Goal: Task Accomplishment & Management: Complete application form

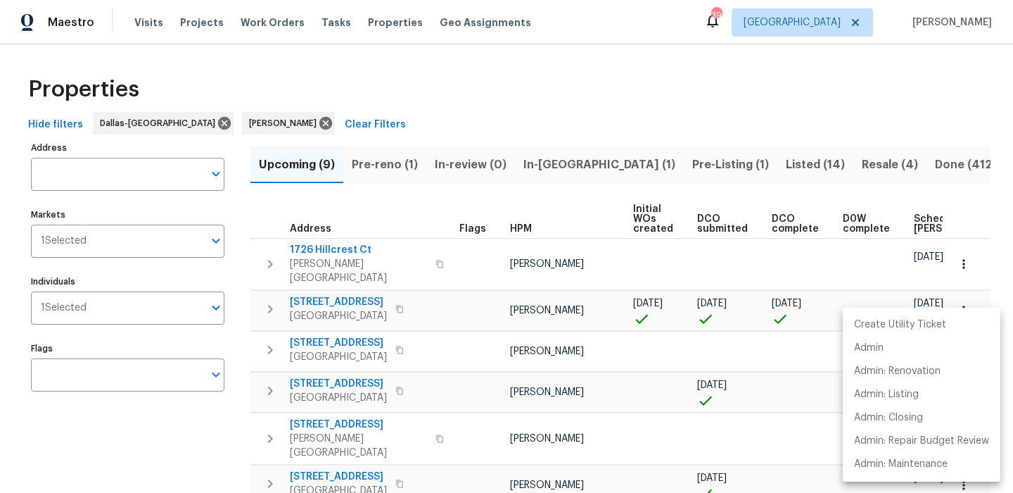
scroll to position [0, 154]
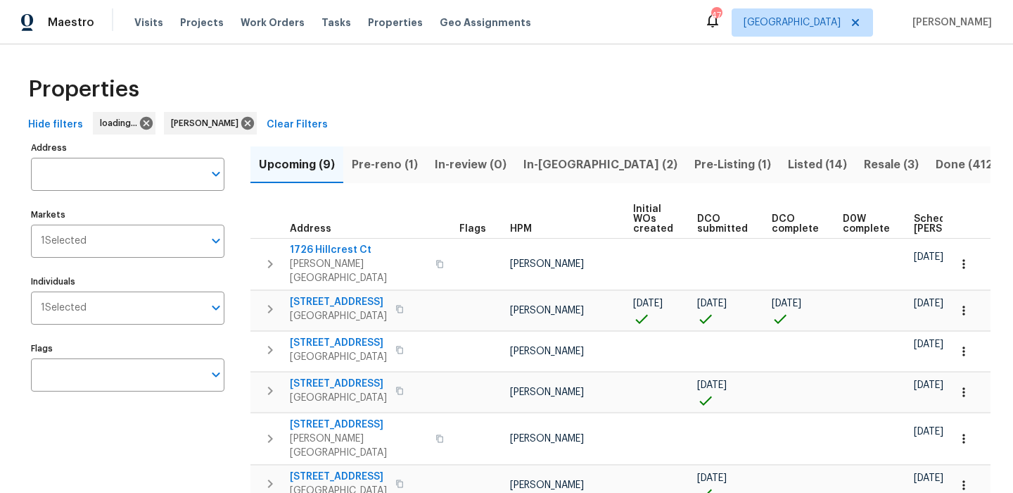
click at [533, 159] on span "In-reno (2)" at bounding box center [601, 165] width 154 height 20
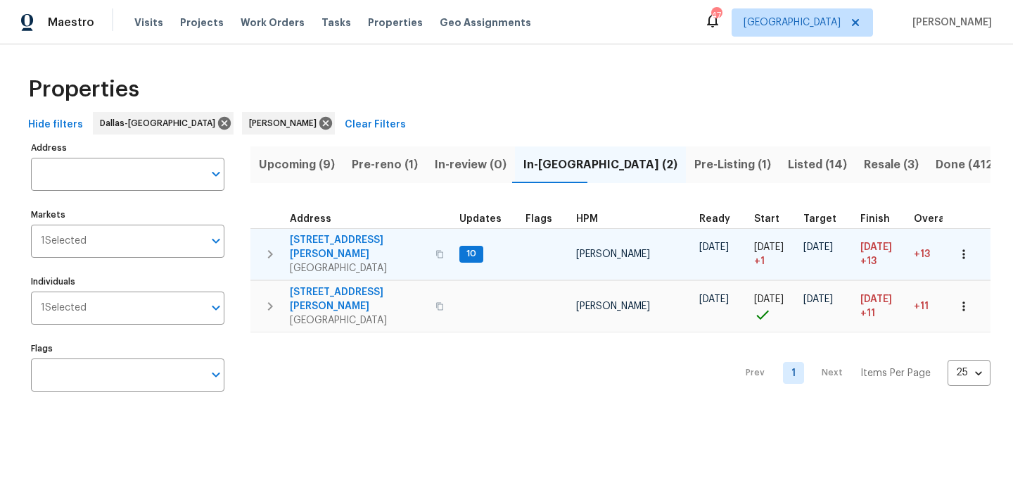
click at [319, 238] on span "120 Cole Rd" at bounding box center [358, 247] width 137 height 28
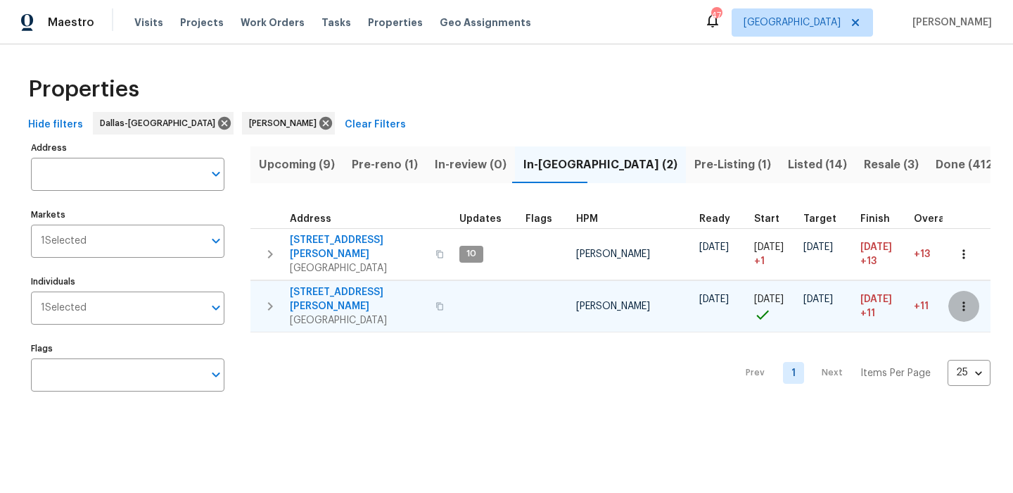
click at [968, 299] on icon "button" at bounding box center [964, 306] width 14 height 14
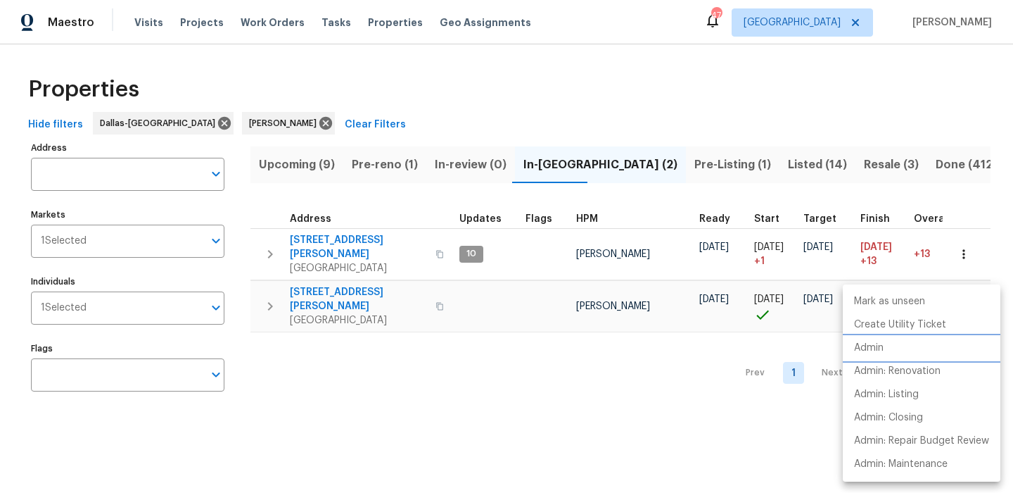
click at [911, 339] on li "Admin" at bounding box center [922, 347] width 158 height 23
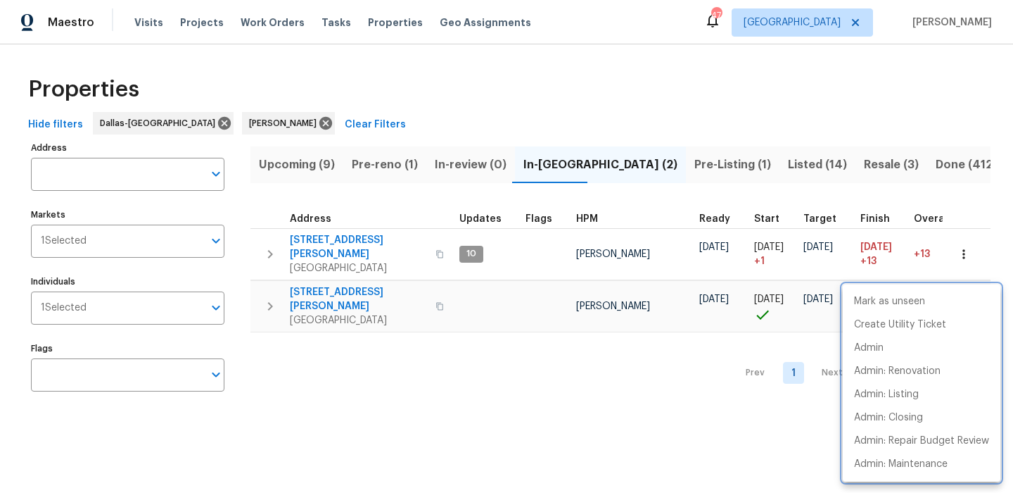
click at [336, 134] on div at bounding box center [506, 246] width 1013 height 493
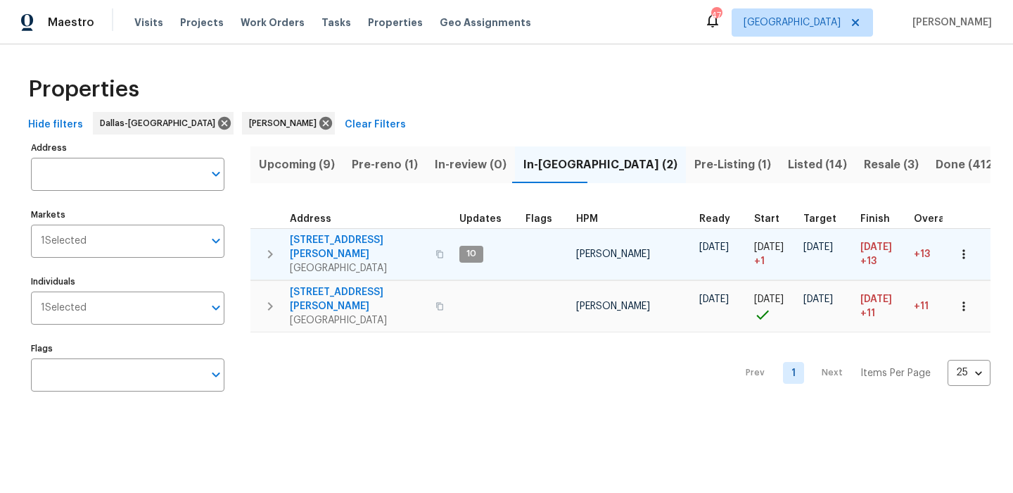
click at [314, 239] on span "120 Cole Rd" at bounding box center [358, 247] width 137 height 28
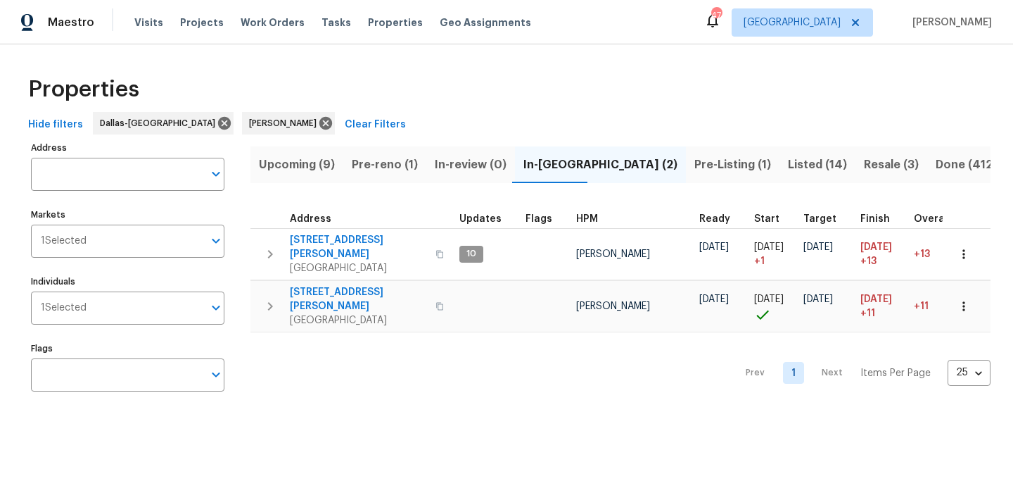
click at [305, 150] on button "Upcoming (9)" at bounding box center [297, 164] width 93 height 37
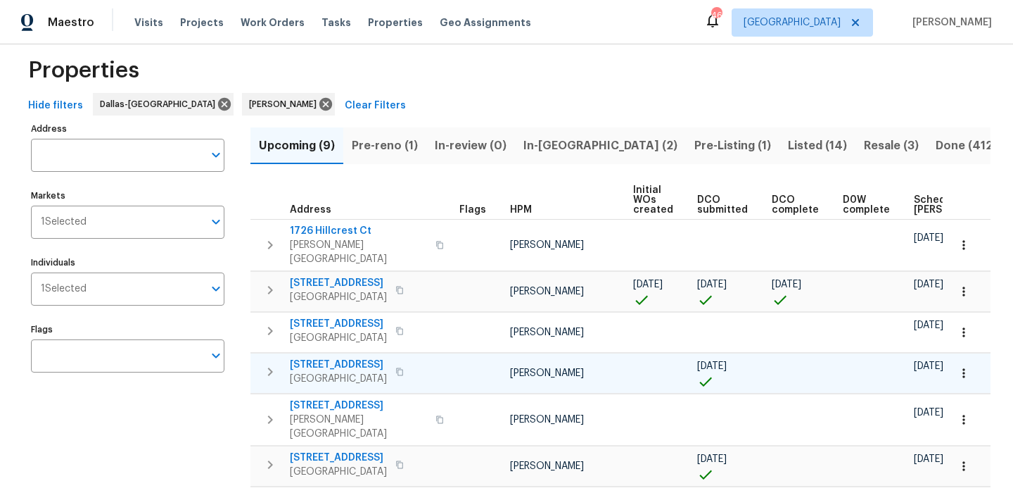
scroll to position [26, 0]
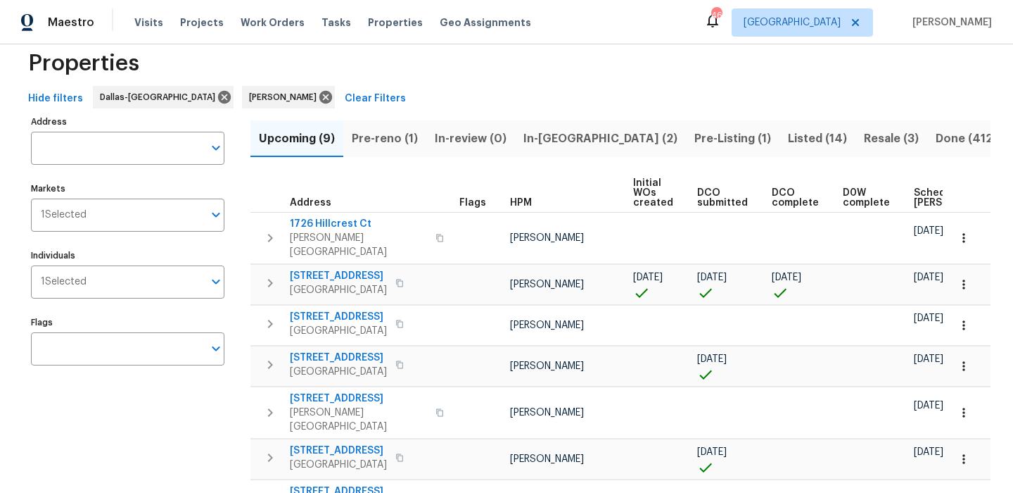
click at [914, 191] on span "Scheduled COE" at bounding box center [954, 198] width 80 height 20
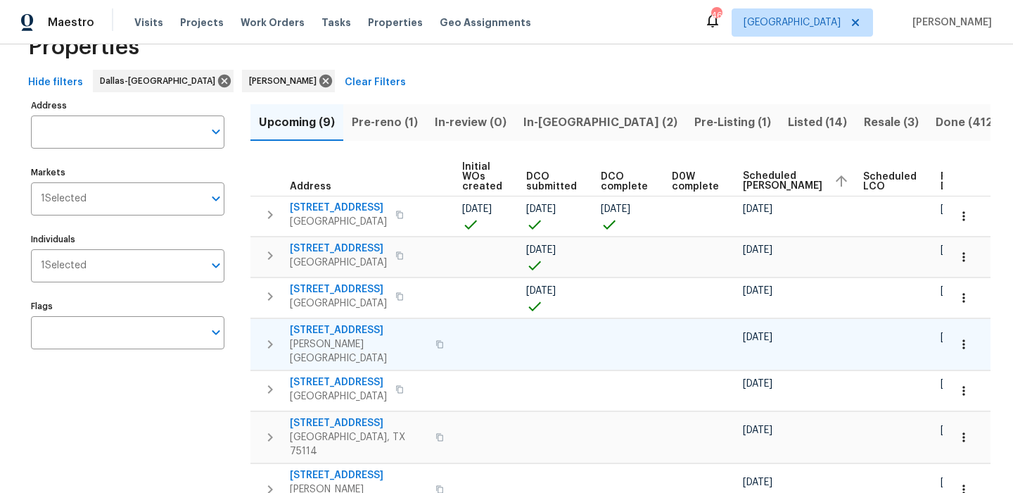
scroll to position [0, 167]
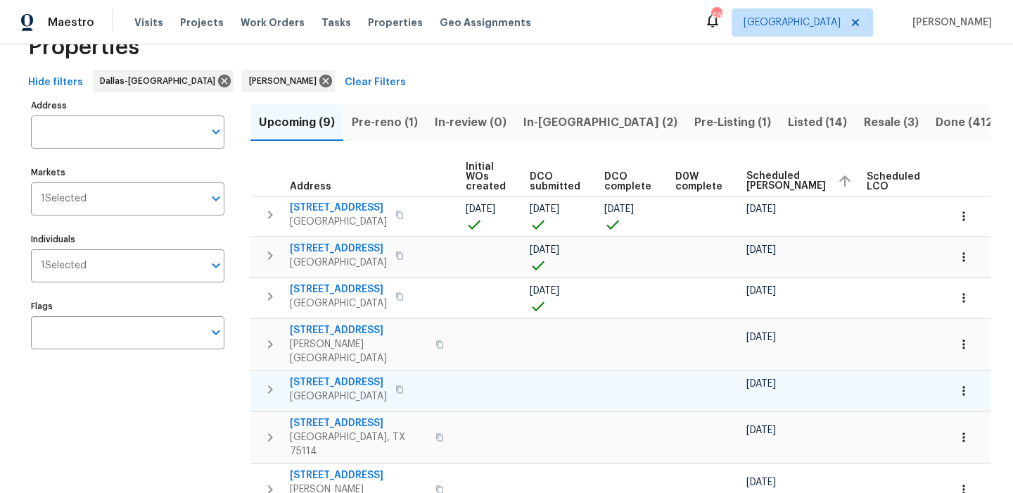
drag, startPoint x: 622, startPoint y: 391, endPoint x: 675, endPoint y: 372, distance: 56.1
click at [675, 372] on tr "5008 Urban Crest Rd Dallas, TX 75227 Francisco Balcazar Serrato 10/20/25 10/21/…" at bounding box center [562, 390] width 958 height 40
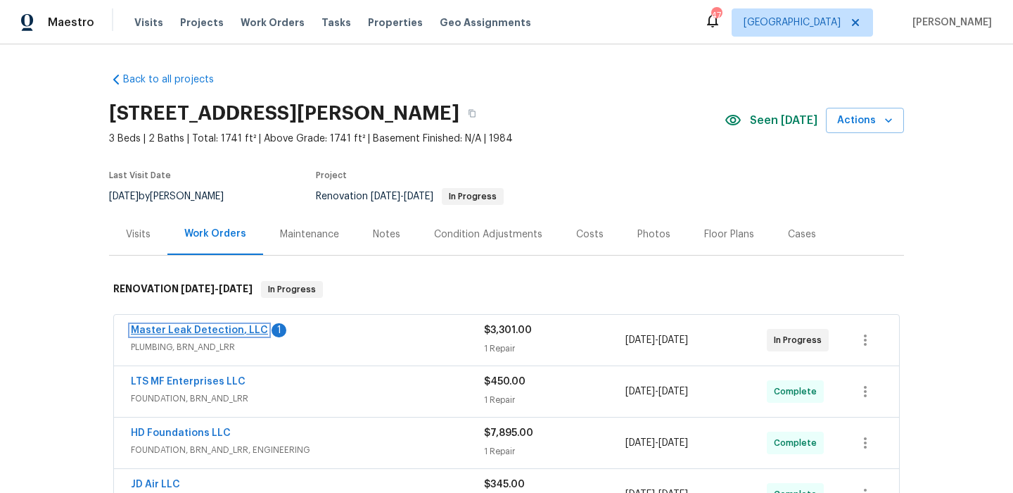
click at [244, 328] on link "Master Leak Detection, LLC" at bounding box center [199, 330] width 137 height 10
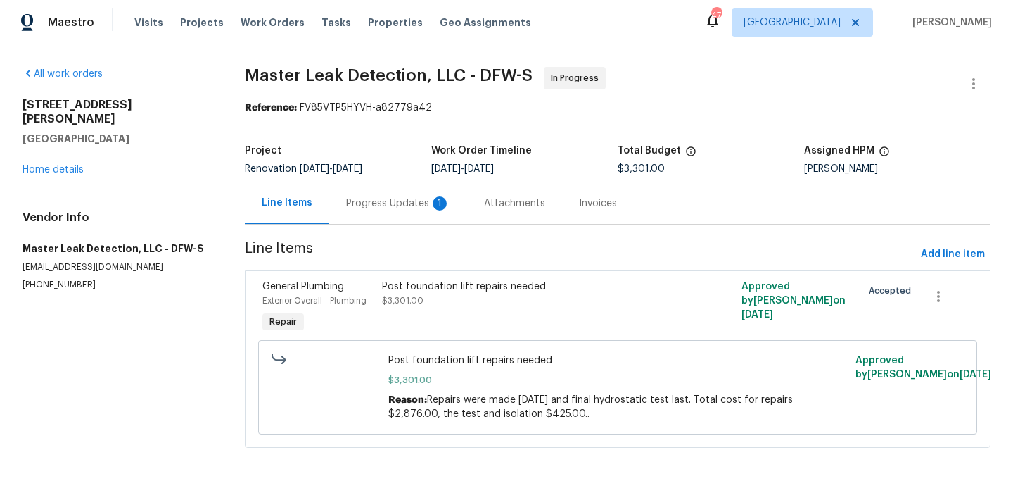
click at [403, 208] on div "Progress Updates 1" at bounding box center [398, 203] width 104 height 14
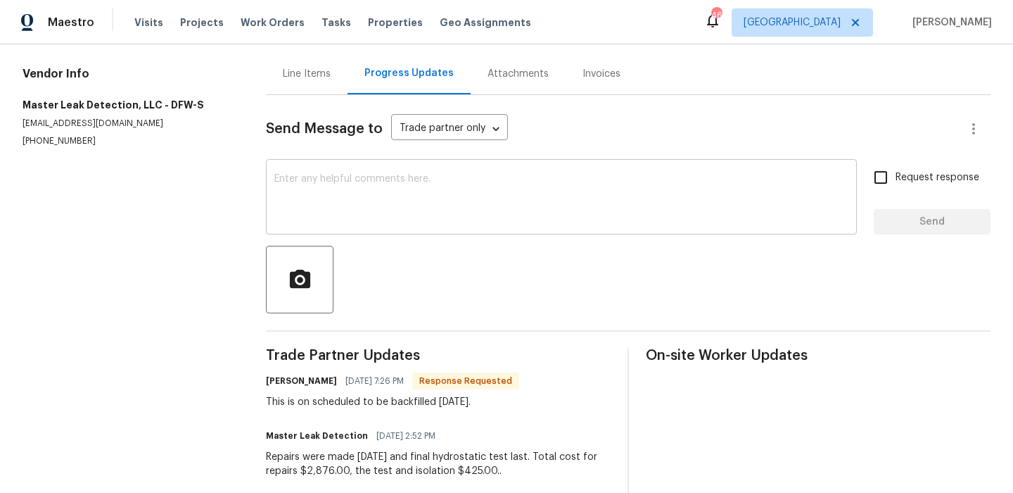
scroll to position [113, 0]
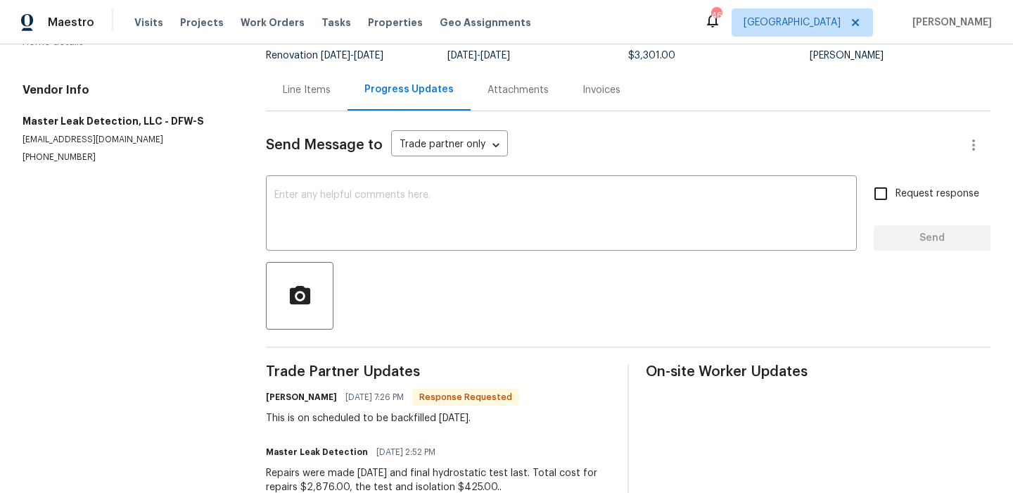
click at [305, 99] on div "Line Items" at bounding box center [307, 90] width 82 height 42
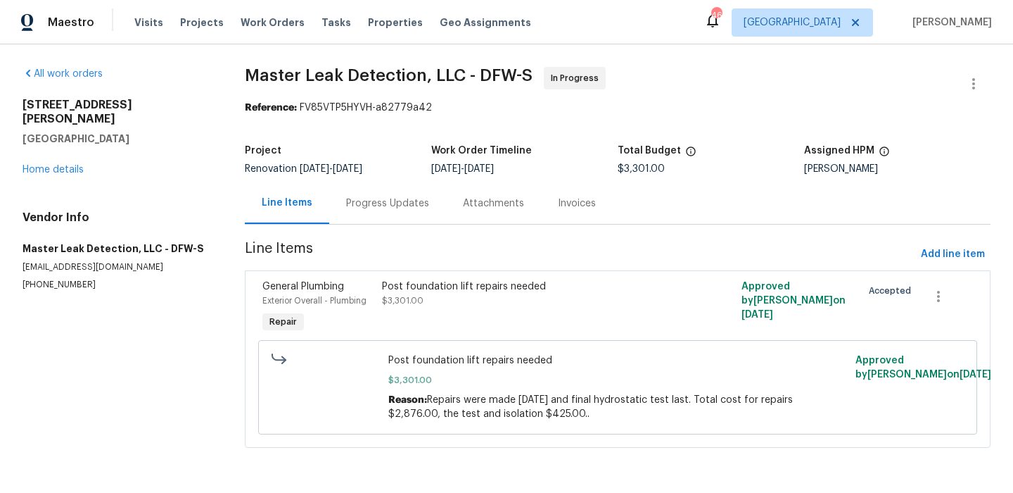
click at [378, 302] on div "Post foundation lift repairs needed $3,301.00" at bounding box center [528, 307] width 300 height 65
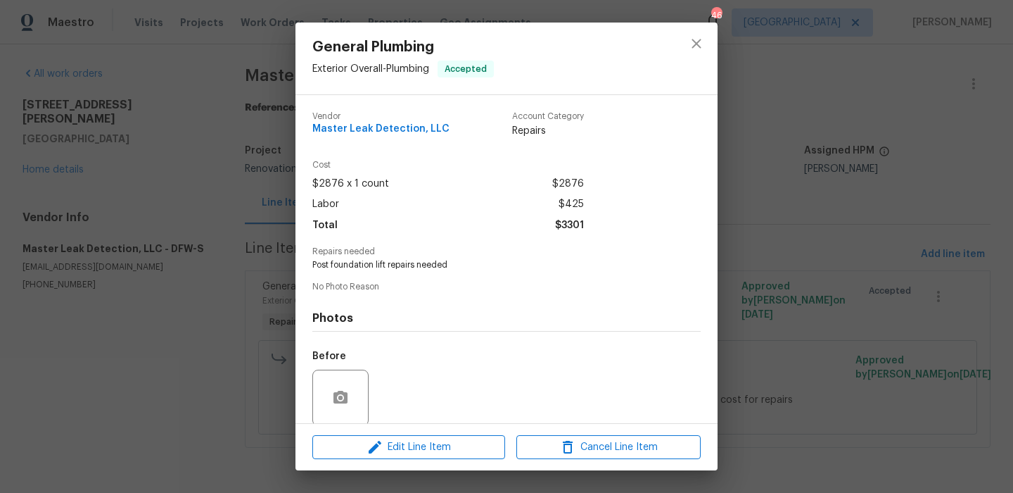
scroll to position [108, 0]
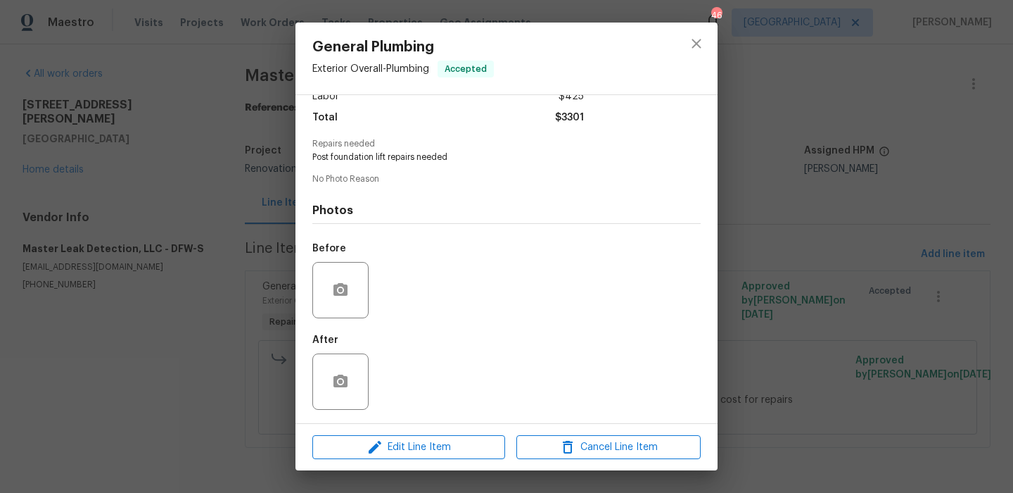
click at [120, 346] on div "General Plumbing Exterior Overall - Plumbing Accepted Vendor Master Leak Detect…" at bounding box center [506, 246] width 1013 height 493
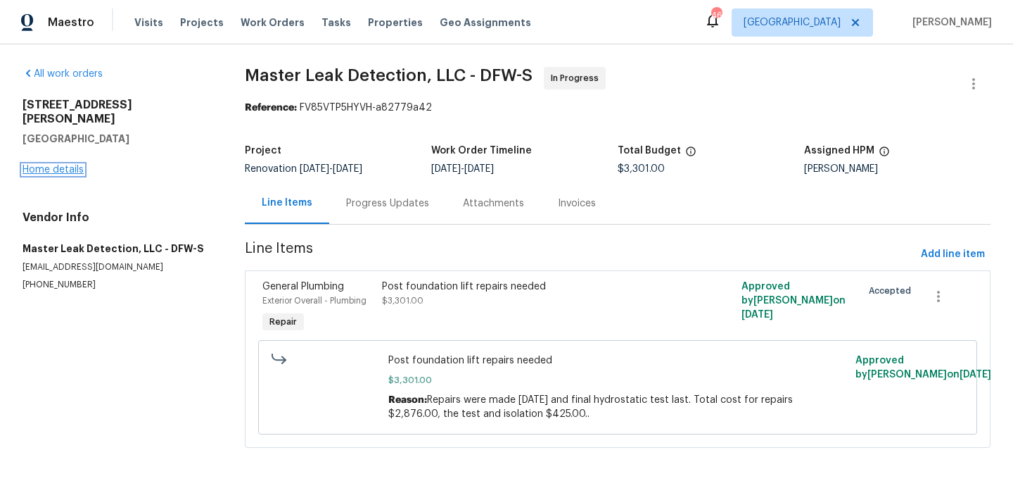
click at [71, 165] on link "Home details" at bounding box center [53, 170] width 61 height 10
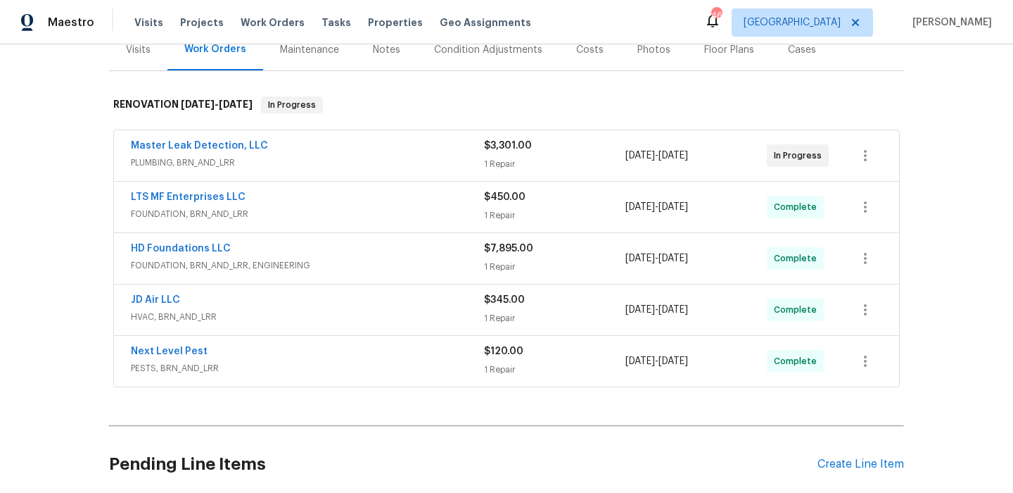
scroll to position [190, 0]
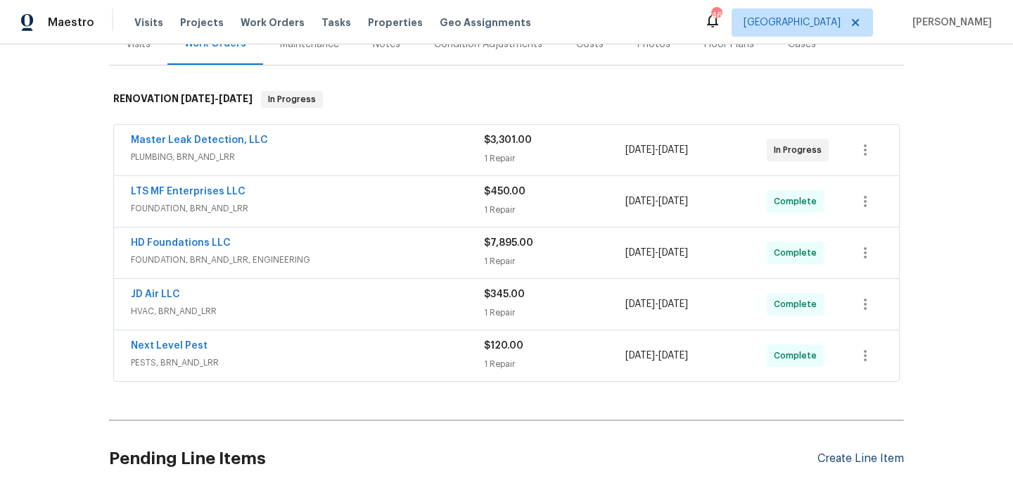
click at [856, 459] on div "Create Line Item" at bounding box center [861, 458] width 87 height 13
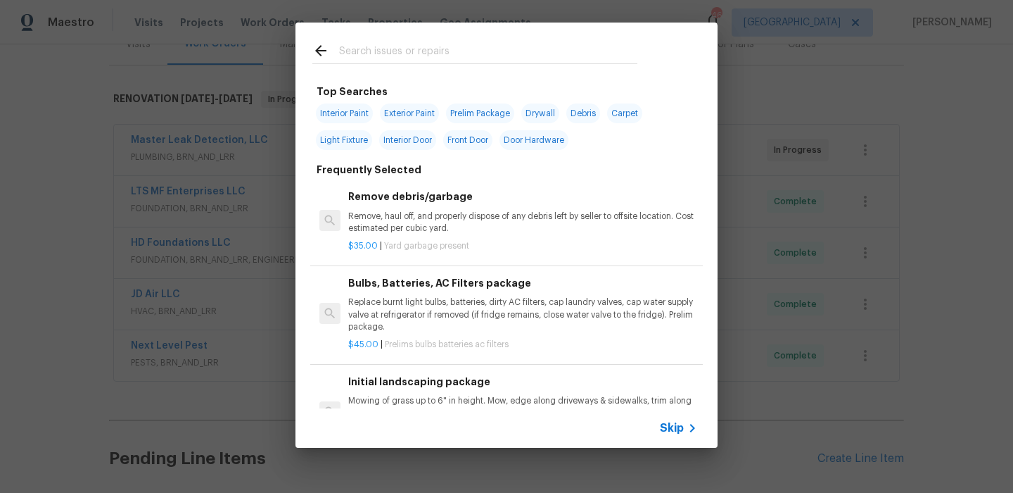
click at [404, 55] on input "text" at bounding box center [488, 52] width 298 height 21
click at [94, 150] on div "Top Searches Interior Paint Exterior Paint Prelim Package Drywall Debris Carpet…" at bounding box center [506, 235] width 1013 height 470
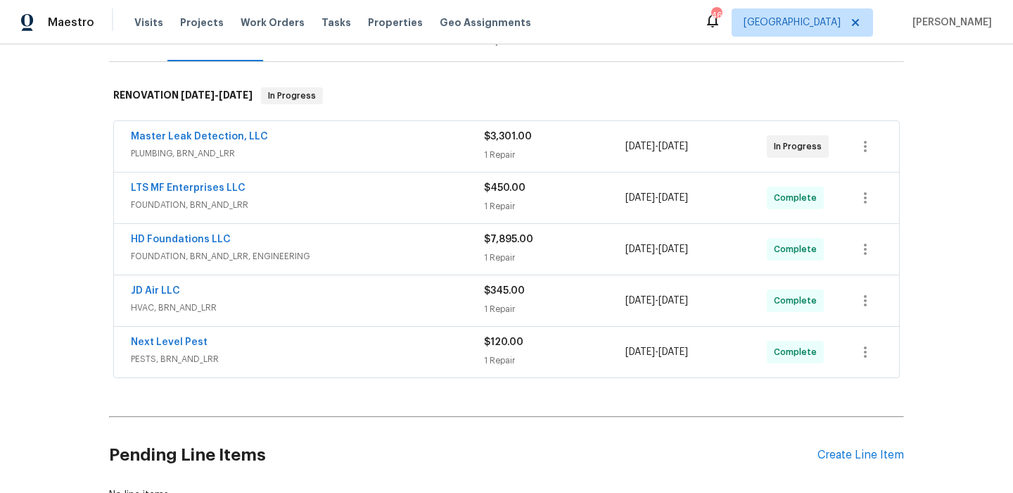
scroll to position [211, 0]
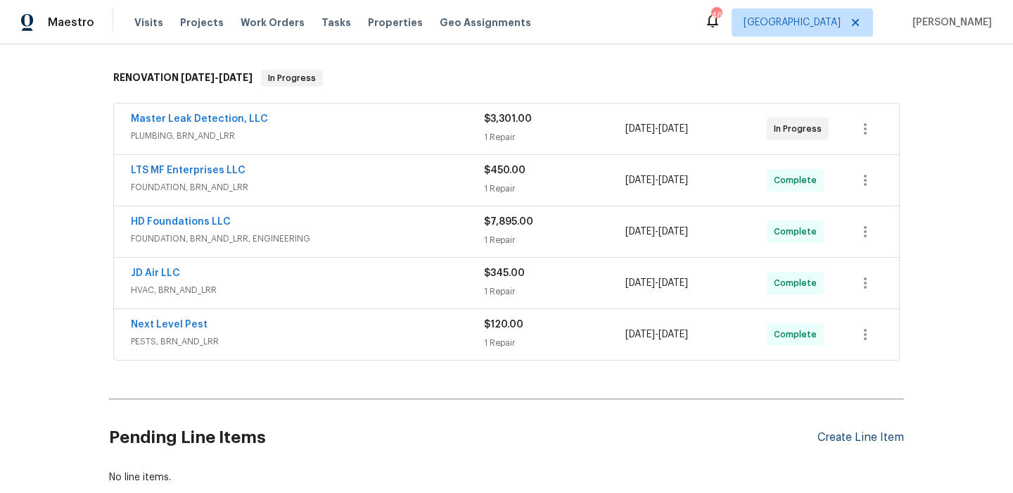
click at [845, 438] on div "Create Line Item" at bounding box center [861, 437] width 87 height 13
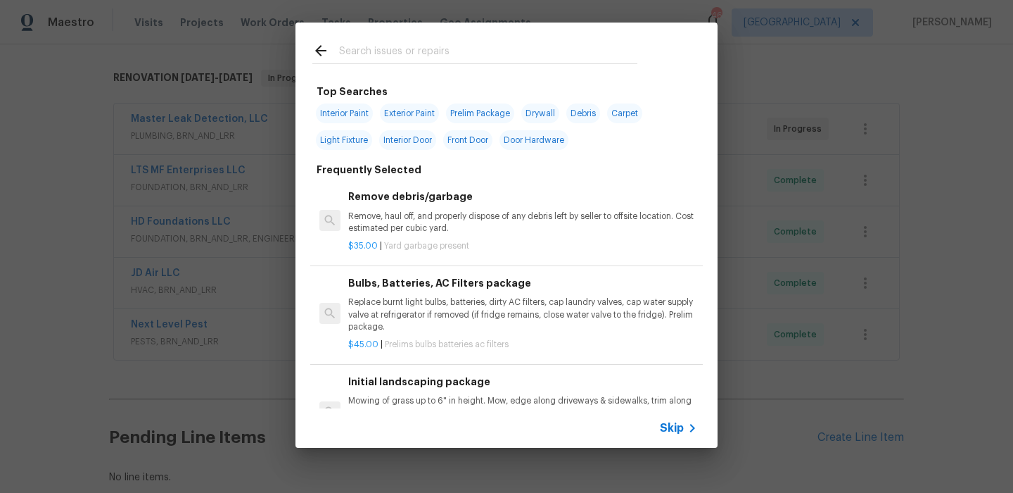
click at [362, 112] on span "Interior Paint" at bounding box center [344, 113] width 57 height 20
type input "Interior Paint"
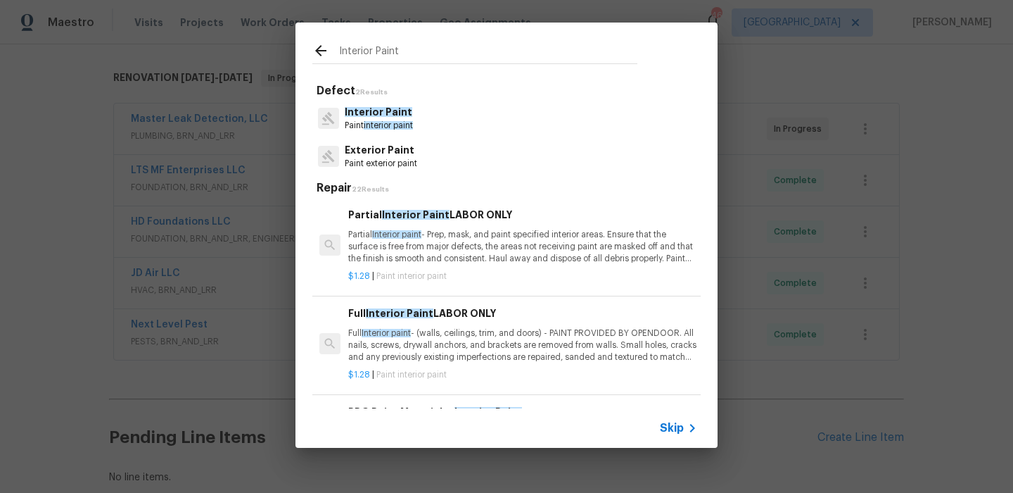
click at [460, 324] on div "Full Interior Paint LABOR ONLY Full Interior paint - (walls, ceilings, trim, an…" at bounding box center [522, 334] width 349 height 58
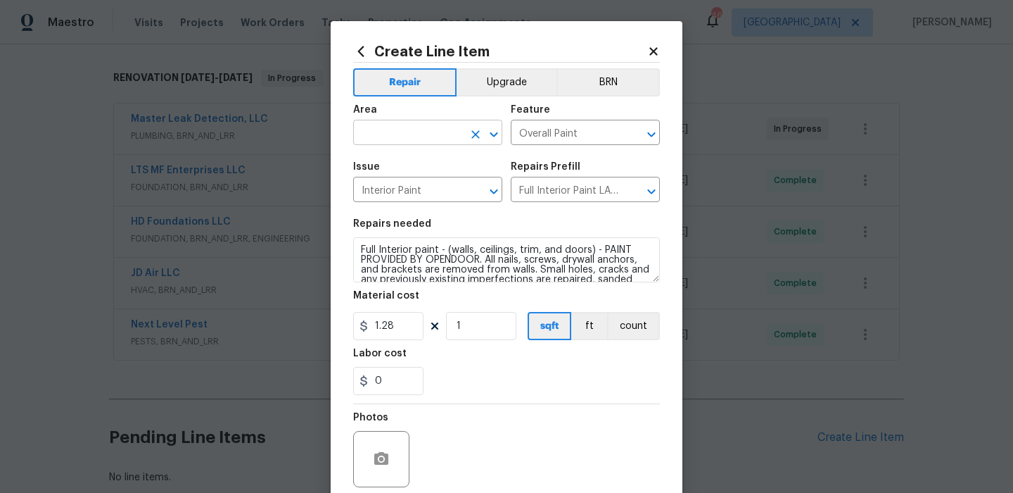
click at [433, 137] on input "text" at bounding box center [408, 134] width 110 height 22
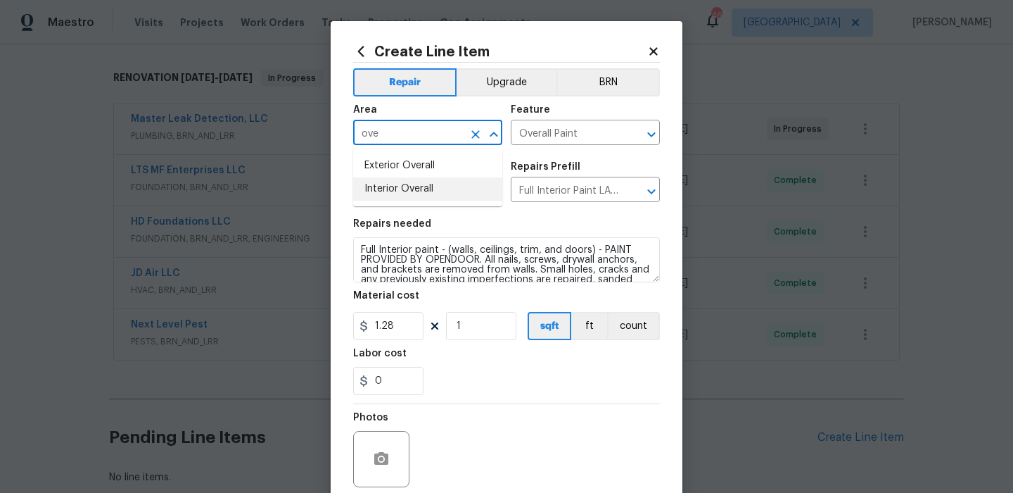
click at [444, 179] on li "Interior Overall" at bounding box center [427, 188] width 149 height 23
type input "Interior Overall"
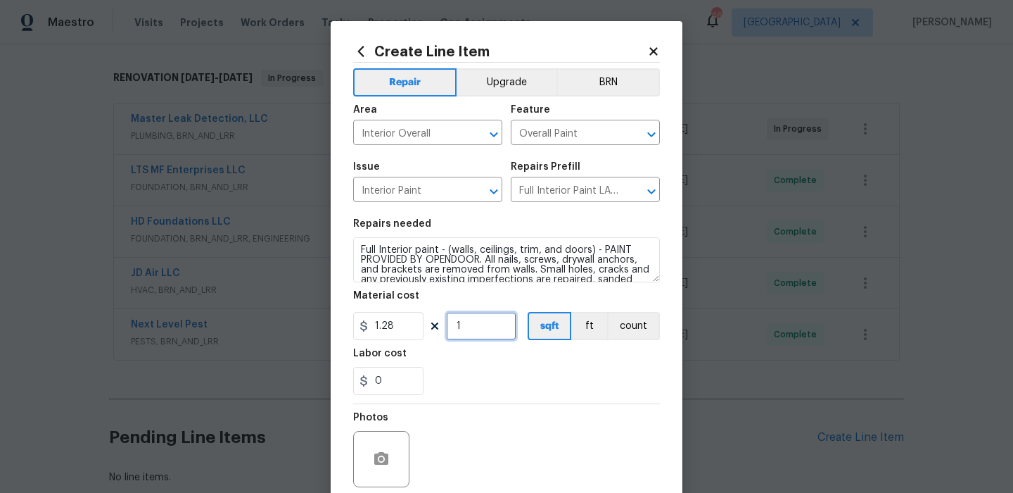
click at [476, 317] on input "1" at bounding box center [481, 326] width 70 height 28
type input "1741"
click at [512, 362] on div "Labor cost" at bounding box center [506, 357] width 307 height 18
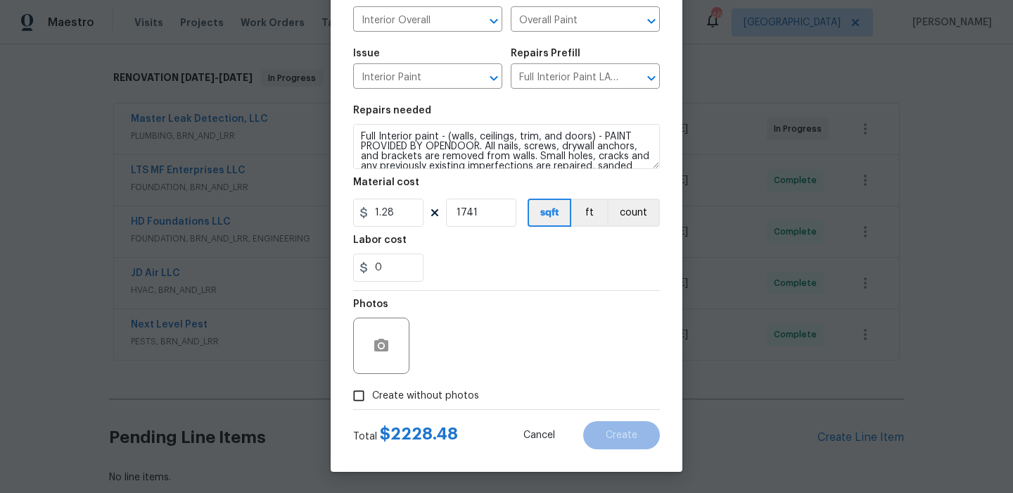
click at [445, 398] on span "Create without photos" at bounding box center [425, 395] width 107 height 15
click at [372, 398] on input "Create without photos" at bounding box center [358, 395] width 27 height 27
checkbox input "true"
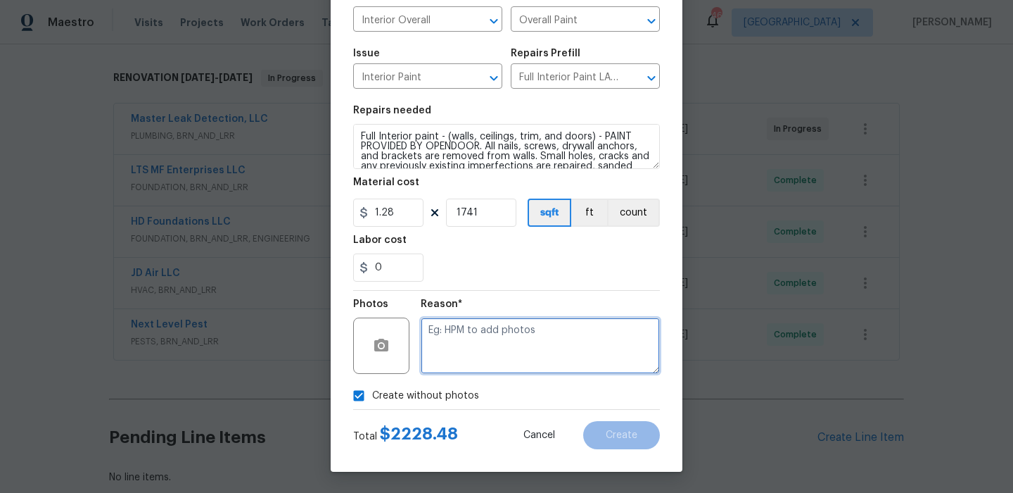
click at [546, 357] on textarea at bounding box center [540, 345] width 239 height 56
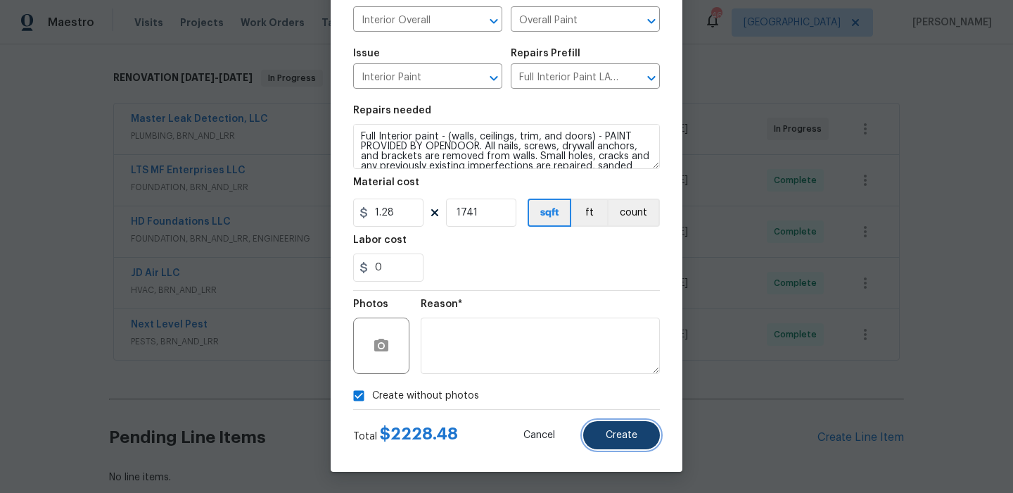
click at [632, 429] on button "Create" at bounding box center [621, 435] width 77 height 28
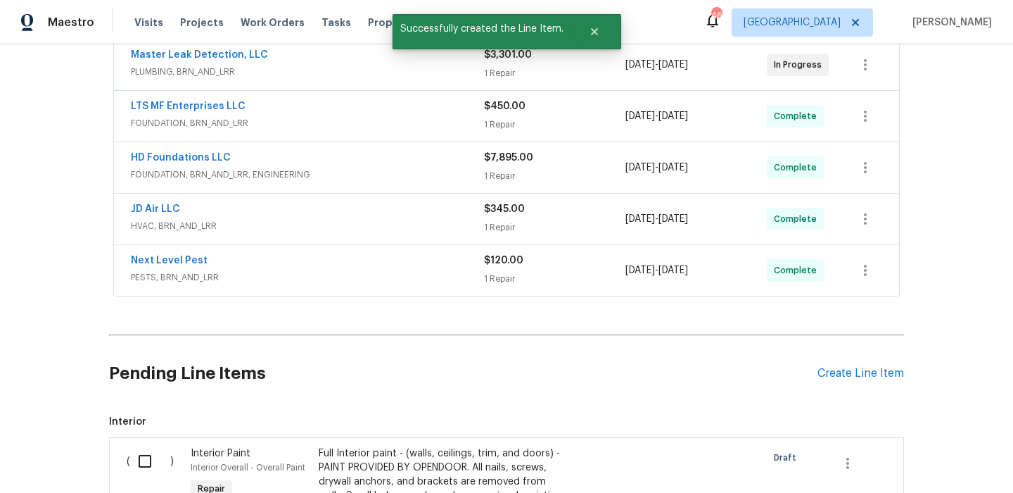
scroll to position [387, 0]
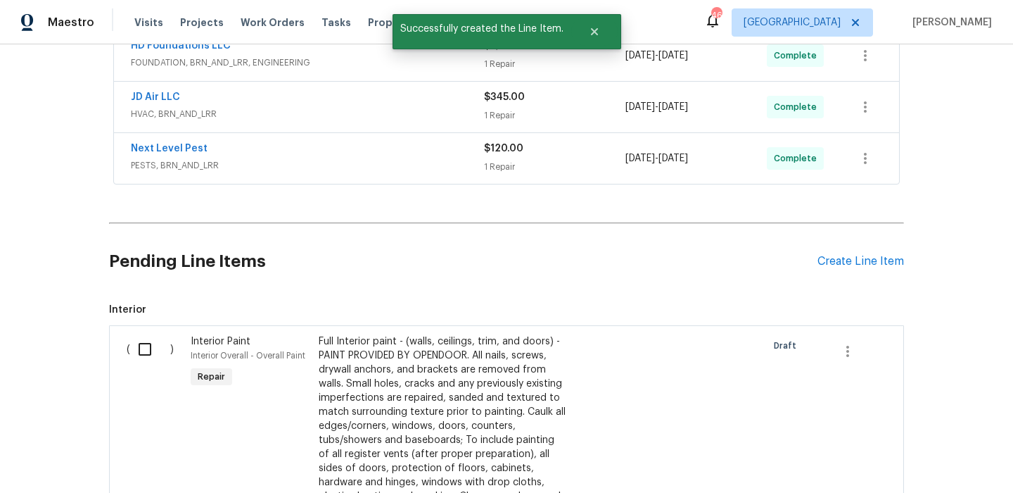
click at [148, 350] on input "checkbox" at bounding box center [150, 349] width 40 height 30
checkbox input "true"
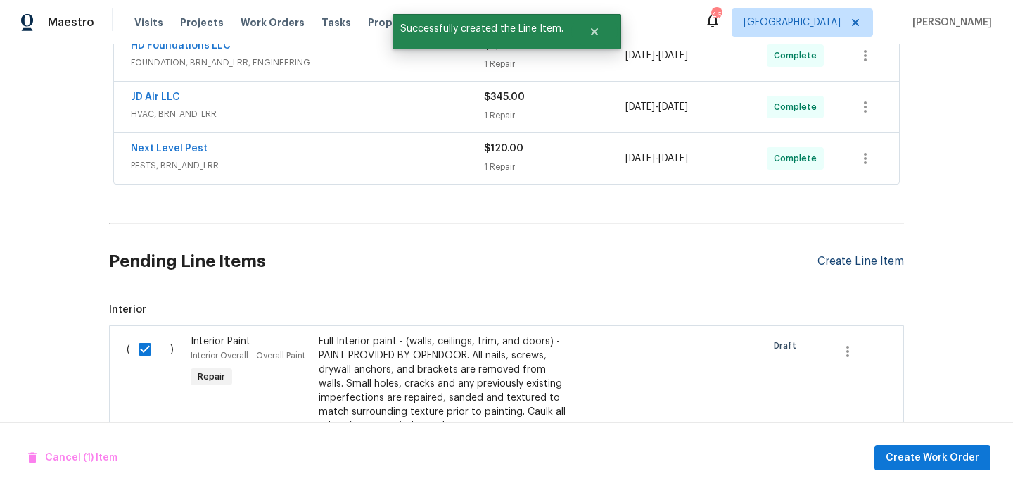
click at [899, 264] on div "Create Line Item" at bounding box center [861, 261] width 87 height 13
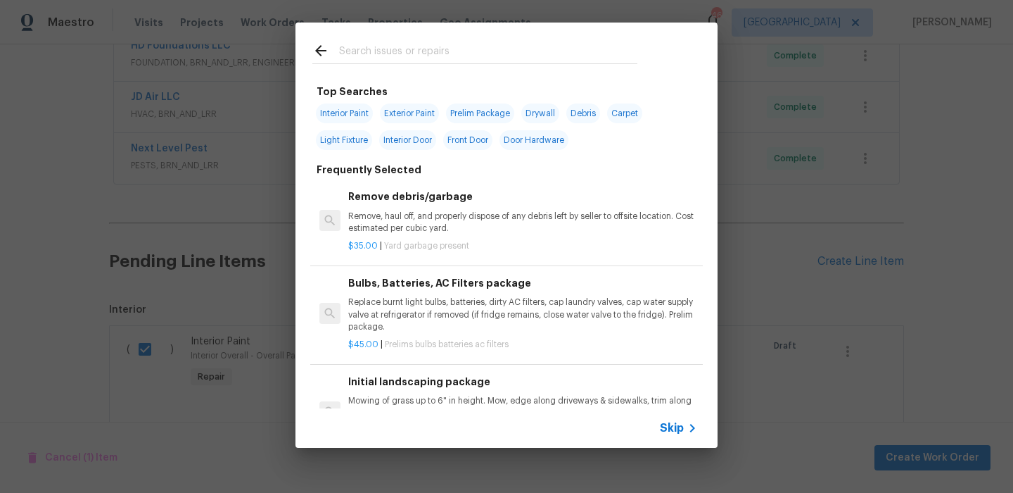
click at [433, 121] on span "Exterior Paint" at bounding box center [409, 113] width 59 height 20
type input "Exterior Paint"
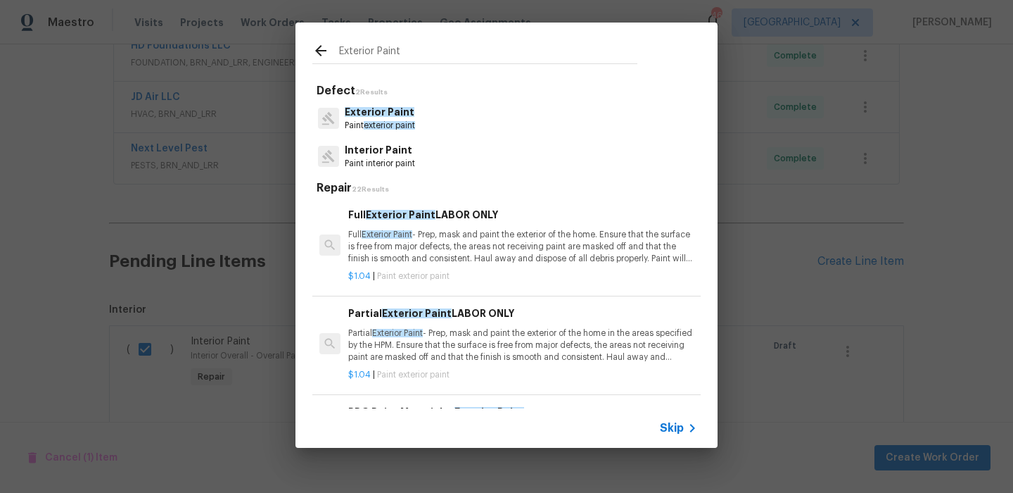
click at [485, 260] on p "Full Exterior Paint - Prep, mask and paint the exterior of the home. Ensure tha…" at bounding box center [522, 247] width 349 height 36
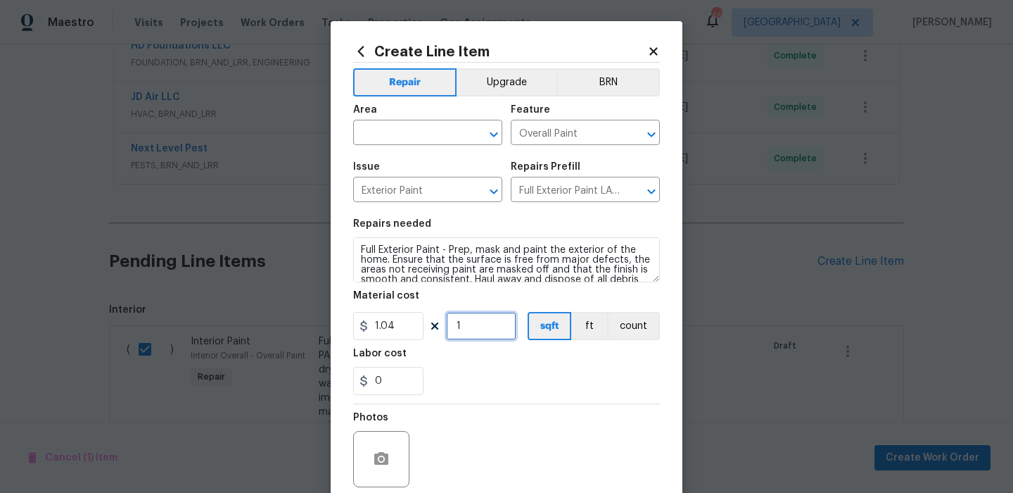
click at [478, 318] on input "1" at bounding box center [481, 326] width 70 height 28
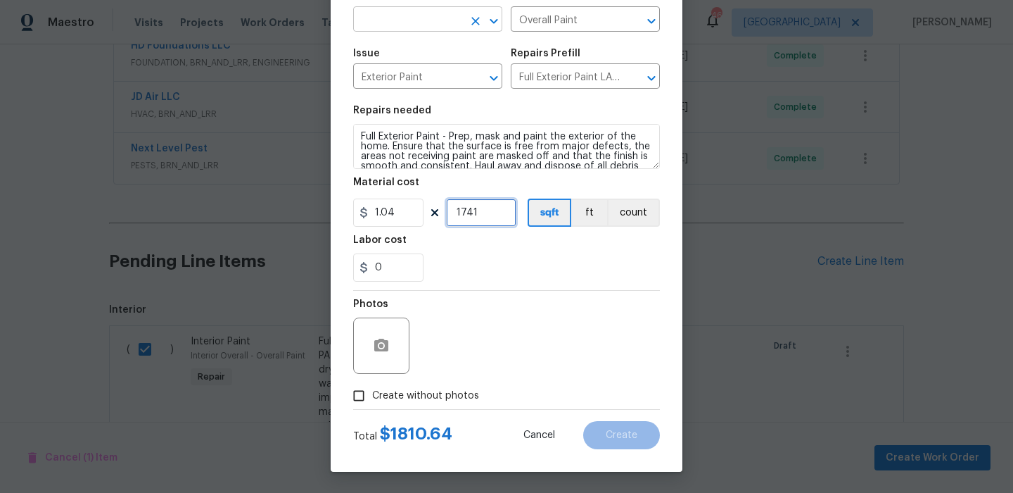
type input "1741"
click at [424, 29] on input "text" at bounding box center [408, 21] width 110 height 22
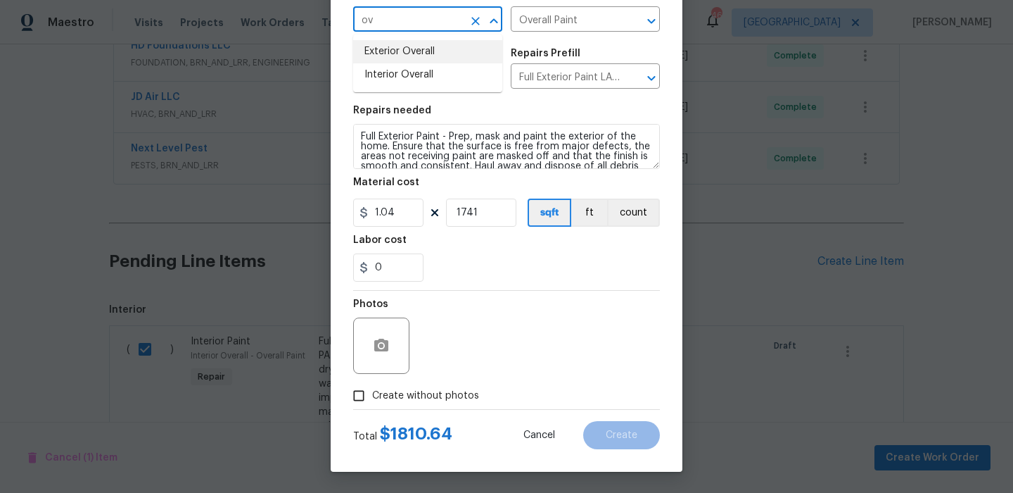
click at [416, 58] on li "Exterior Overall" at bounding box center [427, 51] width 149 height 23
type input "Exterior Overall"
click at [457, 397] on span "Create without photos" at bounding box center [425, 395] width 107 height 15
click at [372, 397] on input "Create without photos" at bounding box center [358, 395] width 27 height 27
checkbox input "true"
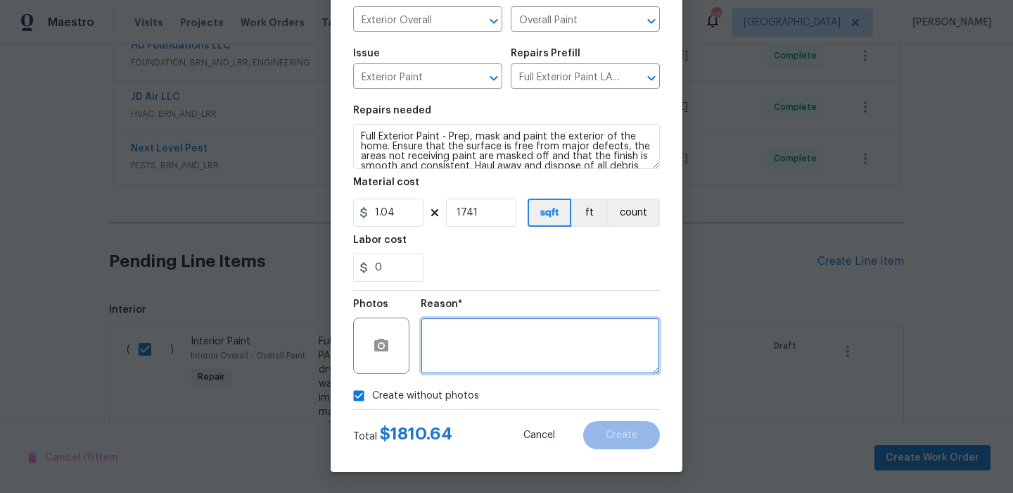
click at [553, 355] on textarea at bounding box center [540, 345] width 239 height 56
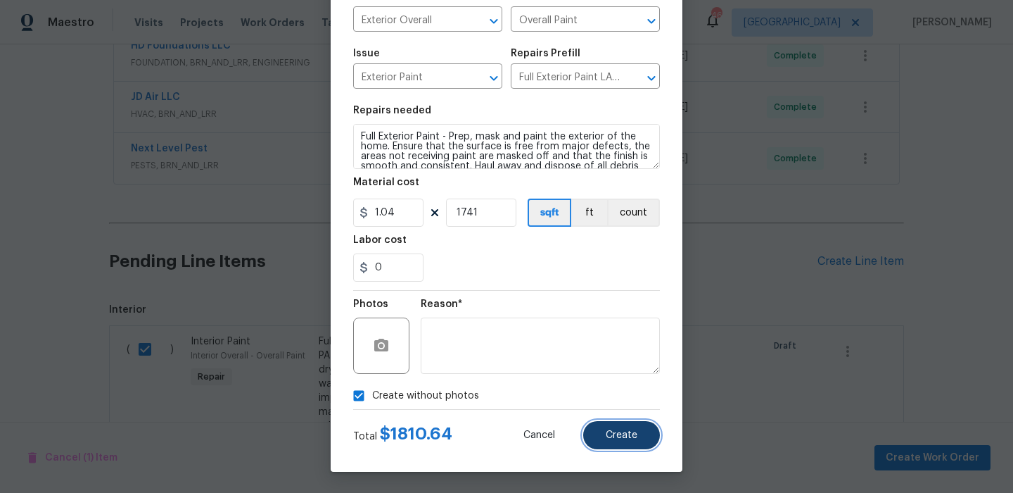
click at [628, 433] on span "Create" at bounding box center [622, 435] width 32 height 11
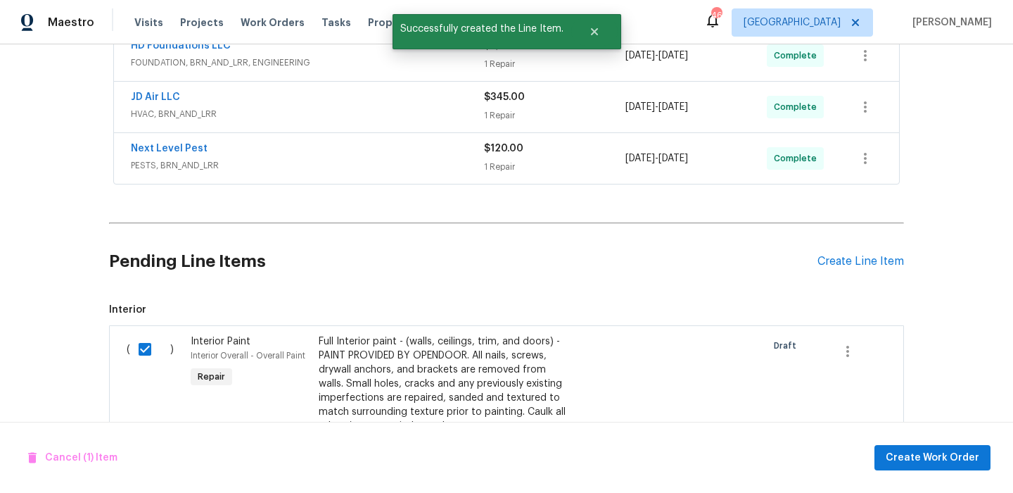
checkbox input "false"
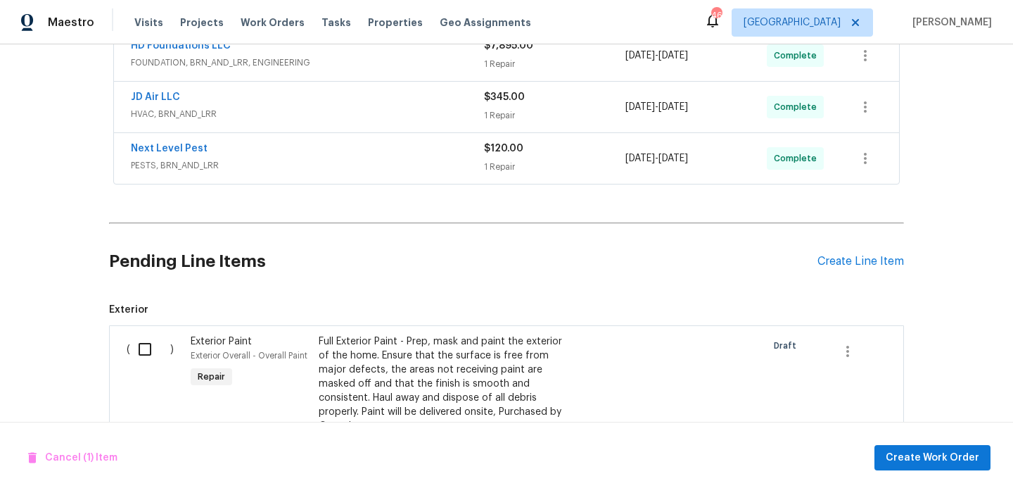
click at [865, 269] on div "Pending Line Items Create Line Item" at bounding box center [506, 261] width 795 height 65
click at [865, 267] on div "Create Line Item" at bounding box center [861, 261] width 87 height 13
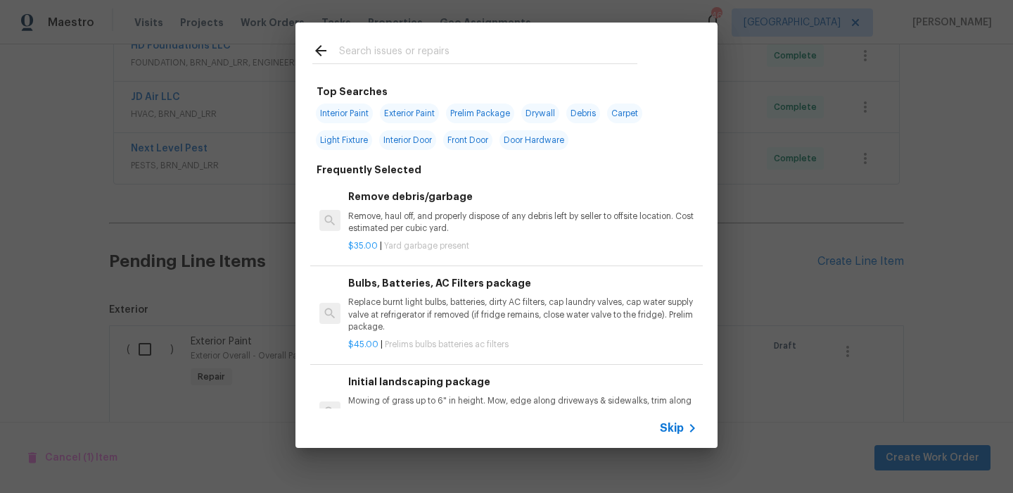
click at [357, 105] on span "Interior Paint" at bounding box center [344, 113] width 57 height 20
type input "Interior Paint"
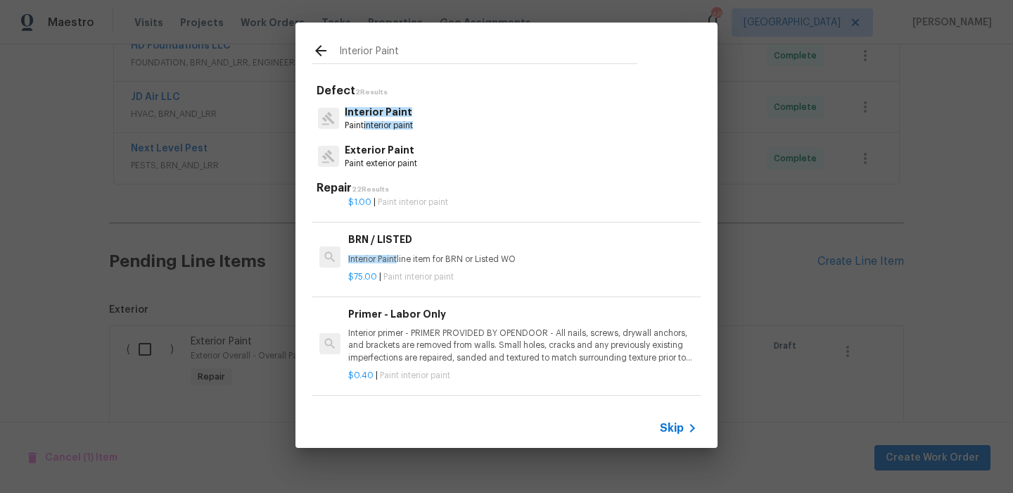
scroll to position [265, 0]
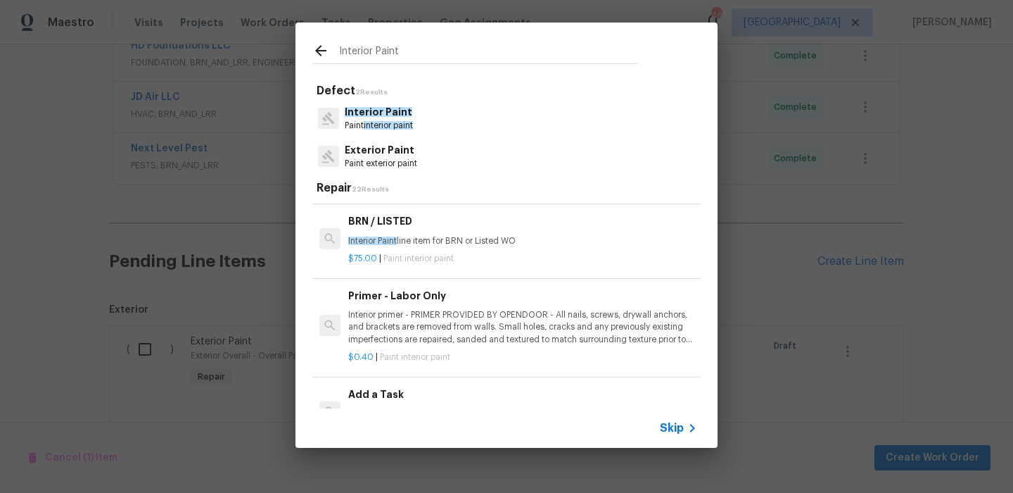
click at [452, 304] on div "Primer - Labor Only Interior primer - PRIMER PROVIDED BY OPENDOOR - All nails, …" at bounding box center [522, 317] width 349 height 58
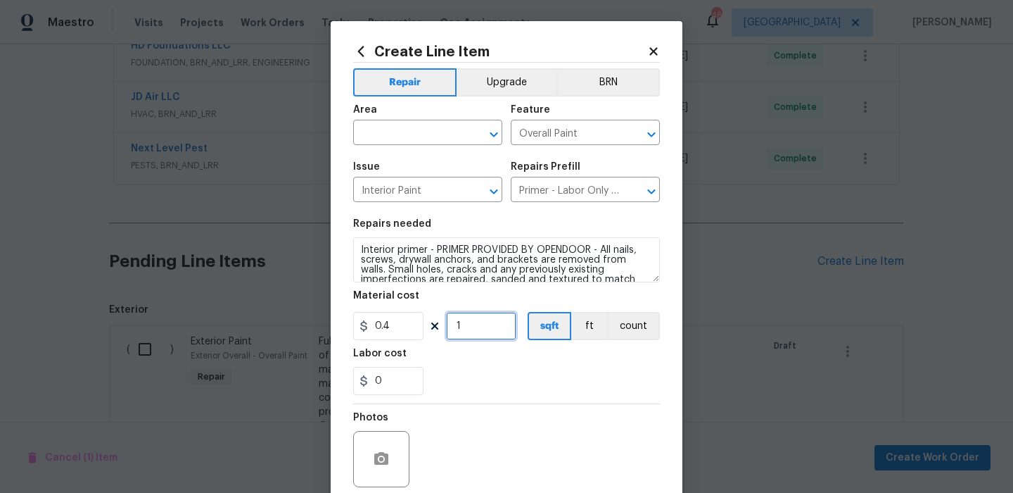
click at [480, 338] on input "1" at bounding box center [481, 326] width 70 height 28
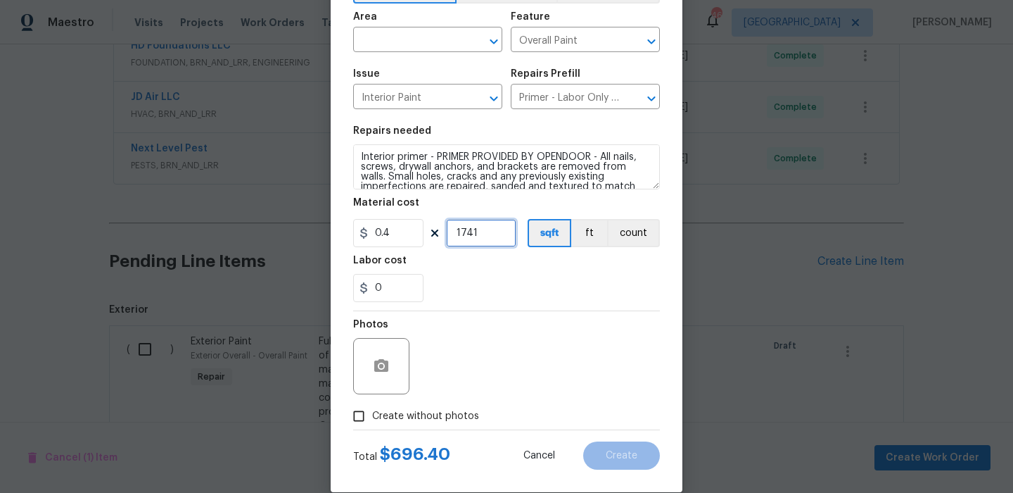
scroll to position [114, 0]
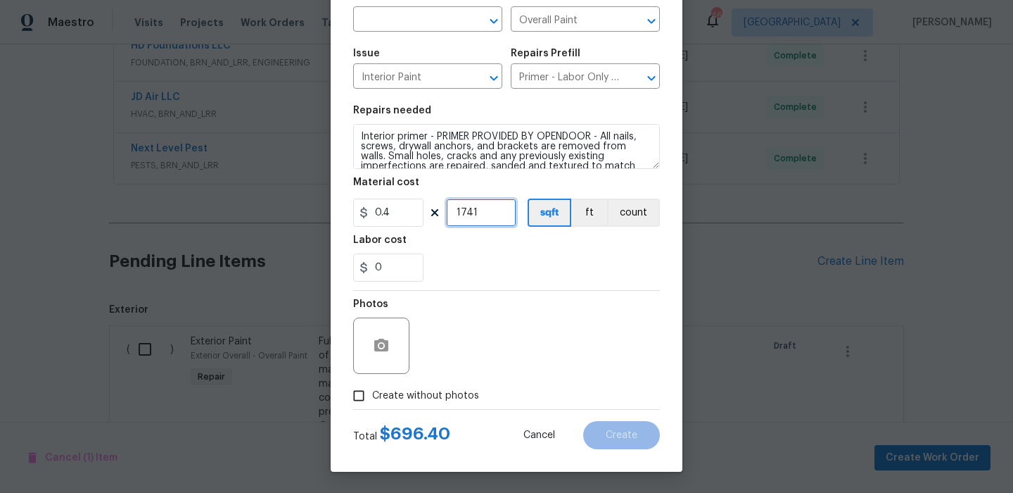
type input "1741"
click at [426, 395] on span "Create without photos" at bounding box center [425, 395] width 107 height 15
click at [372, 395] on input "Create without photos" at bounding box center [358, 395] width 27 height 27
checkbox input "true"
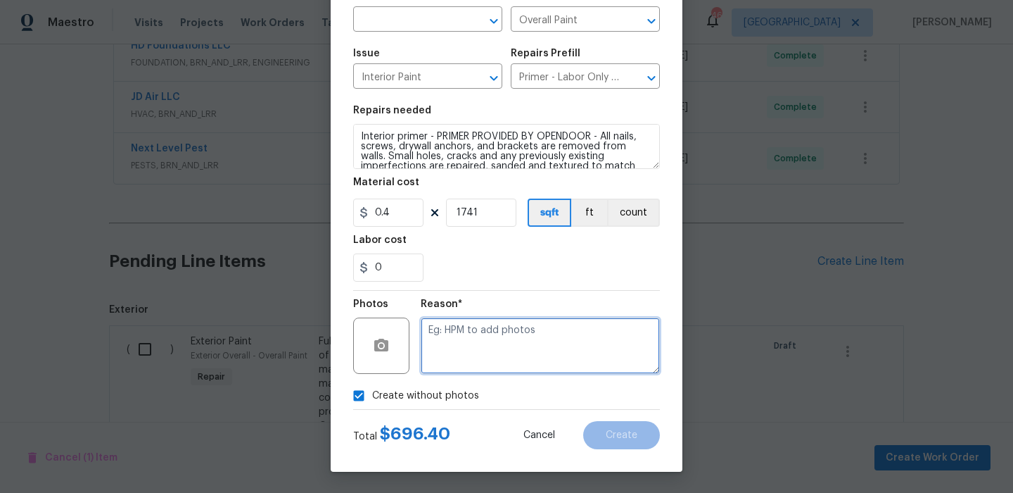
click at [514, 350] on textarea at bounding box center [540, 345] width 239 height 56
click at [543, 348] on textarea at bounding box center [540, 345] width 239 height 56
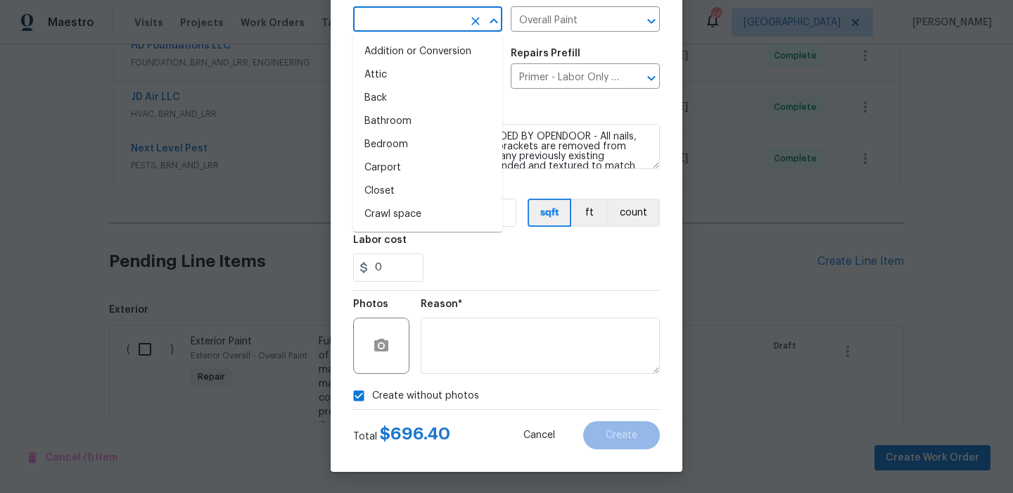
click at [430, 28] on input "text" at bounding box center [408, 21] width 110 height 22
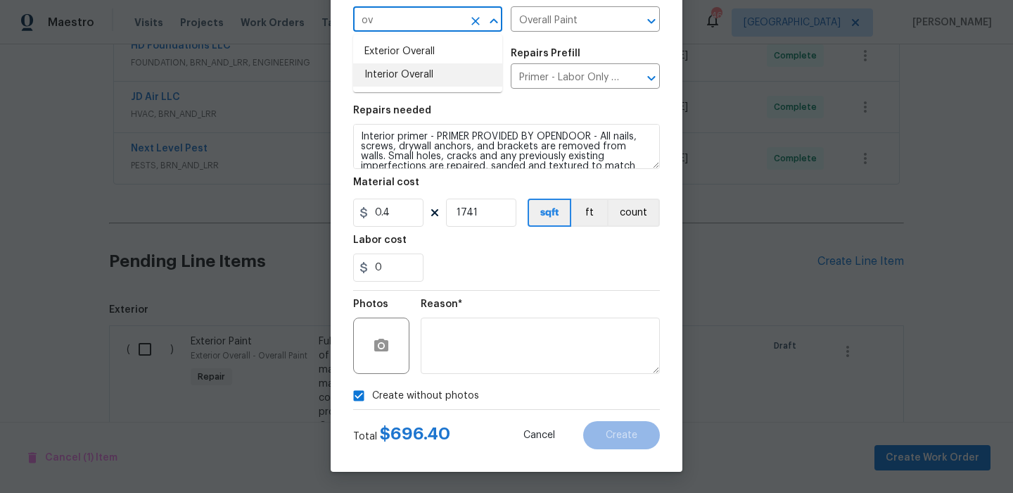
click at [431, 65] on li "Interior Overall" at bounding box center [427, 74] width 149 height 23
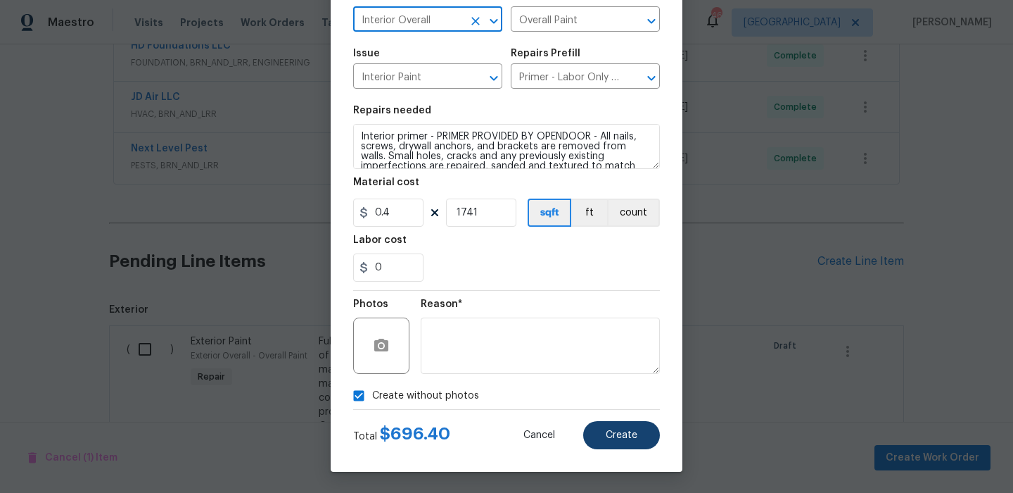
type input "Interior Overall"
click at [625, 434] on span "Create" at bounding box center [622, 435] width 32 height 11
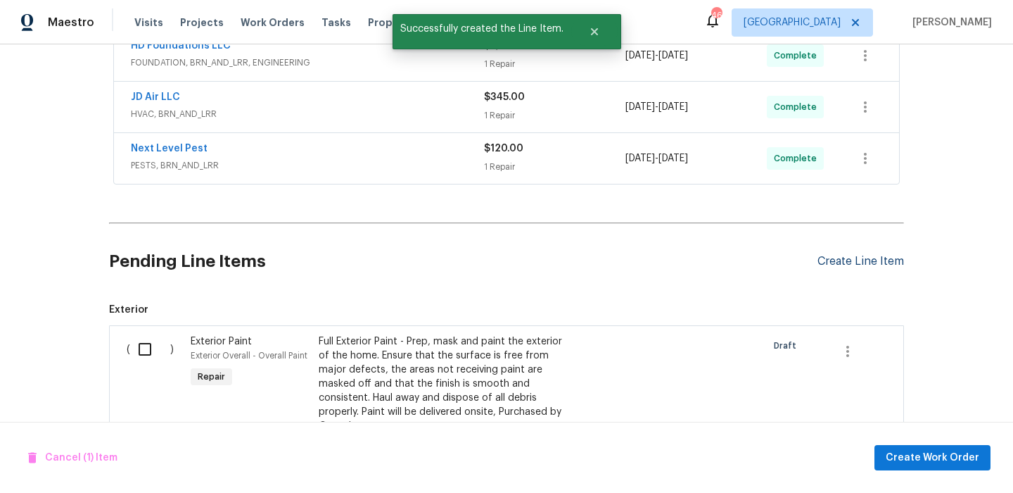
click at [845, 255] on div "Create Line Item" at bounding box center [861, 261] width 87 height 13
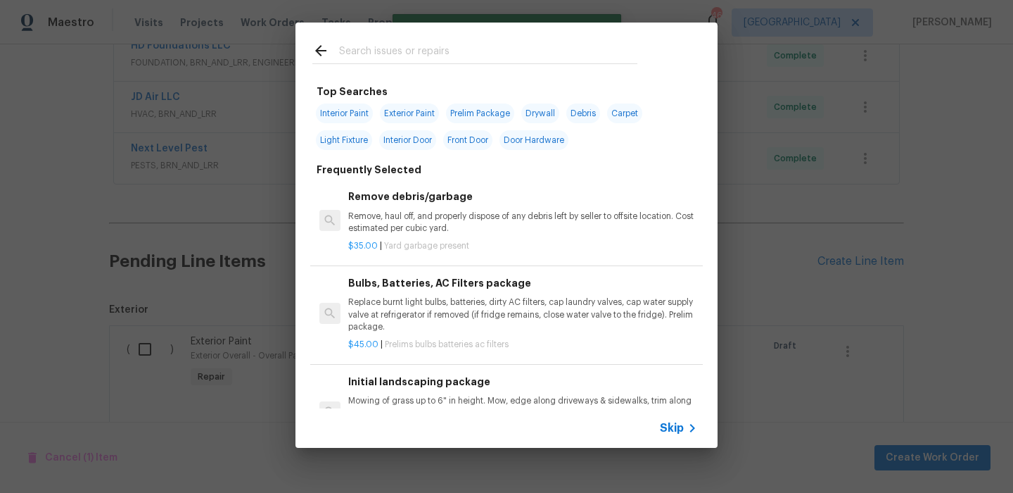
click at [424, 43] on input "text" at bounding box center [488, 52] width 298 height 21
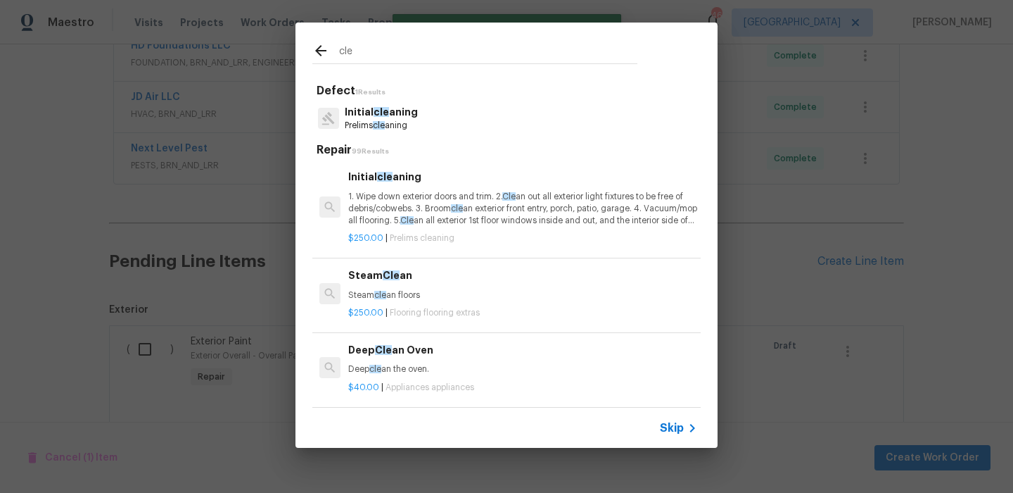
type input "cle"
click at [394, 115] on p "Initial cle aning" at bounding box center [381, 112] width 73 height 15
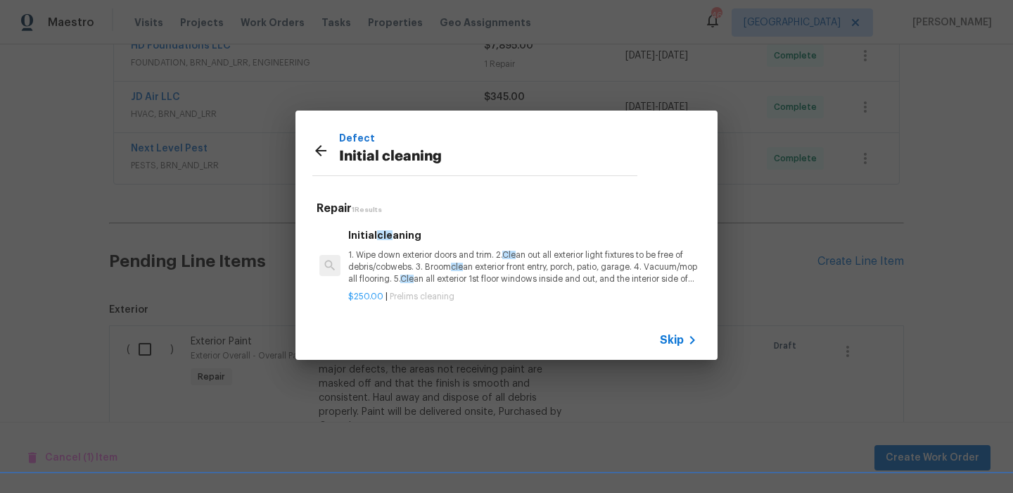
click at [525, 288] on div "$250.00 | Prelims cleaning" at bounding box center [522, 294] width 349 height 18
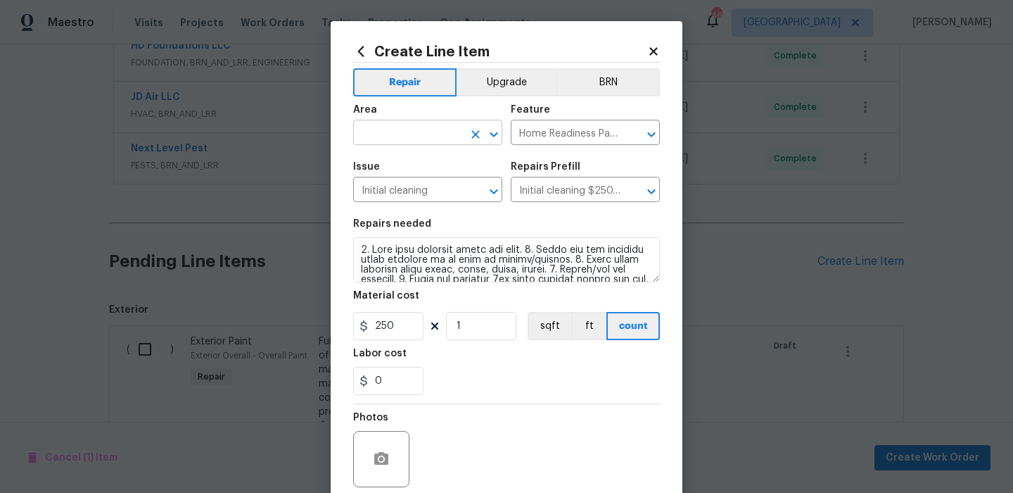
click at [424, 129] on input "text" at bounding box center [408, 134] width 110 height 22
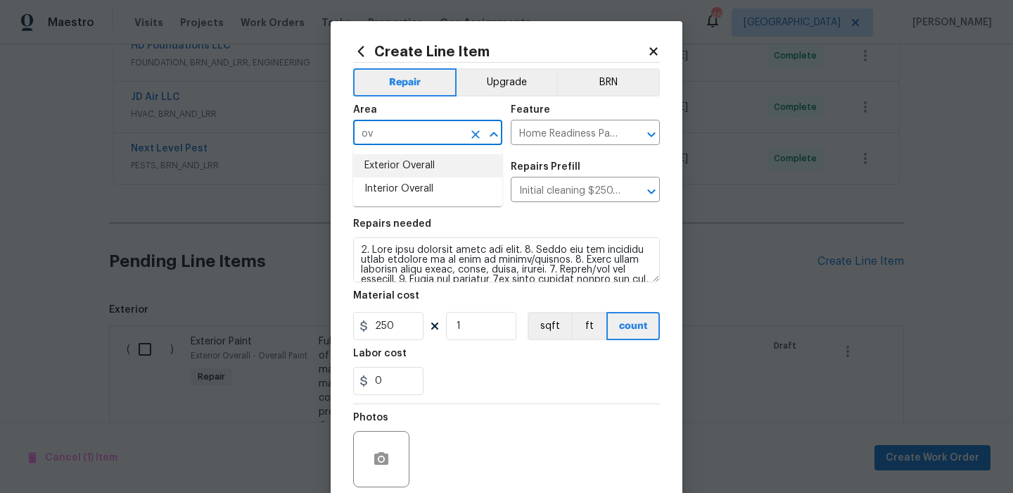
click at [429, 187] on li "Interior Overall" at bounding box center [427, 188] width 149 height 23
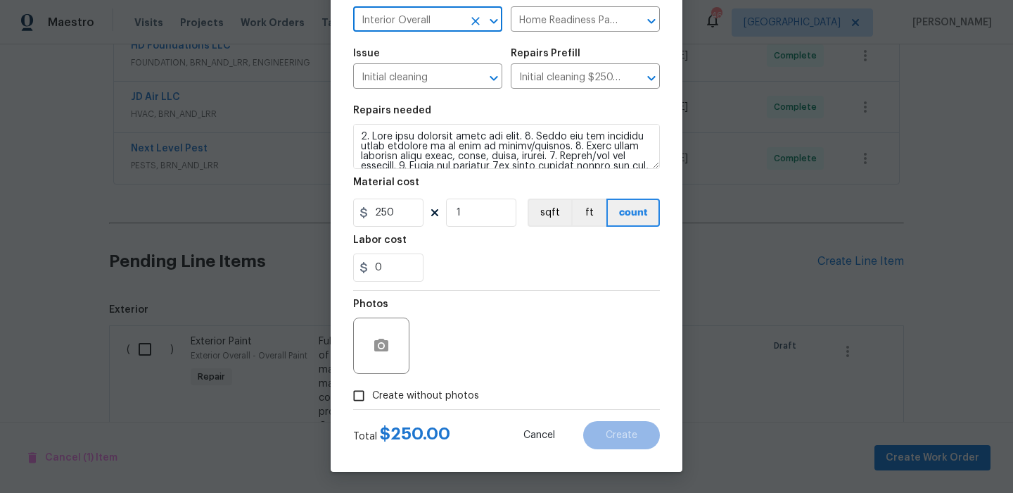
type input "Interior Overall"
drag, startPoint x: 454, startPoint y: 394, endPoint x: 476, endPoint y: 386, distance: 23.4
click at [454, 394] on span "Create without photos" at bounding box center [425, 395] width 107 height 15
click at [372, 394] on input "Create without photos" at bounding box center [358, 395] width 27 height 27
checkbox input "true"
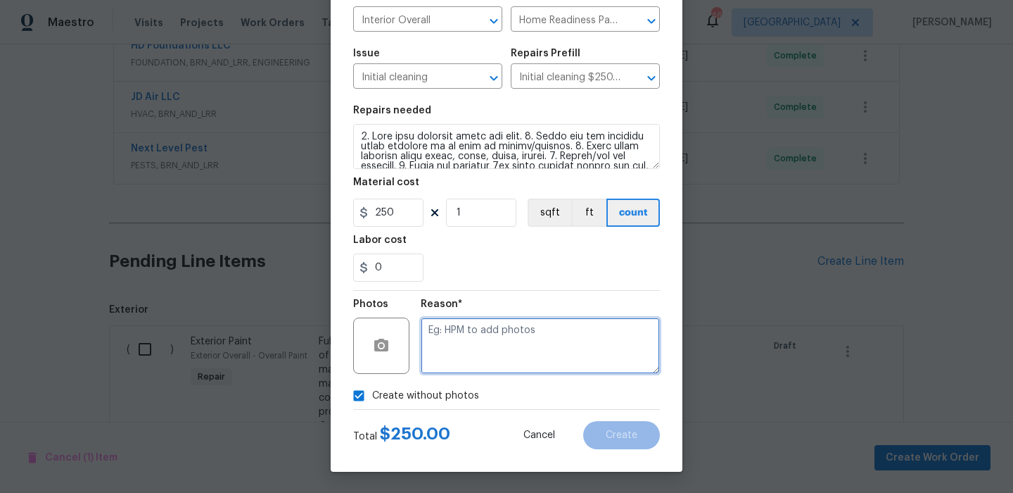
click at [538, 355] on textarea at bounding box center [540, 345] width 239 height 56
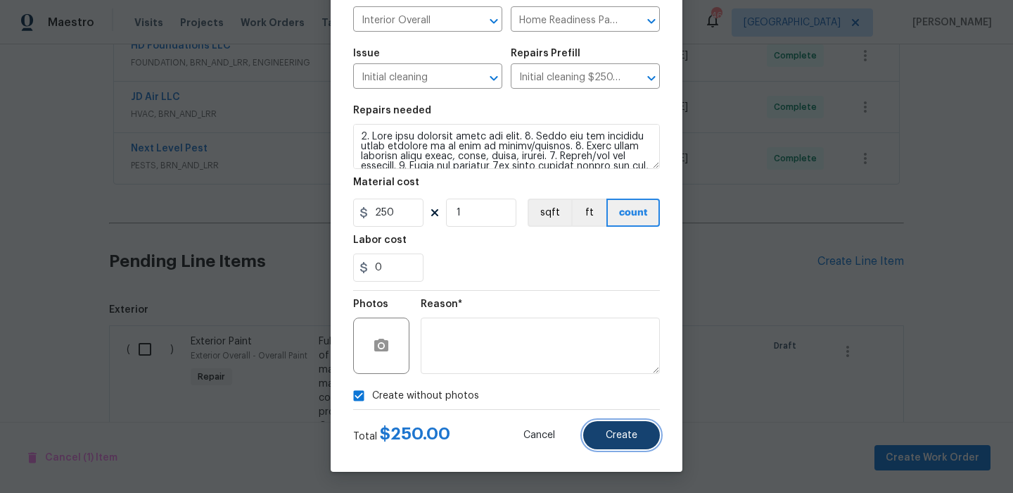
click at [633, 429] on button "Create" at bounding box center [621, 435] width 77 height 28
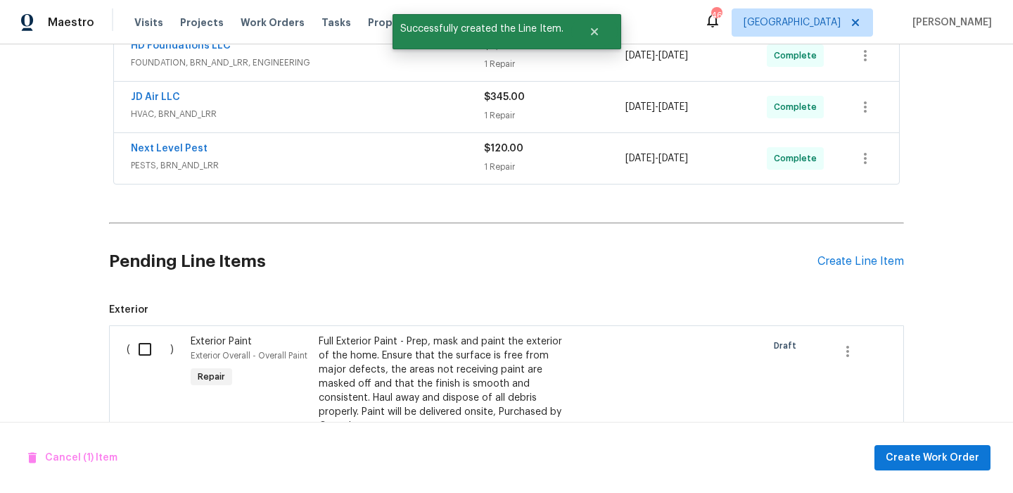
click at [149, 357] on input "checkbox" at bounding box center [150, 349] width 40 height 30
checkbox input "true"
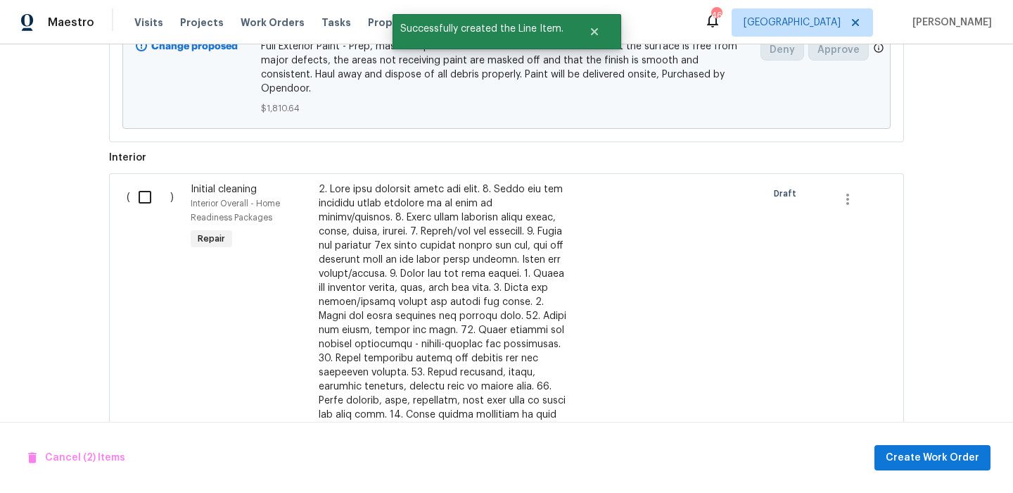
click at [141, 189] on input "checkbox" at bounding box center [150, 197] width 40 height 30
checkbox input "true"
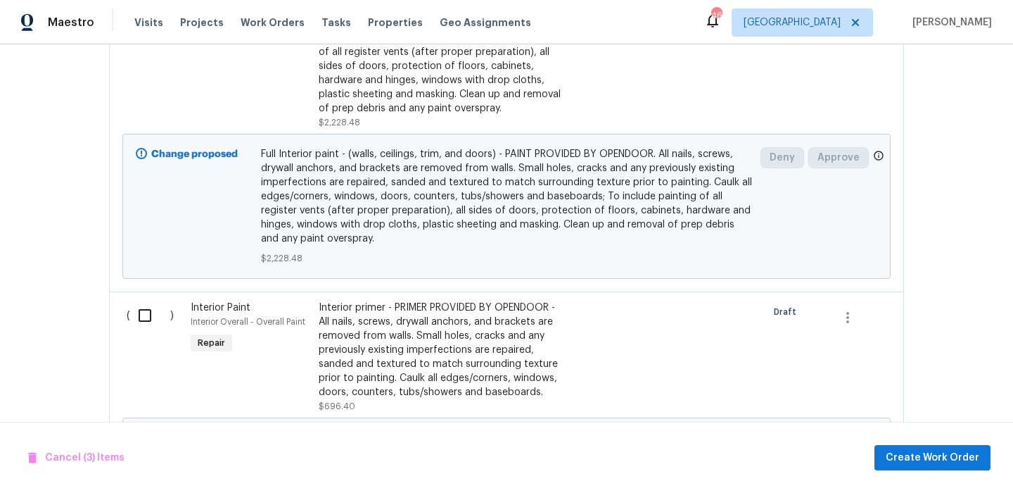
click at [140, 300] on input "checkbox" at bounding box center [150, 315] width 40 height 30
checkbox input "true"
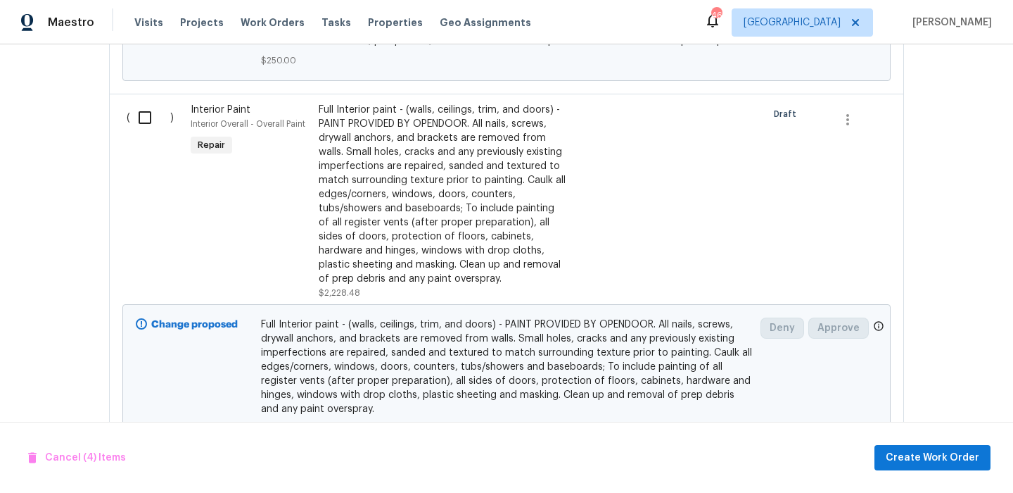
scroll to position [1540, 0]
click at [146, 103] on input "checkbox" at bounding box center [150, 118] width 40 height 30
checkbox input "true"
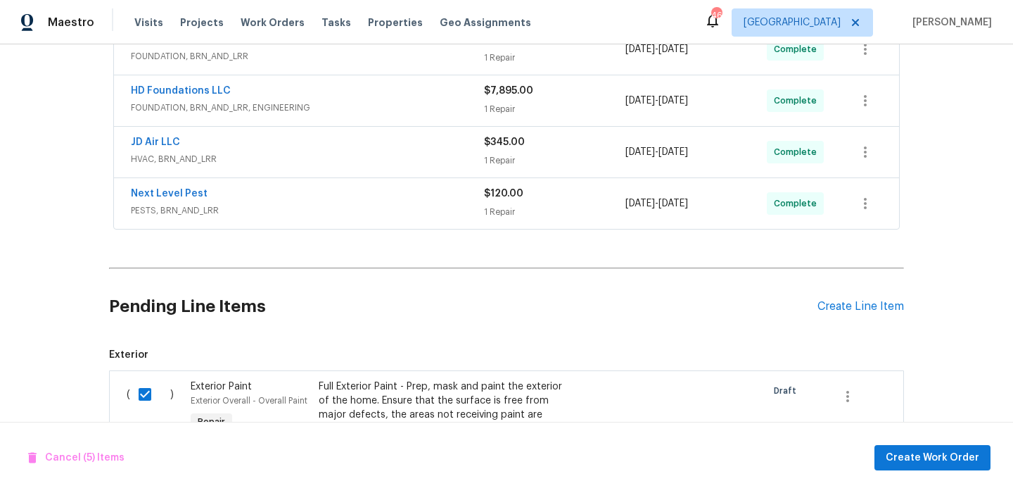
scroll to position [334, 0]
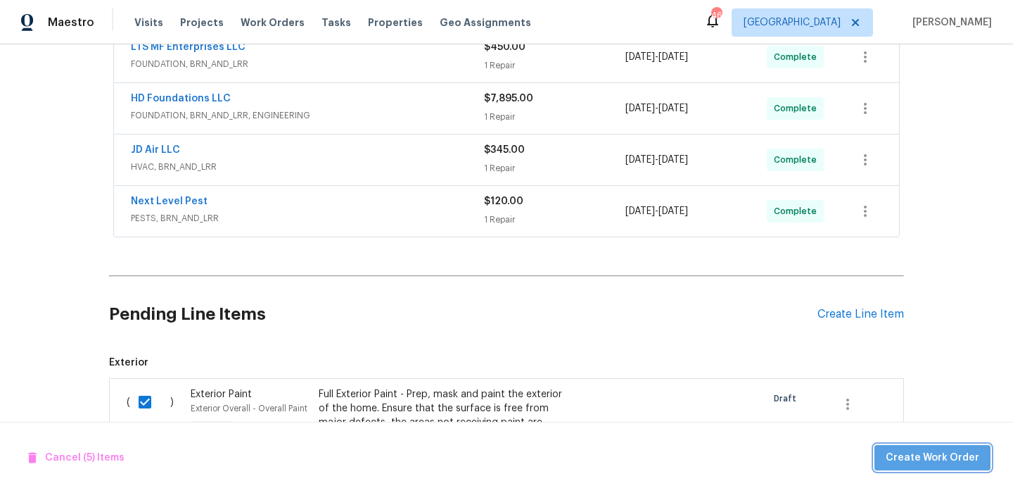
click at [961, 457] on span "Create Work Order" at bounding box center [933, 458] width 94 height 18
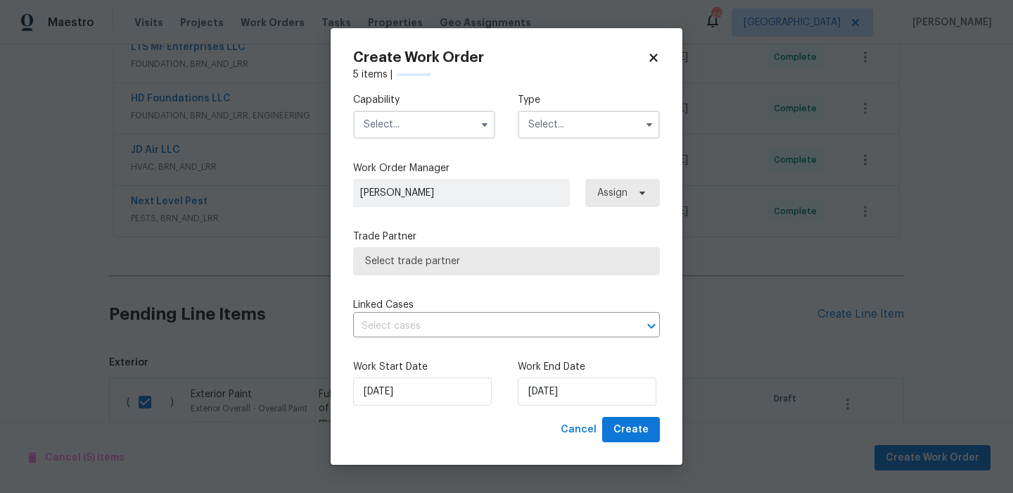
checkbox input "false"
click at [475, 120] on span at bounding box center [484, 124] width 21 height 21
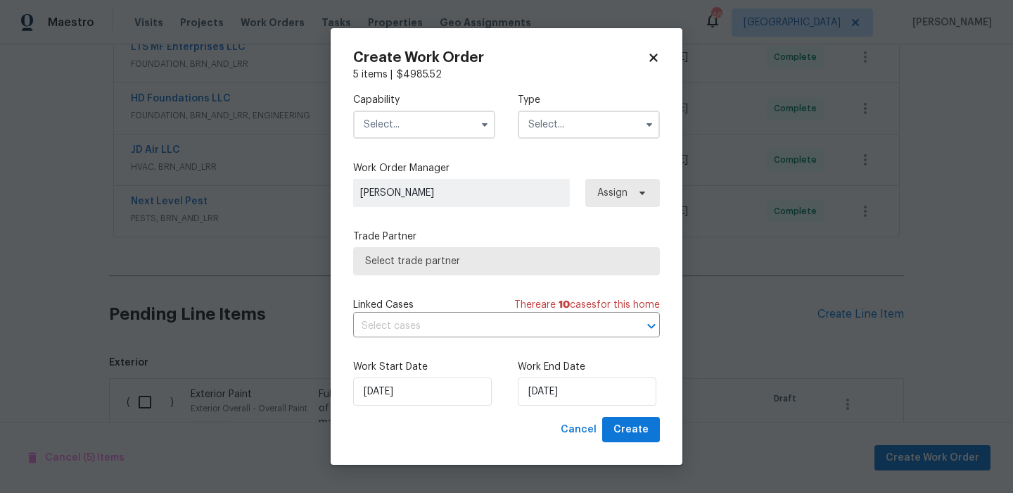
click at [442, 110] on input "text" at bounding box center [424, 124] width 142 height 28
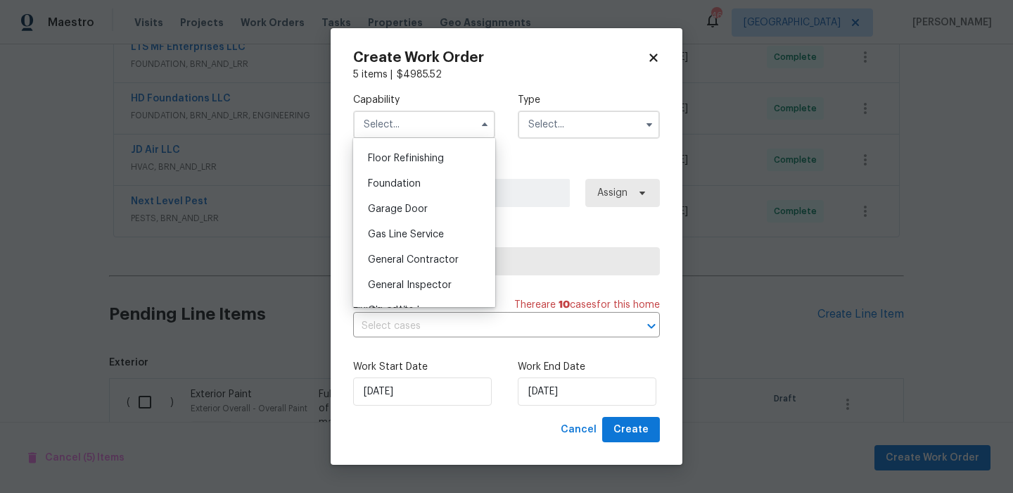
scroll to position [579, 0]
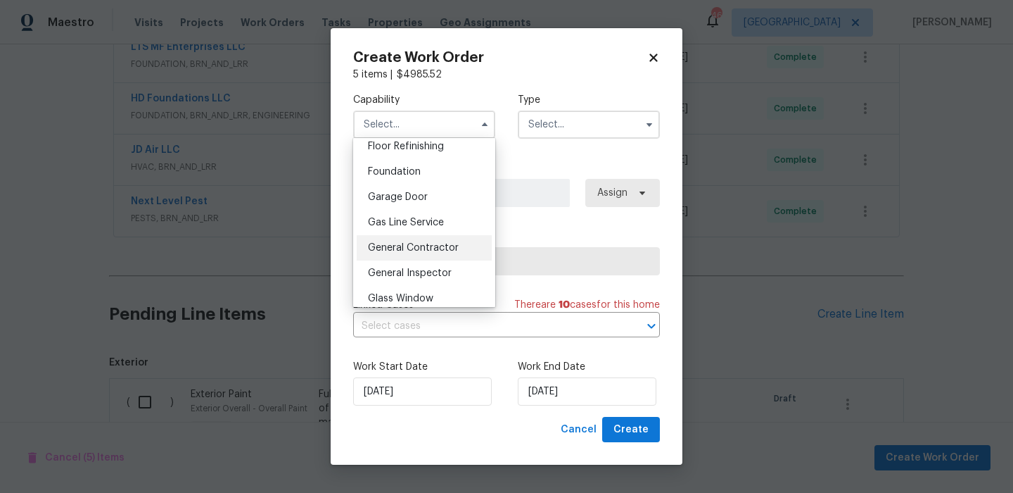
click at [432, 251] on span "General Contractor" at bounding box center [413, 248] width 91 height 10
type input "General Contractor"
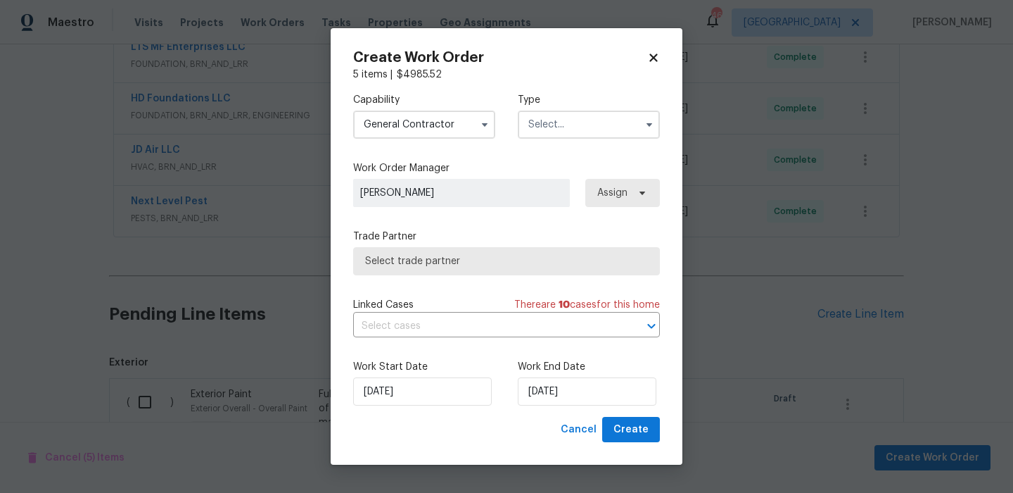
click at [576, 127] on input "text" at bounding box center [589, 124] width 142 height 28
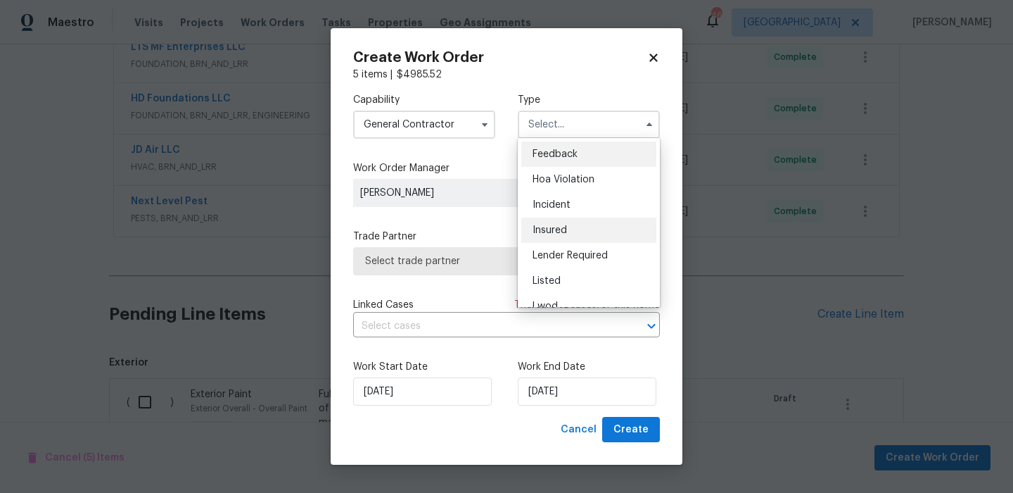
scroll to position [167, 0]
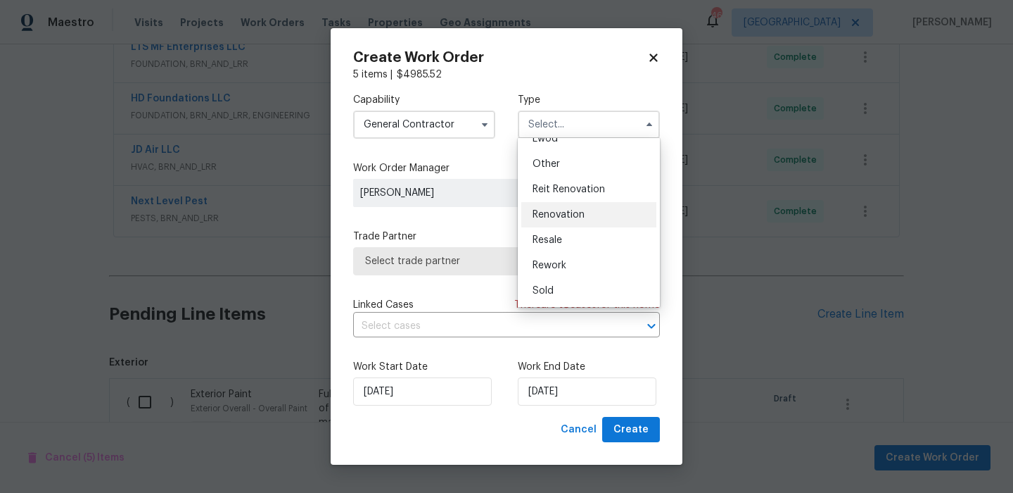
click at [586, 208] on div "Renovation" at bounding box center [588, 214] width 135 height 25
type input "Renovation"
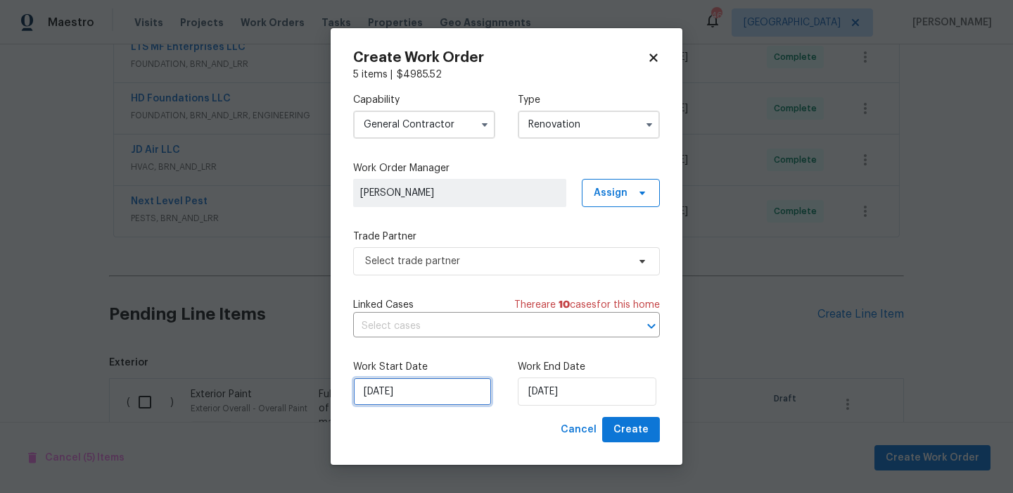
click at [447, 403] on input "10/2/2025" at bounding box center [422, 391] width 139 height 28
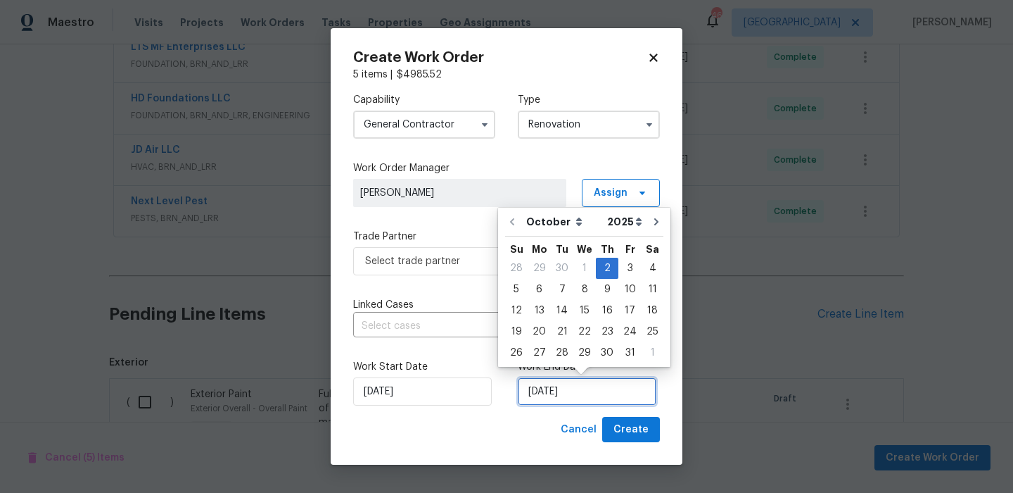
click at [590, 400] on input "10/2/2025" at bounding box center [587, 391] width 139 height 28
click at [628, 293] on div "10" at bounding box center [630, 289] width 23 height 20
type input "10/10/2025"
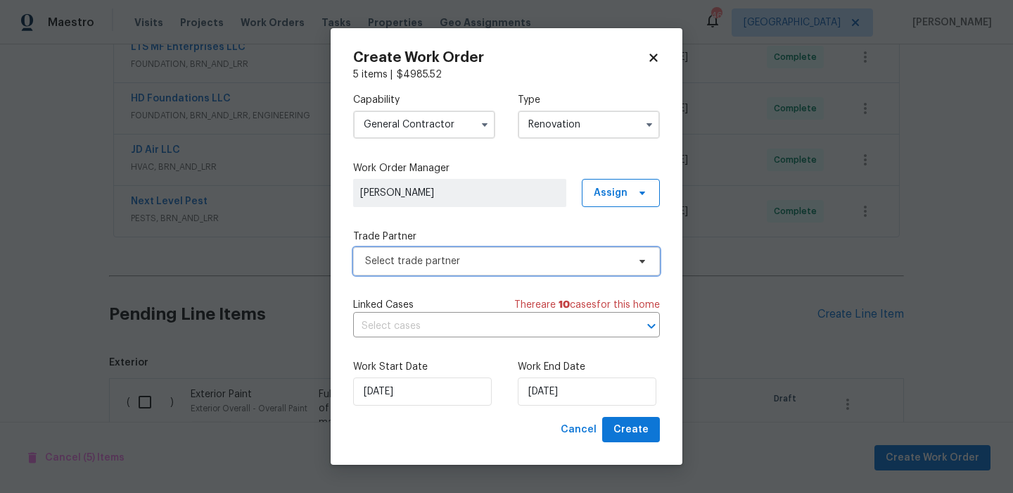
click at [514, 255] on span "Select trade partner" at bounding box center [496, 261] width 262 height 14
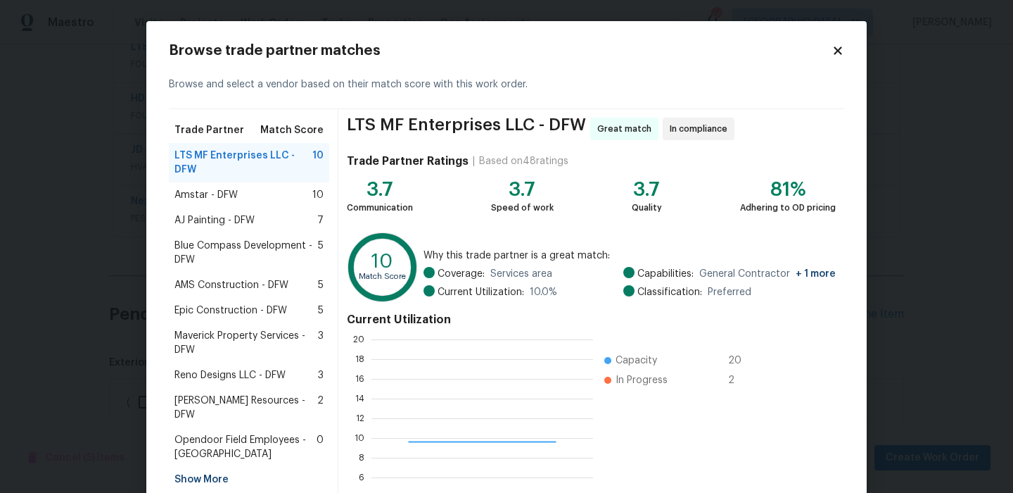
scroll to position [197, 222]
click at [194, 200] on span "Amstar - DFW" at bounding box center [206, 195] width 63 height 14
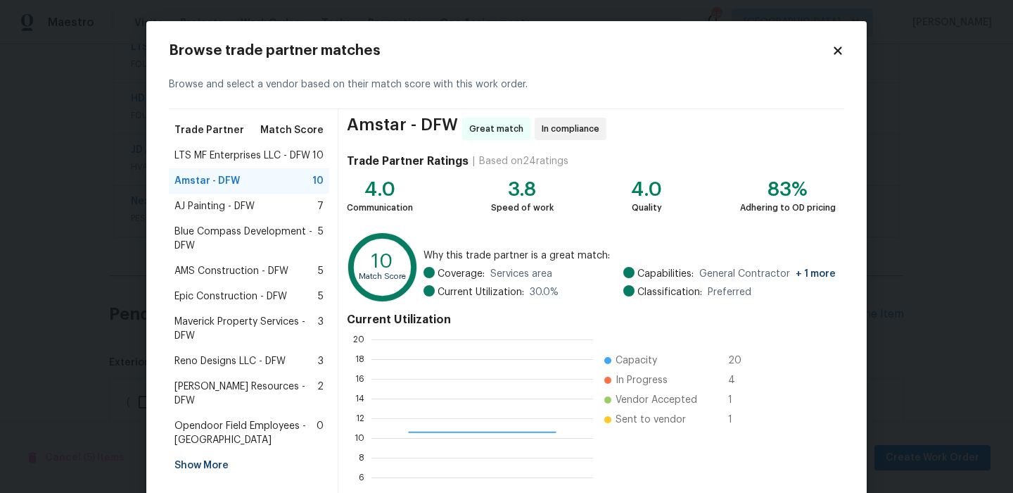
scroll to position [128, 0]
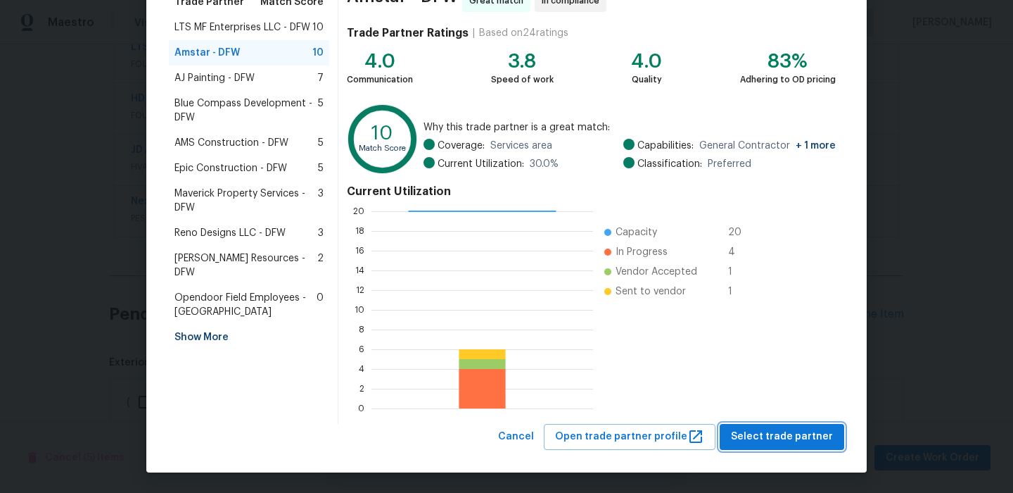
click at [774, 428] on span "Select trade partner" at bounding box center [782, 437] width 102 height 18
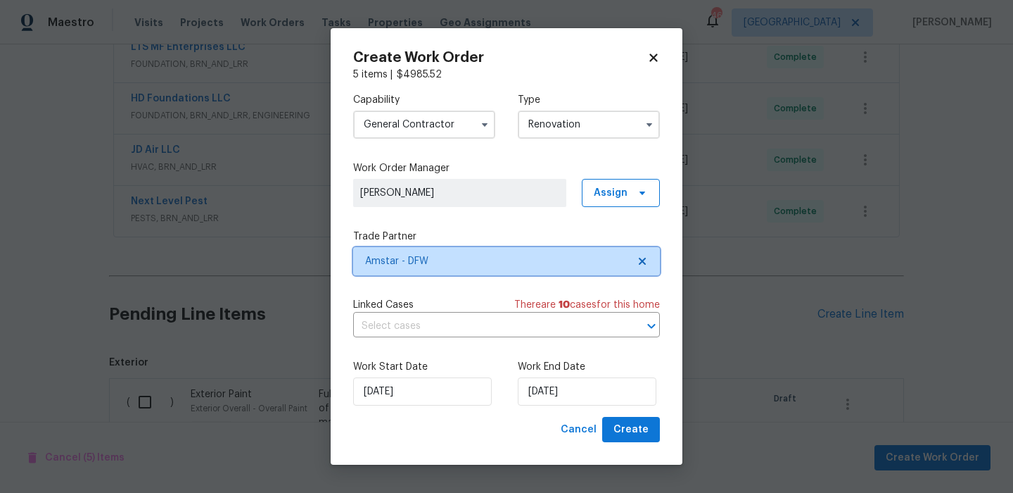
scroll to position [0, 0]
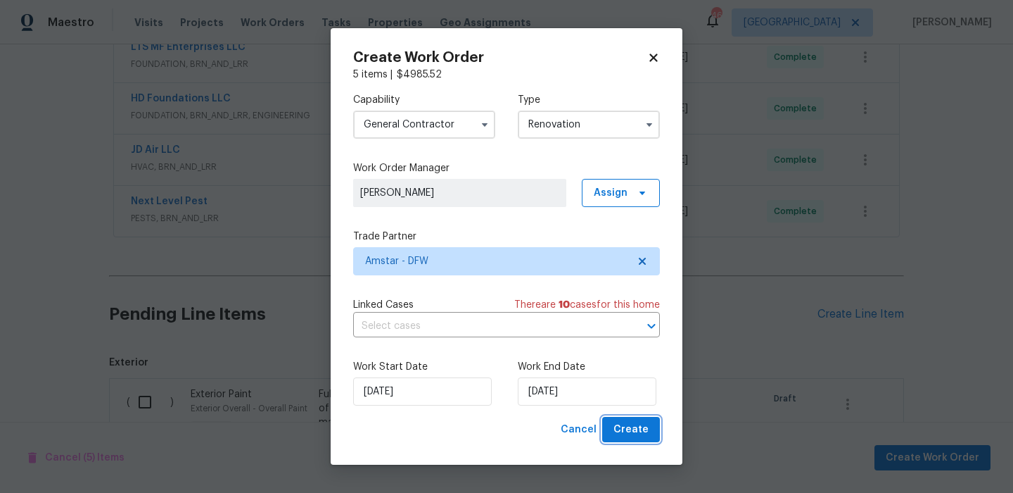
click at [642, 427] on span "Create" at bounding box center [631, 430] width 35 height 18
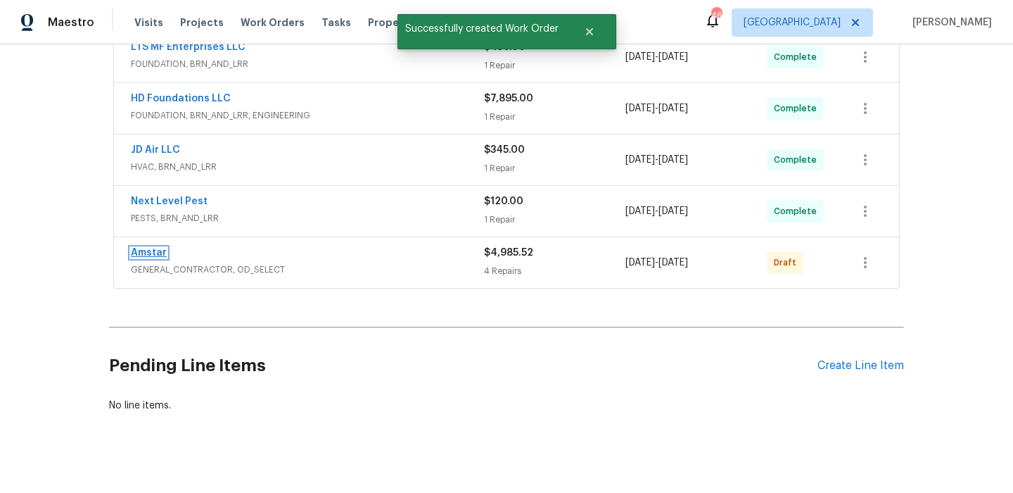
click at [141, 251] on link "Amstar" at bounding box center [149, 253] width 36 height 10
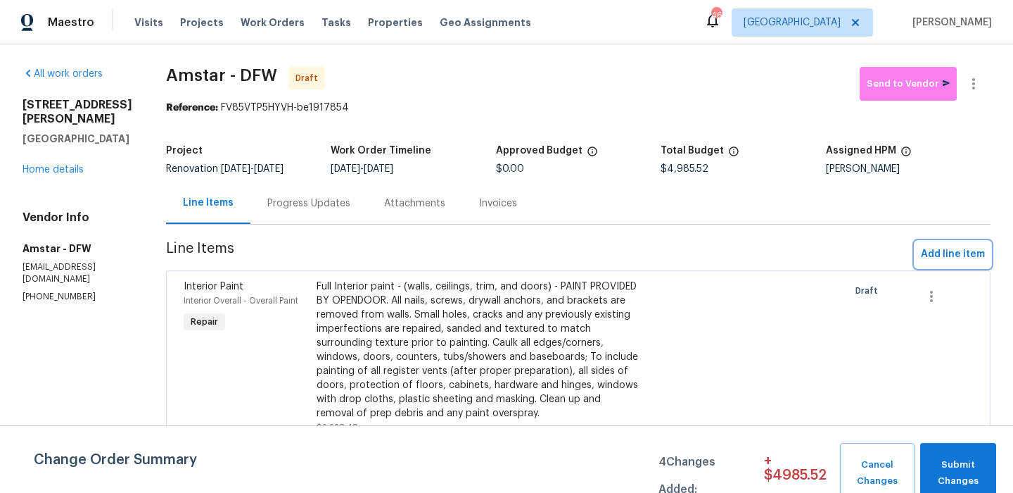
click at [948, 260] on span "Add line item" at bounding box center [953, 255] width 64 height 18
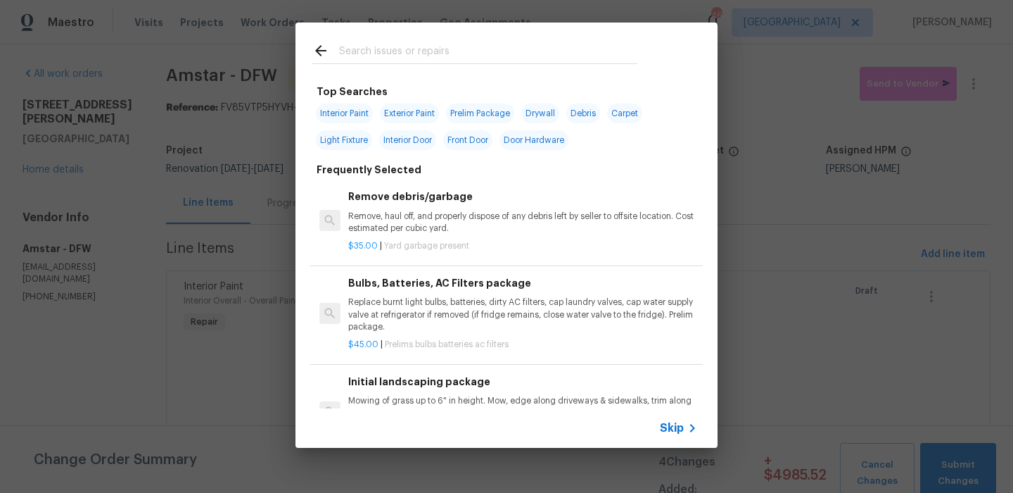
click at [419, 44] on input "text" at bounding box center [488, 52] width 298 height 21
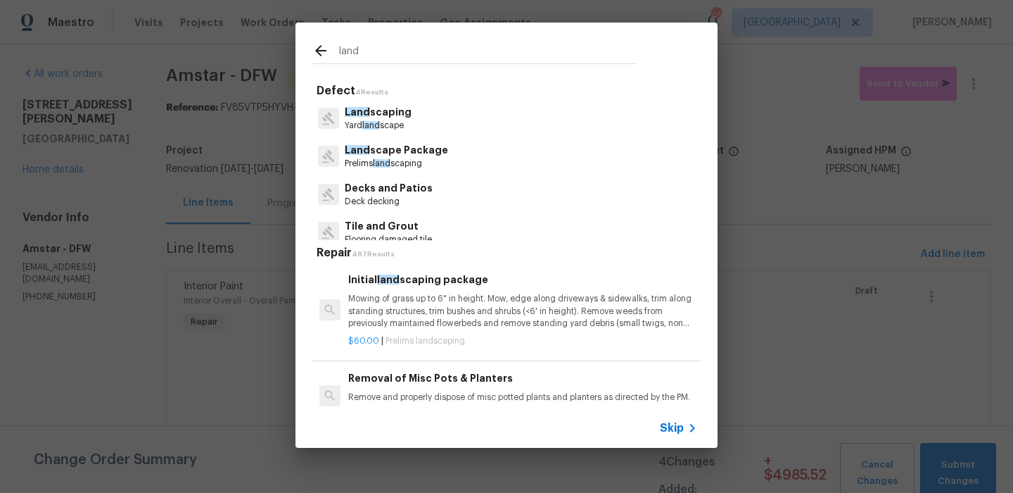
type input "land"
click at [425, 115] on div "Land scaping Yard land scape" at bounding box center [506, 118] width 388 height 38
click at [381, 115] on p "Land scaping" at bounding box center [378, 112] width 67 height 15
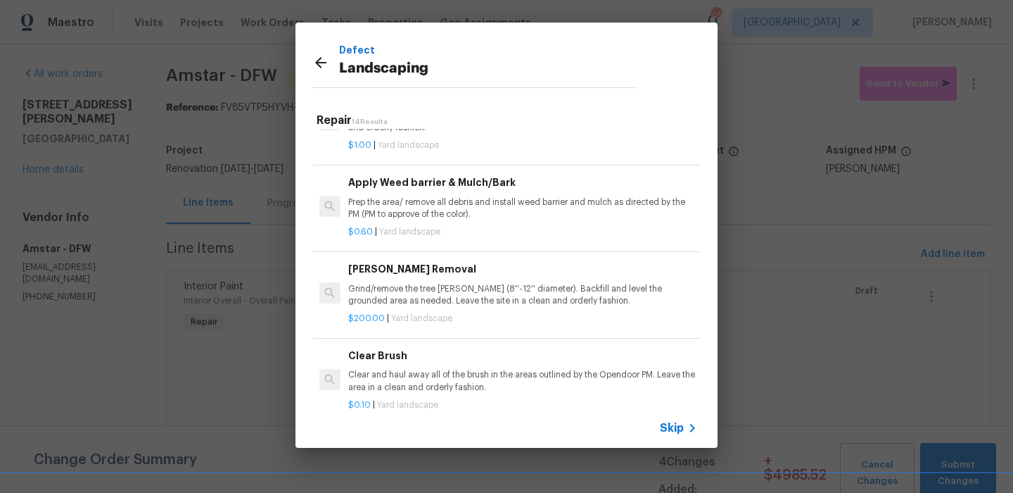
scroll to position [329, 0]
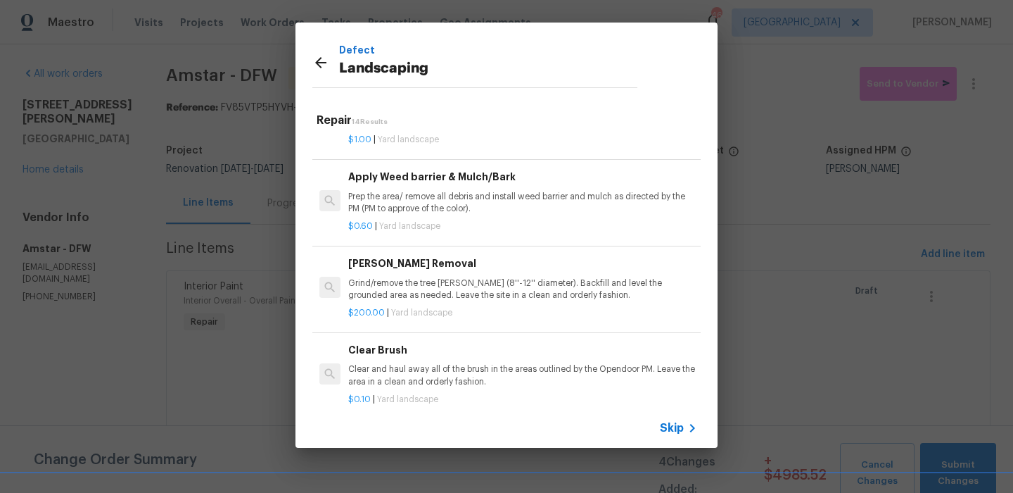
click at [424, 224] on span "Yard landscape" at bounding box center [409, 226] width 61 height 8
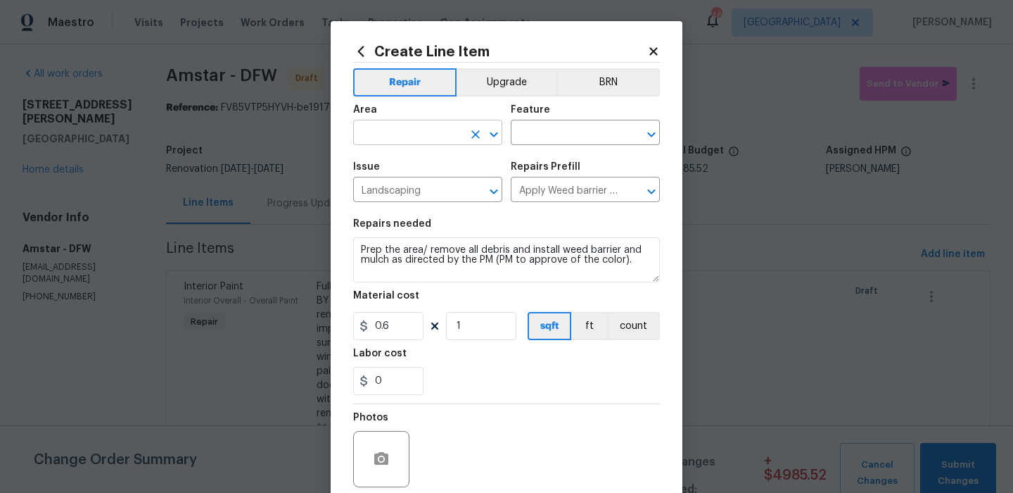
click at [429, 138] on input "text" at bounding box center [408, 134] width 110 height 22
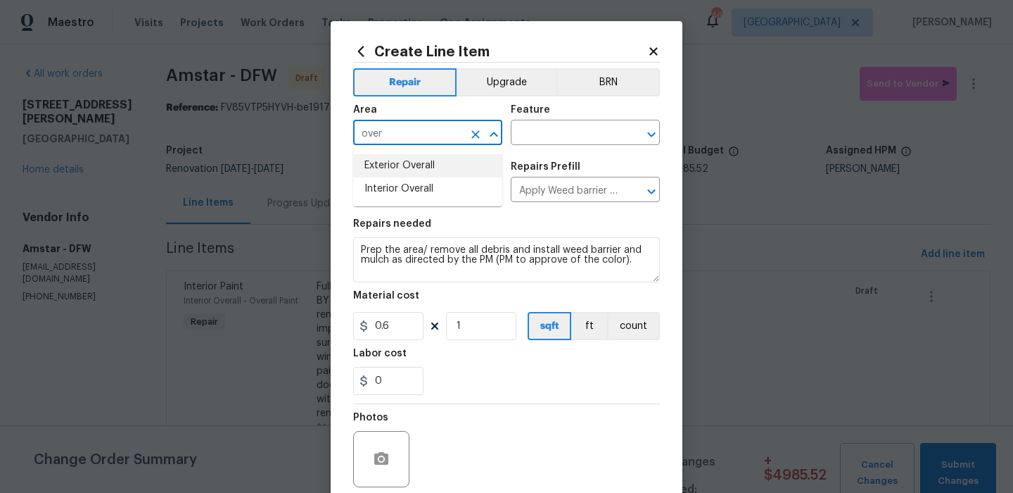
click at [443, 163] on li "Exterior Overall" at bounding box center [427, 165] width 149 height 23
type input "Exterior Overall"
click at [593, 131] on input "text" at bounding box center [566, 134] width 110 height 22
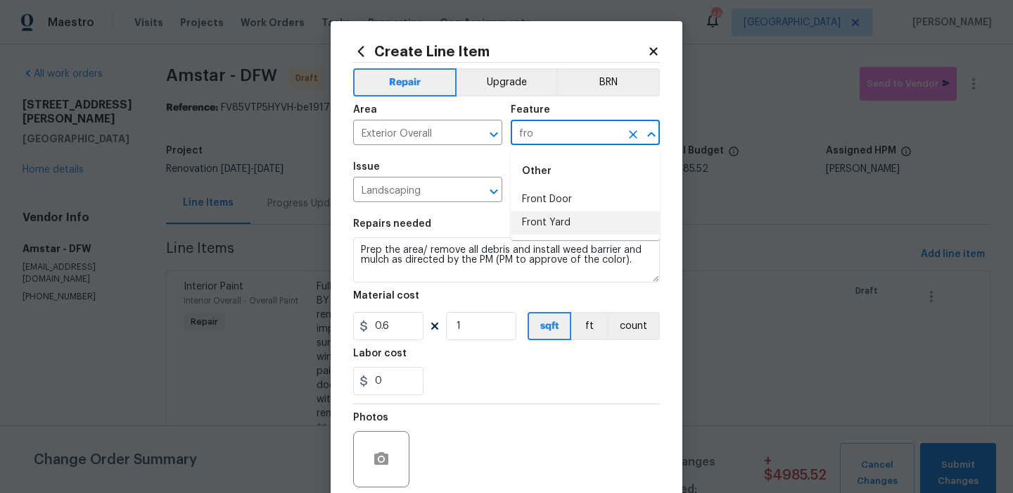
click at [572, 213] on li "Front Yard" at bounding box center [585, 222] width 149 height 23
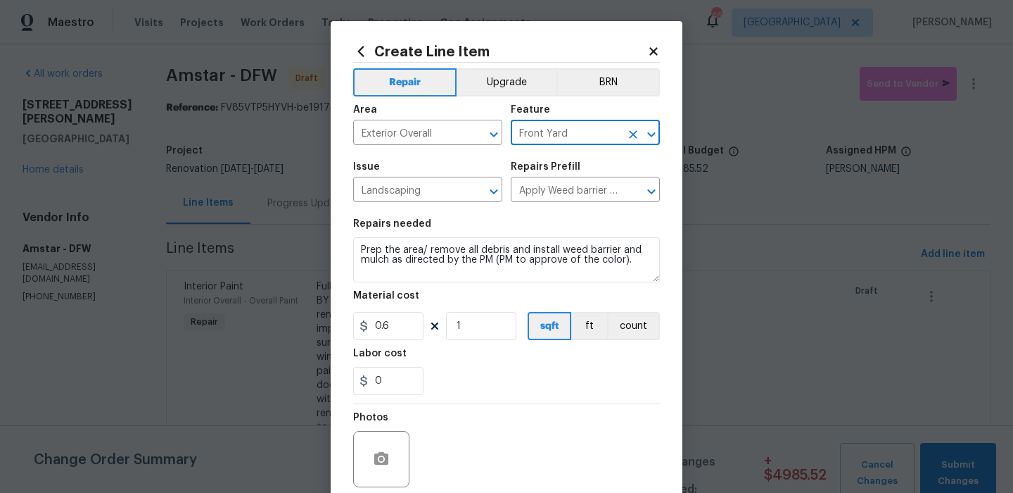
type input "Front Yard"
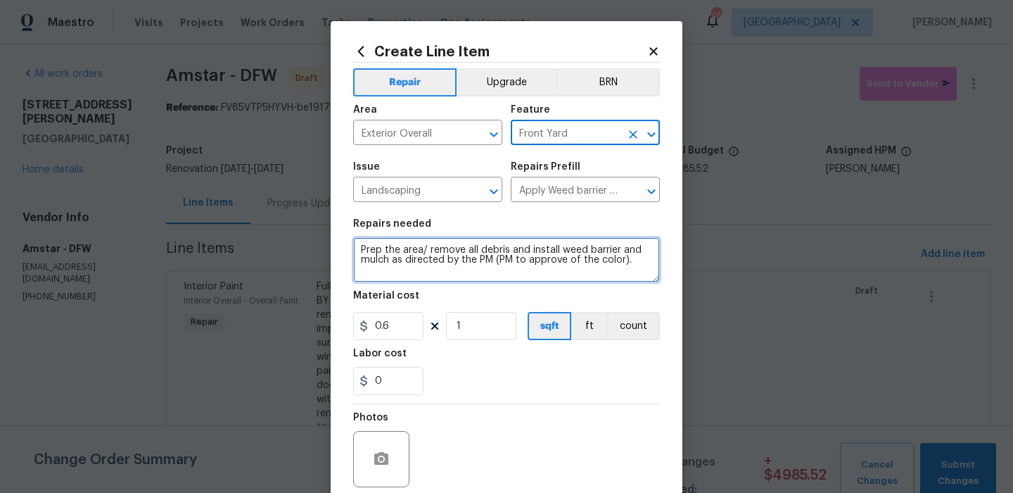
click at [467, 258] on textarea "Prep the area/ remove all debris and install weed barrier and mulch as directed…" at bounding box center [506, 259] width 307 height 45
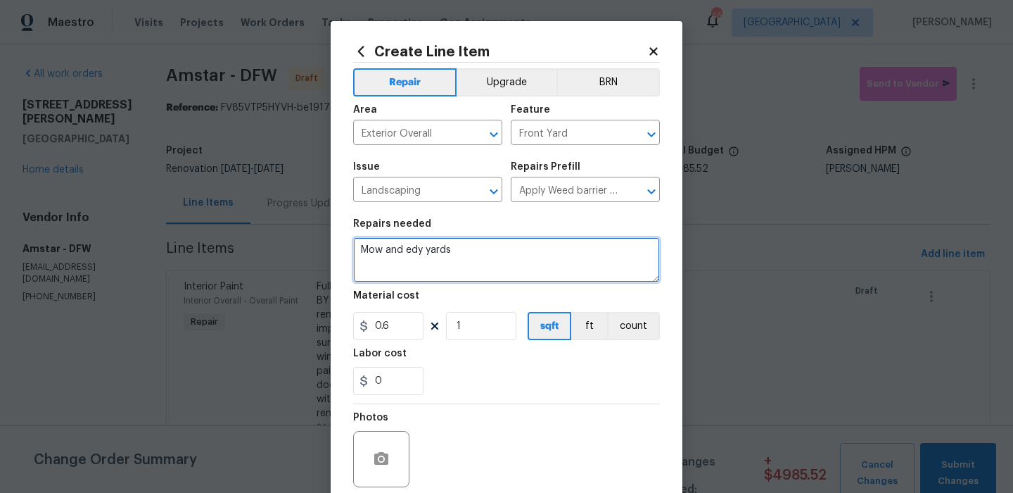
click at [426, 251] on textarea "Mow and edy yards" at bounding box center [506, 259] width 307 height 45
click at [485, 253] on textarea "Mow and edge yards" at bounding box center [506, 259] width 307 height 45
type textarea "Mow and edge yards Add mulch to all flower beds Trim bushes and remove weeds"
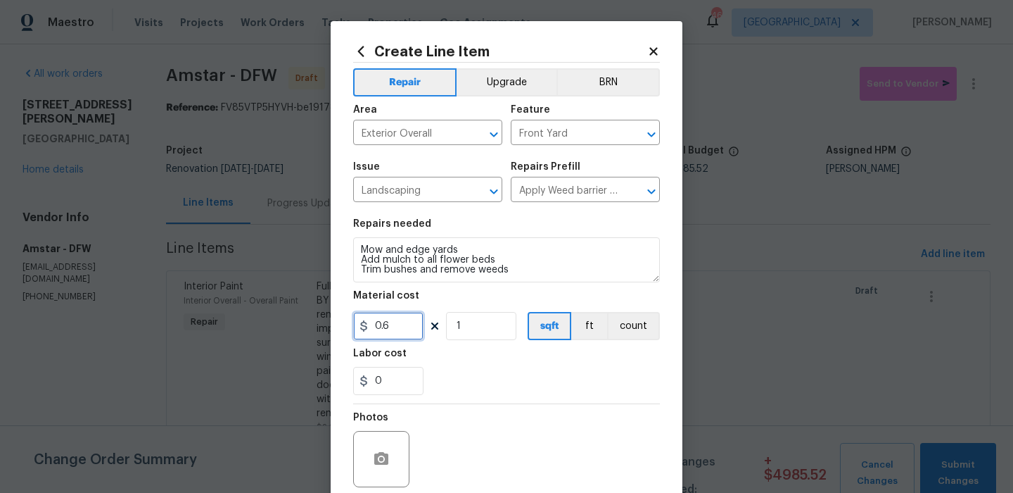
click at [398, 330] on input "0.6" at bounding box center [388, 326] width 70 height 28
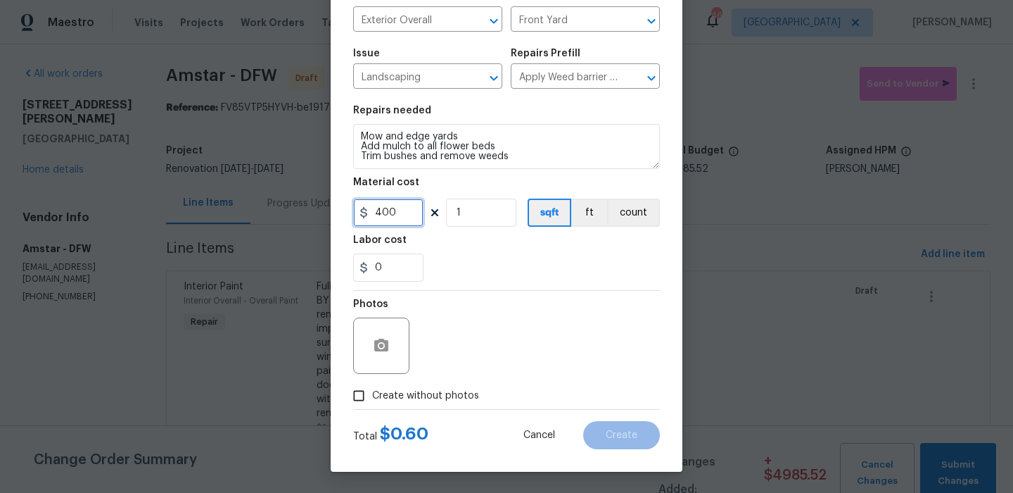
type input "400"
click at [436, 400] on span "Create without photos" at bounding box center [425, 395] width 107 height 15
click at [372, 400] on input "Create without photos" at bounding box center [358, 395] width 27 height 27
checkbox input "true"
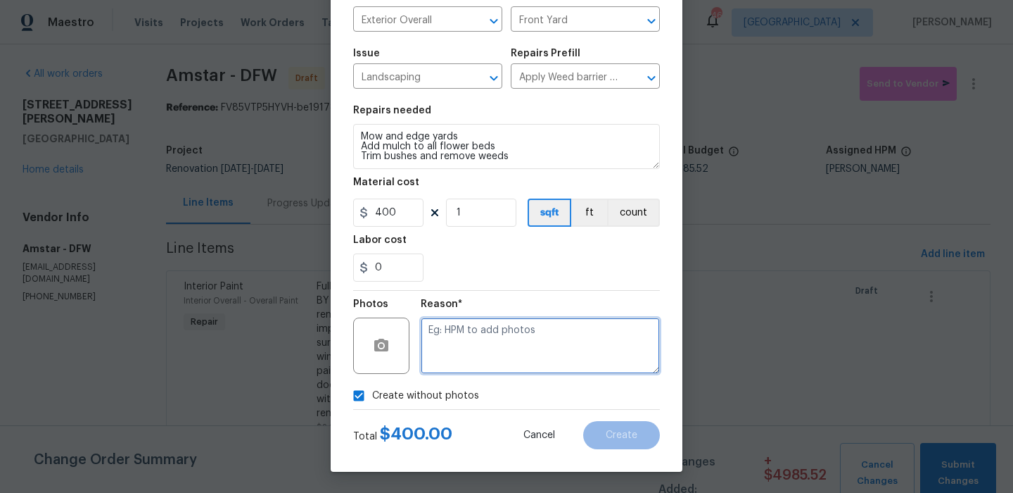
click at [536, 360] on textarea at bounding box center [540, 345] width 239 height 56
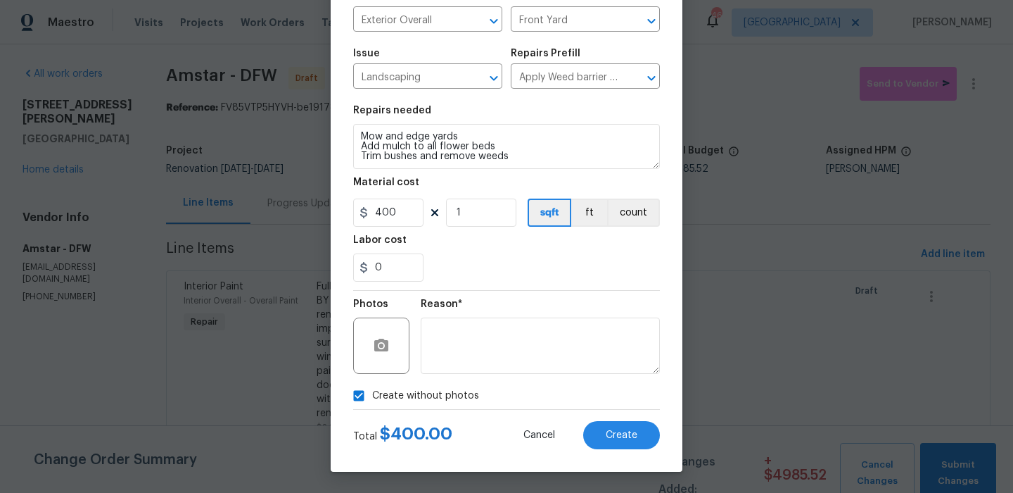
click at [616, 407] on div "Create without photos" at bounding box center [506, 395] width 307 height 27
click at [616, 433] on span "Create" at bounding box center [622, 435] width 32 height 11
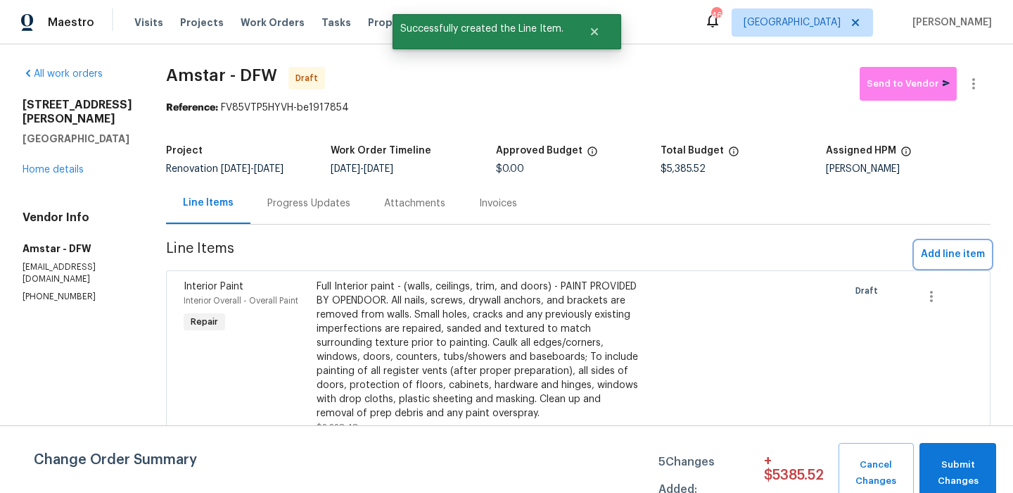
click at [944, 241] on button "Add line item" at bounding box center [952, 254] width 75 height 26
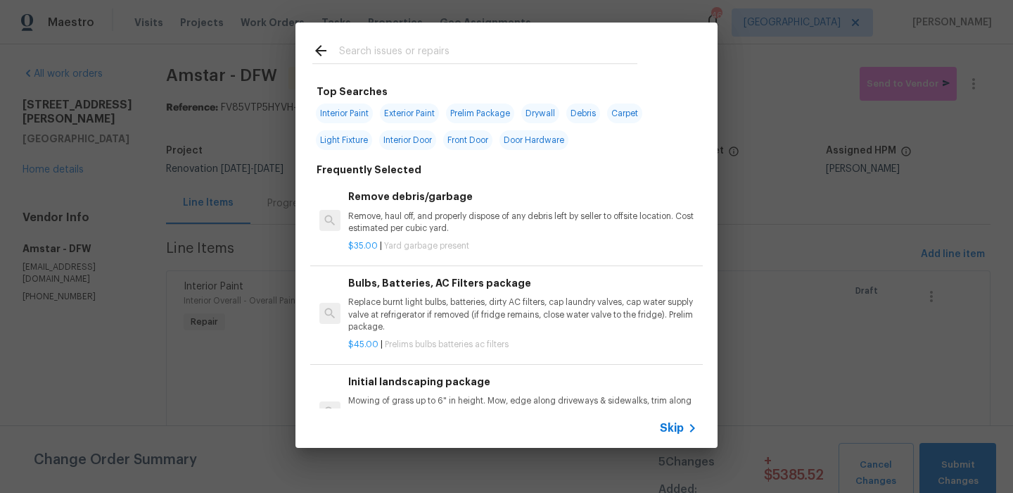
click at [462, 47] on input "text" at bounding box center [488, 52] width 298 height 21
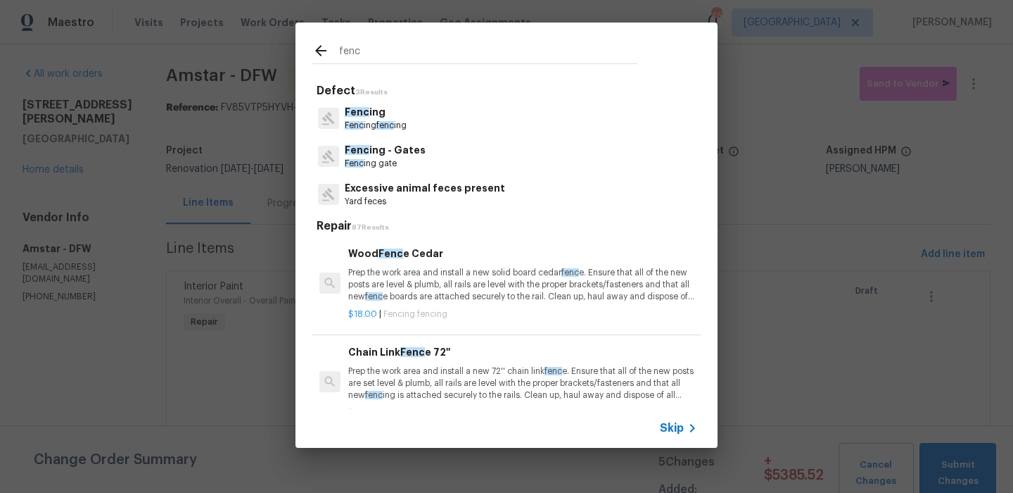
type input "fenc"
click at [426, 122] on div "Fenc ing Fenc ing fenc ing" at bounding box center [506, 118] width 388 height 38
click at [357, 114] on span "Fenc" at bounding box center [357, 112] width 25 height 10
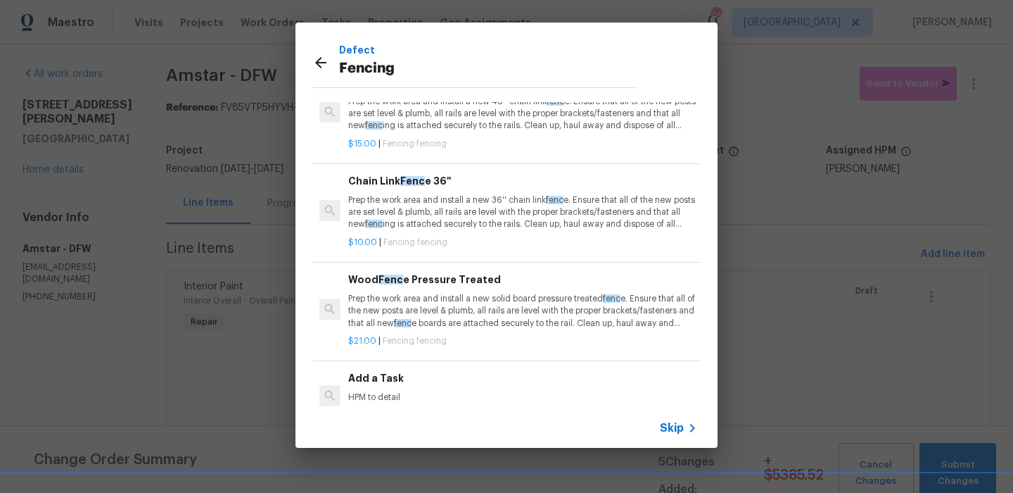
scroll to position [56, 0]
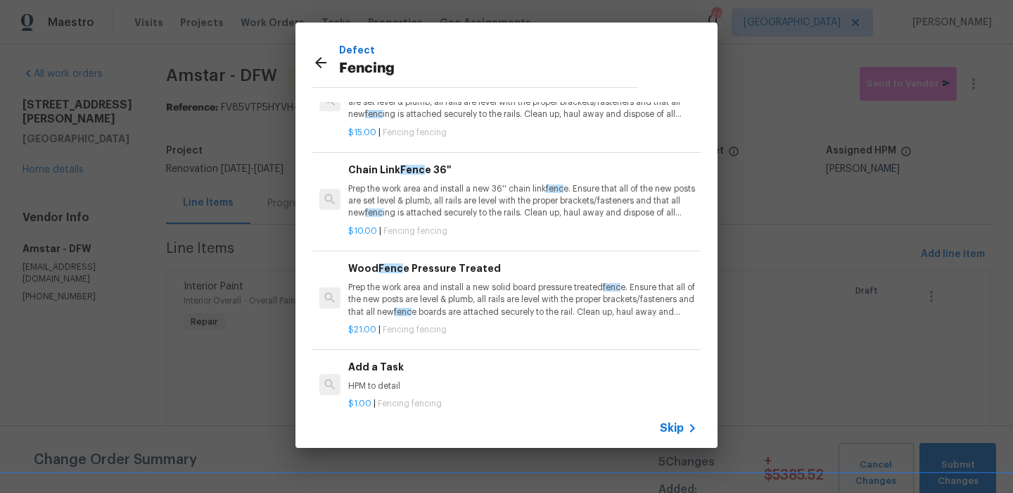
click at [416, 364] on h6 "Add a Task" at bounding box center [522, 366] width 349 height 15
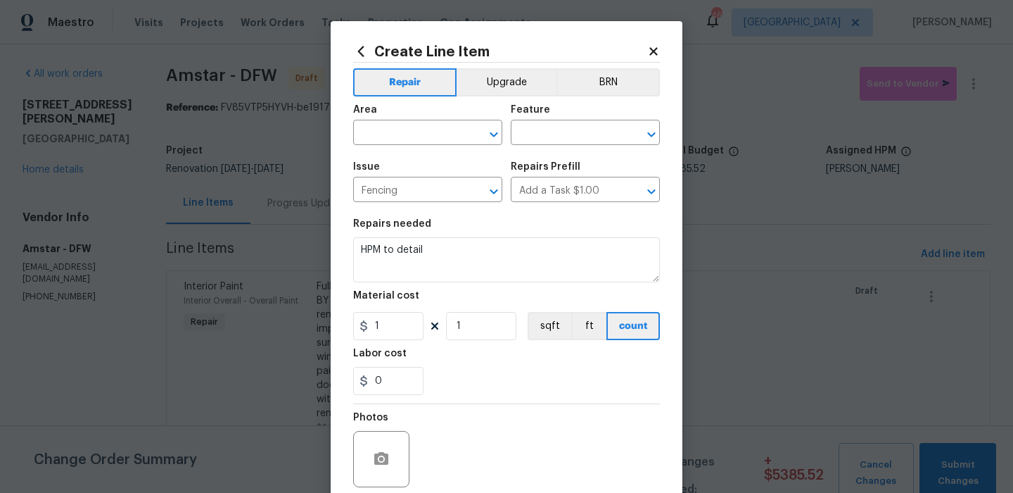
click at [411, 149] on span "Area ​" at bounding box center [427, 124] width 149 height 57
click at [411, 137] on input "text" at bounding box center [408, 134] width 110 height 22
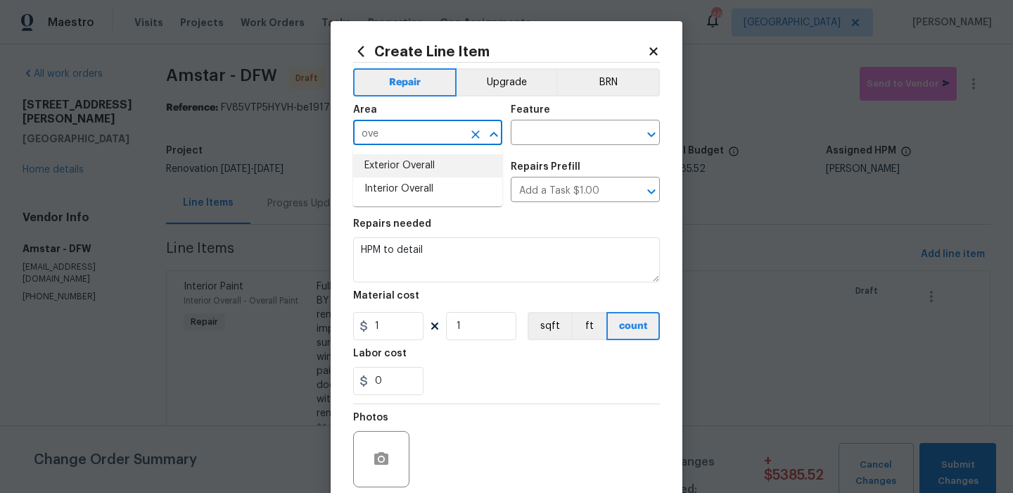
click at [423, 161] on li "Exterior Overall" at bounding box center [427, 165] width 149 height 23
click at [641, 138] on button "Clear" at bounding box center [633, 135] width 20 height 20
type input "Exterior Overall"
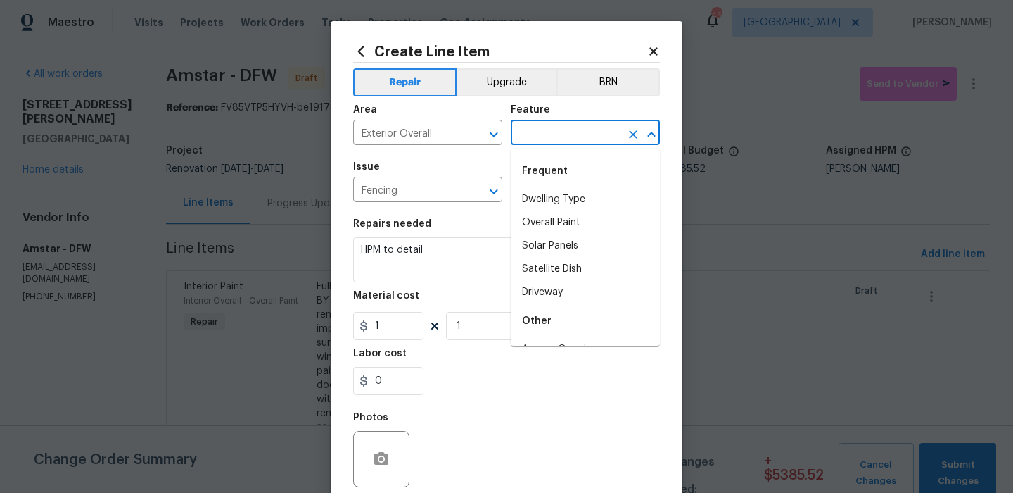
click at [604, 137] on input "text" at bounding box center [566, 134] width 110 height 22
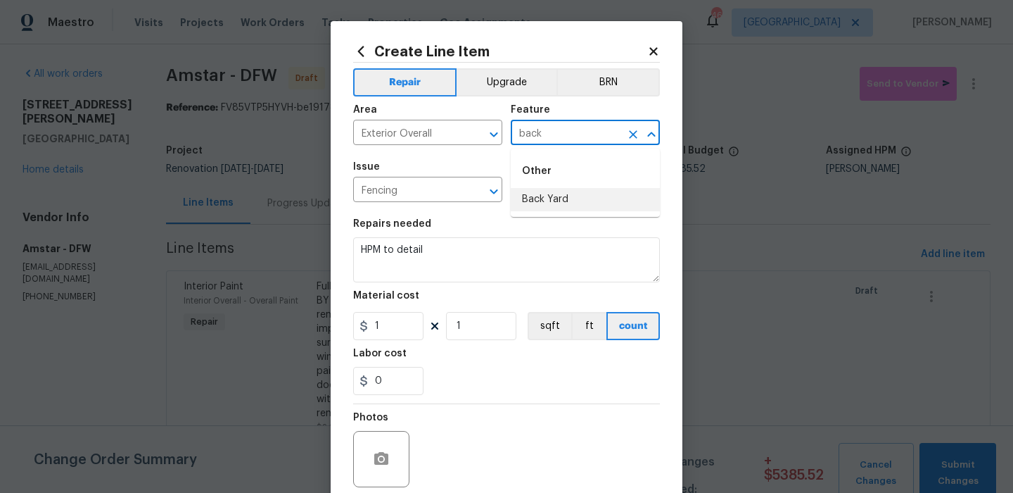
click at [583, 195] on li "Back Yard" at bounding box center [585, 199] width 149 height 23
type input "Back Yard"
click at [475, 232] on div "Repairs needed" at bounding box center [506, 228] width 307 height 18
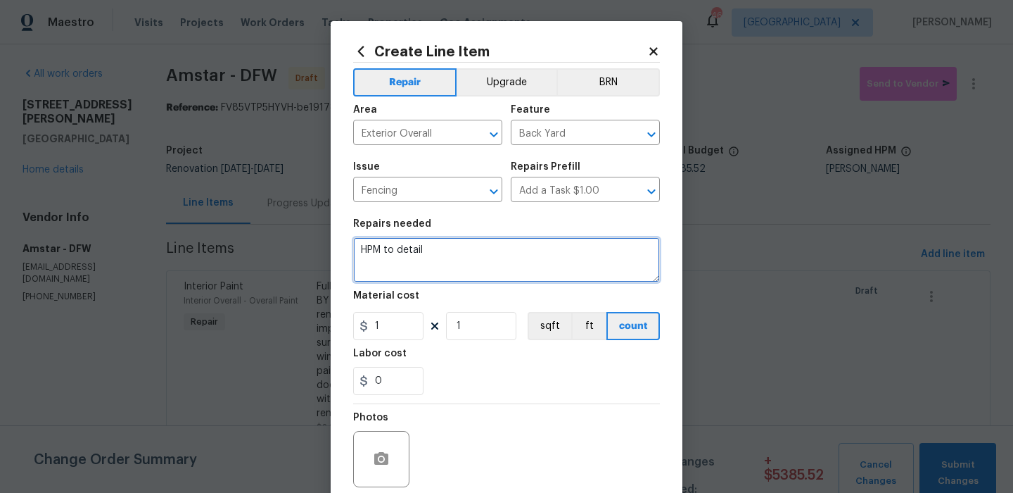
click at [463, 265] on textarea "HPM to detail" at bounding box center [506, 259] width 307 height 45
type textarea "Repair gate and damaged/leaning fencing"
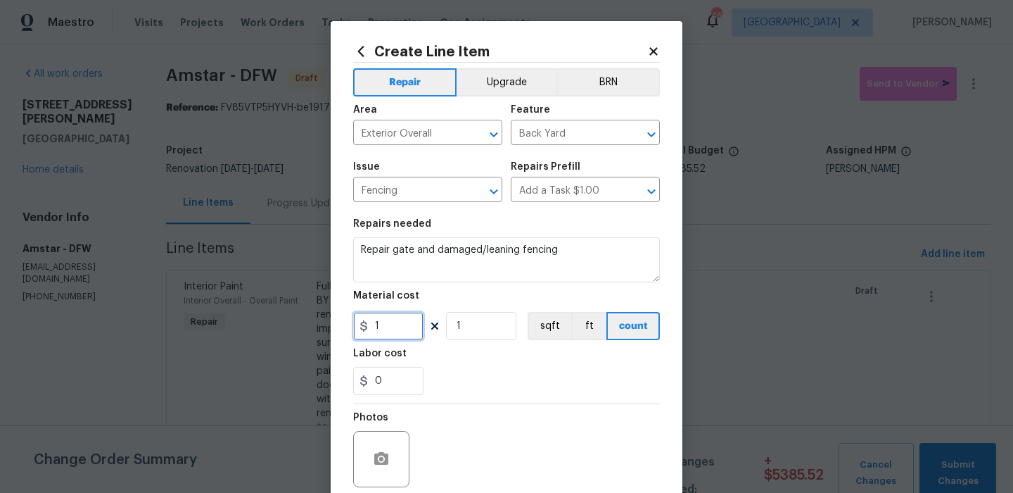
click at [389, 328] on input "1" at bounding box center [388, 326] width 70 height 28
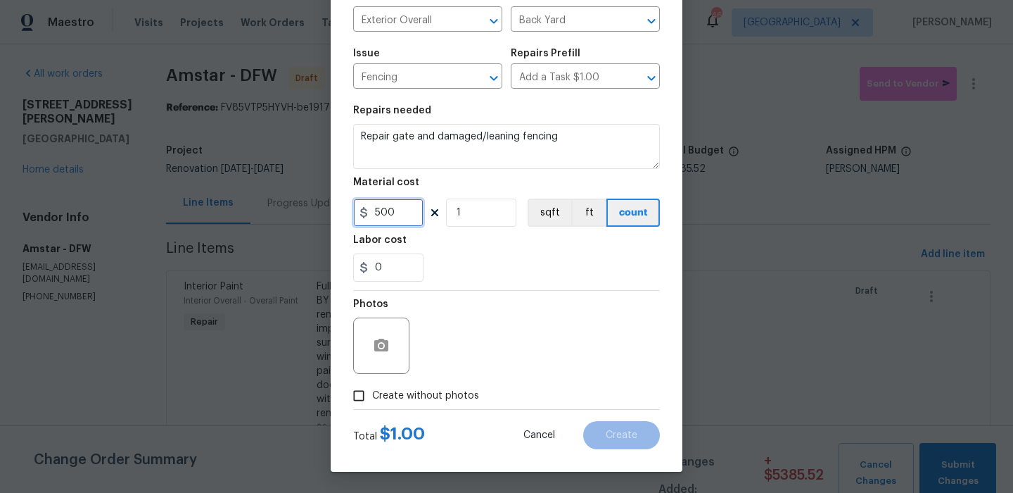
type input "500"
click at [388, 392] on span "Create without photos" at bounding box center [425, 395] width 107 height 15
click at [372, 392] on input "Create without photos" at bounding box center [358, 395] width 27 height 27
checkbox input "true"
click at [497, 343] on textarea at bounding box center [540, 345] width 239 height 56
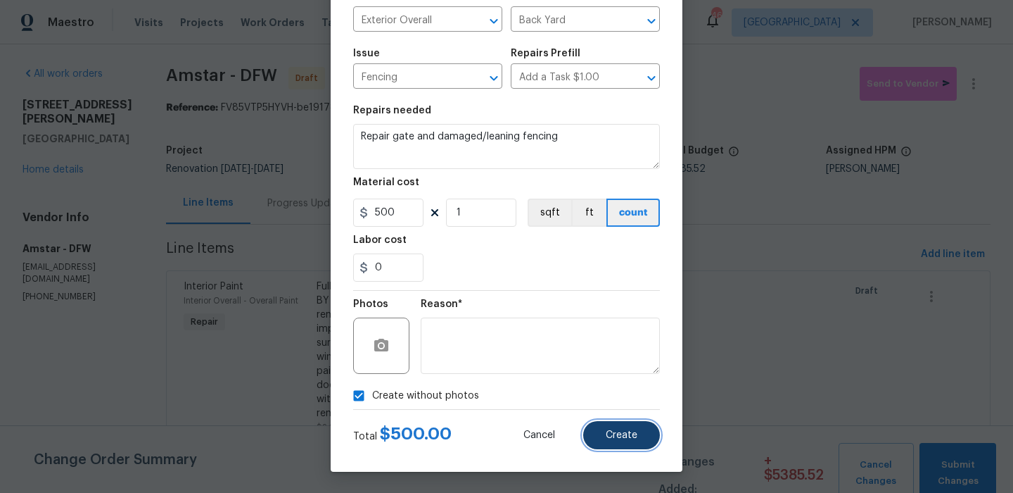
click at [604, 421] on button "Create" at bounding box center [621, 435] width 77 height 28
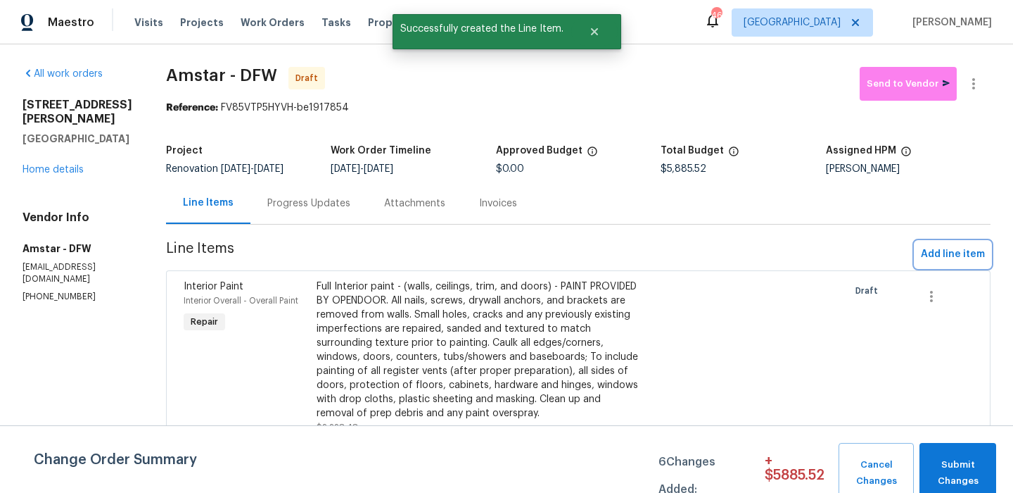
click at [956, 258] on span "Add line item" at bounding box center [953, 255] width 64 height 18
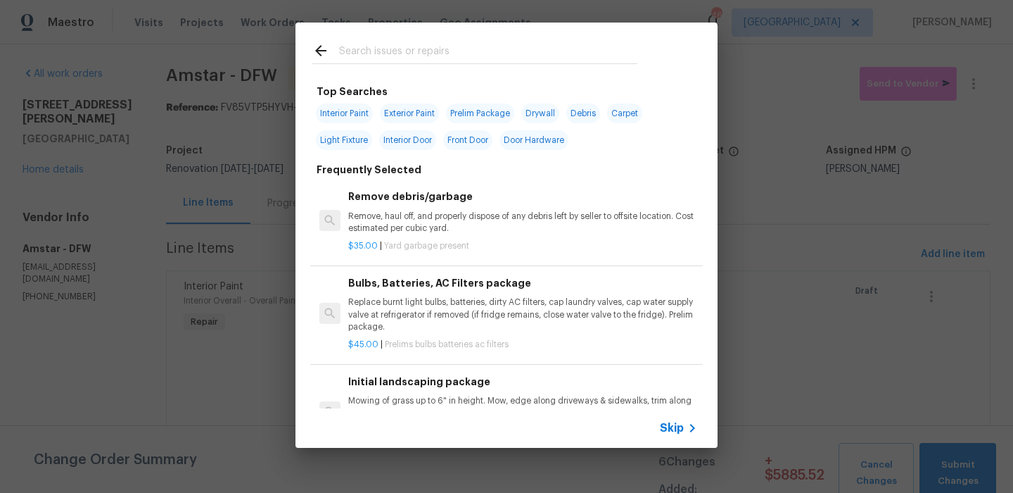
click at [469, 46] on input "text" at bounding box center [488, 52] width 298 height 21
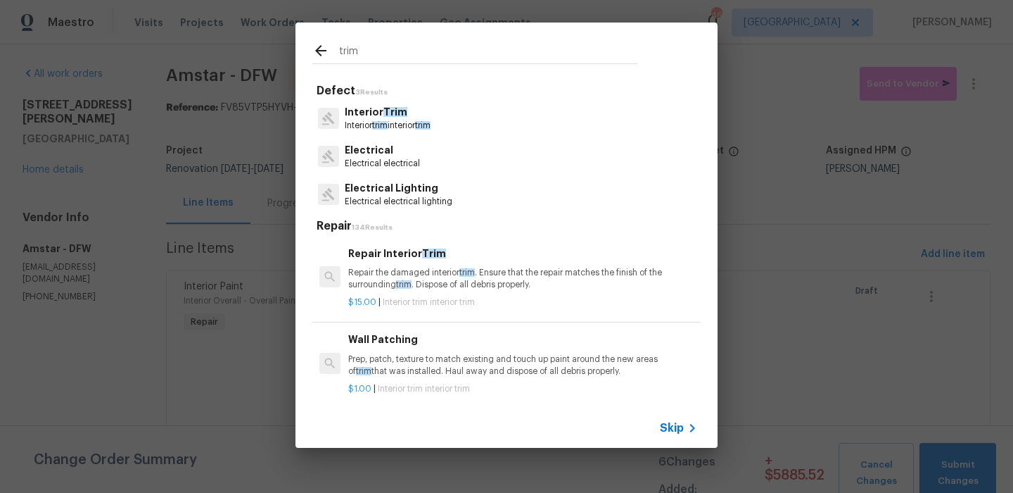
type input "trim"
click at [426, 281] on p "Repair the damaged interior trim . Ensure that the repair matches the finish of…" at bounding box center [522, 279] width 349 height 24
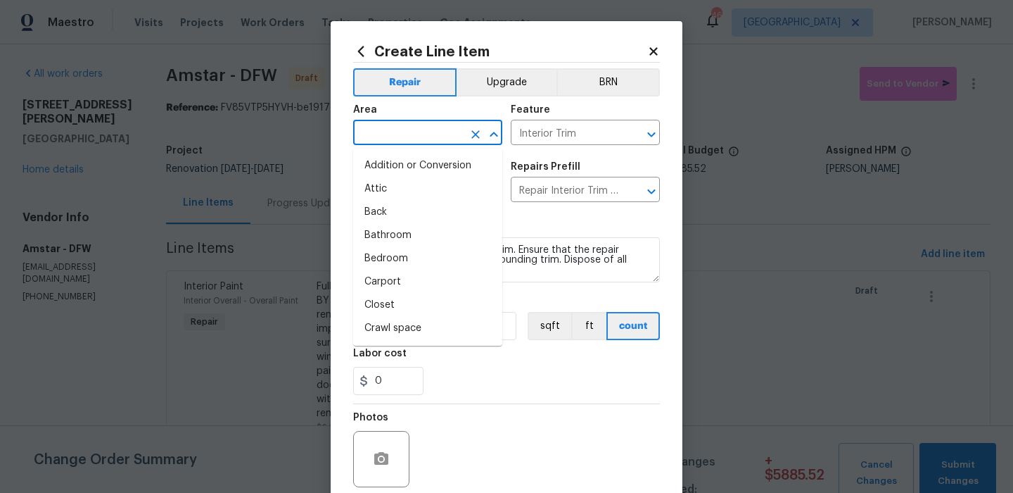
click at [421, 125] on input "text" at bounding box center [408, 134] width 110 height 22
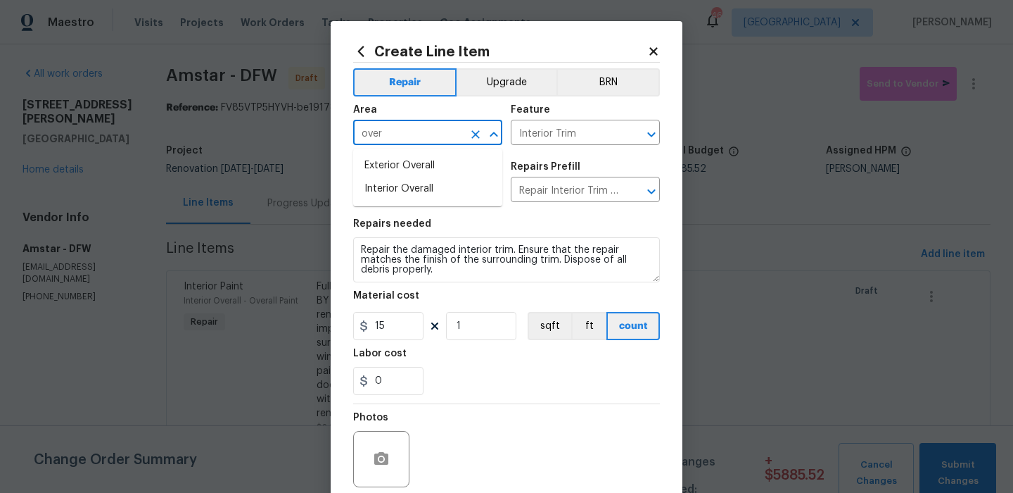
click at [436, 151] on ul "Exterior Overall Interior Overall" at bounding box center [427, 177] width 149 height 58
click at [436, 160] on li "Exterior Overall" at bounding box center [427, 165] width 149 height 23
type input "Exterior Overall"
click at [582, 146] on div "Area Exterior Overall ​ Feature Interior Trim ​" at bounding box center [506, 124] width 307 height 57
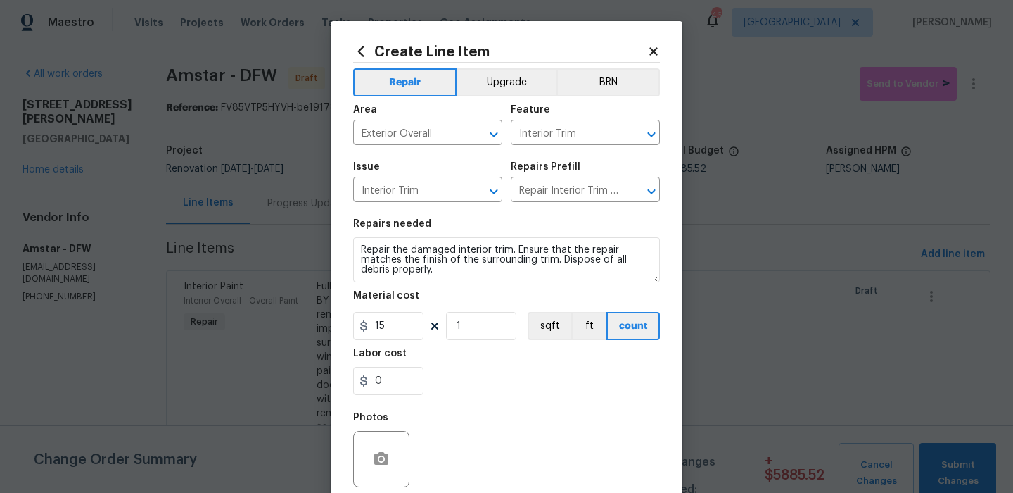
click at [582, 146] on div "Area Exterior Overall ​ Feature Interior Trim ​" at bounding box center [506, 124] width 307 height 57
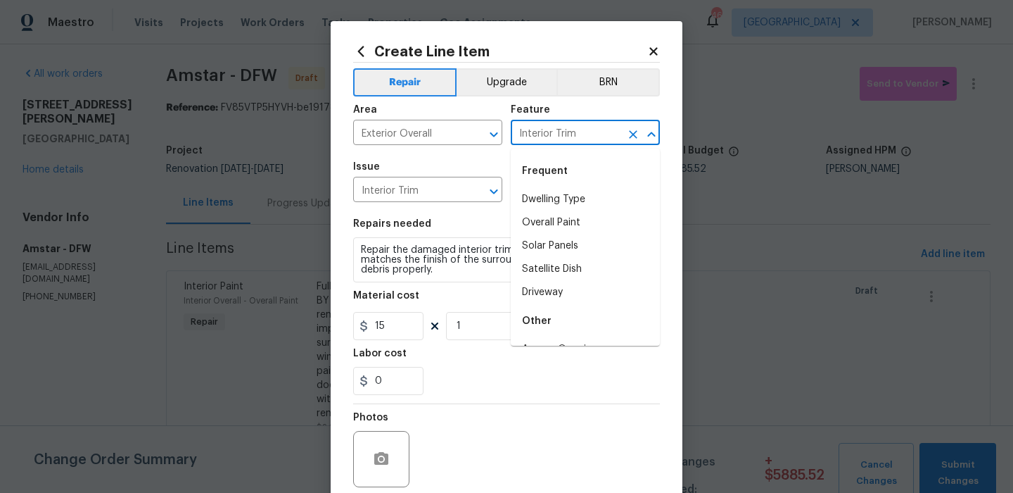
click at [590, 125] on input "Interior Trim" at bounding box center [566, 134] width 110 height 22
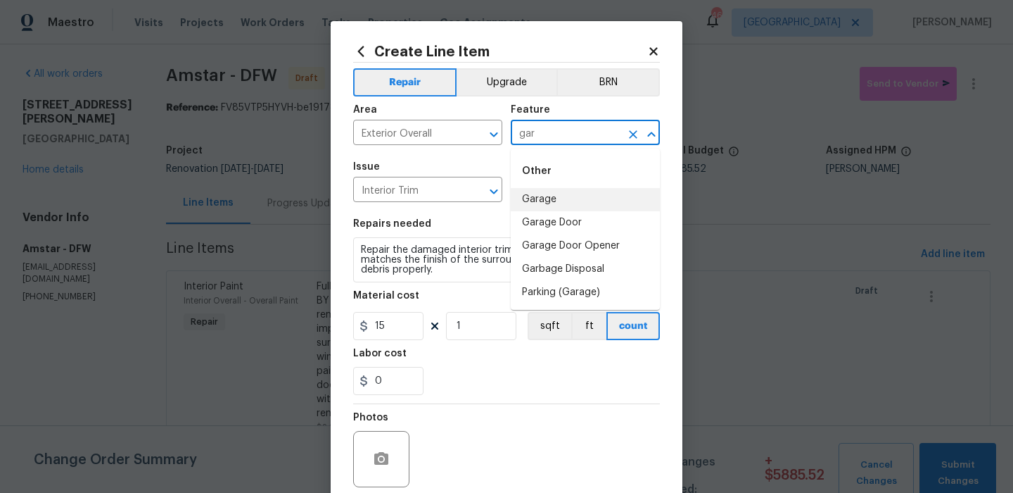
click at [581, 200] on li "Garage" at bounding box center [585, 199] width 149 height 23
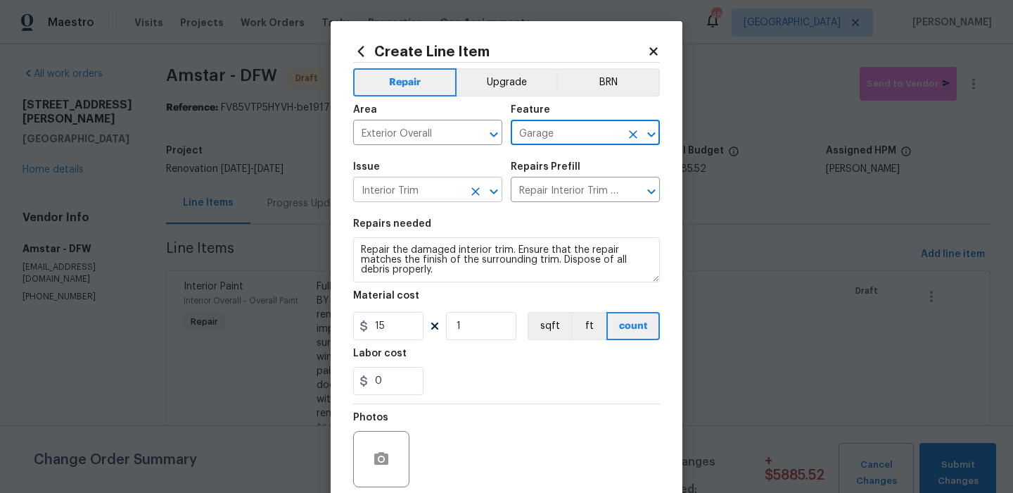
type input "Garage"
click at [455, 191] on input "Interior Trim" at bounding box center [408, 191] width 110 height 22
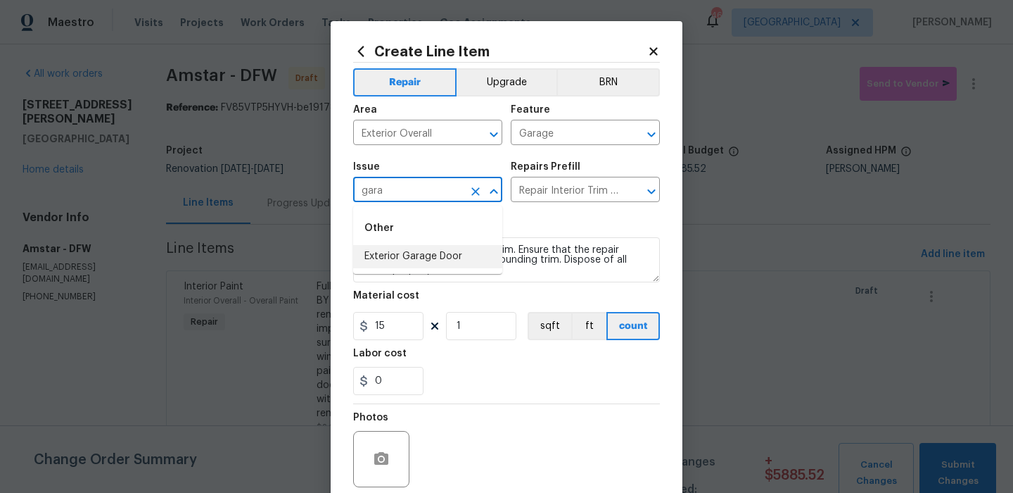
click at [466, 253] on li "Exterior Garage Door" at bounding box center [427, 256] width 149 height 23
type input "Exterior Garage Door"
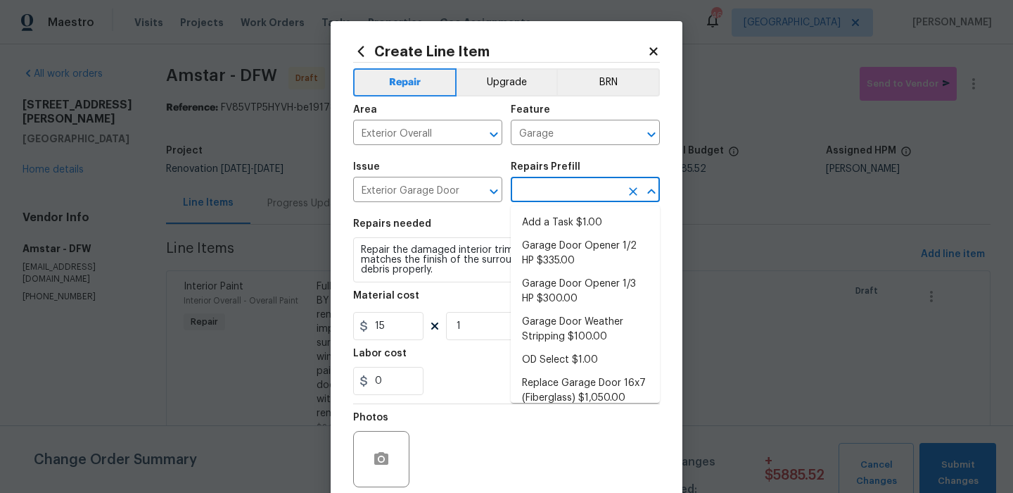
click at [579, 186] on input "text" at bounding box center [566, 191] width 110 height 22
click at [567, 220] on li "Add a Task $1.00" at bounding box center [585, 222] width 149 height 23
type input "Interior Door"
type input "Add a Task $1.00"
type textarea "HPM to detail"
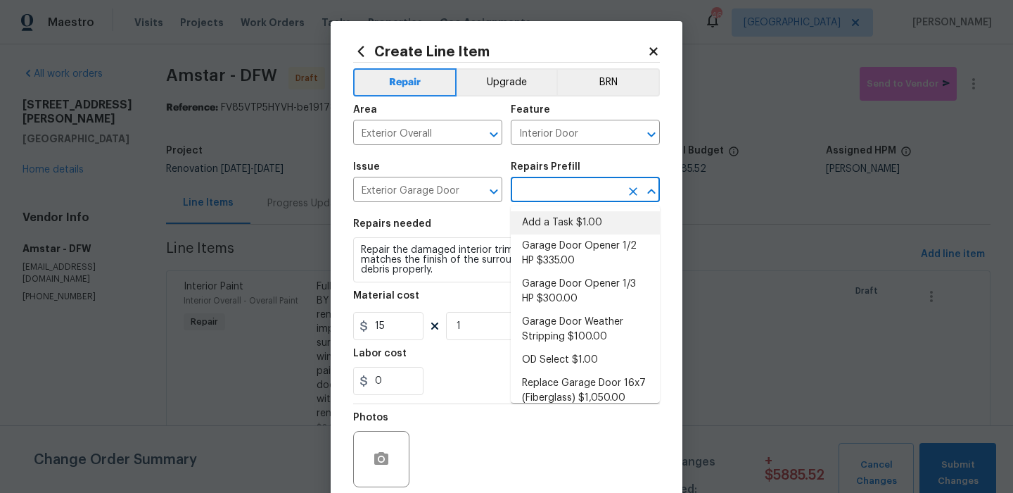
type input "1"
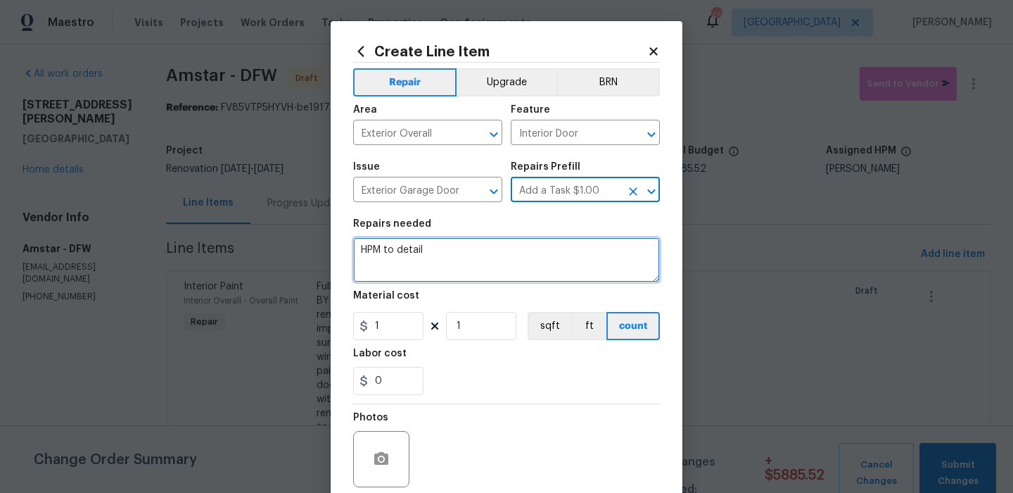
click at [524, 247] on textarea "HPM to detail" at bounding box center [506, 259] width 307 height 45
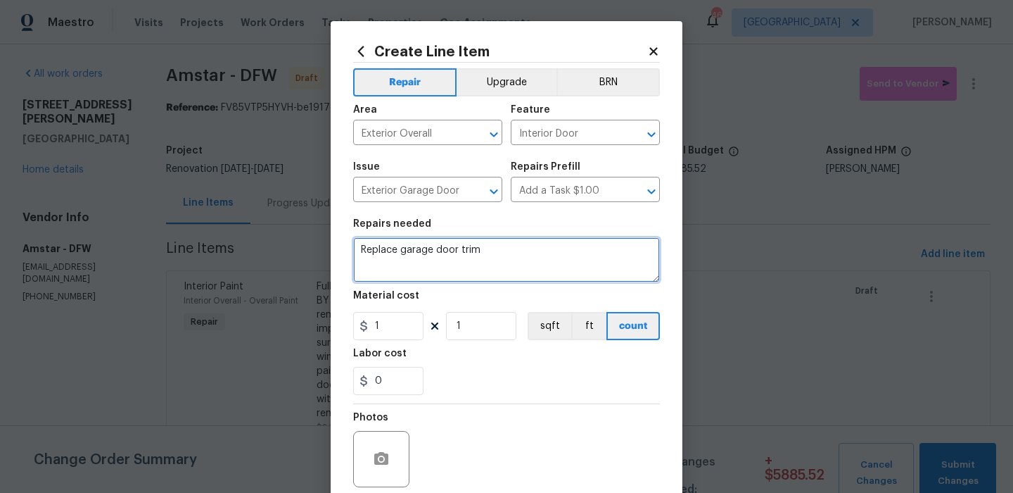
type textarea "Replace garage door trim"
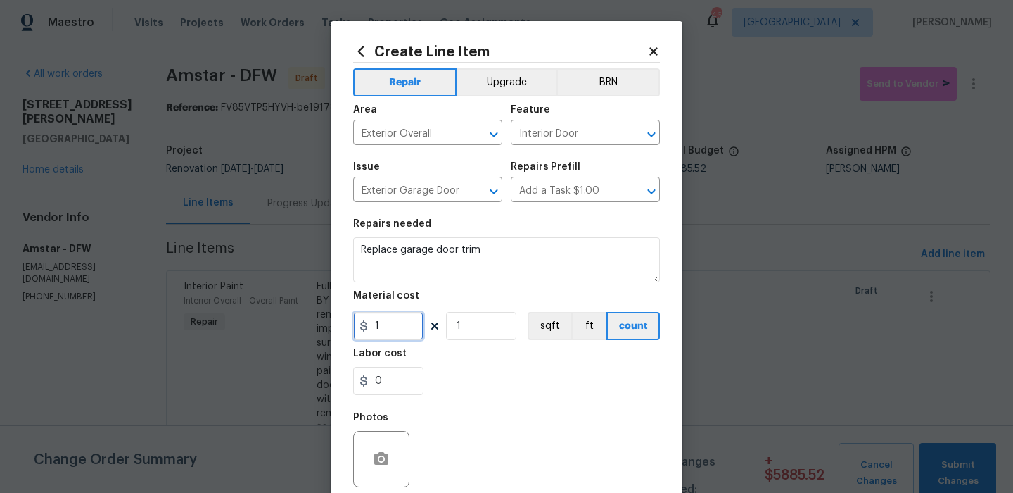
click at [407, 322] on input "1" at bounding box center [388, 326] width 70 height 28
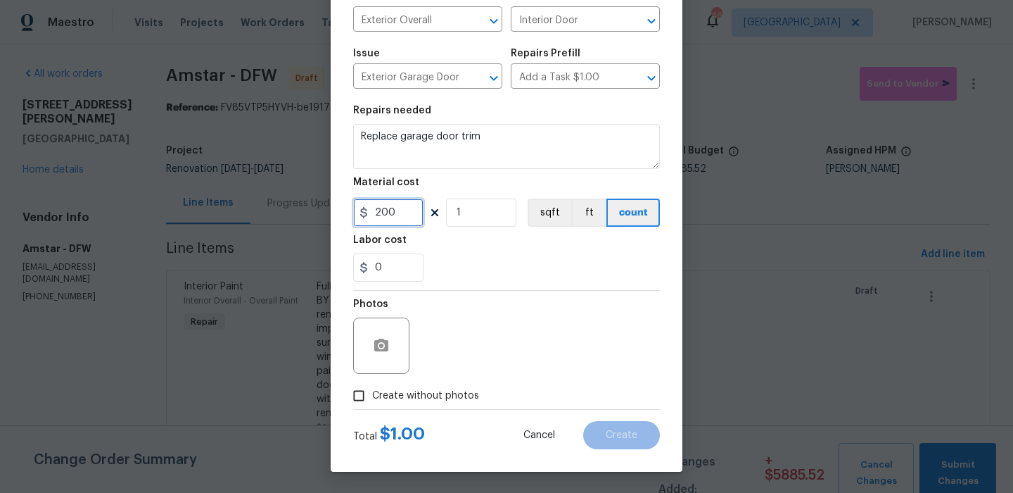
type input "200"
click at [410, 391] on span "Create without photos" at bounding box center [425, 395] width 107 height 15
click at [372, 391] on input "Create without photos" at bounding box center [358, 395] width 27 height 27
checkbox input "true"
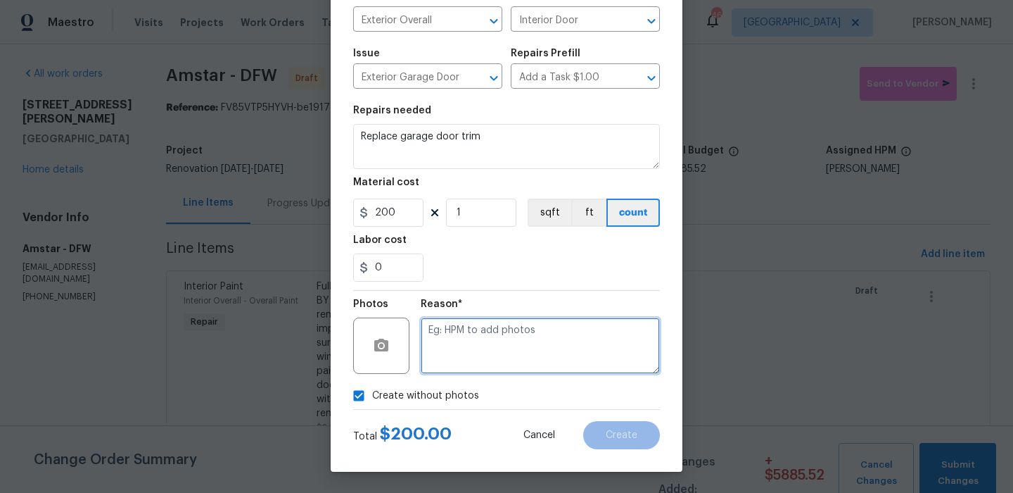
click at [481, 351] on textarea at bounding box center [540, 345] width 239 height 56
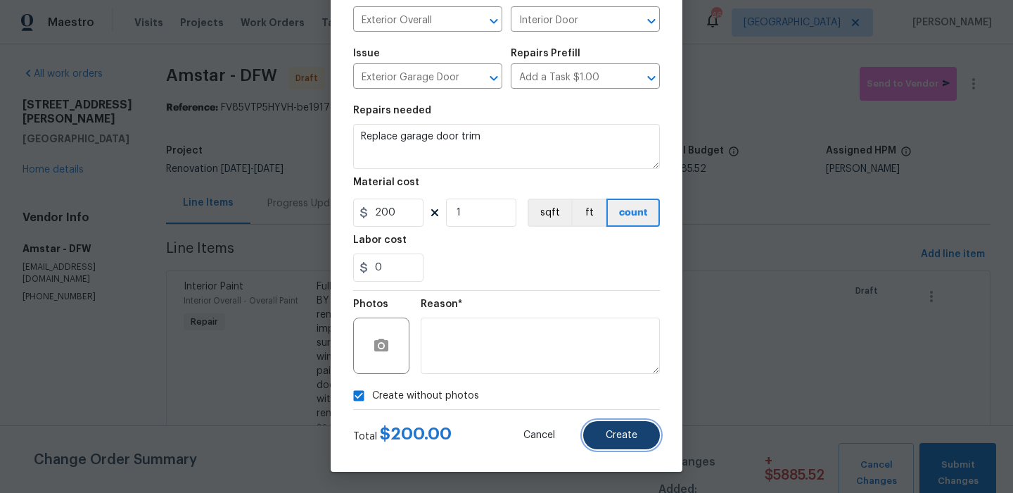
click at [638, 436] on button "Create" at bounding box center [621, 435] width 77 height 28
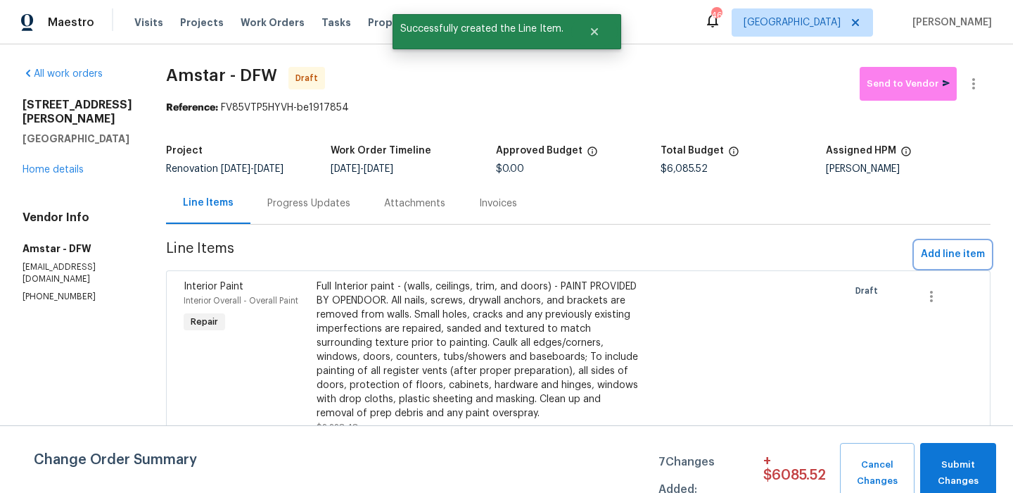
click at [944, 256] on span "Add line item" at bounding box center [953, 255] width 64 height 18
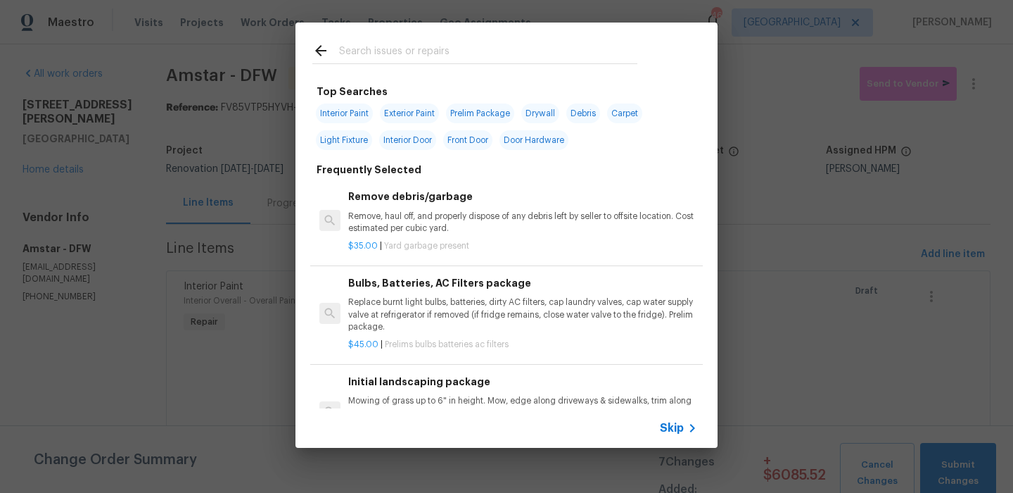
click at [583, 109] on span "Debris" at bounding box center [583, 113] width 34 height 20
type input "Debris"
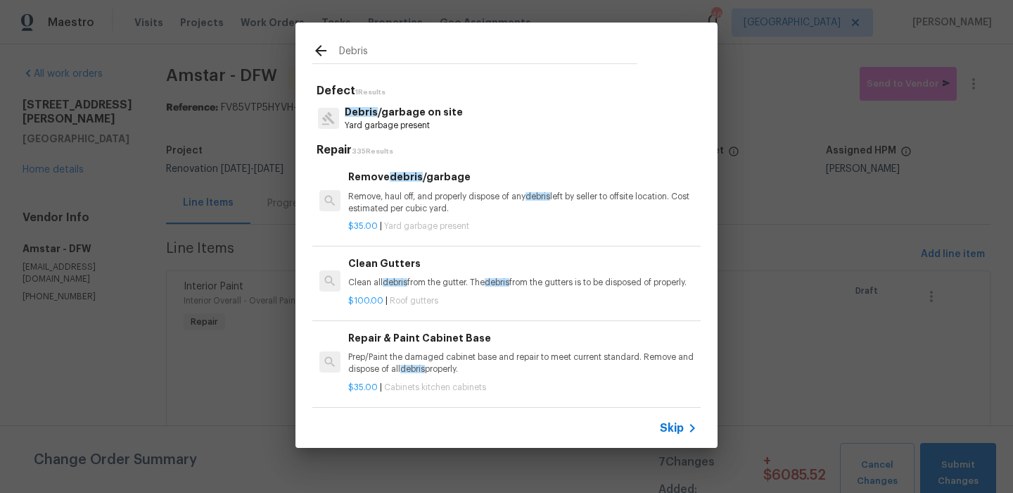
click at [476, 213] on p "Remove, haul off, and properly dispose of any debris left by seller to offsite …" at bounding box center [522, 203] width 349 height 24
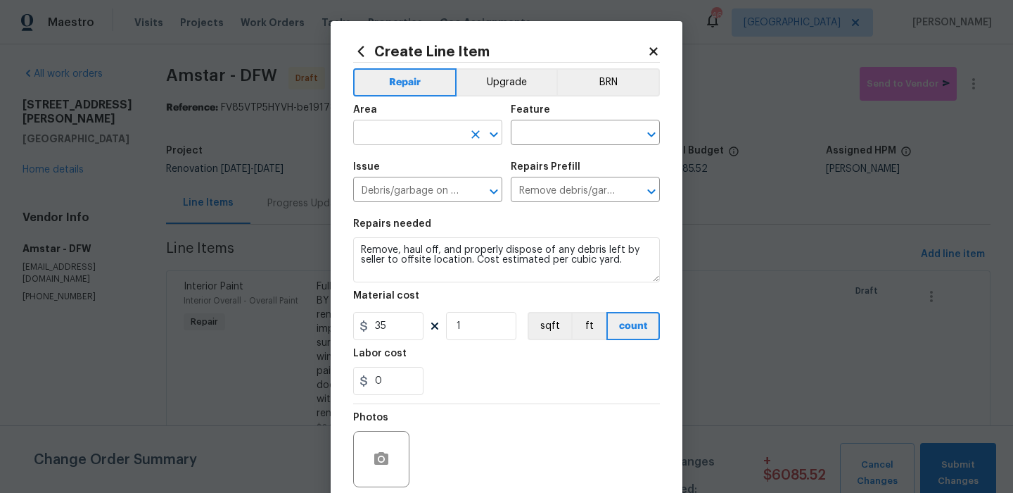
click at [440, 132] on input "text" at bounding box center [408, 134] width 110 height 22
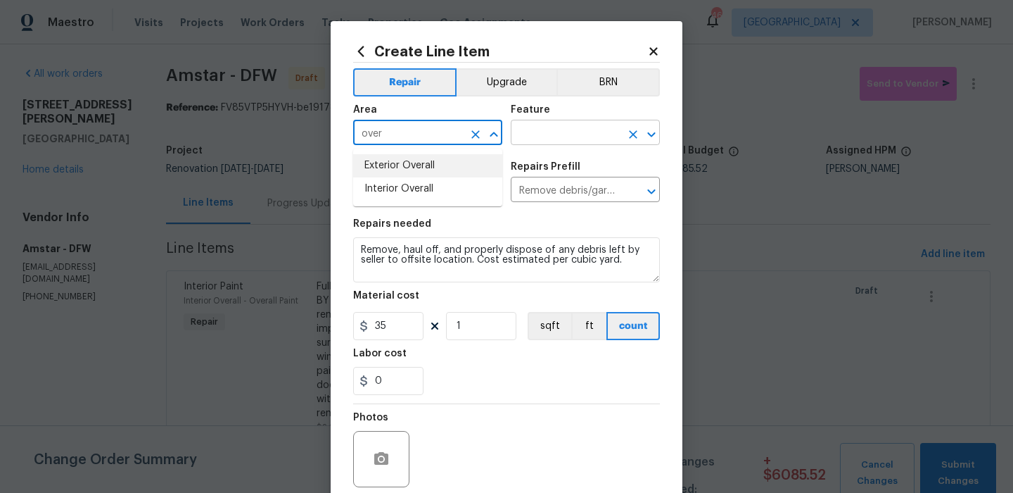
drag, startPoint x: 447, startPoint y: 160, endPoint x: 553, endPoint y: 137, distance: 108.8
click at [447, 160] on li "Exterior Overall" at bounding box center [427, 165] width 149 height 23
type input "Exterior Overall"
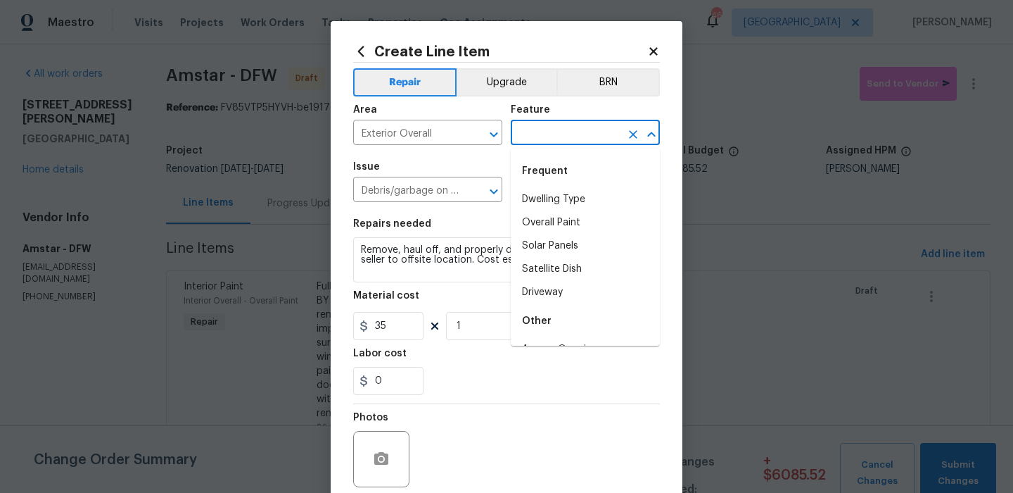
click at [554, 137] on input "text" at bounding box center [566, 134] width 110 height 22
click at [550, 248] on li "Overall" at bounding box center [585, 256] width 149 height 23
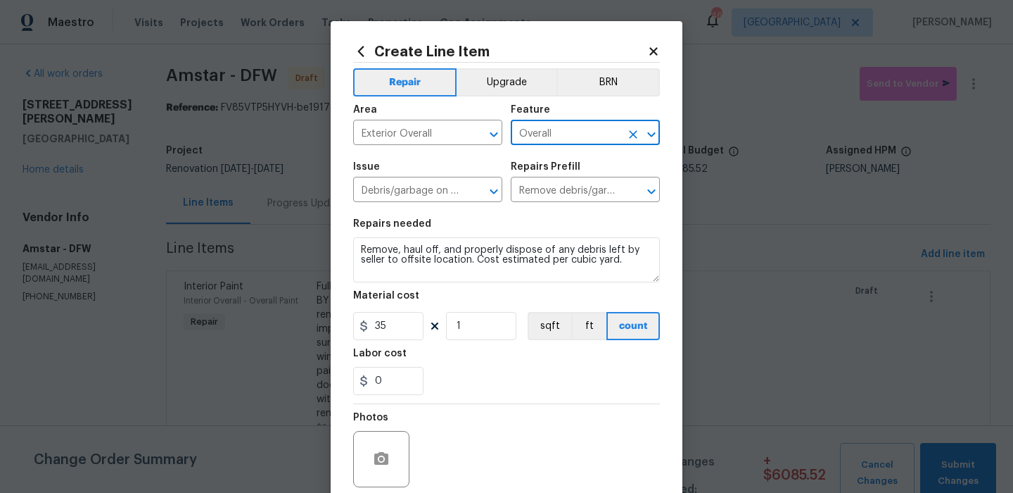
type input "Overall"
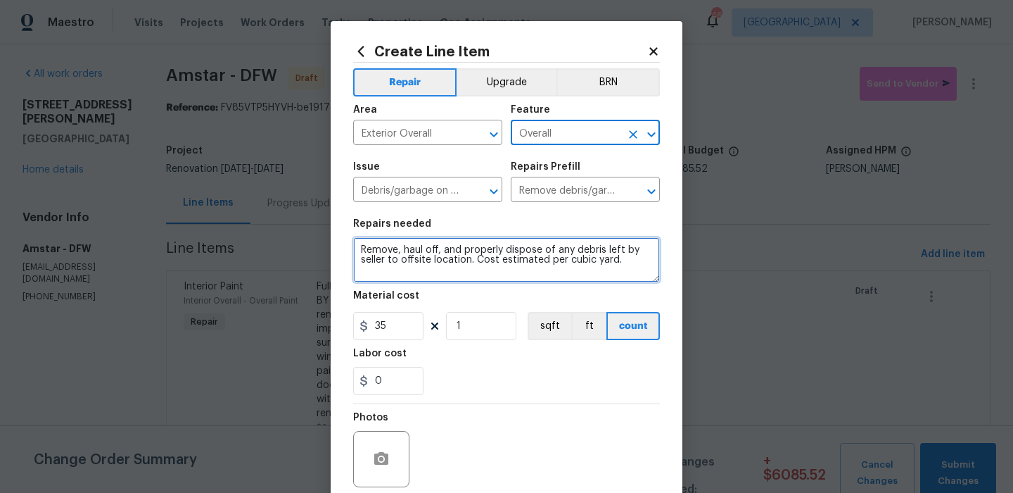
click at [510, 246] on textarea "Remove, haul off, and properly dispose of any debris left by seller to offsite …" at bounding box center [506, 259] width 307 height 45
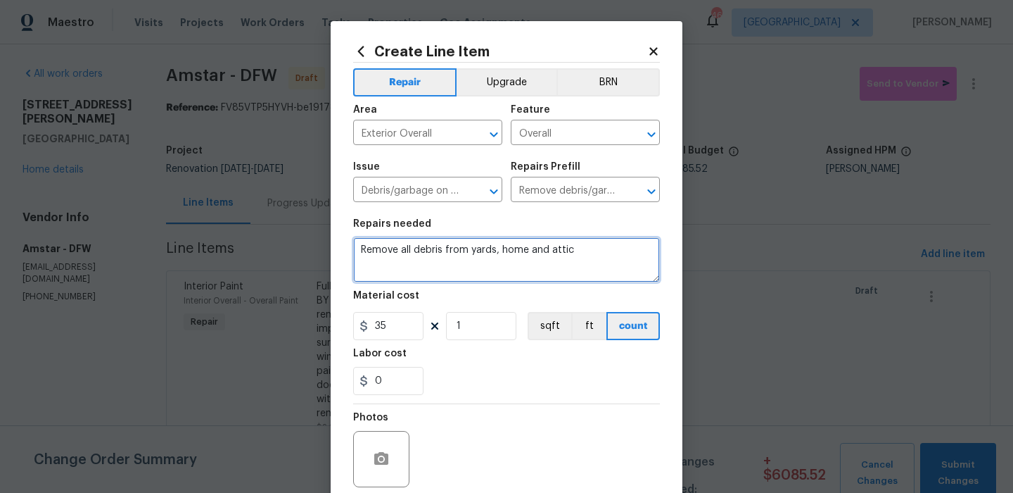
type textarea "Remove all debris from yards, home and attic"
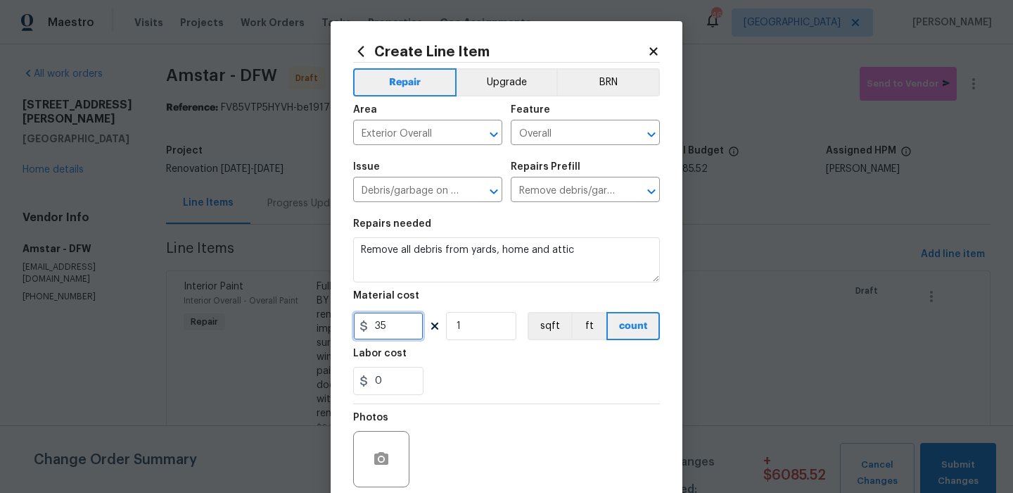
click at [386, 324] on input "35" at bounding box center [388, 326] width 70 height 28
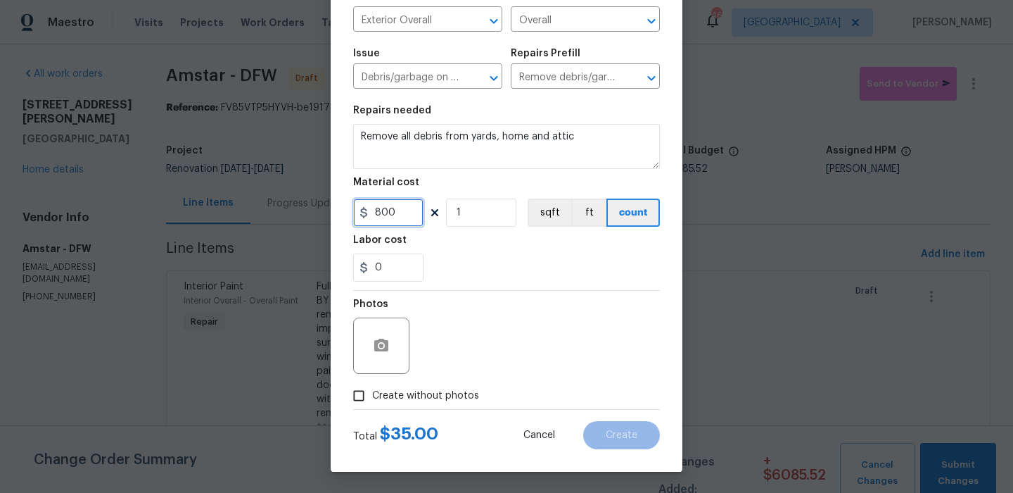
type input "800"
click at [417, 400] on span "Create without photos" at bounding box center [425, 395] width 107 height 15
click at [372, 400] on input "Create without photos" at bounding box center [358, 395] width 27 height 27
checkbox input "true"
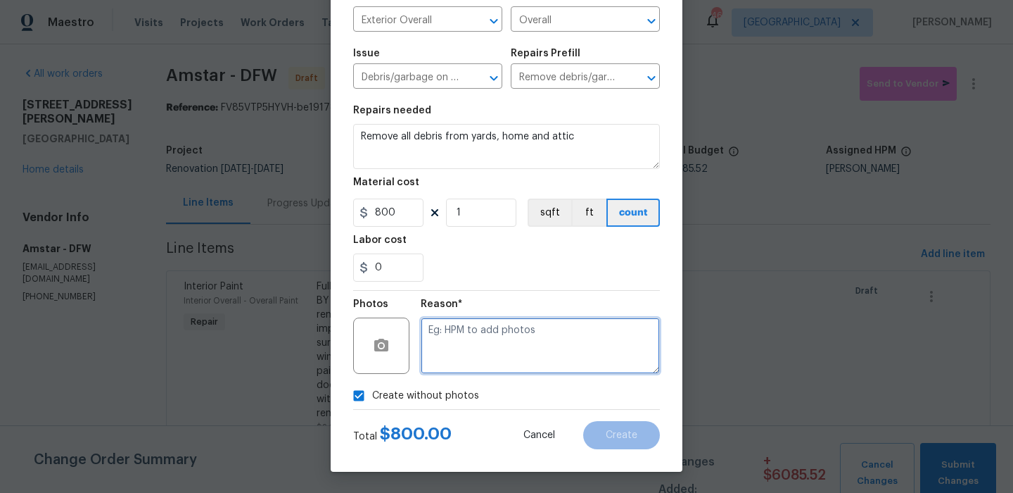
click at [517, 369] on textarea at bounding box center [540, 345] width 239 height 56
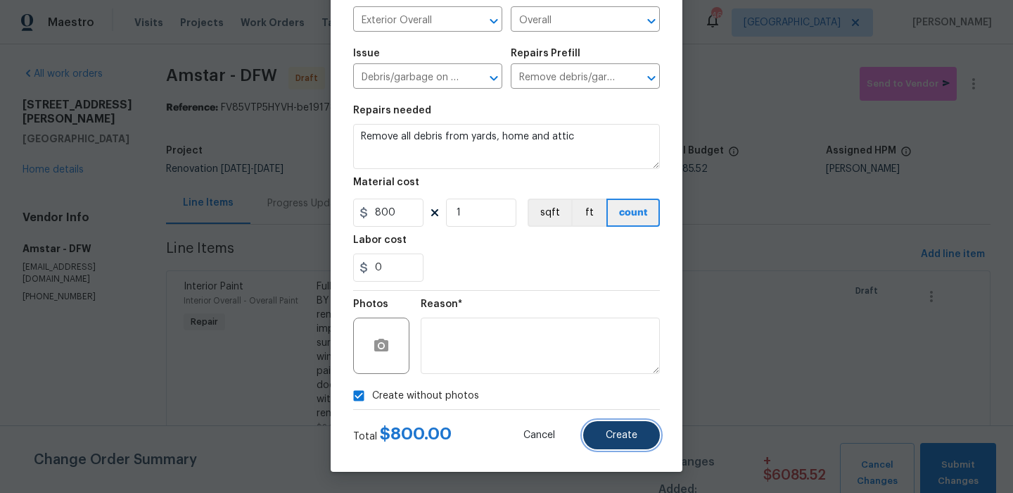
click at [637, 426] on button "Create" at bounding box center [621, 435] width 77 height 28
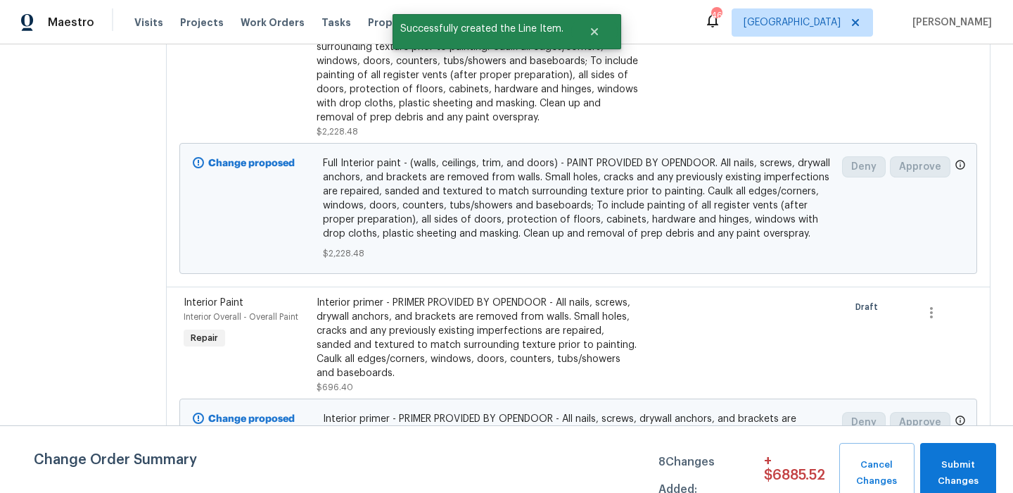
scroll to position [0, 0]
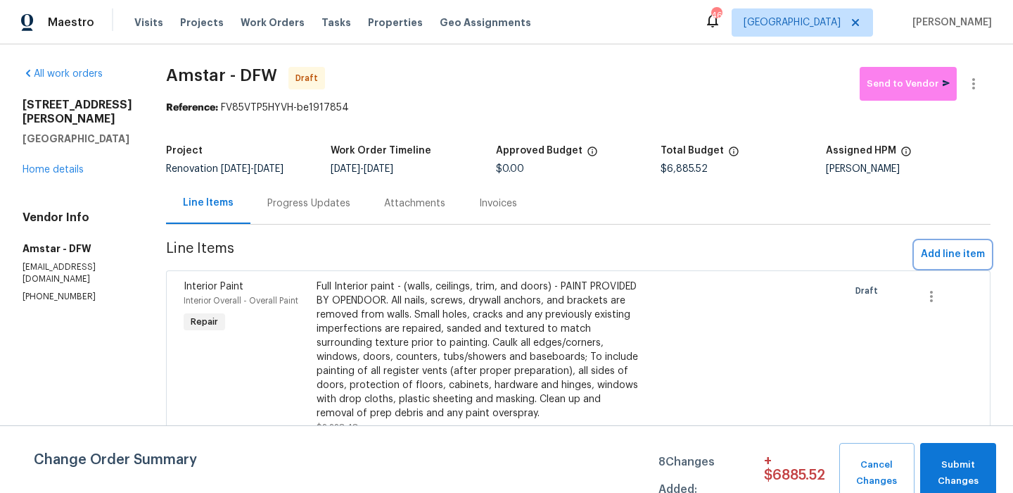
click at [965, 251] on span "Add line item" at bounding box center [953, 255] width 64 height 18
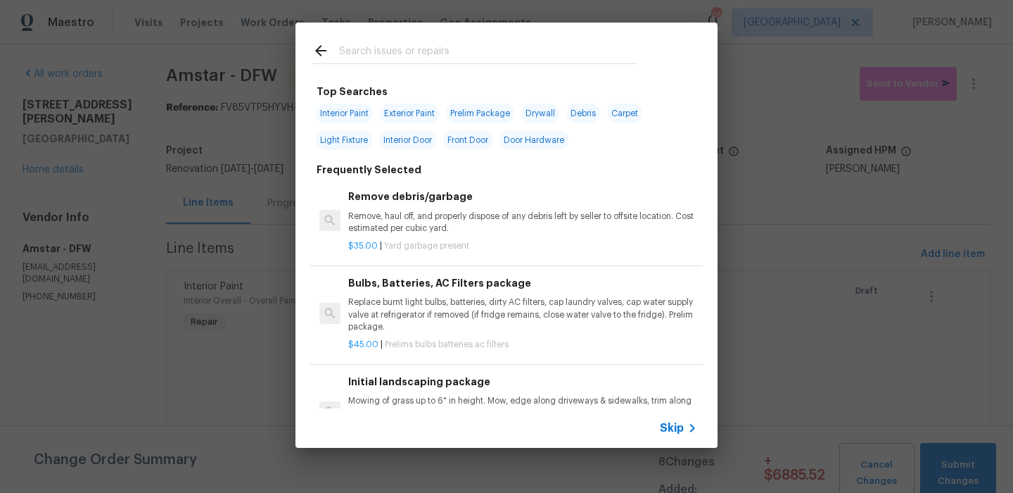
click at [360, 51] on input "text" at bounding box center [488, 52] width 298 height 21
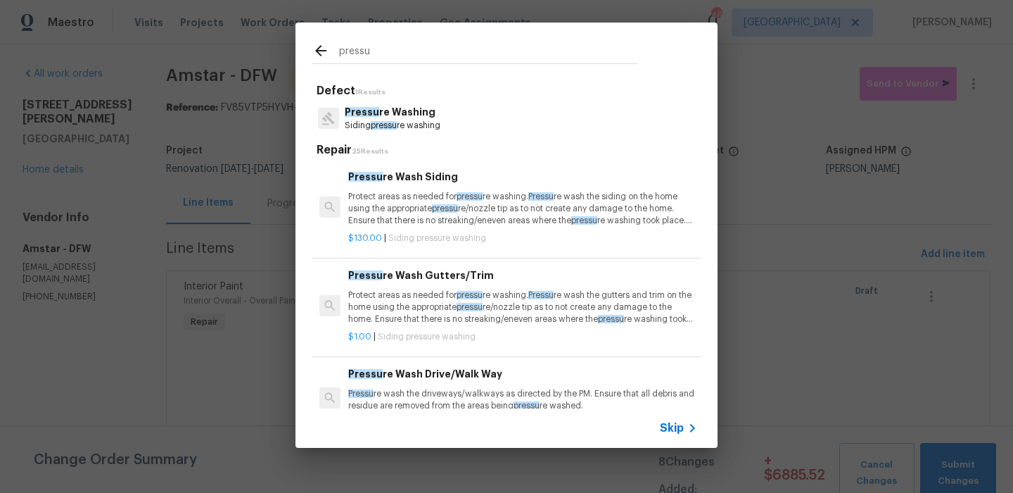
type input "pressu"
click at [415, 113] on p "Pressu re Washing" at bounding box center [393, 112] width 96 height 15
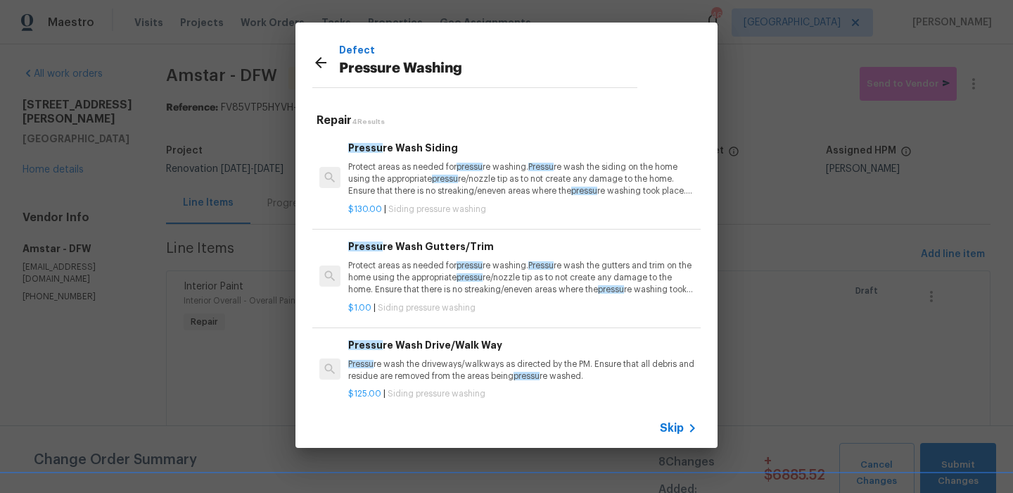
click at [467, 175] on p "Protect areas as needed for pressu re washing. Pressu re wash the siding on the…" at bounding box center [522, 179] width 349 height 36
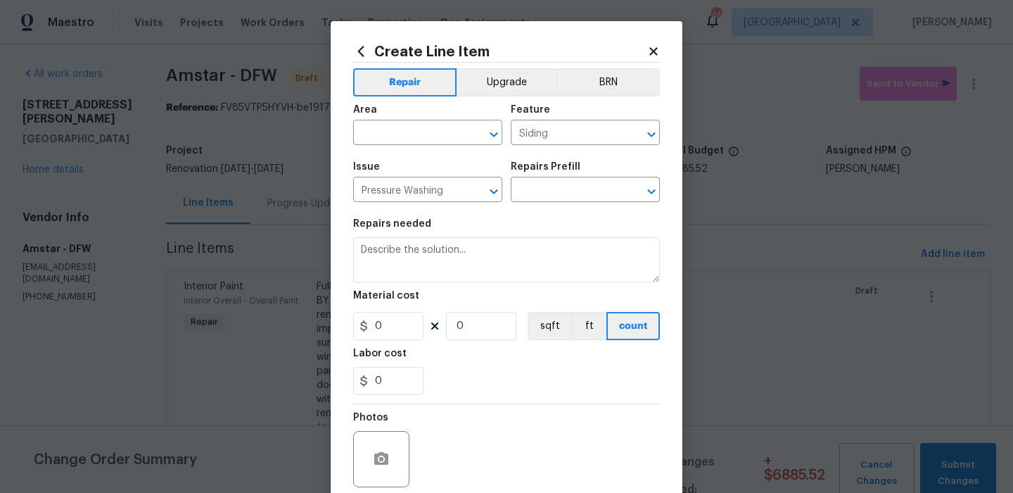
type input "Pressure Wash Siding $130.00"
type textarea "Protect areas as needed for pressure washing. Pressure wash the siding on the h…"
type input "130"
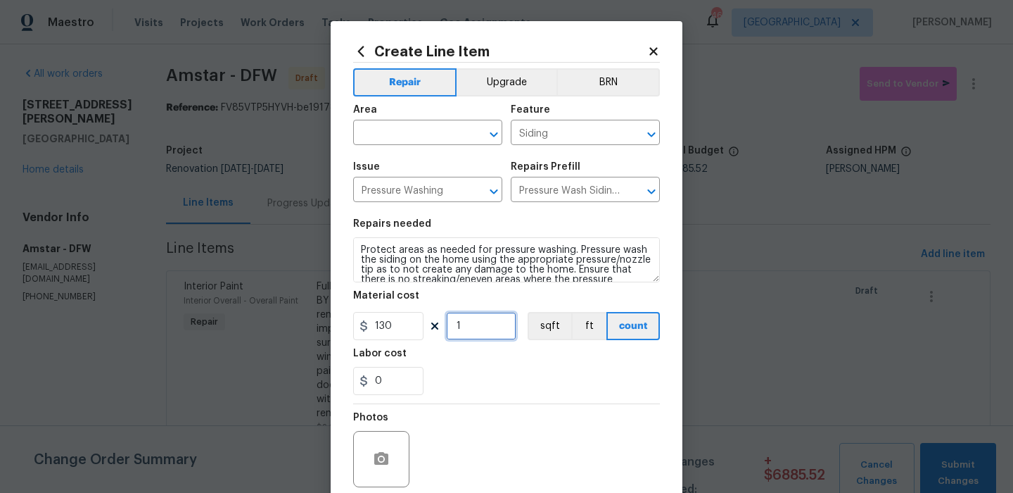
click at [455, 324] on input "1" at bounding box center [481, 326] width 70 height 28
type input "2"
click at [494, 355] on div "Labor cost" at bounding box center [506, 357] width 307 height 18
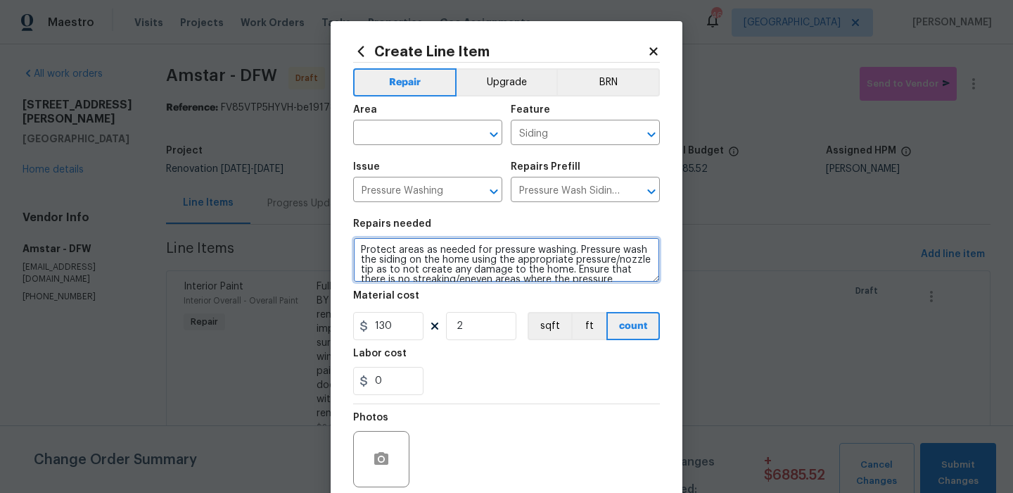
click at [488, 268] on textarea "Protect areas as needed for pressure washing. Pressure wash the siding on the h…" at bounding box center [506, 259] width 307 height 45
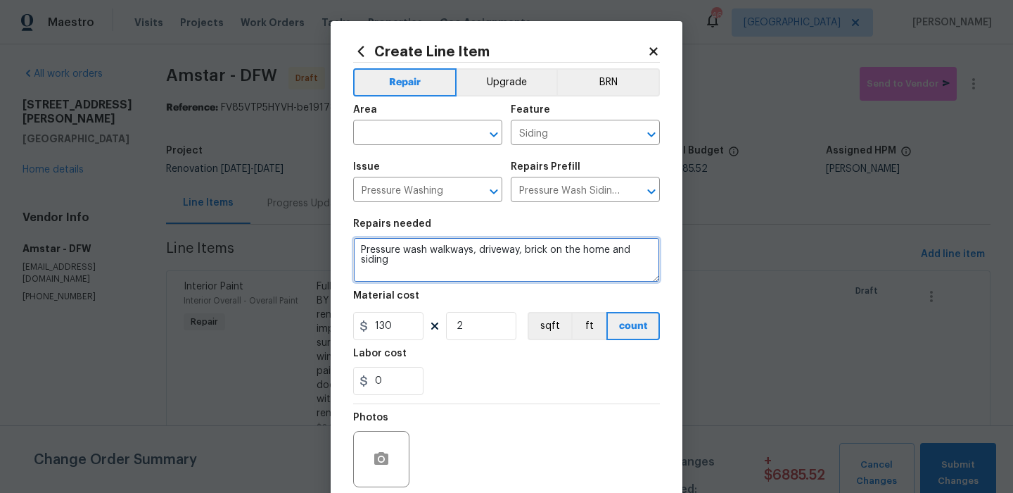
scroll to position [114, 0]
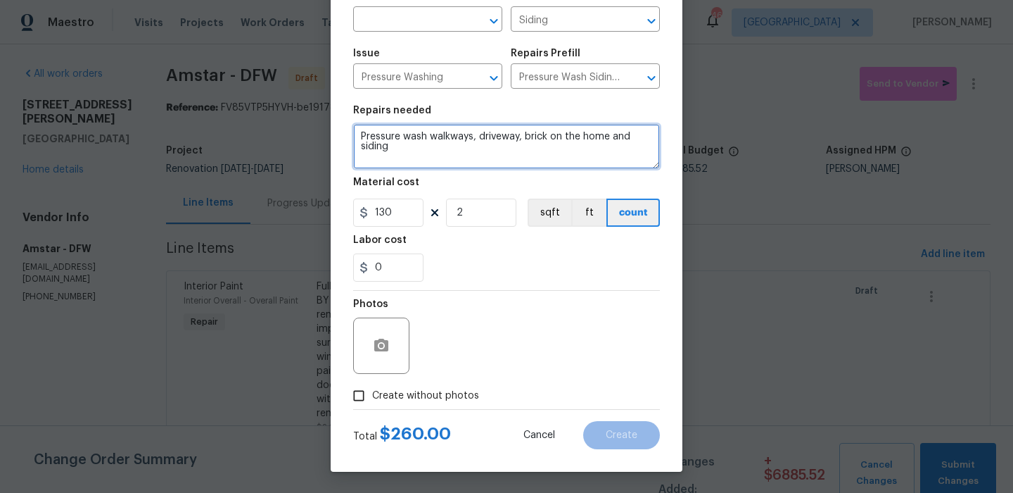
type textarea "Pressure wash walkways, driveway, brick on the home and siding"
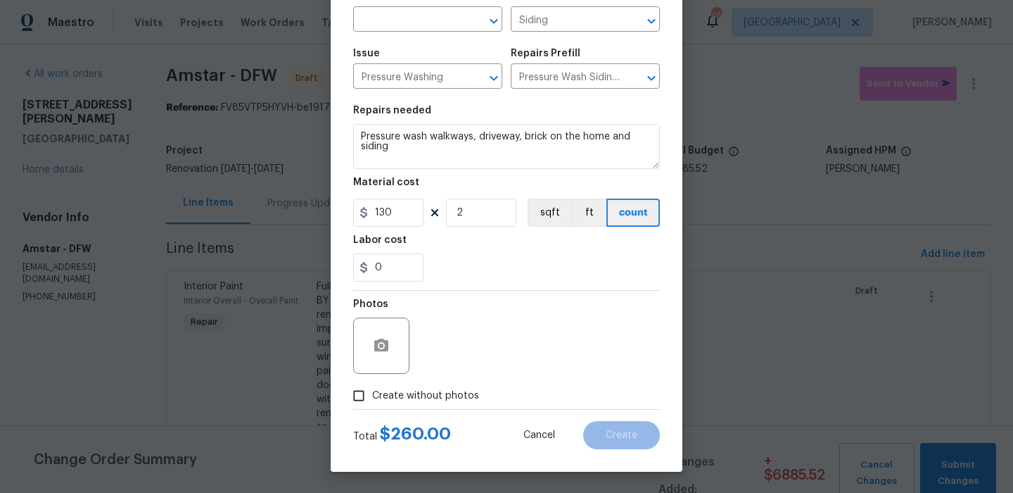
click at [443, 402] on span "Create without photos" at bounding box center [425, 395] width 107 height 15
click at [372, 402] on input "Create without photos" at bounding box center [358, 395] width 27 height 27
checkbox input "true"
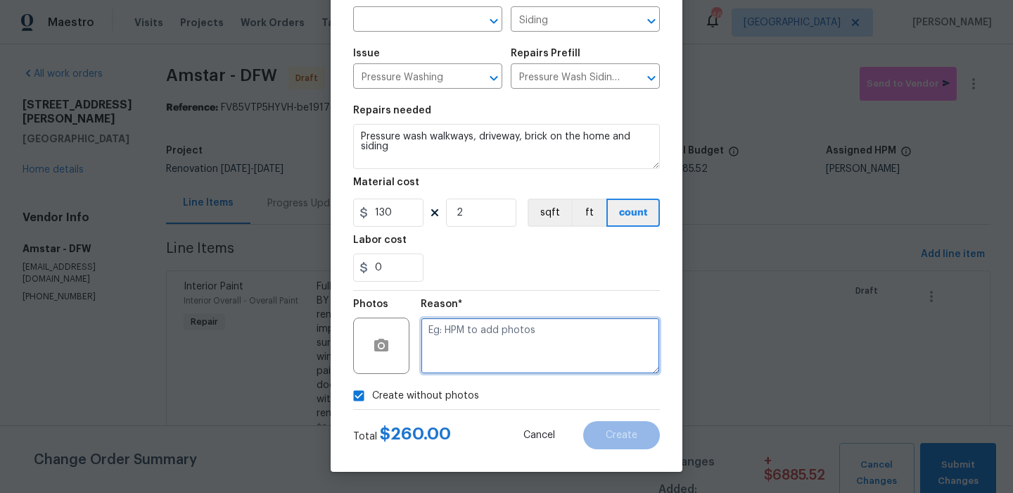
click at [515, 346] on textarea at bounding box center [540, 345] width 239 height 56
click at [496, 339] on textarea at bounding box center [540, 345] width 239 height 56
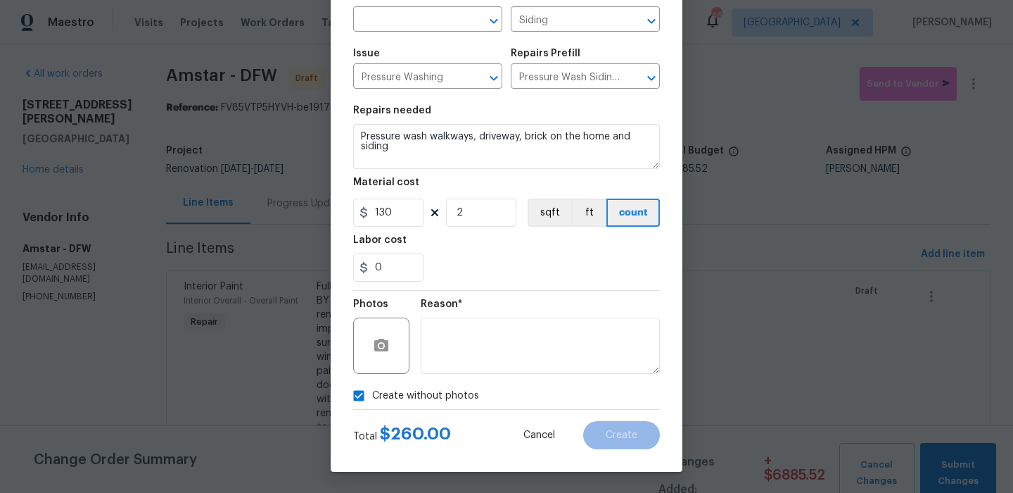
click at [456, 38] on span "Area ​" at bounding box center [427, 11] width 149 height 57
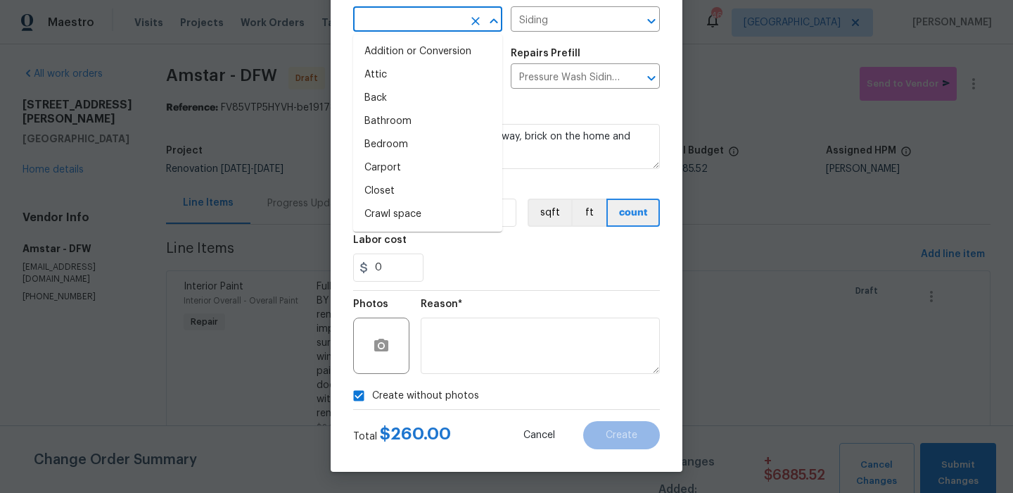
click at [456, 15] on input "text" at bounding box center [408, 21] width 110 height 22
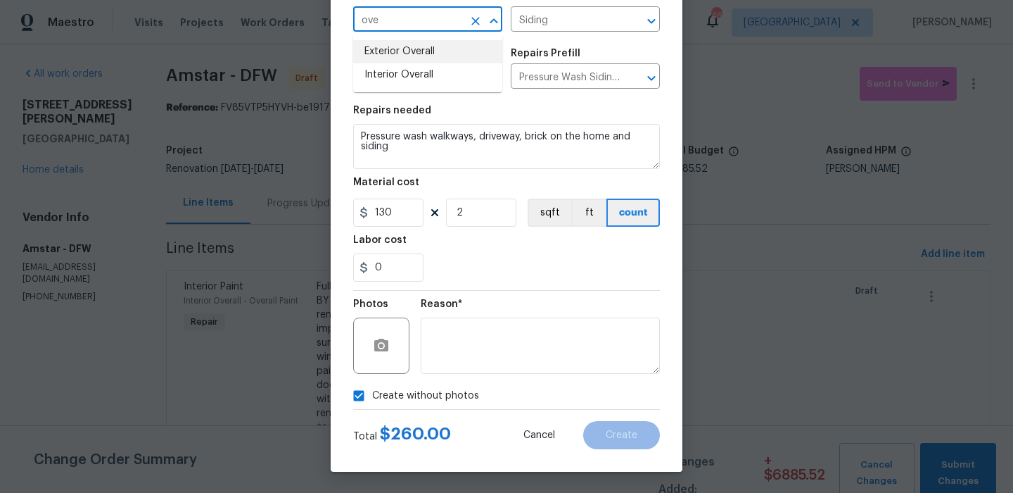
click at [464, 53] on li "Exterior Overall" at bounding box center [427, 51] width 149 height 23
type input "Exterior Overall"
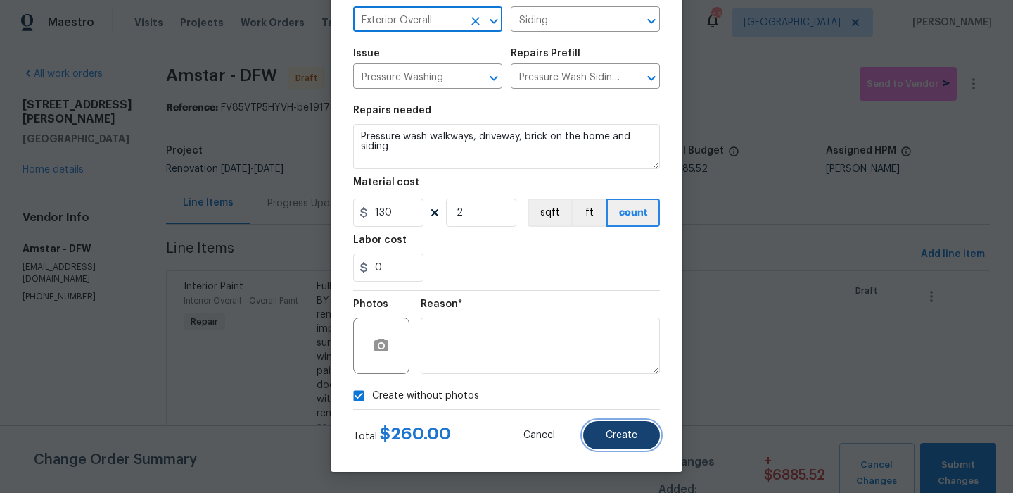
click at [626, 429] on button "Create" at bounding box center [621, 435] width 77 height 28
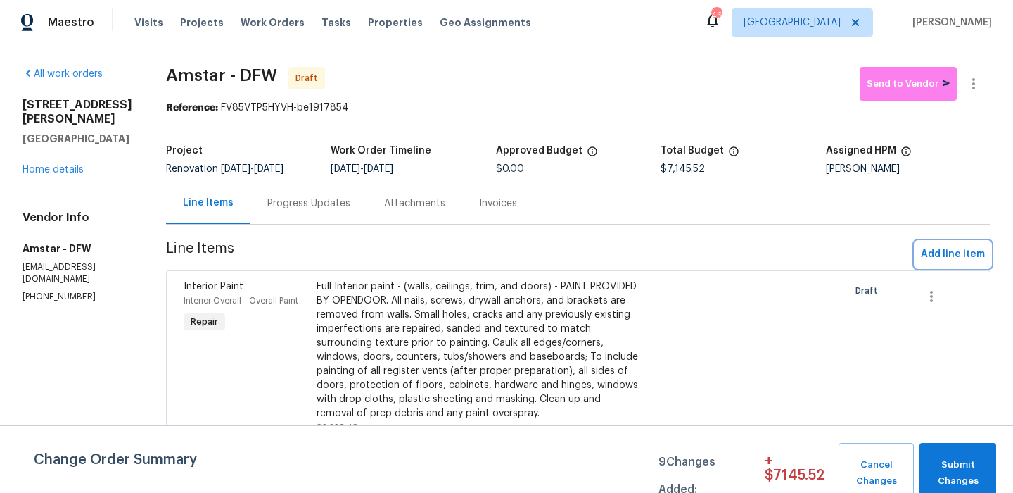
click at [951, 259] on span "Add line item" at bounding box center [953, 255] width 64 height 18
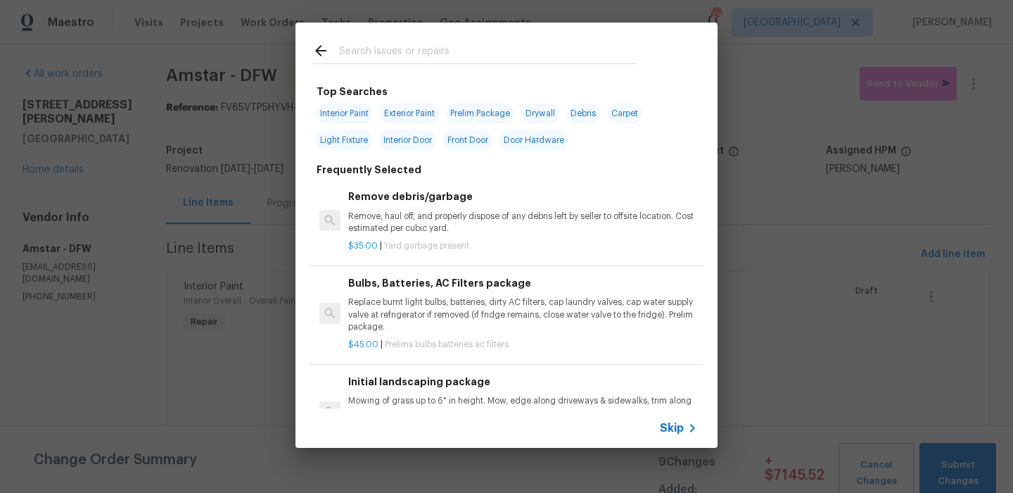
click at [413, 55] on input "text" at bounding box center [488, 52] width 298 height 21
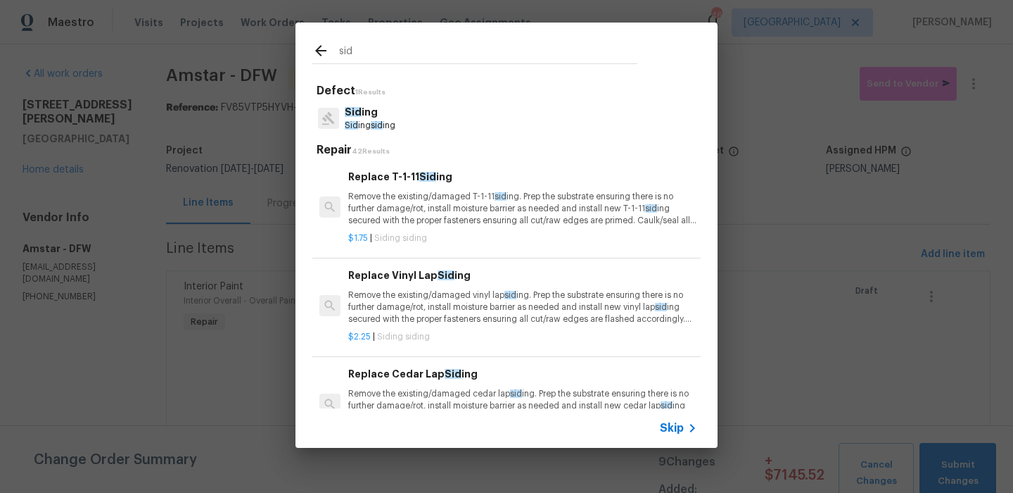
type input "sid"
click at [413, 119] on div "Sid ing Sid ing sid ing" at bounding box center [506, 118] width 388 height 38
click at [372, 120] on p "Sid ing sid ing" at bounding box center [370, 126] width 51 height 12
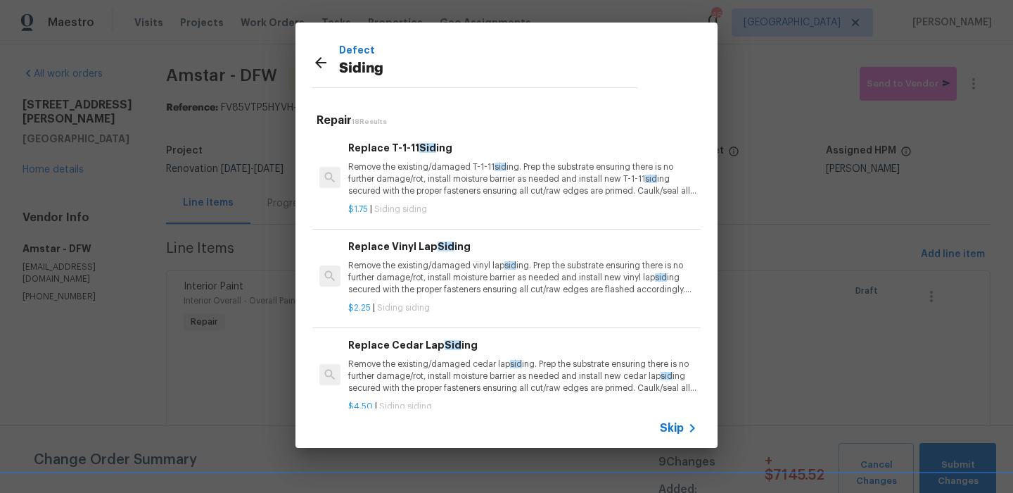
click at [459, 352] on h6 "Replace Cedar Lap Sid ing" at bounding box center [522, 344] width 349 height 15
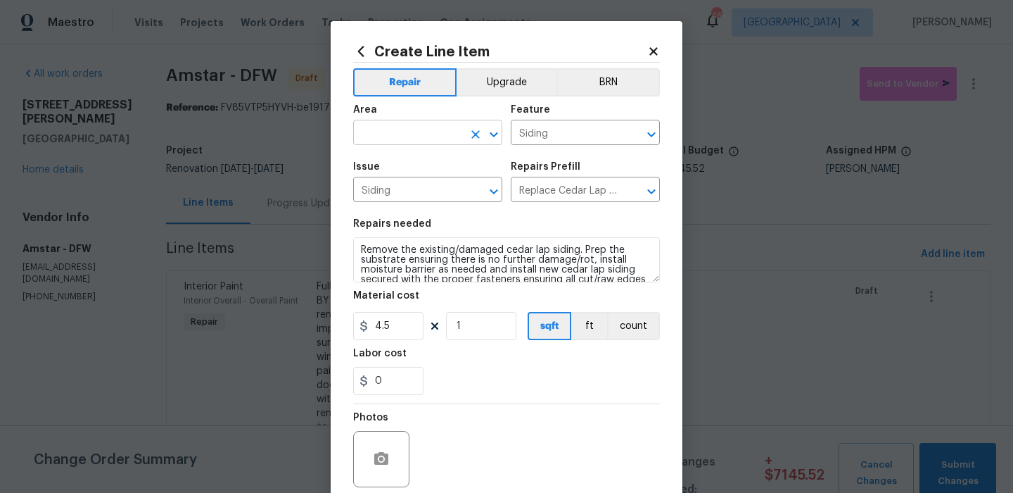
click at [439, 127] on input "text" at bounding box center [408, 134] width 110 height 22
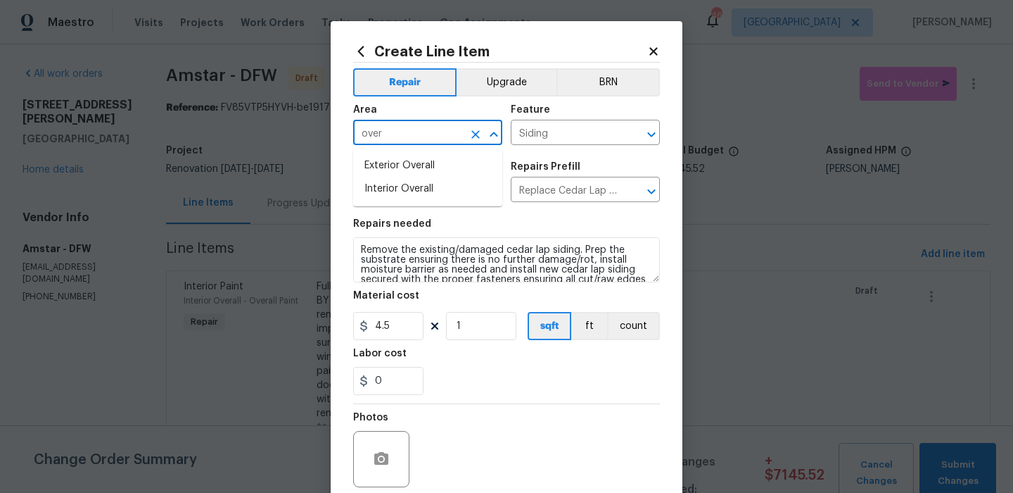
click at [439, 165] on li "Exterior Overall" at bounding box center [427, 165] width 149 height 23
type input "Exterior Overall"
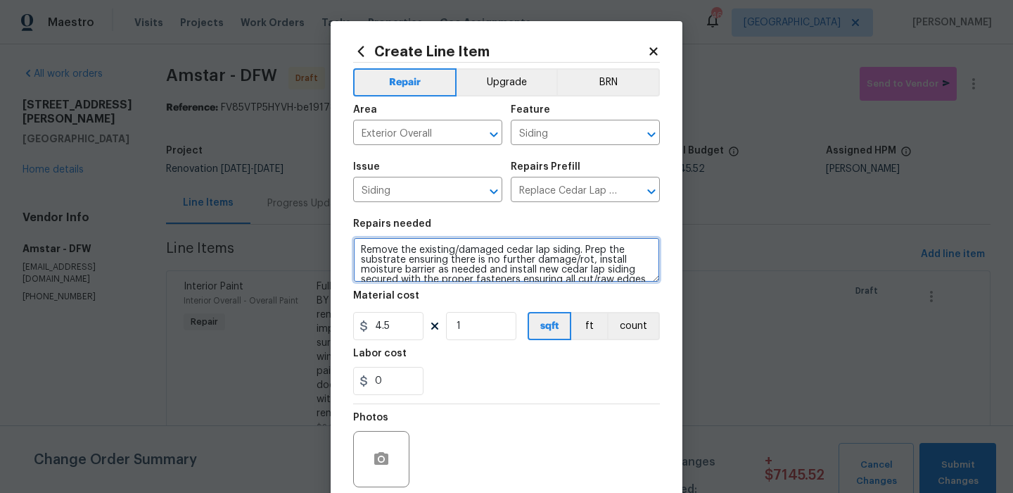
click at [448, 251] on textarea "Remove the existing/damaged cedar lap siding. Prep the substrate ensuring there…" at bounding box center [506, 259] width 307 height 45
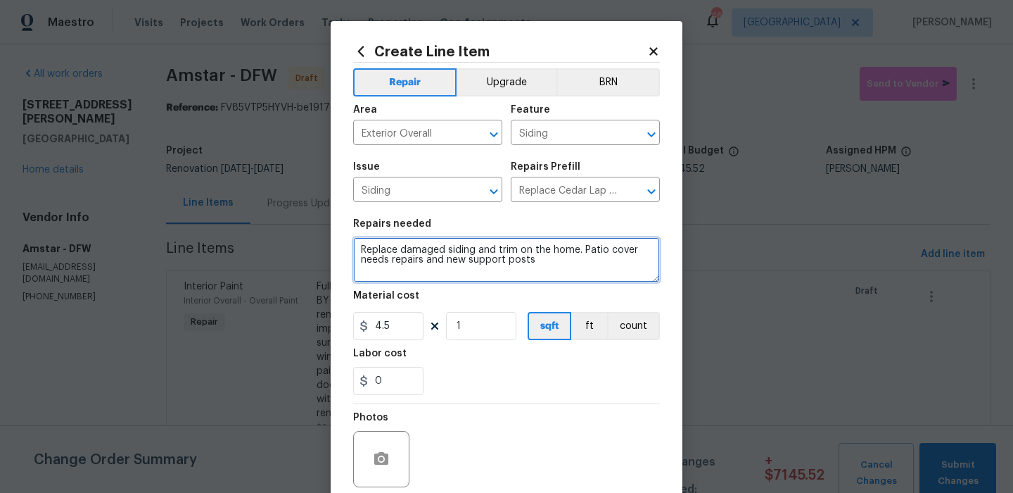
type textarea "Replace damaged siding and trim on the home. Patio cover needs repairs and new …"
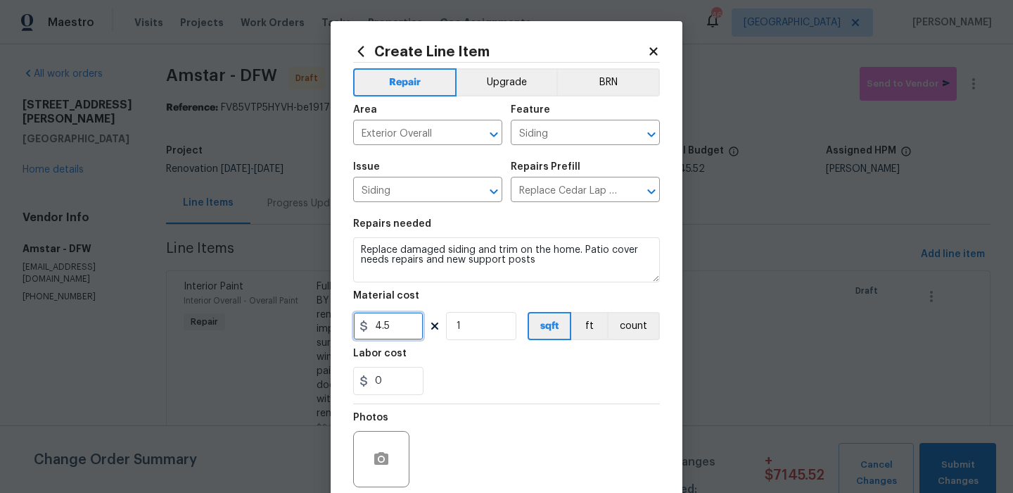
click at [403, 321] on input "4.5" at bounding box center [388, 326] width 70 height 28
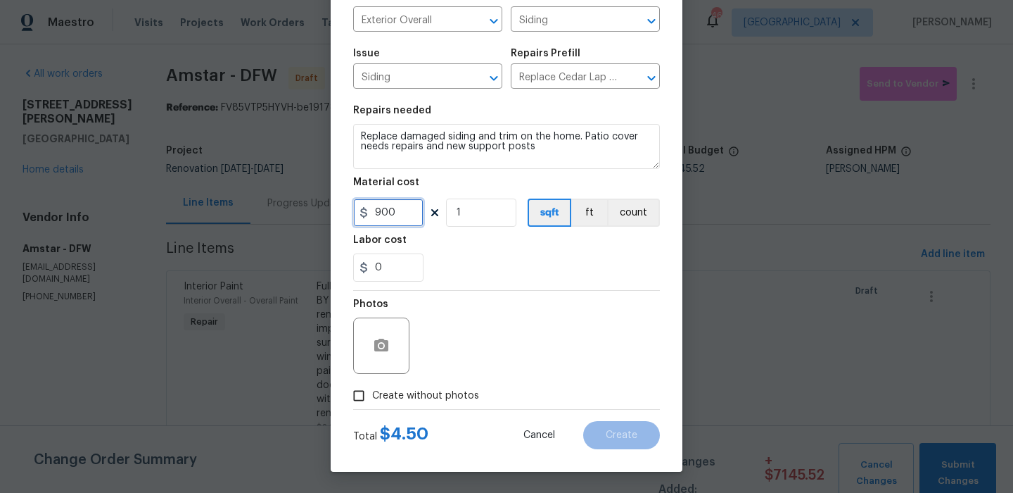
type input "900"
click at [431, 403] on label "Create without photos" at bounding box center [412, 395] width 134 height 27
click at [372, 403] on input "Create without photos" at bounding box center [358, 395] width 27 height 27
checkbox input "true"
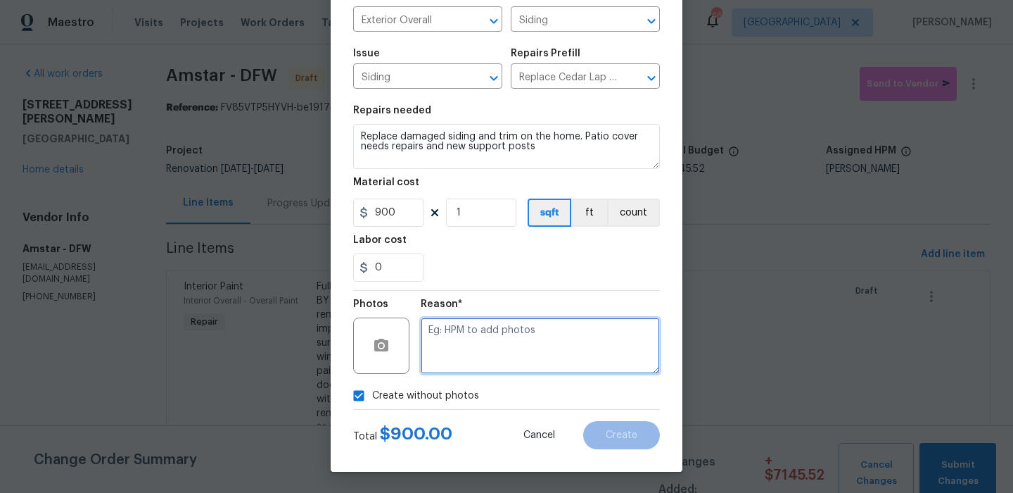
click at [509, 369] on textarea at bounding box center [540, 345] width 239 height 56
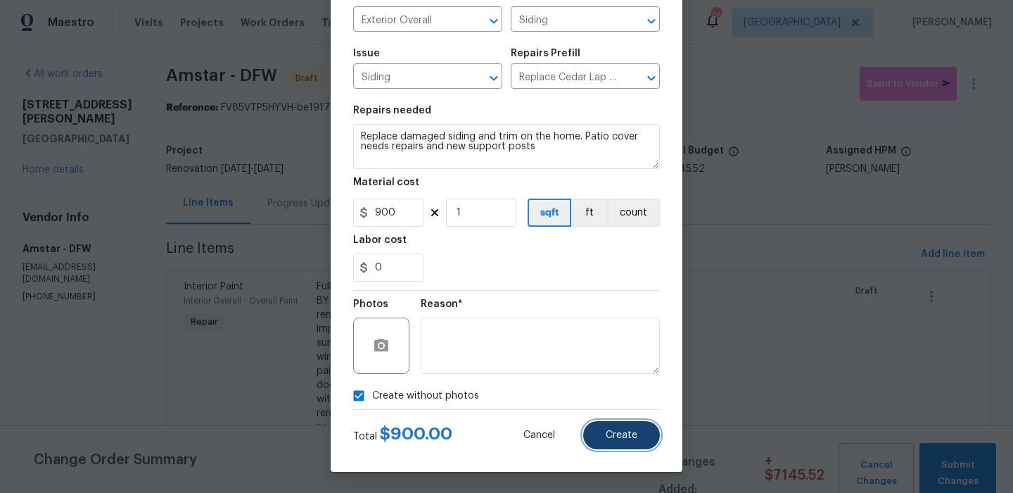
click at [628, 438] on span "Create" at bounding box center [622, 435] width 32 height 11
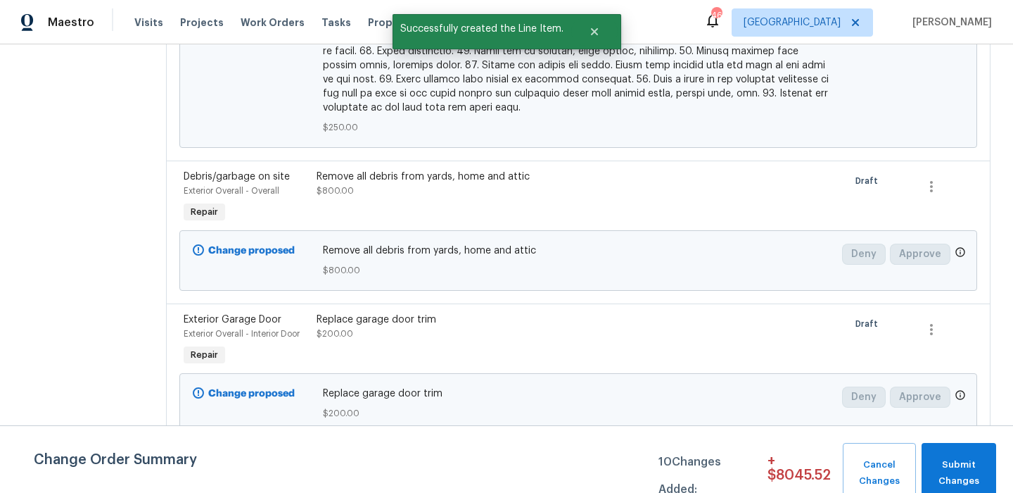
scroll to position [1476, 0]
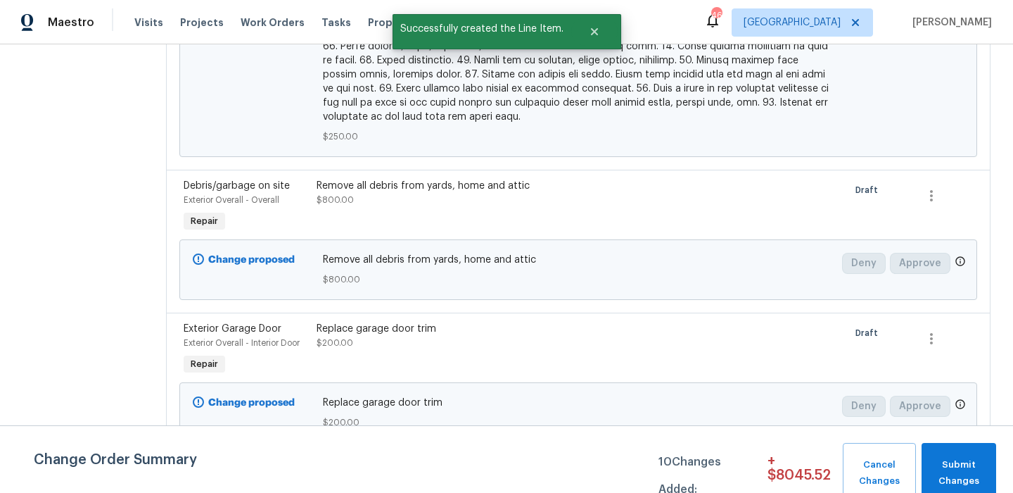
click at [367, 179] on div "Remove all debris from yards, home and attic $800.00" at bounding box center [479, 193] width 324 height 28
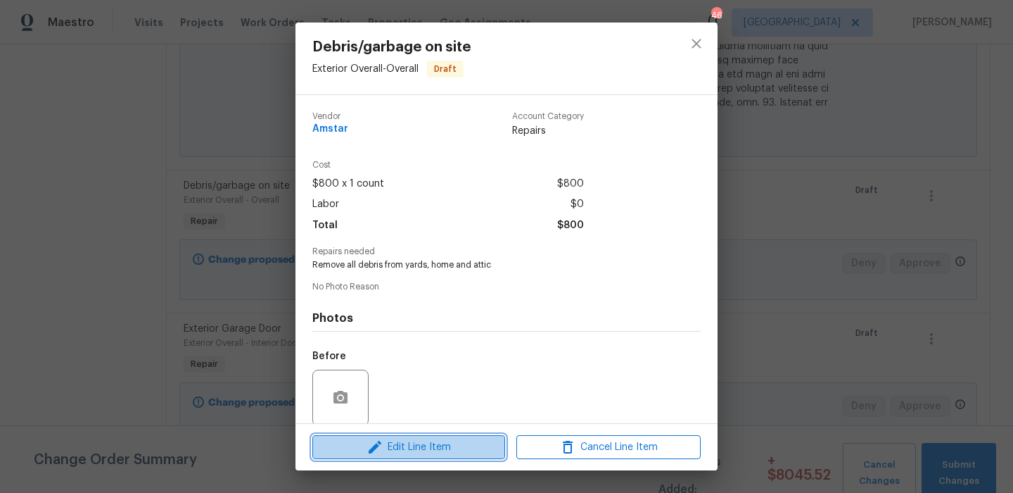
click at [404, 446] on span "Edit Line Item" at bounding box center [409, 447] width 184 height 18
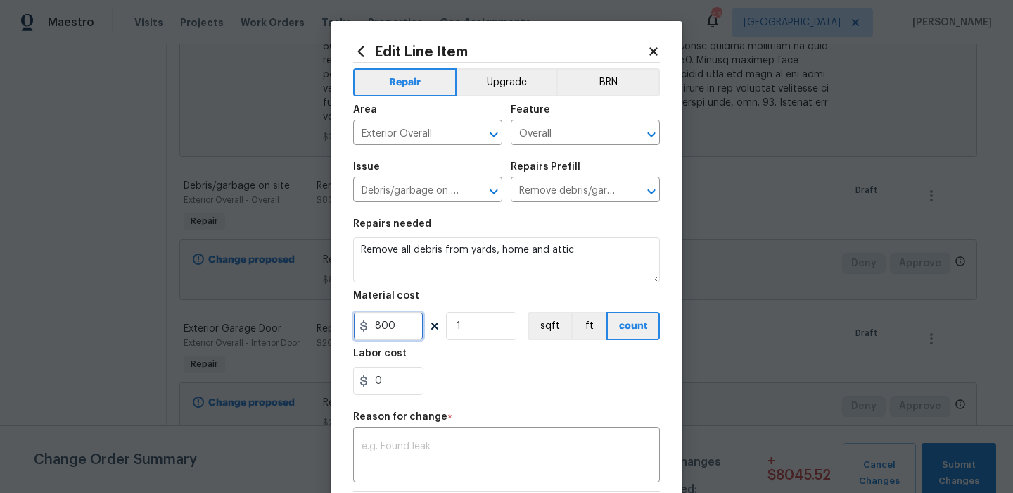
click at [395, 336] on input "800" at bounding box center [388, 326] width 70 height 28
type input "1200"
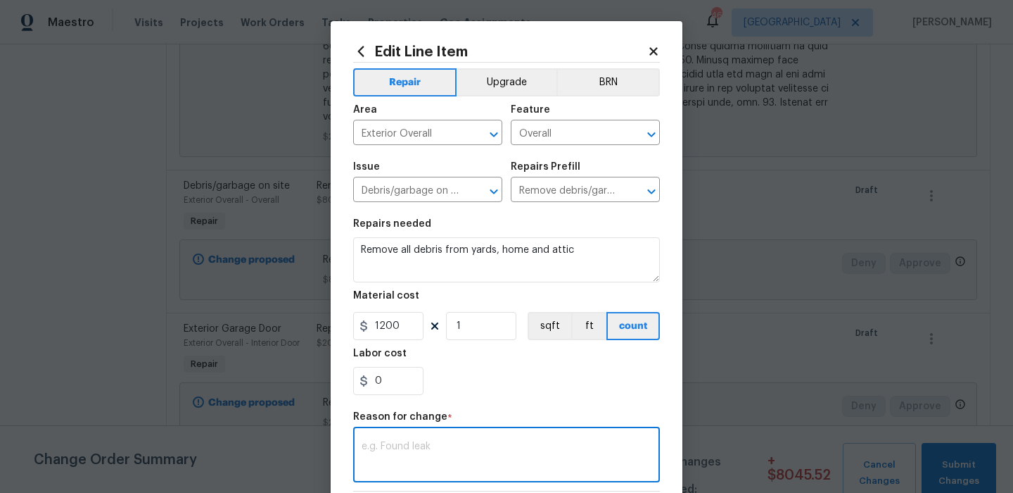
click at [438, 462] on textarea at bounding box center [507, 456] width 290 height 30
click at [429, 446] on textarea at bounding box center [507, 456] width 290 height 30
type textarea "c"
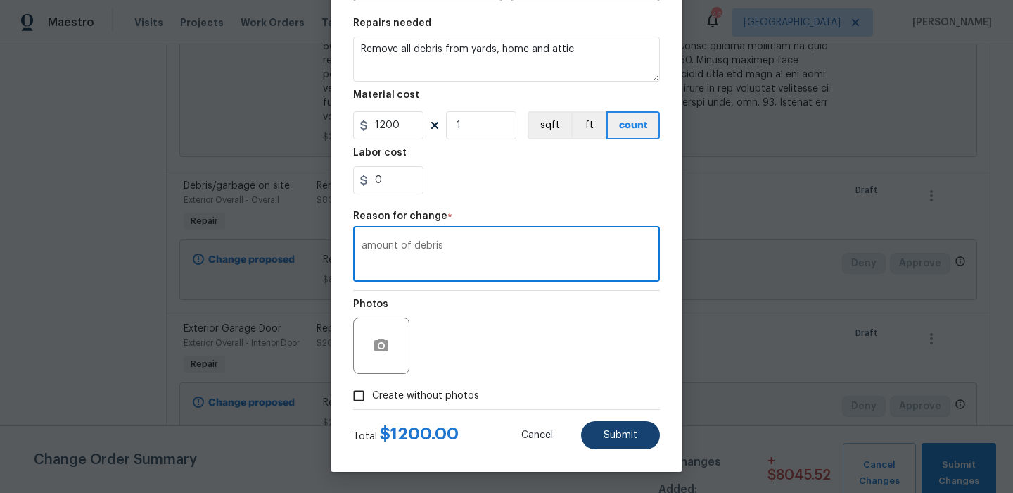
type textarea "amount of debris"
click at [618, 436] on span "Submit" at bounding box center [621, 435] width 34 height 11
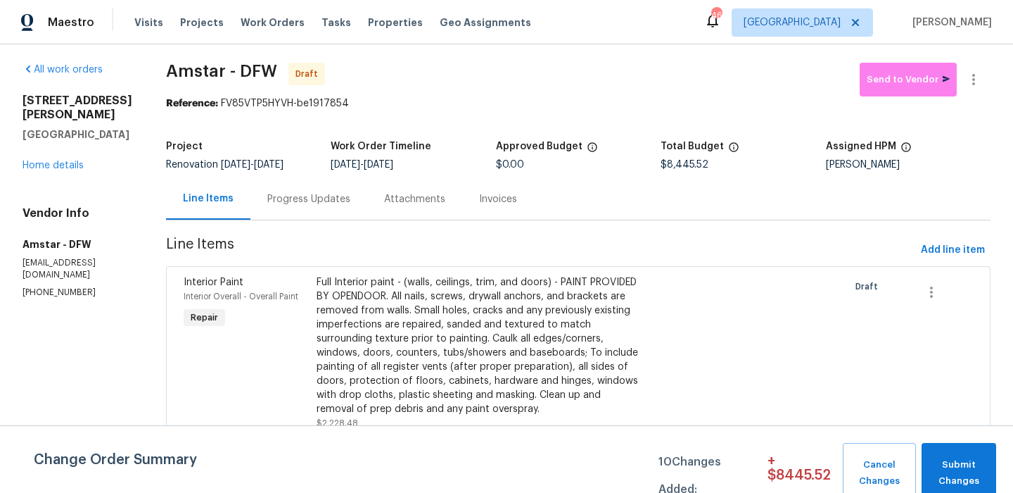
scroll to position [0, 0]
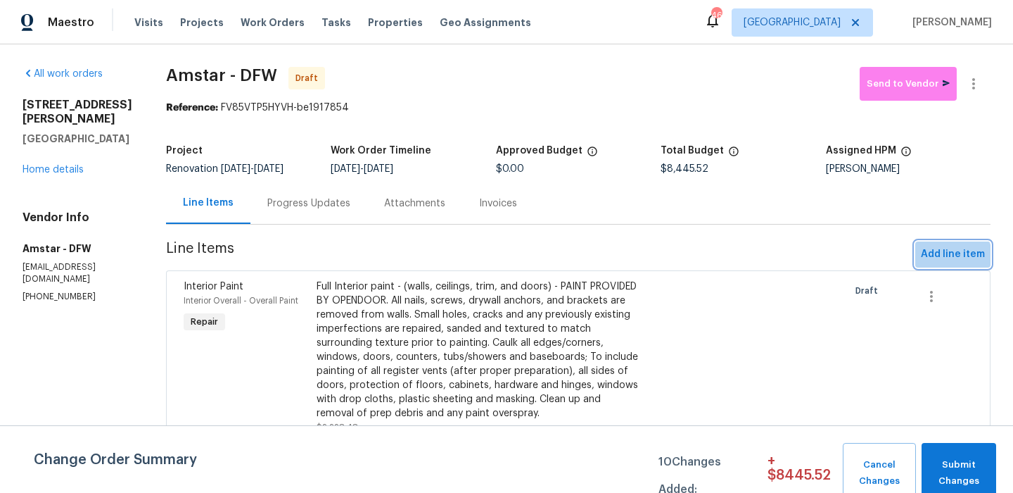
click at [944, 261] on span "Add line item" at bounding box center [953, 255] width 64 height 18
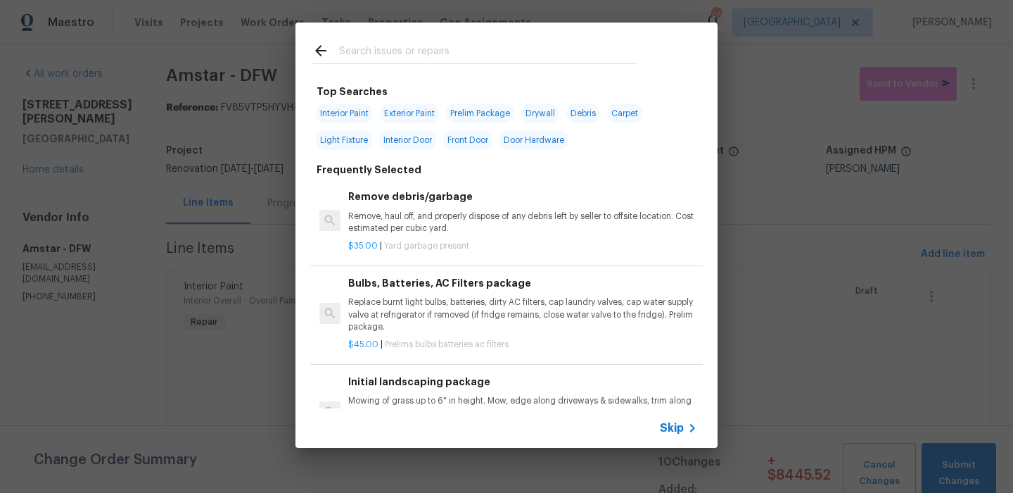
click at [393, 46] on input "text" at bounding box center [488, 52] width 298 height 21
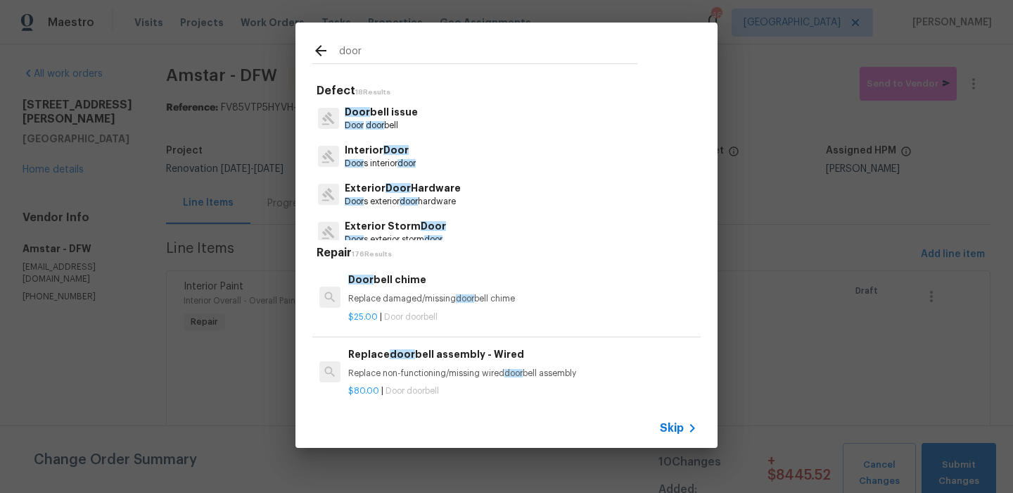
type input "door"
click at [439, 201] on p "Door s exterior door hardware" at bounding box center [403, 202] width 116 height 12
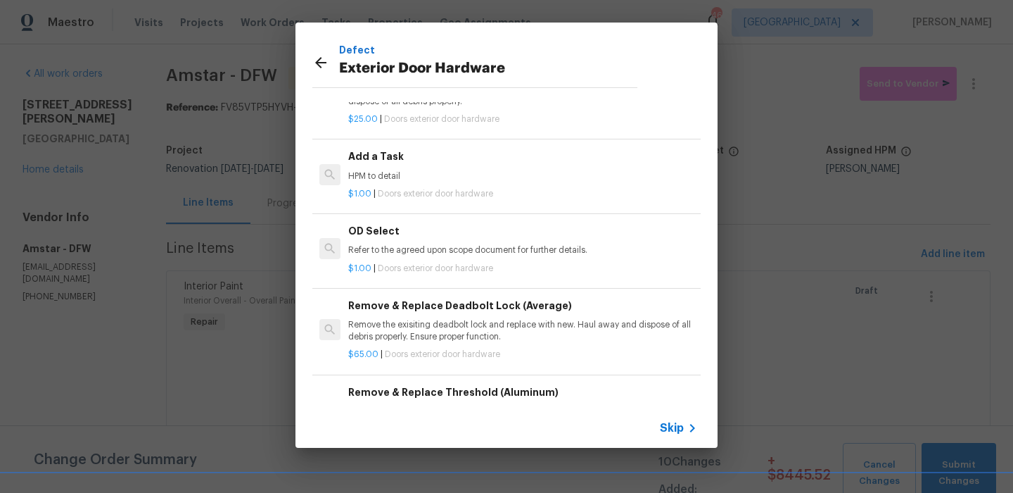
scroll to position [343, 0]
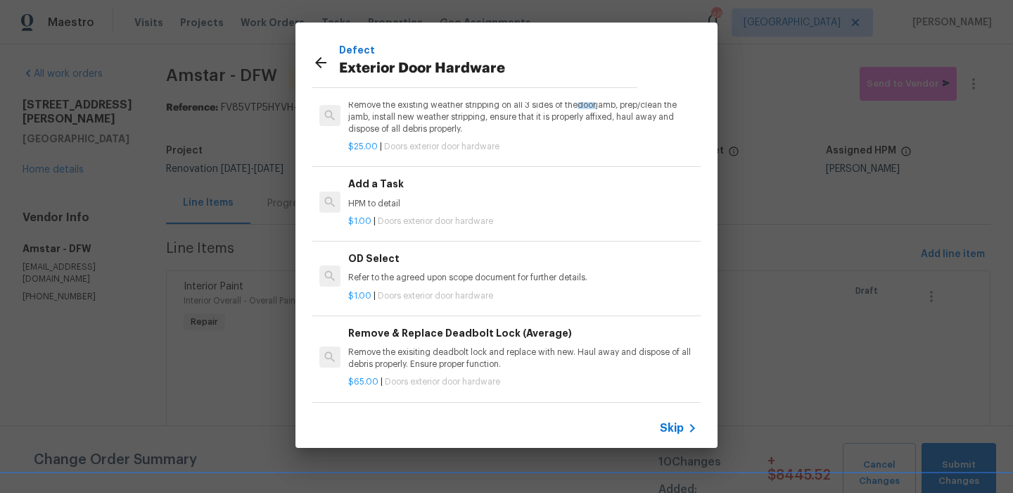
click at [454, 198] on p "HPM to detail" at bounding box center [522, 204] width 349 height 12
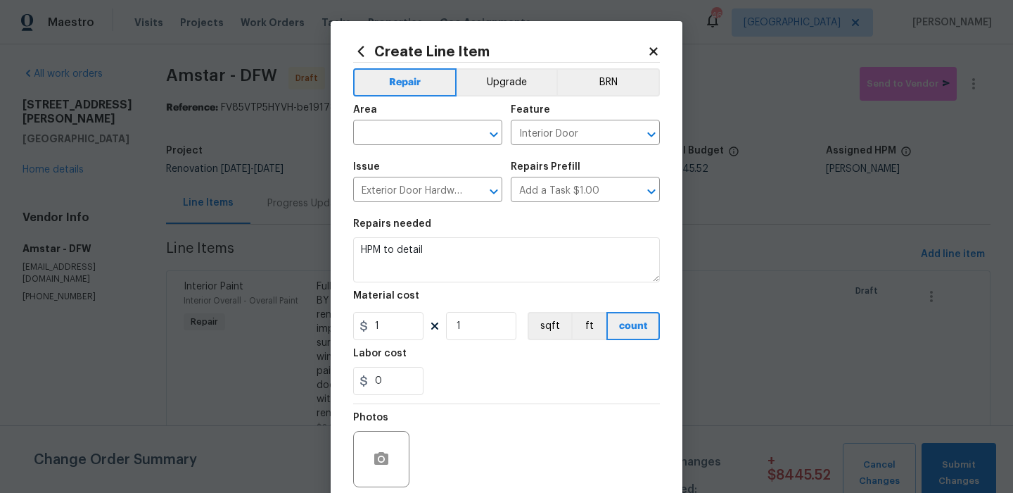
click at [431, 148] on span "Area ​" at bounding box center [427, 124] width 149 height 57
click at [435, 137] on input "text" at bounding box center [408, 134] width 110 height 22
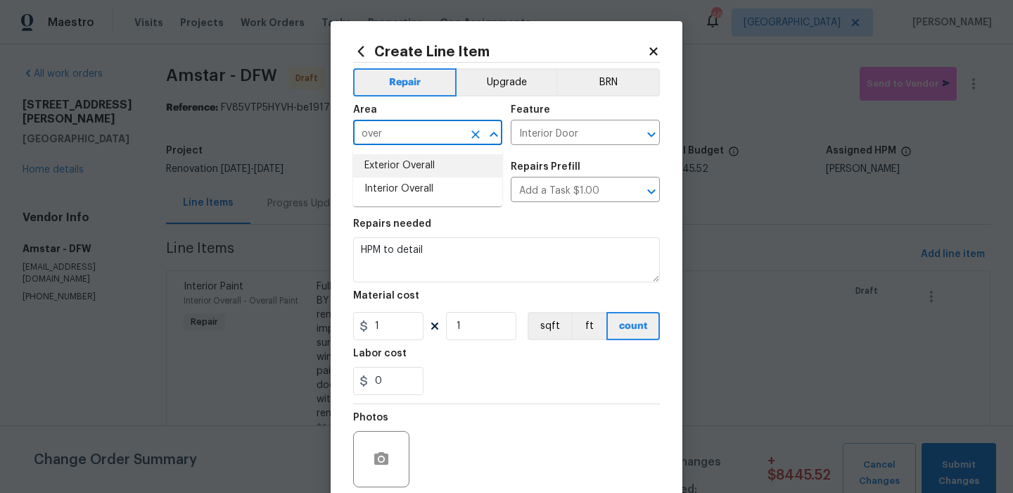
click at [433, 160] on li "Exterior Overall" at bounding box center [427, 165] width 149 height 23
type input "Exterior Overall"
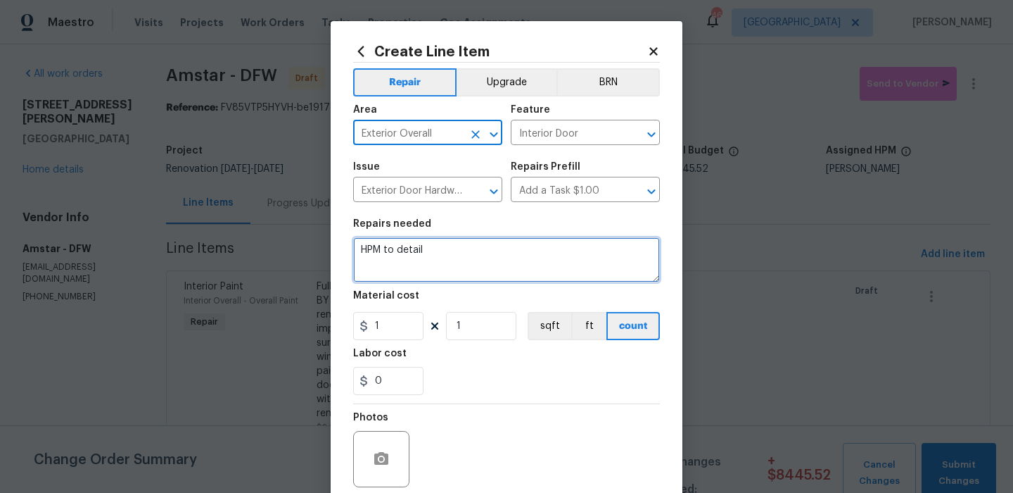
click at [412, 260] on textarea "HPM to detail" at bounding box center [506, 259] width 307 height 45
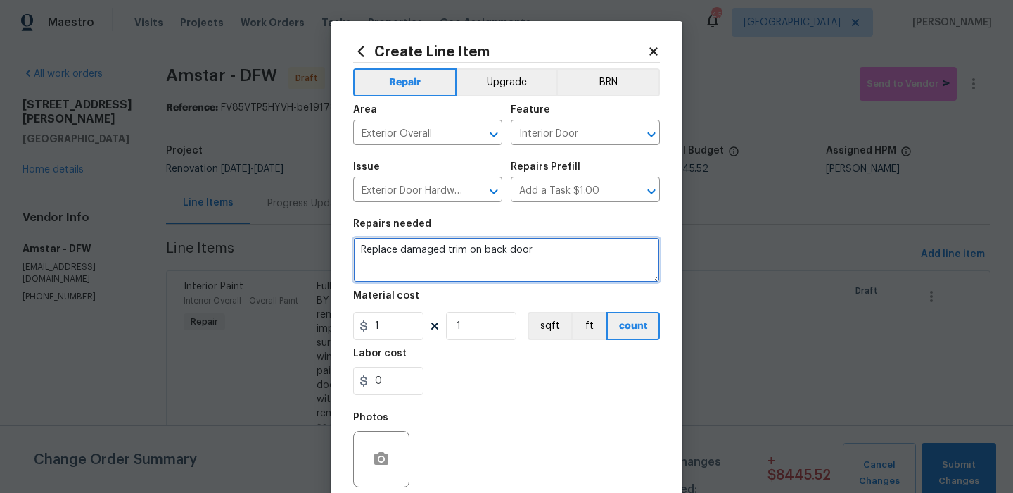
type textarea "Replace damaged trim on back door"
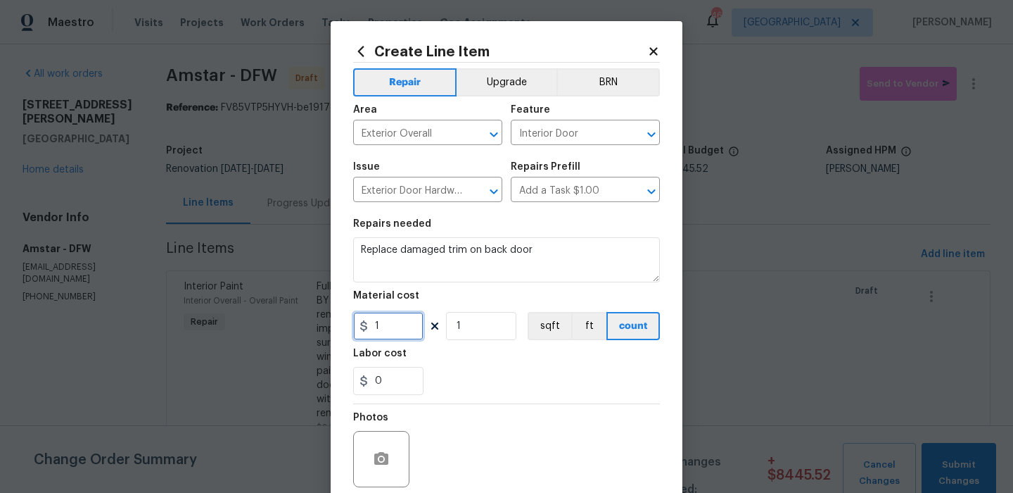
click at [380, 321] on input "1" at bounding box center [388, 326] width 70 height 28
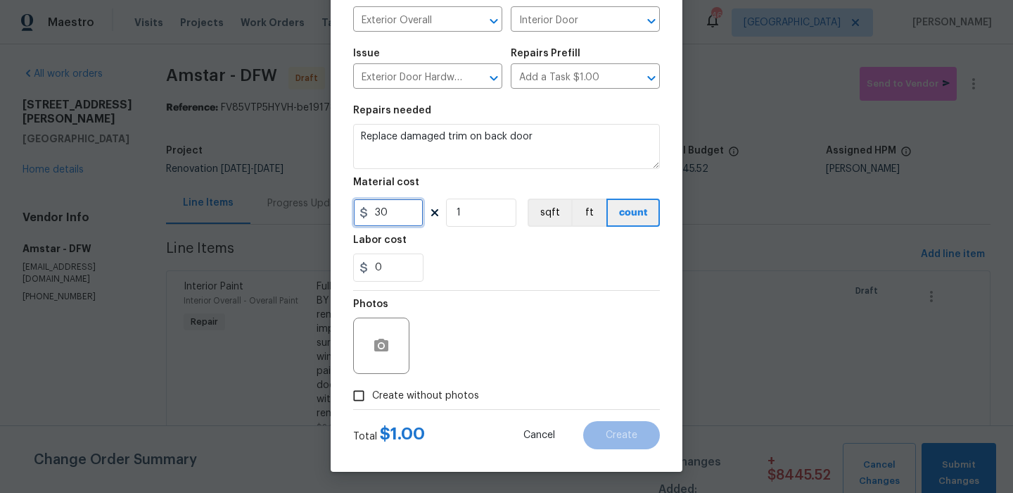
type input "30"
click at [420, 395] on span "Create without photos" at bounding box center [425, 395] width 107 height 15
click at [372, 395] on input "Create without photos" at bounding box center [358, 395] width 27 height 27
checkbox input "true"
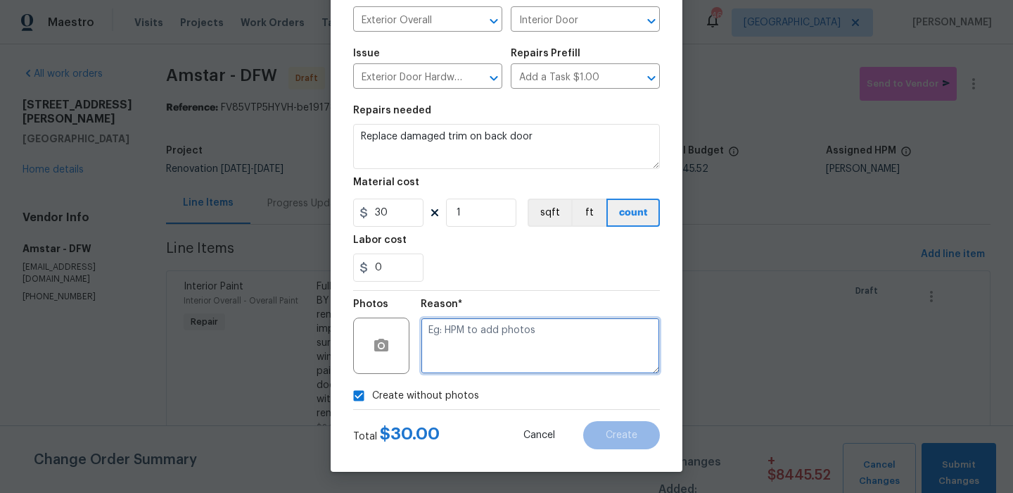
click at [529, 357] on textarea at bounding box center [540, 345] width 239 height 56
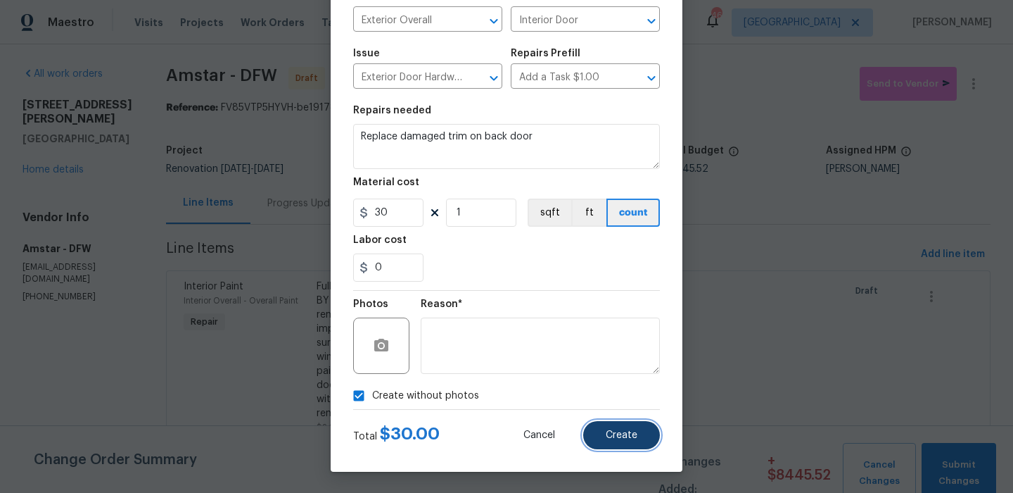
click at [602, 446] on button "Create" at bounding box center [621, 435] width 77 height 28
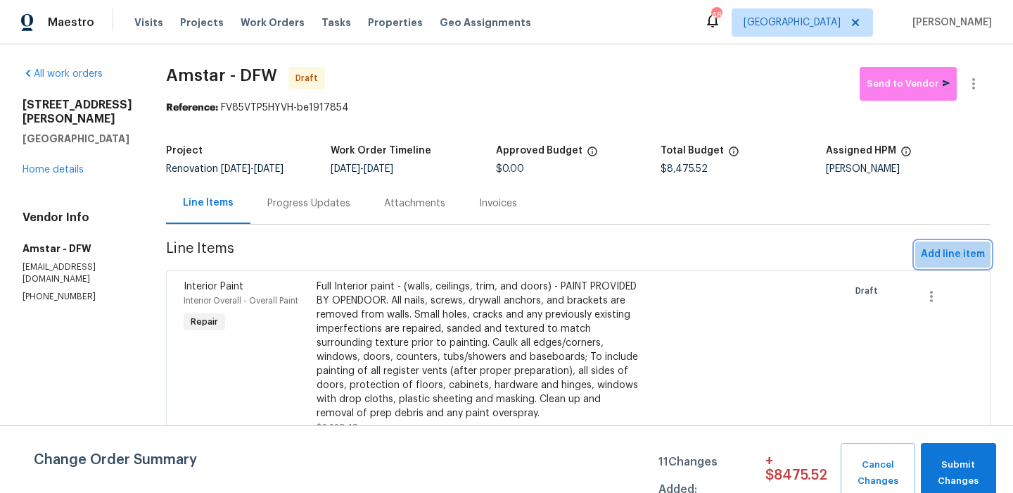
click at [947, 246] on span "Add line item" at bounding box center [953, 255] width 64 height 18
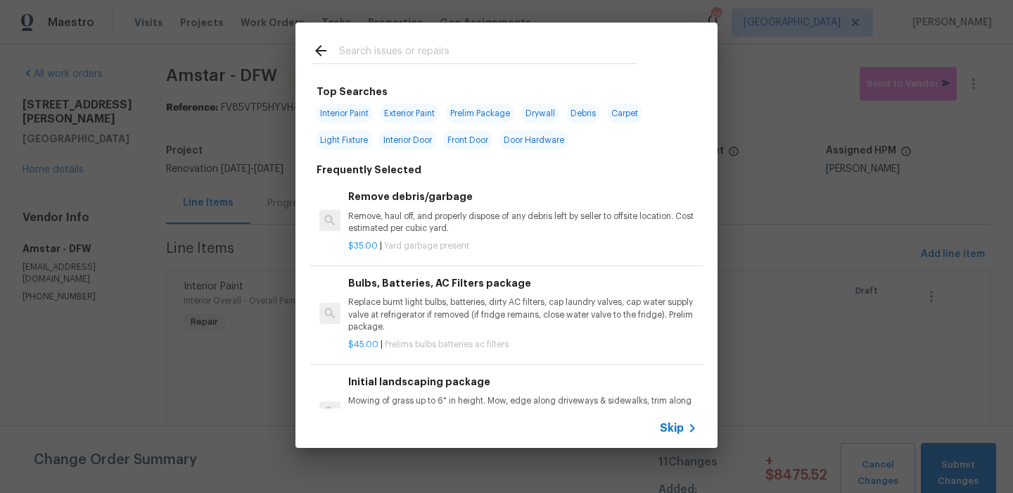
click at [445, 67] on div at bounding box center [475, 51] width 359 height 56
click at [445, 49] on input "text" at bounding box center [488, 52] width 298 height 21
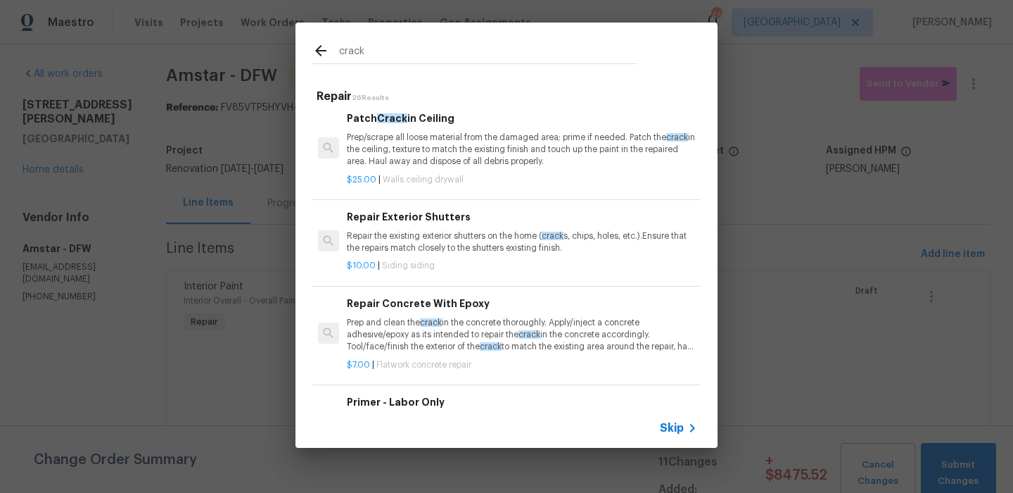
scroll to position [0, 1]
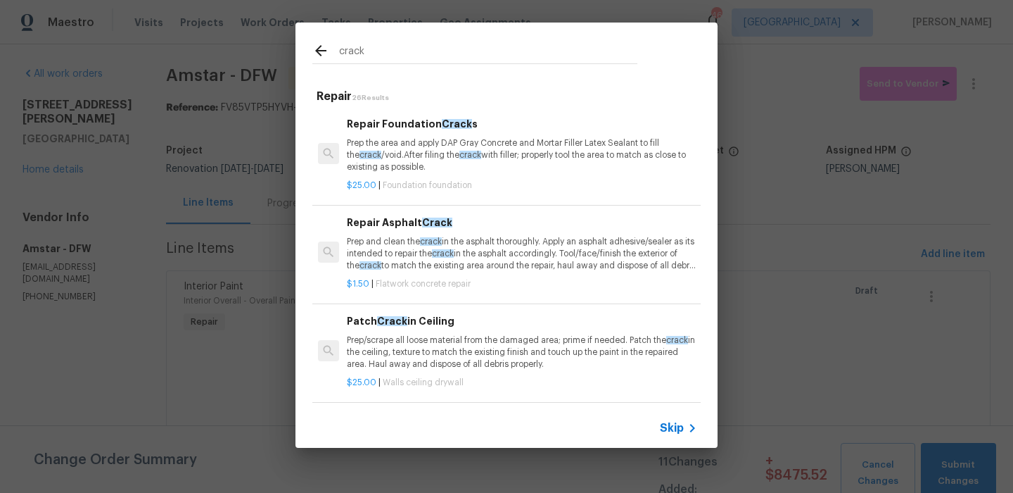
type input "crack"
click at [500, 148] on p "Prep the area and apply DAP Gray Concrete and Mortar Filler Latex Sealant to fi…" at bounding box center [521, 155] width 349 height 36
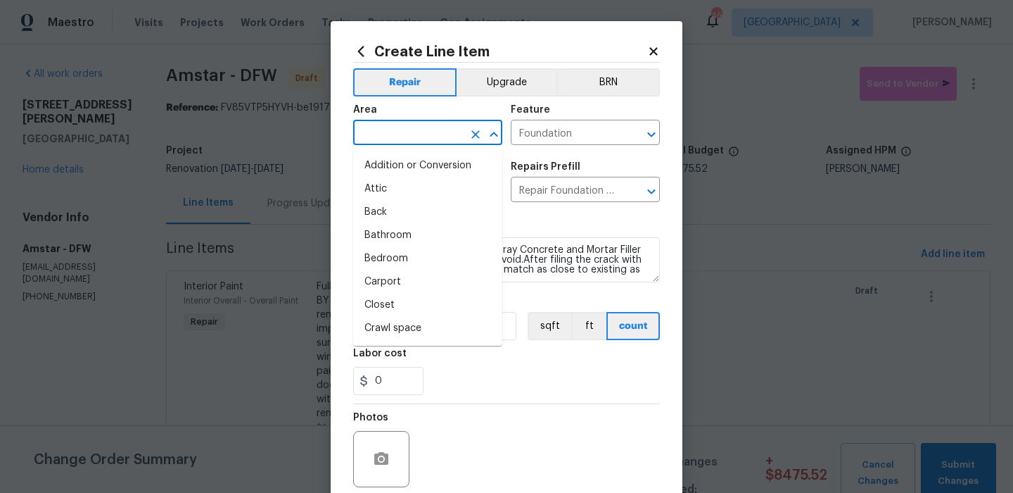
click at [447, 127] on input "text" at bounding box center [408, 134] width 110 height 22
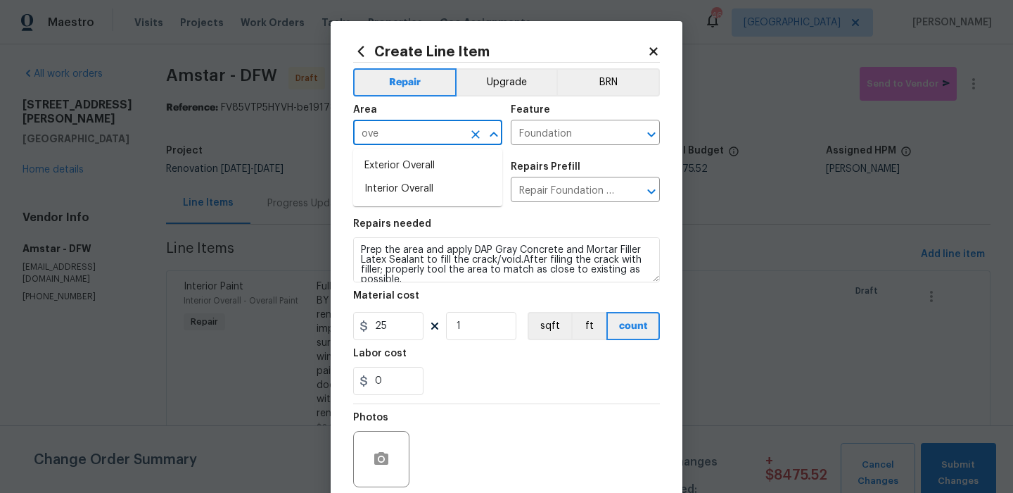
click at [439, 160] on li "Exterior Overall" at bounding box center [427, 165] width 149 height 23
type input "Exterior Overall"
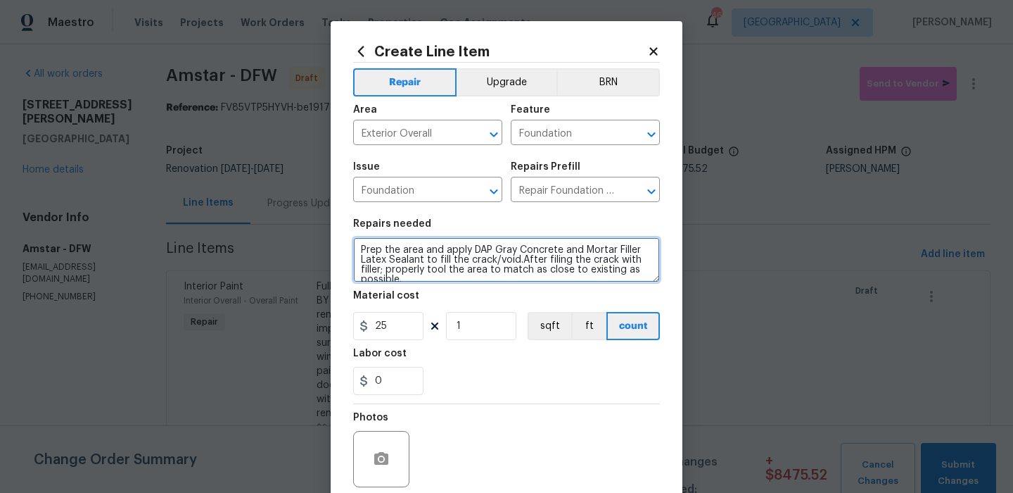
click at [455, 251] on textarea "Prep the area and apply DAP Gray Concrete and Mortar Filler Latex Sealant to fi…" at bounding box center [506, 259] width 307 height 45
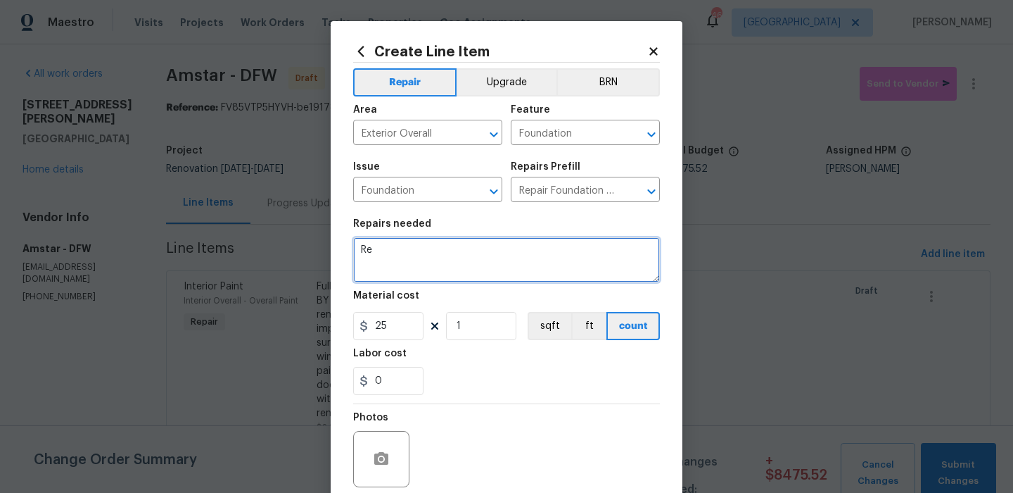
type textarea "R"
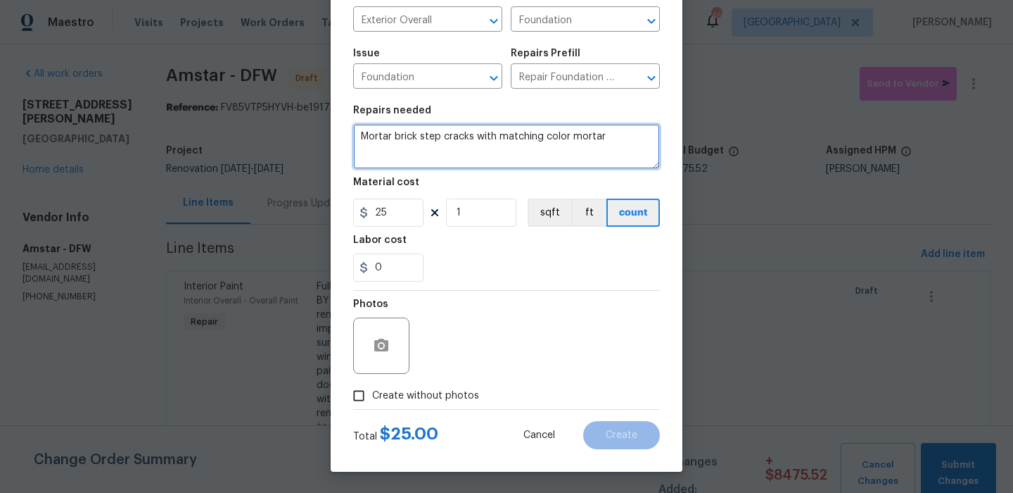
type textarea "Mortar brick step cracks with matching color mortar"
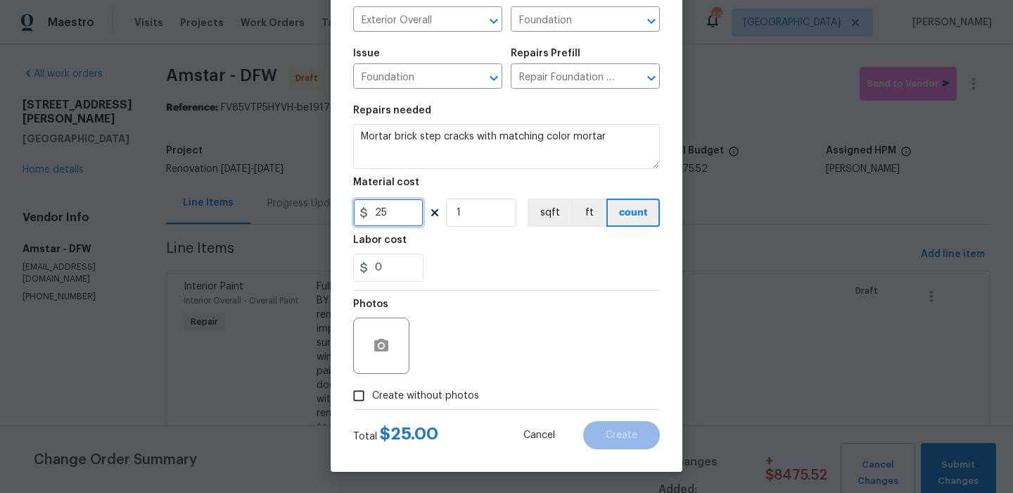
click at [404, 219] on input "25" at bounding box center [388, 212] width 70 height 28
type input "175"
click at [431, 393] on span "Create without photos" at bounding box center [425, 395] width 107 height 15
click at [372, 393] on input "Create without photos" at bounding box center [358, 395] width 27 height 27
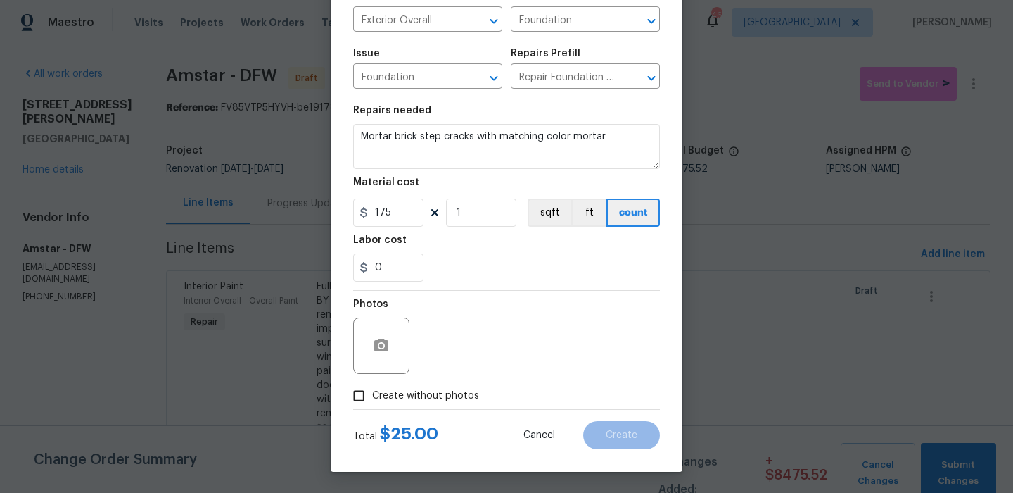
checkbox input "true"
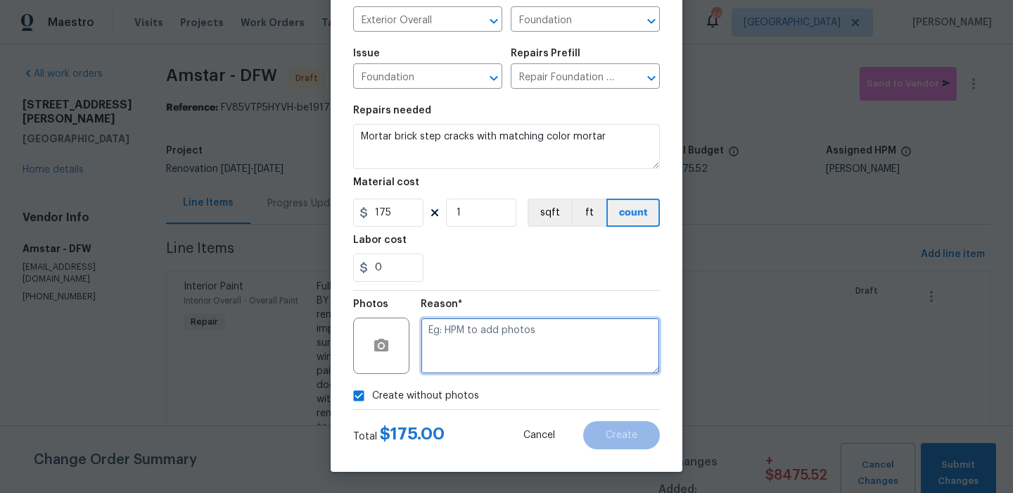
click at [506, 343] on textarea at bounding box center [540, 345] width 239 height 56
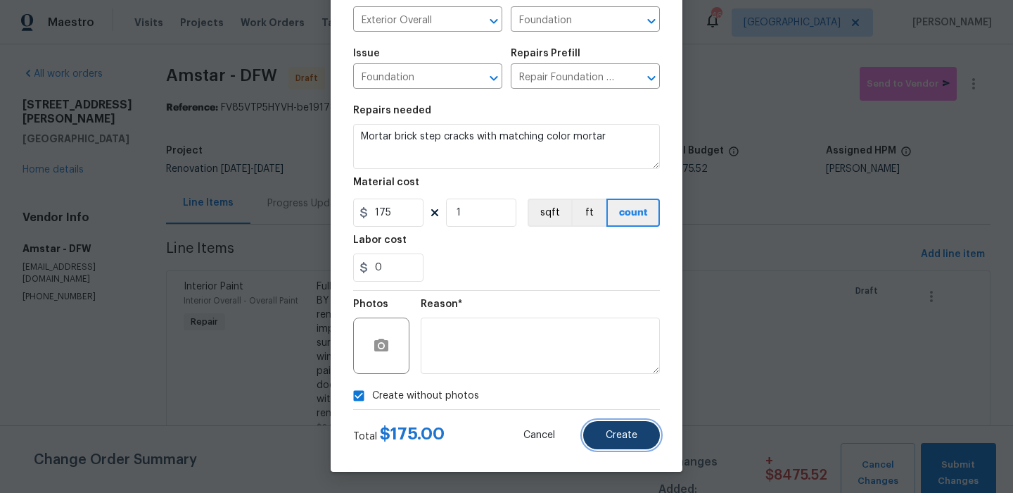
click at [620, 445] on button "Create" at bounding box center [621, 435] width 77 height 28
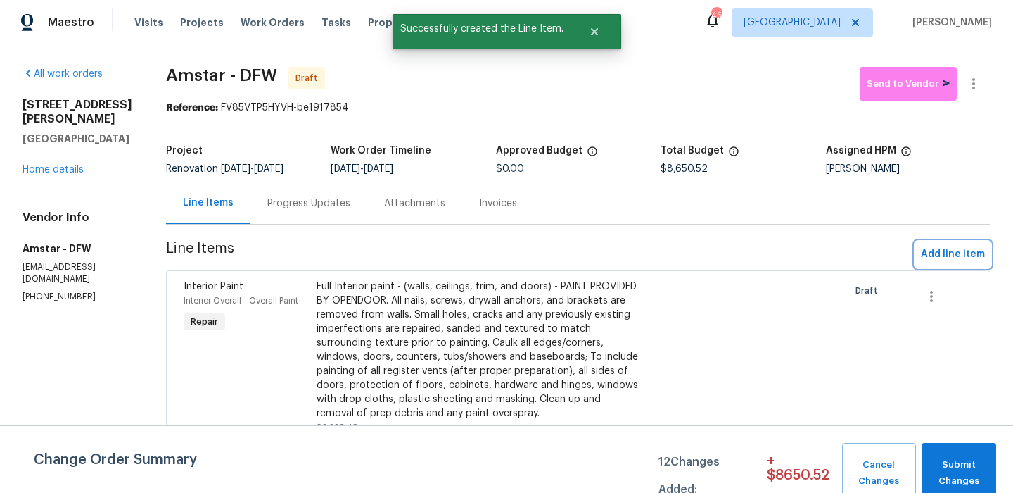
click at [962, 243] on button "Add line item" at bounding box center [952, 254] width 75 height 26
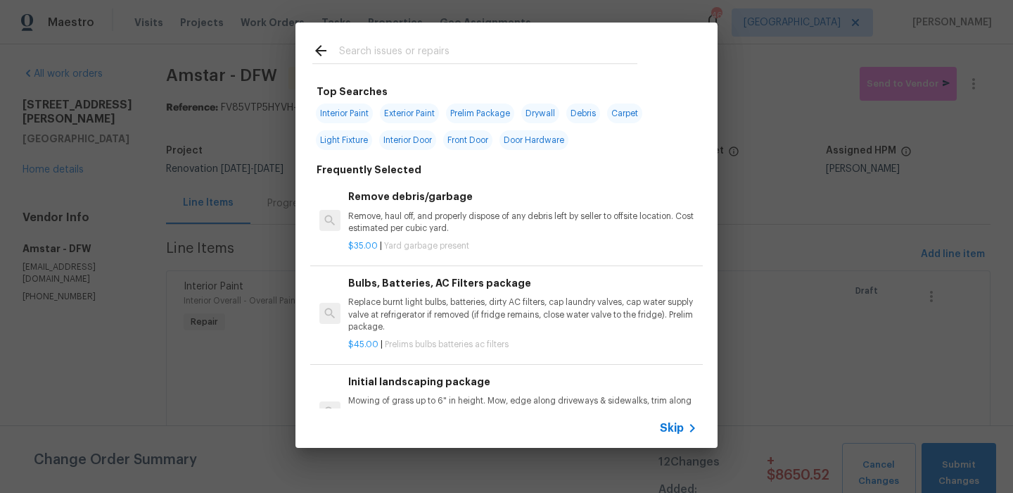
click at [433, 56] on input "text" at bounding box center [488, 52] width 298 height 21
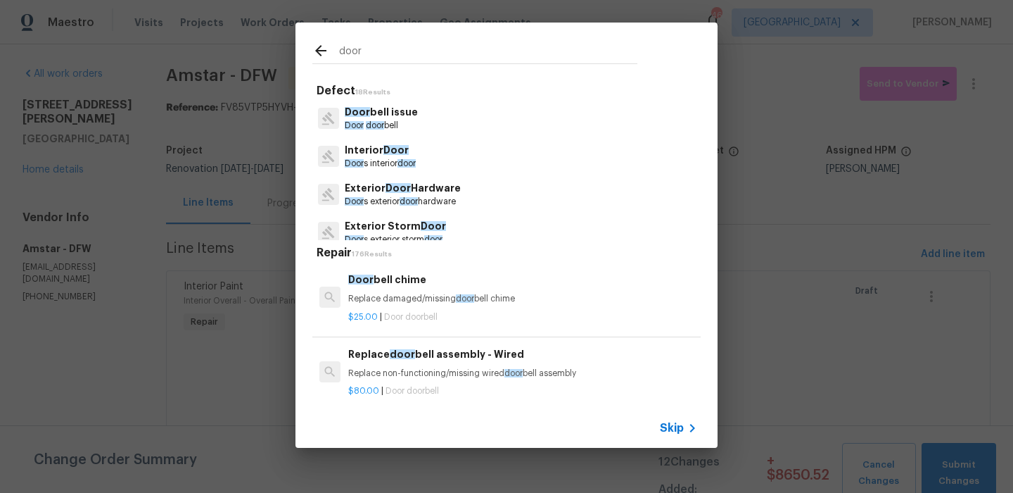
type input "door"
click at [479, 203] on div "Exterior Door Hardware Door s exterior door hardware" at bounding box center [506, 194] width 388 height 38
click at [417, 186] on p "Exterior Door Hardware" at bounding box center [403, 188] width 116 height 15
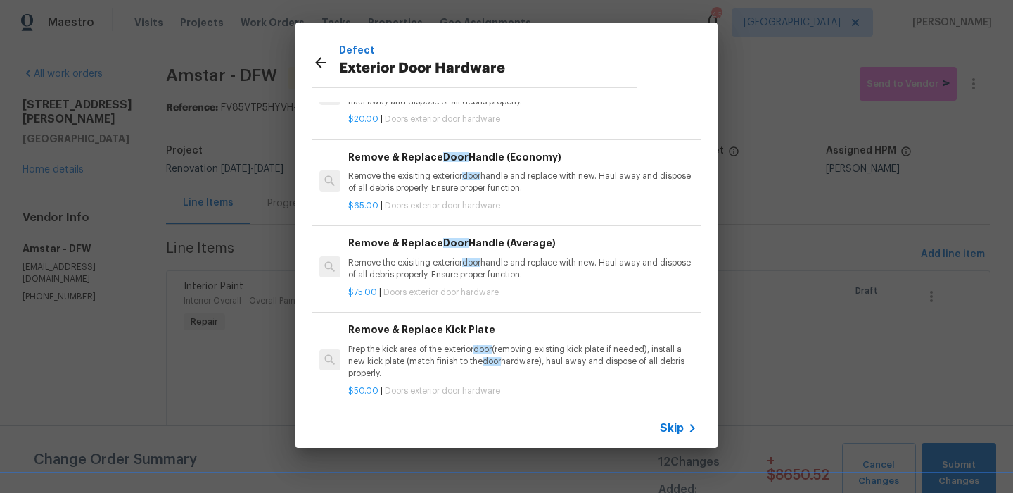
scroll to position [0, 0]
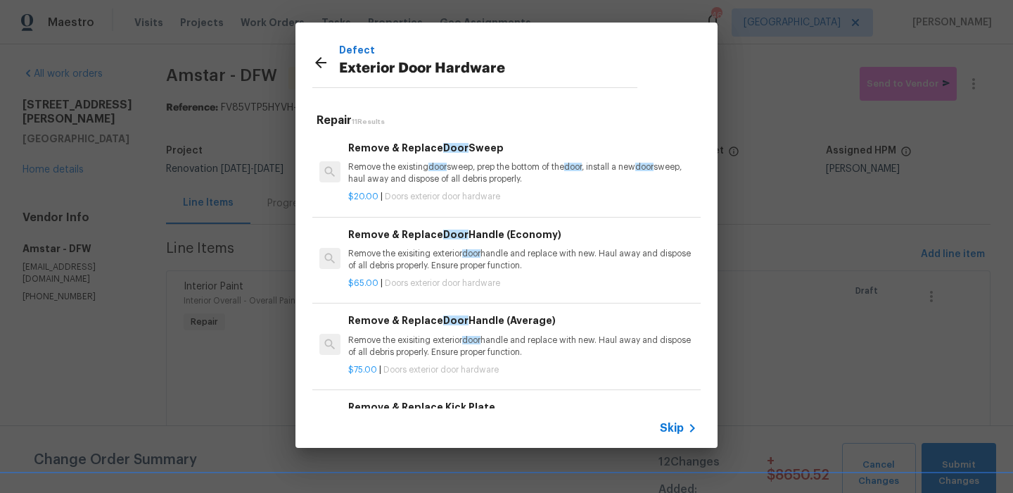
click at [321, 61] on icon at bounding box center [320, 62] width 17 height 17
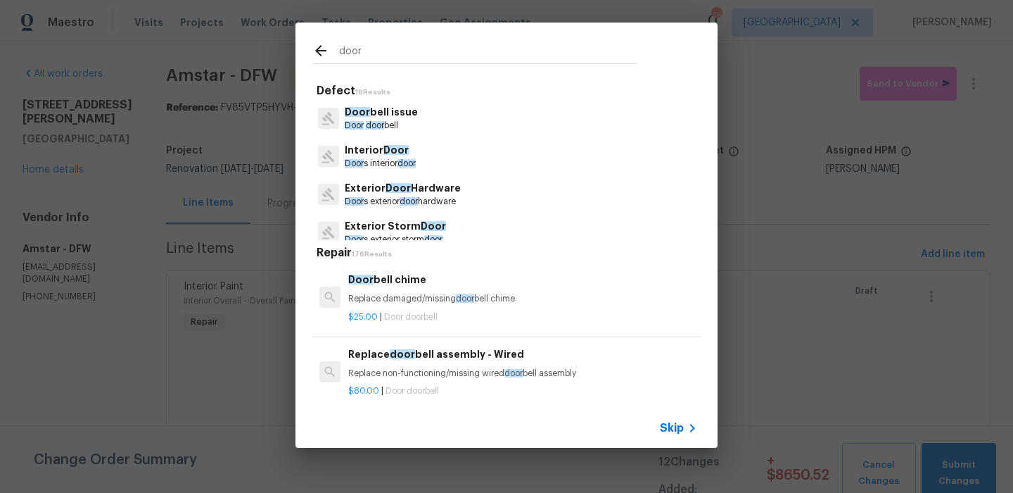
click at [367, 54] on input "door" at bounding box center [488, 52] width 298 height 21
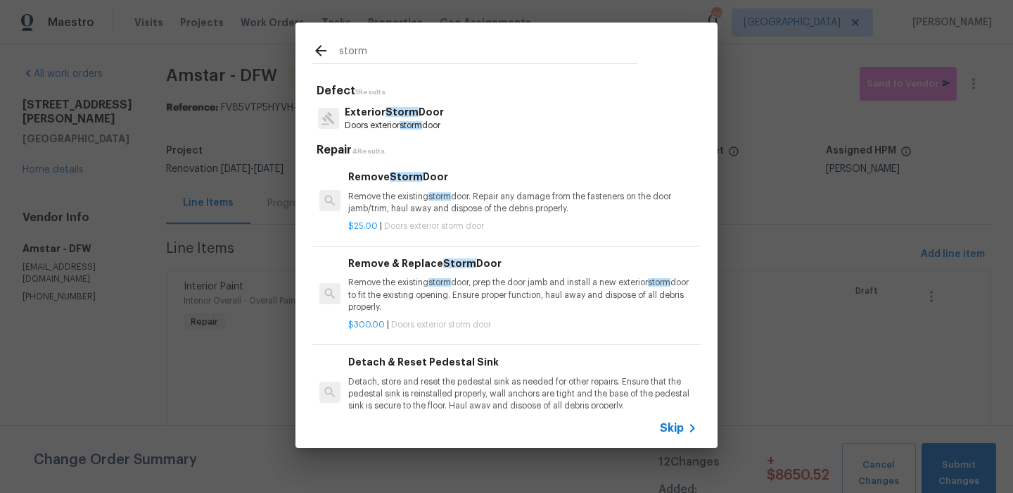
type input "storm"
click at [372, 106] on p "Exterior Storm Door" at bounding box center [394, 112] width 99 height 15
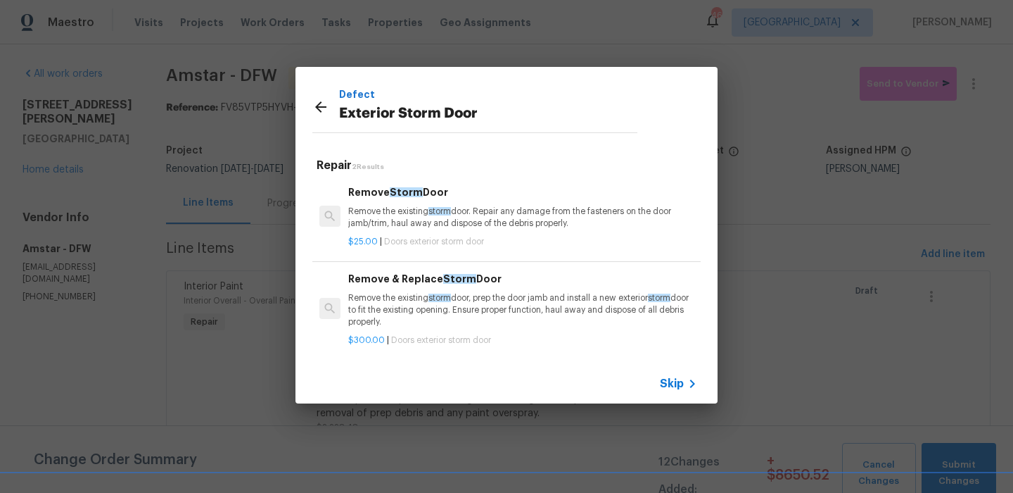
click at [445, 222] on p "Remove the existing storm door. Repair any damage from the fasteners on the doo…" at bounding box center [522, 217] width 349 height 24
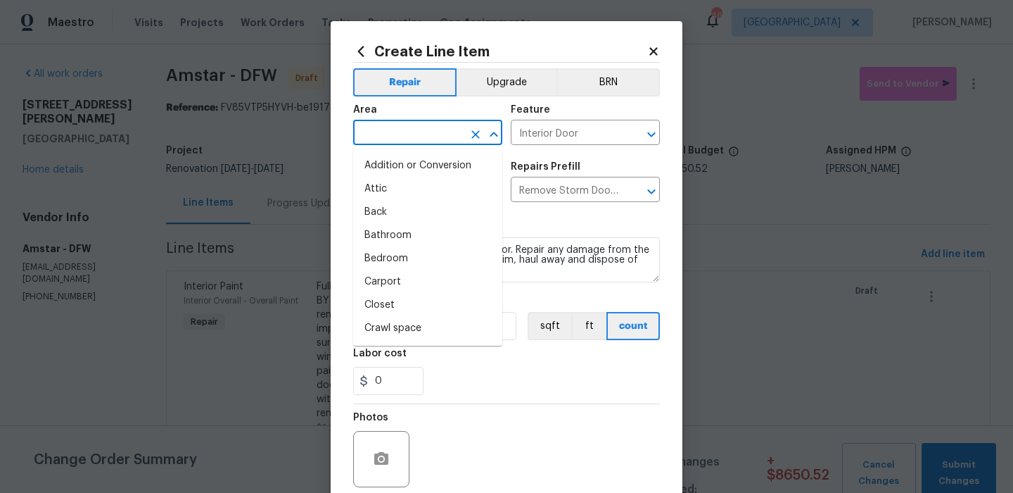
click at [435, 133] on input "text" at bounding box center [408, 134] width 110 height 22
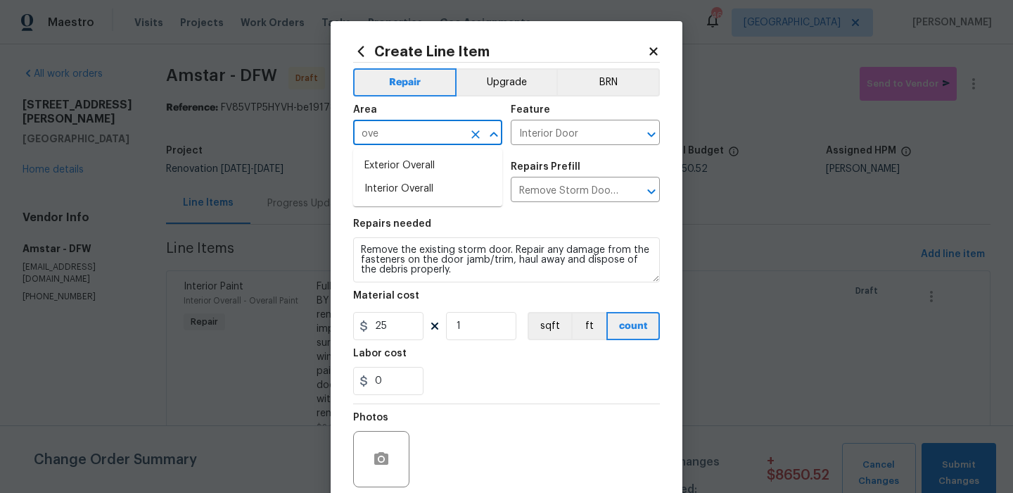
click at [438, 159] on li "Exterior Overall" at bounding box center [427, 165] width 149 height 23
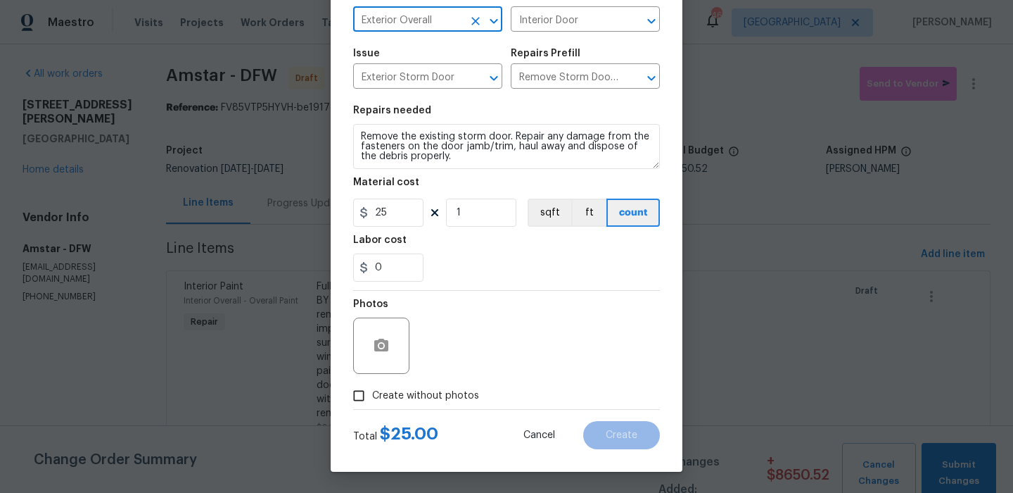
type input "Exterior Overall"
click at [443, 397] on span "Create without photos" at bounding box center [425, 395] width 107 height 15
click at [372, 397] on input "Create without photos" at bounding box center [358, 395] width 27 height 27
checkbox input "true"
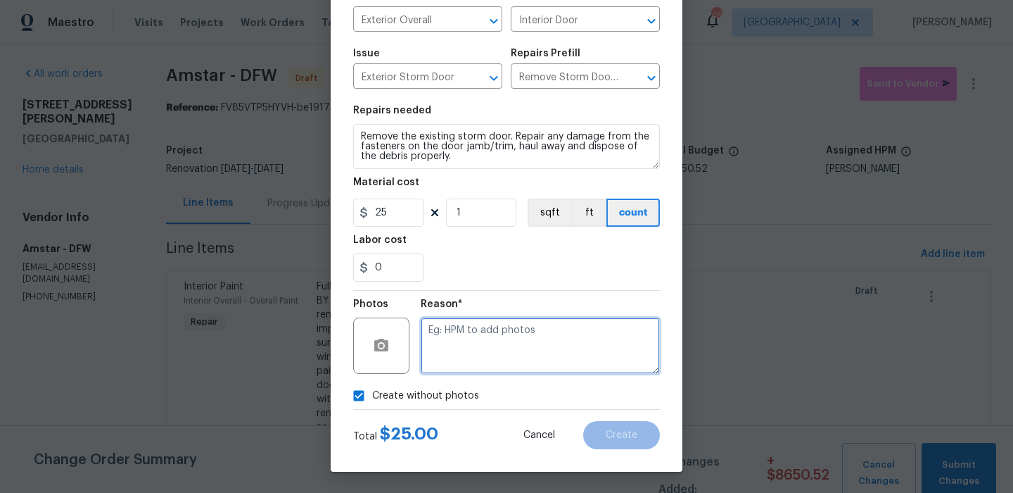
click at [505, 341] on textarea at bounding box center [540, 345] width 239 height 56
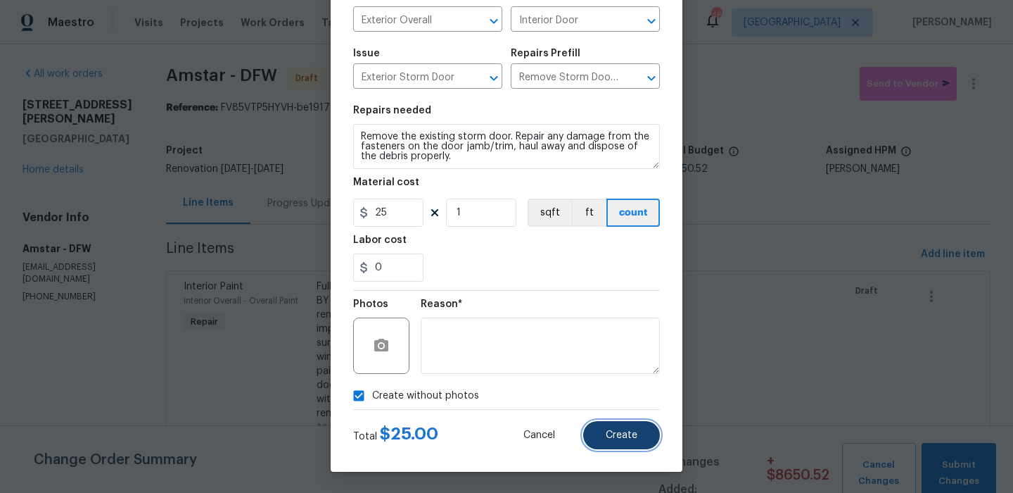
click at [601, 426] on button "Create" at bounding box center [621, 435] width 77 height 28
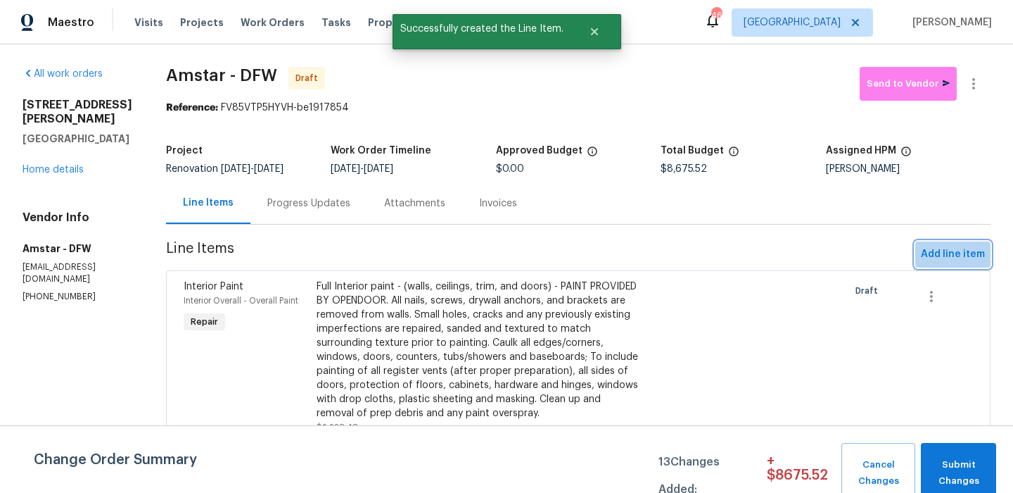
click at [933, 260] on span "Add line item" at bounding box center [953, 255] width 64 height 18
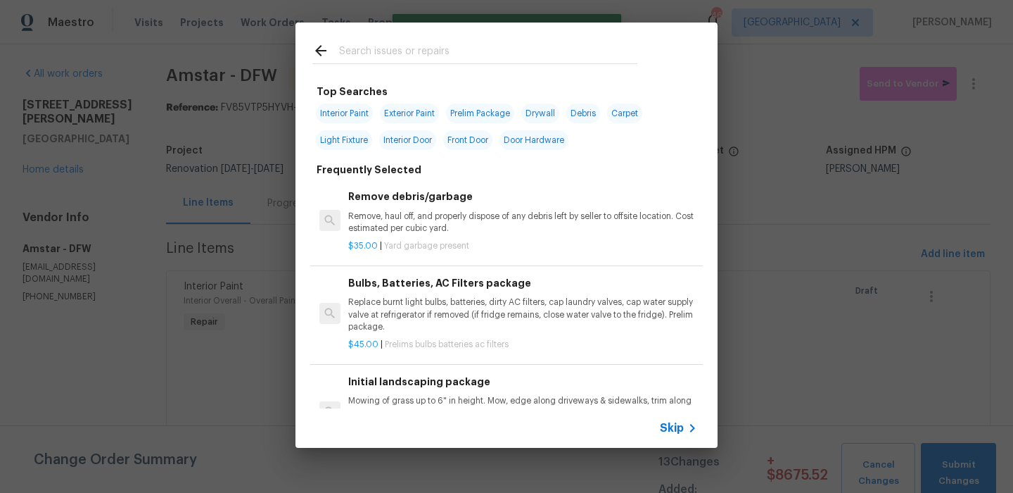
click at [375, 57] on input "text" at bounding box center [488, 52] width 298 height 21
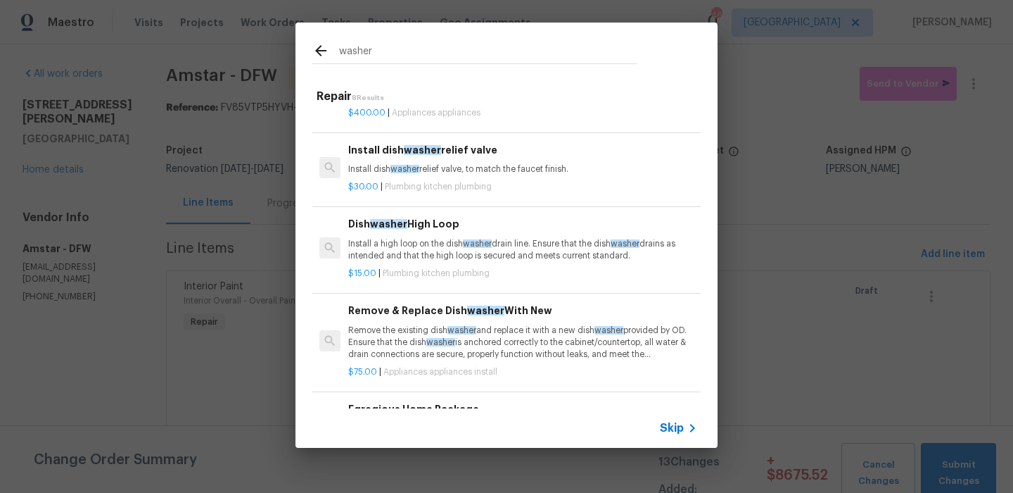
scroll to position [0, 0]
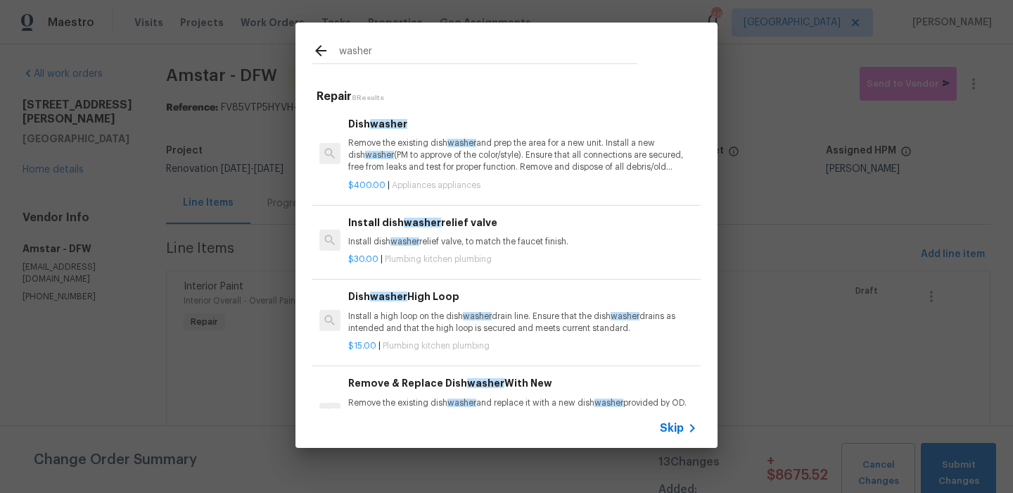
click at [409, 54] on input "washer" at bounding box center [488, 52] width 298 height 21
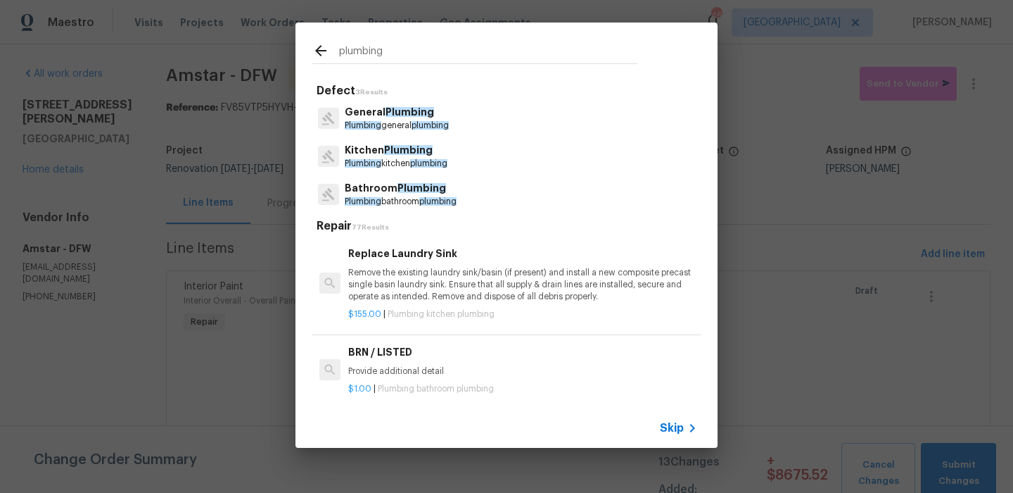
type input "plumbing"
click at [421, 107] on span "Plumbing" at bounding box center [410, 112] width 49 height 10
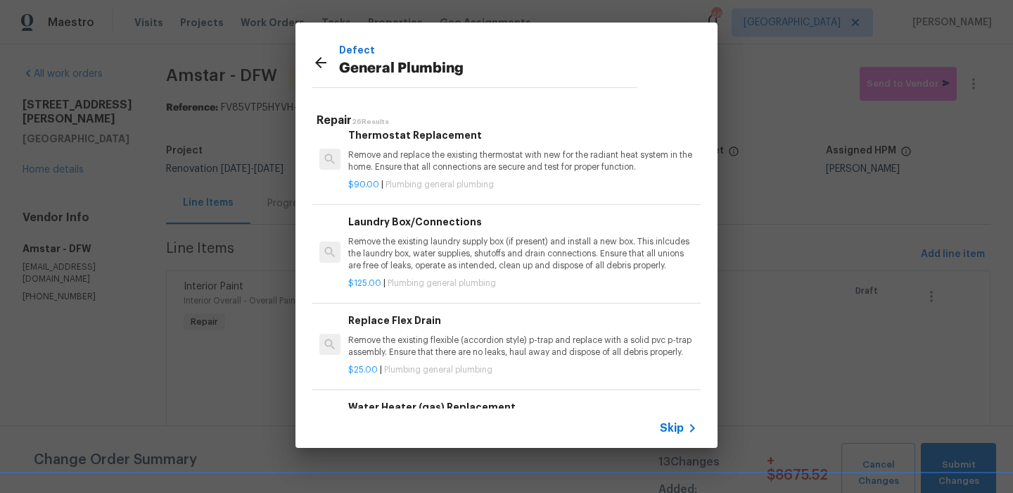
scroll to position [634, 0]
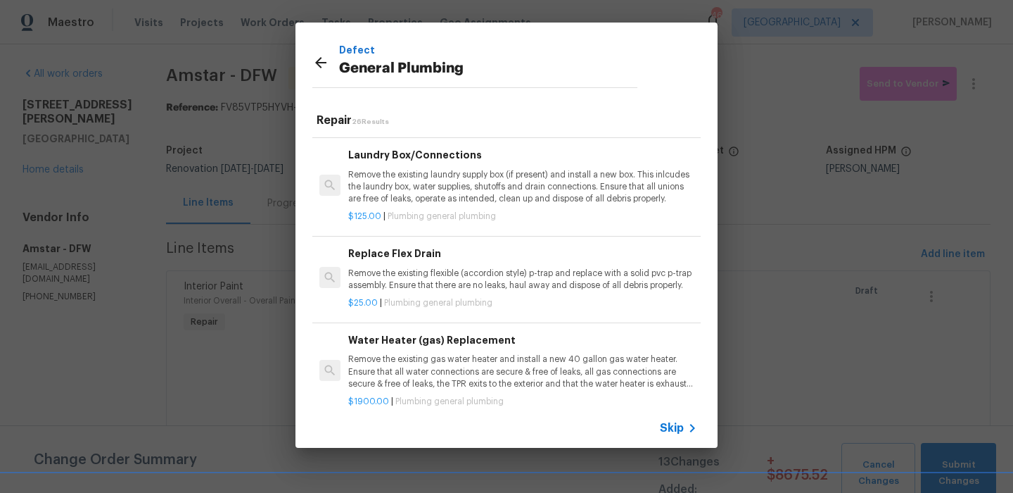
click at [497, 207] on div "$125.00 | Plumbing general plumbing" at bounding box center [522, 214] width 349 height 18
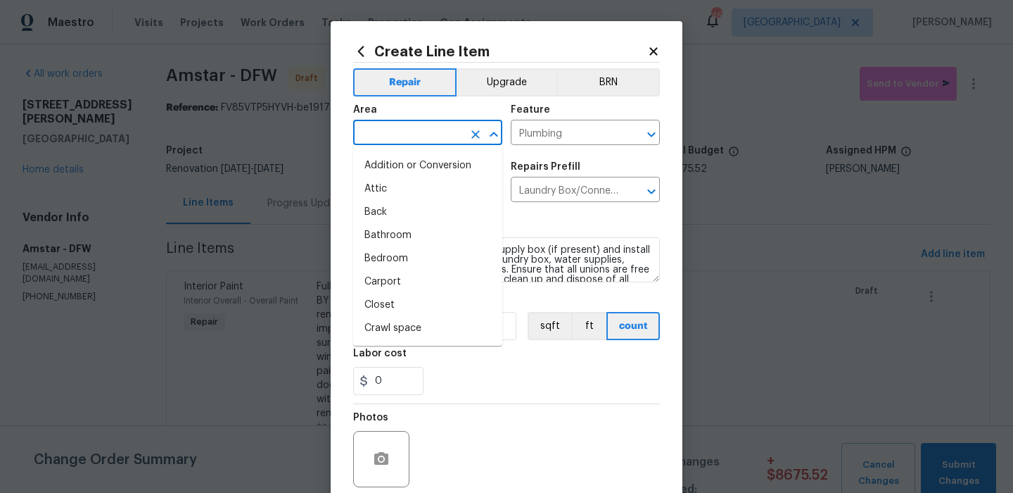
click at [455, 135] on input "text" at bounding box center [408, 134] width 110 height 22
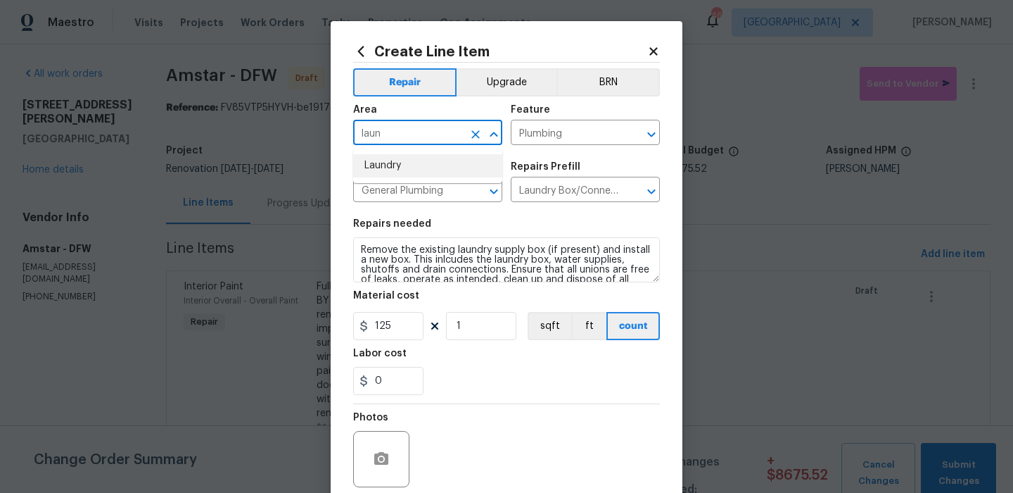
click at [464, 166] on li "Laundry" at bounding box center [427, 165] width 149 height 23
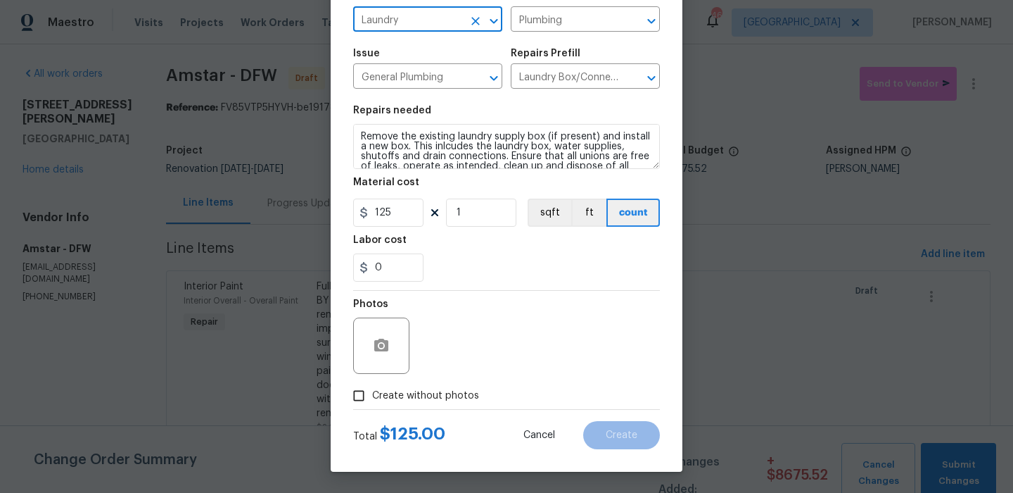
type input "Laundry"
click at [440, 398] on span "Create without photos" at bounding box center [425, 395] width 107 height 15
click at [372, 398] on input "Create without photos" at bounding box center [358, 395] width 27 height 27
checkbox input "true"
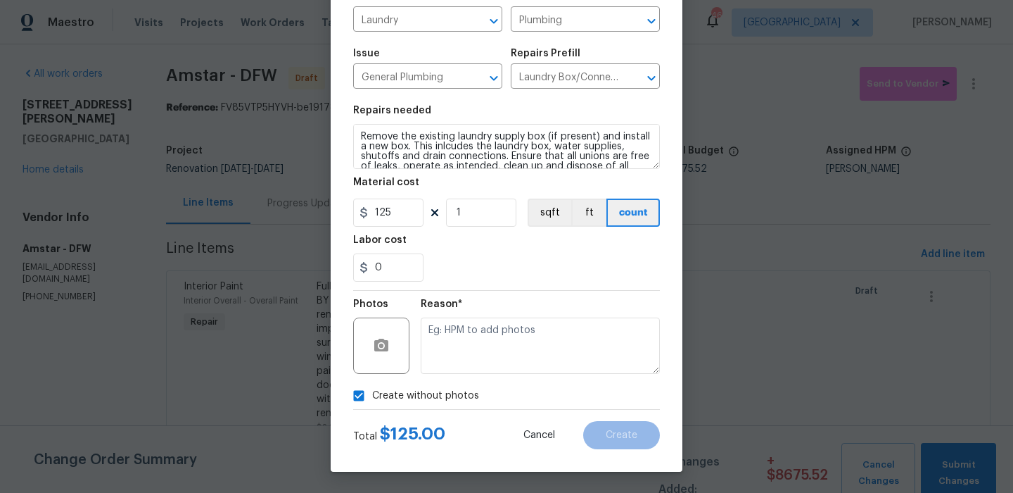
click at [499, 364] on textarea at bounding box center [540, 345] width 239 height 56
click at [621, 432] on span "Create" at bounding box center [622, 435] width 32 height 11
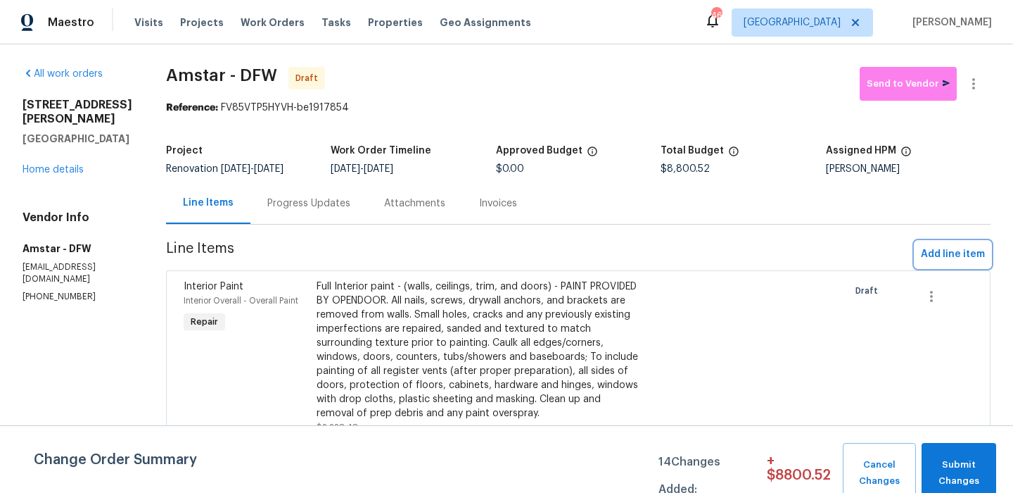
click at [965, 254] on span "Add line item" at bounding box center [953, 255] width 64 height 18
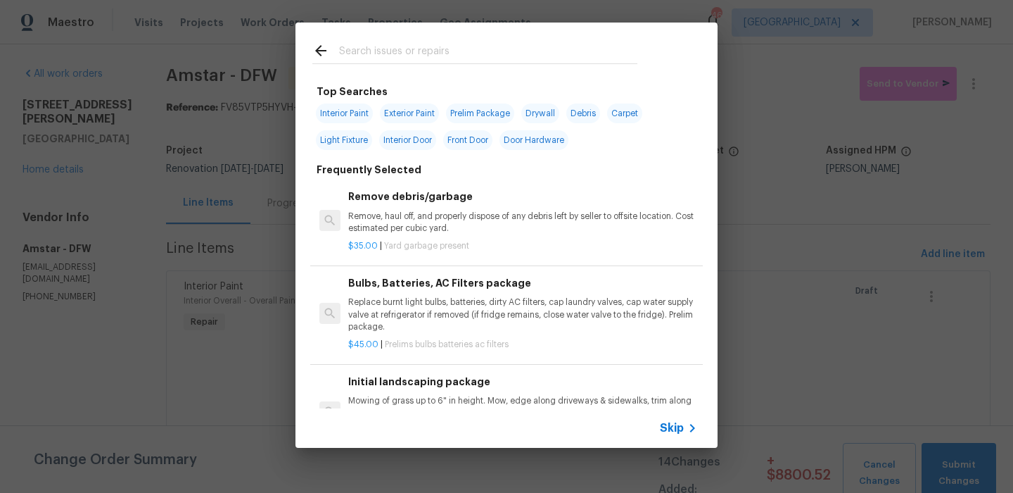
click at [445, 61] on input "text" at bounding box center [488, 52] width 298 height 21
click at [357, 138] on span "Light Fixture" at bounding box center [344, 140] width 56 height 20
type input "Light Fixture"
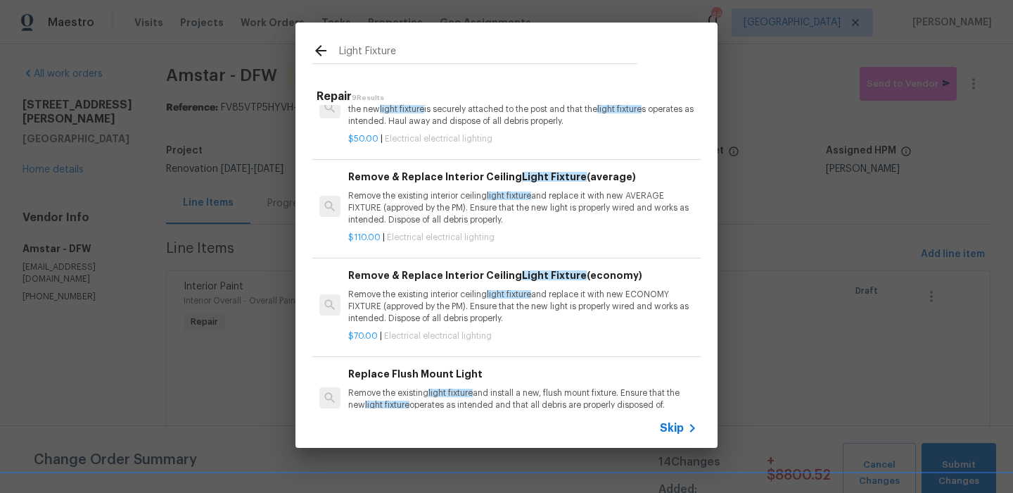
scroll to position [133, 0]
click at [540, 225] on p "Remove the existing interior ceiling light fixture and replace it with new AVER…" at bounding box center [522, 207] width 349 height 36
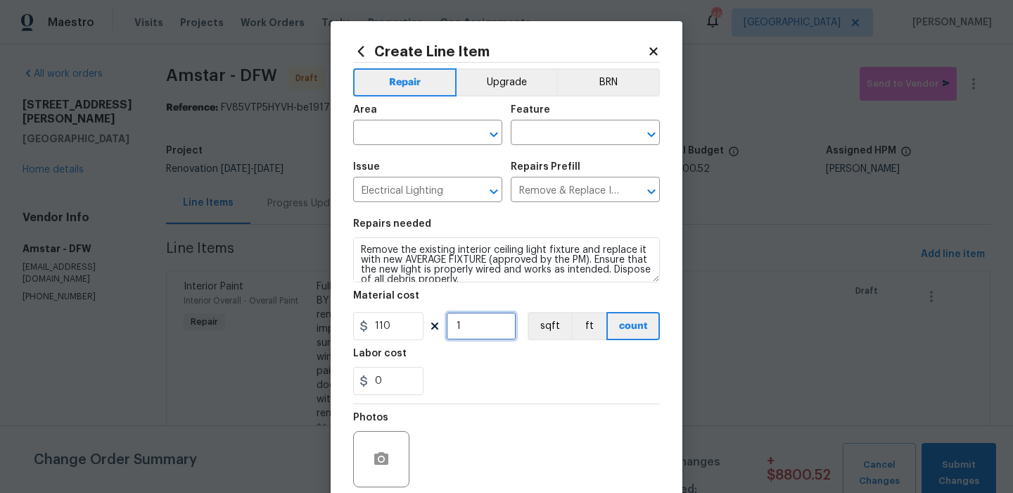
click at [493, 319] on input "1" at bounding box center [481, 326] width 70 height 28
type input "5"
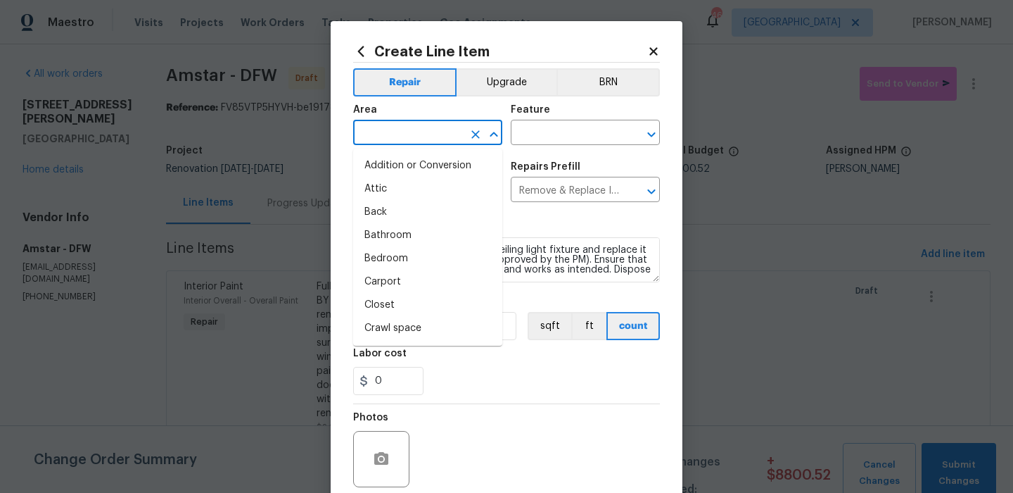
click at [426, 123] on input "text" at bounding box center [408, 134] width 110 height 22
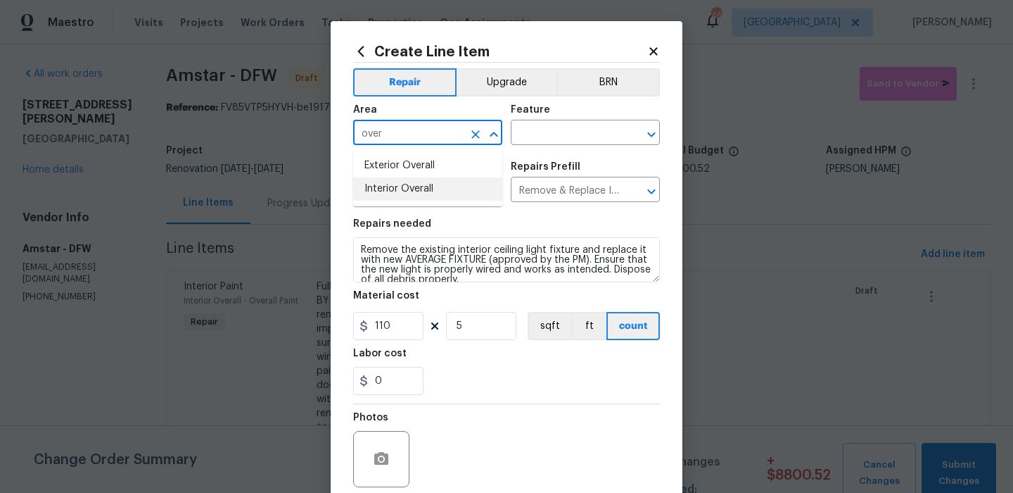
click at [433, 186] on li "Interior Overall" at bounding box center [427, 188] width 149 height 23
type input "Interior Overall"
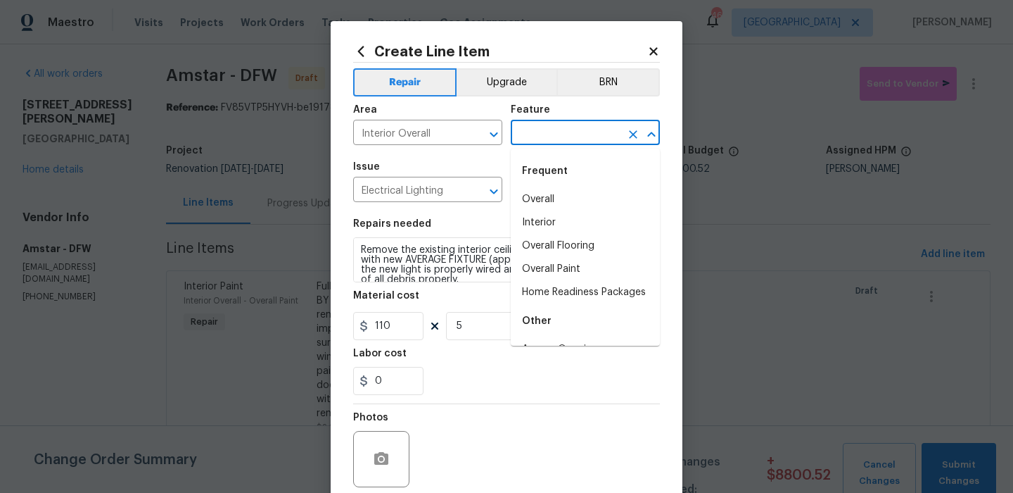
click at [547, 144] on input "text" at bounding box center [566, 134] width 110 height 22
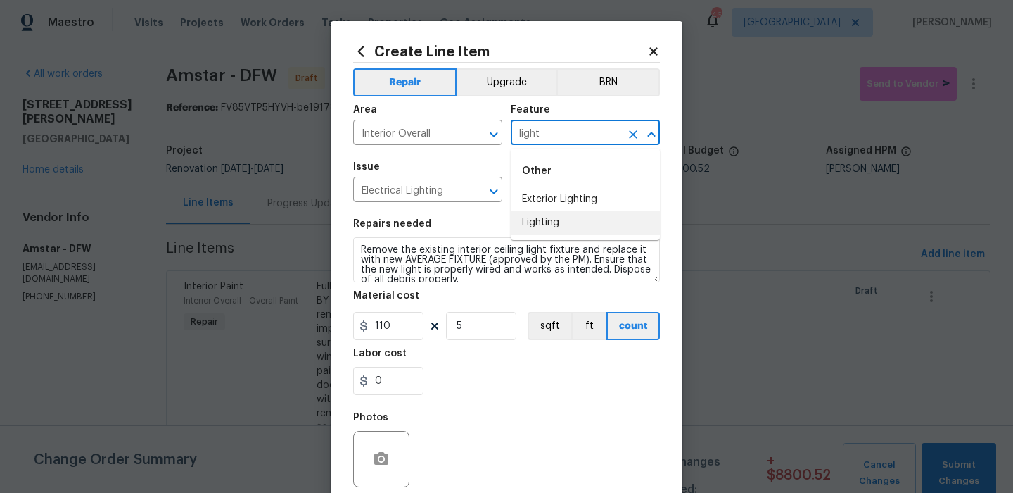
click at [534, 216] on li "Lighting" at bounding box center [585, 222] width 149 height 23
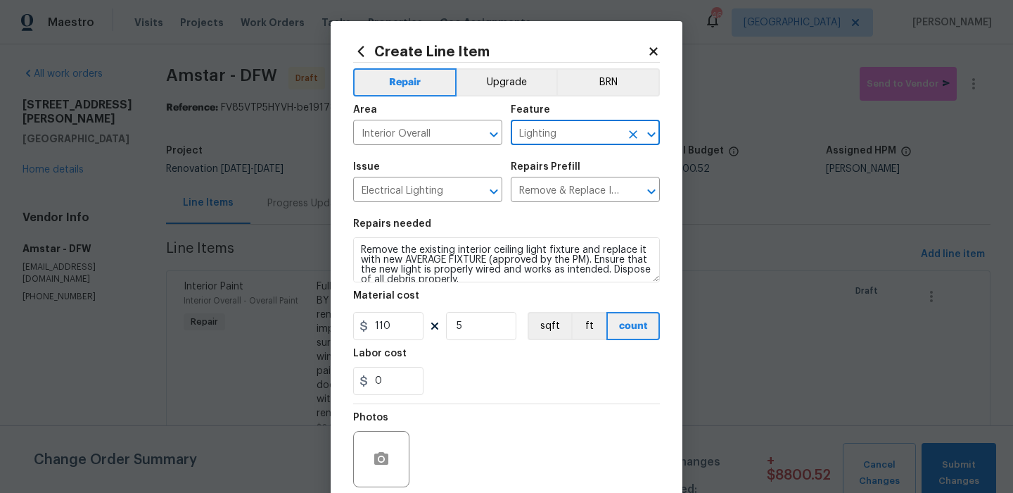
scroll to position [114, 0]
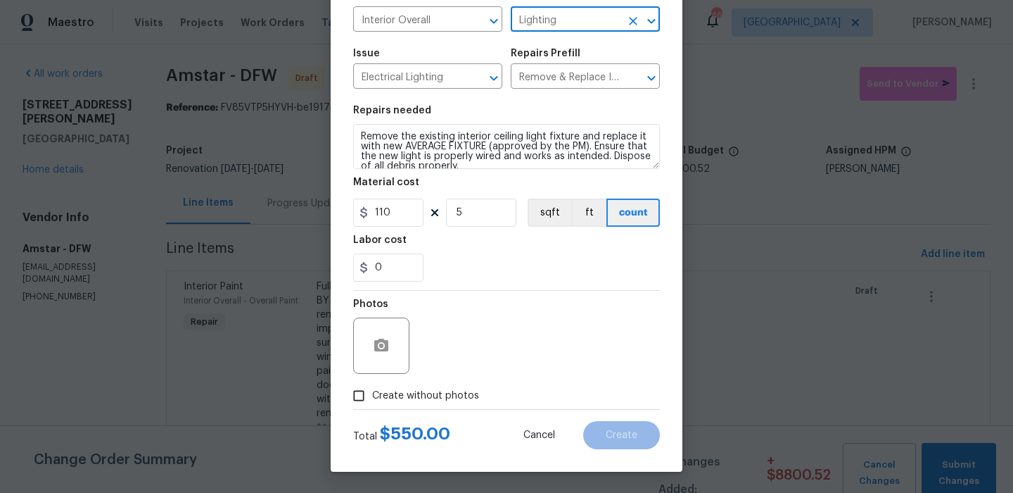
type input "Lighting"
click at [443, 398] on span "Create without photos" at bounding box center [425, 395] width 107 height 15
click at [372, 398] on input "Create without photos" at bounding box center [358, 395] width 27 height 27
checkbox input "true"
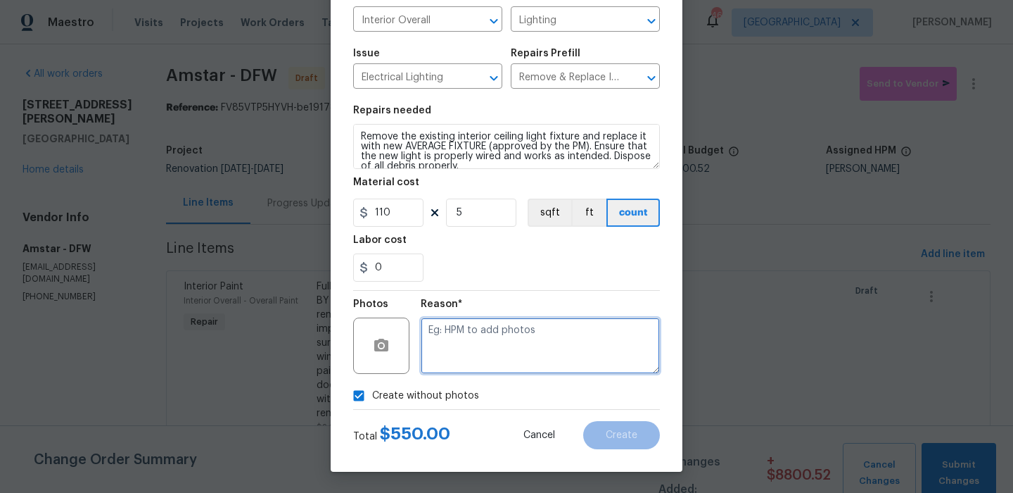
click at [557, 332] on textarea at bounding box center [540, 345] width 239 height 56
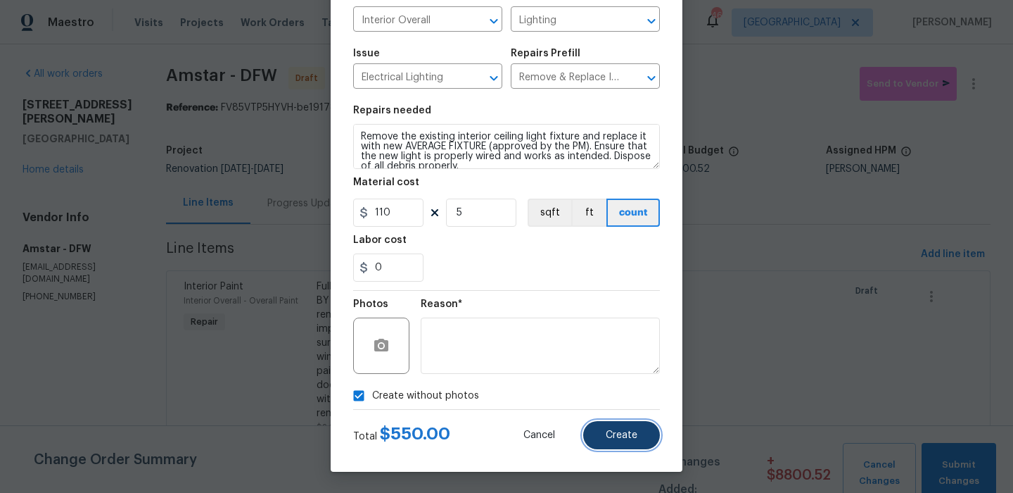
click at [624, 438] on span "Create" at bounding box center [622, 435] width 32 height 11
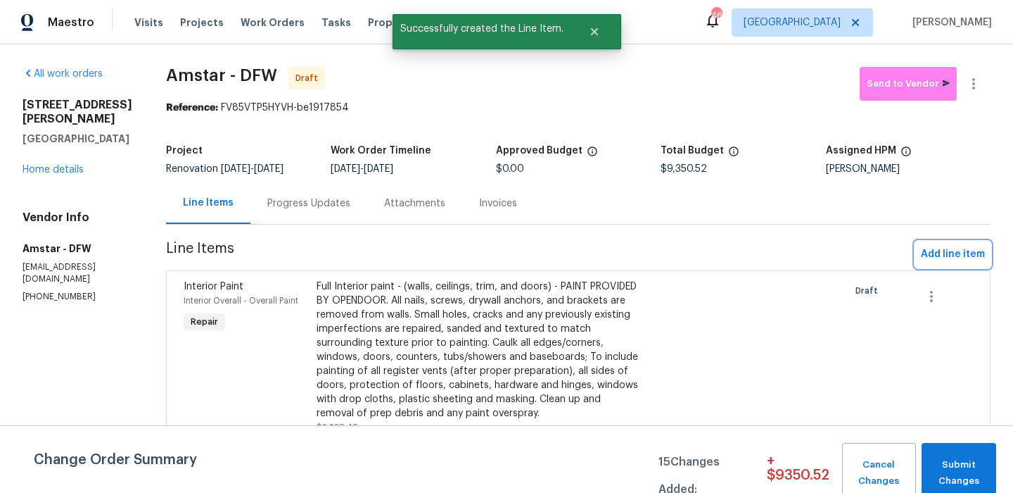
click at [935, 245] on button "Add line item" at bounding box center [952, 254] width 75 height 26
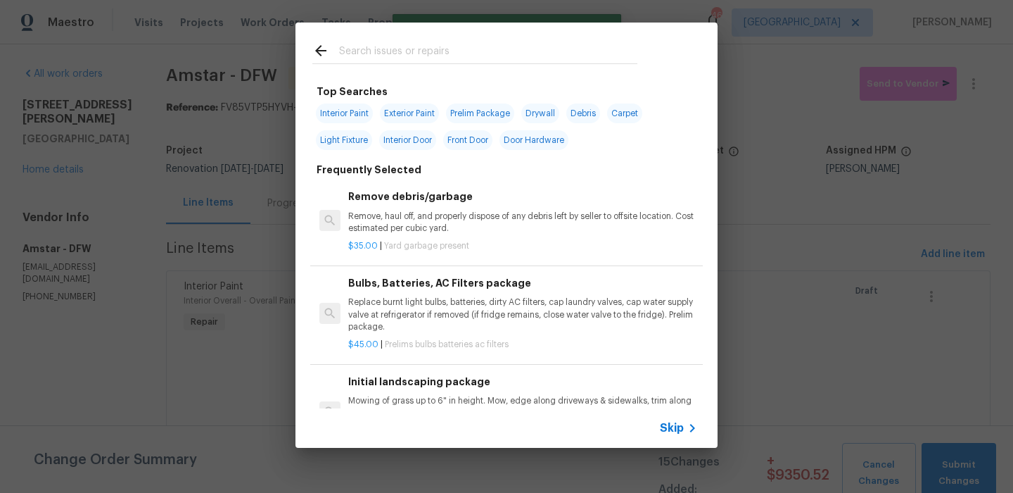
click at [541, 116] on span "Drywall" at bounding box center [540, 113] width 38 height 20
type input "Drywall"
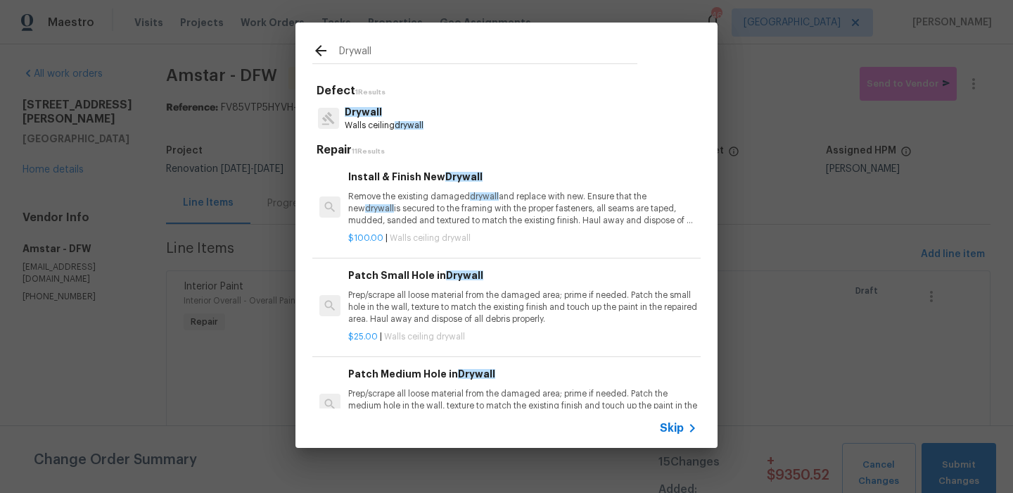
click at [451, 191] on p "Remove the existing damaged drywall and replace with new. Ensure that the new d…" at bounding box center [522, 209] width 349 height 36
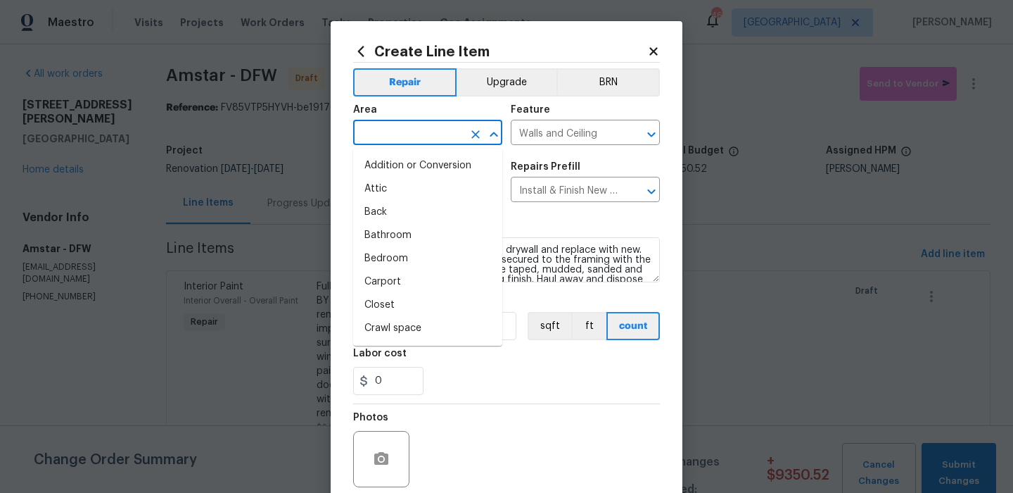
click at [402, 134] on input "text" at bounding box center [408, 134] width 110 height 22
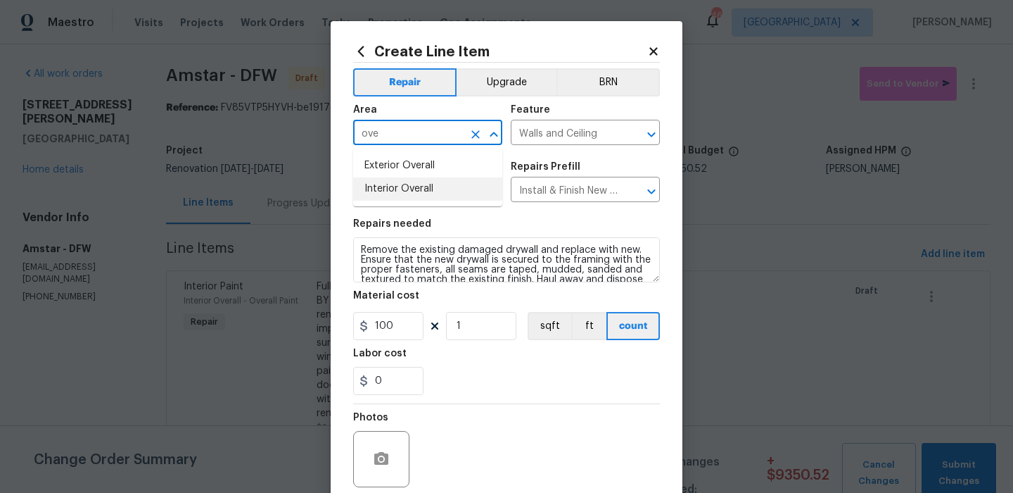
click at [415, 181] on li "Interior Overall" at bounding box center [427, 188] width 149 height 23
type input "Interior Overall"
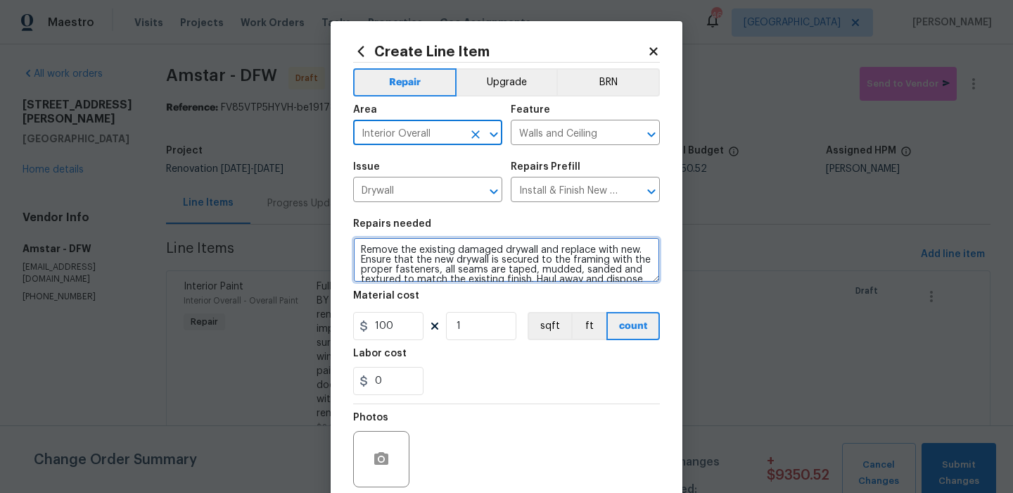
click at [422, 244] on textarea "Remove the existing damaged drywall and replace with new. Ensure that the new d…" at bounding box center [506, 259] width 307 height 45
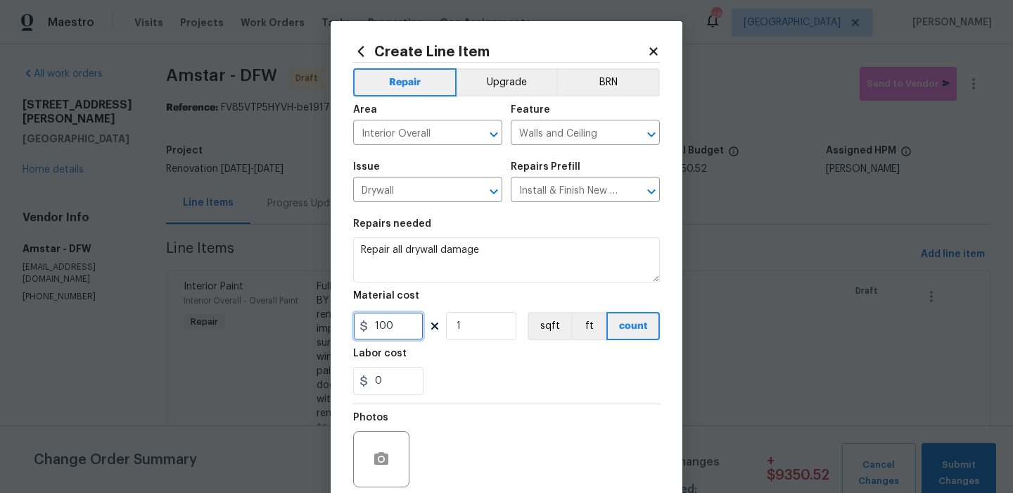
click at [411, 331] on input "100" at bounding box center [388, 326] width 70 height 28
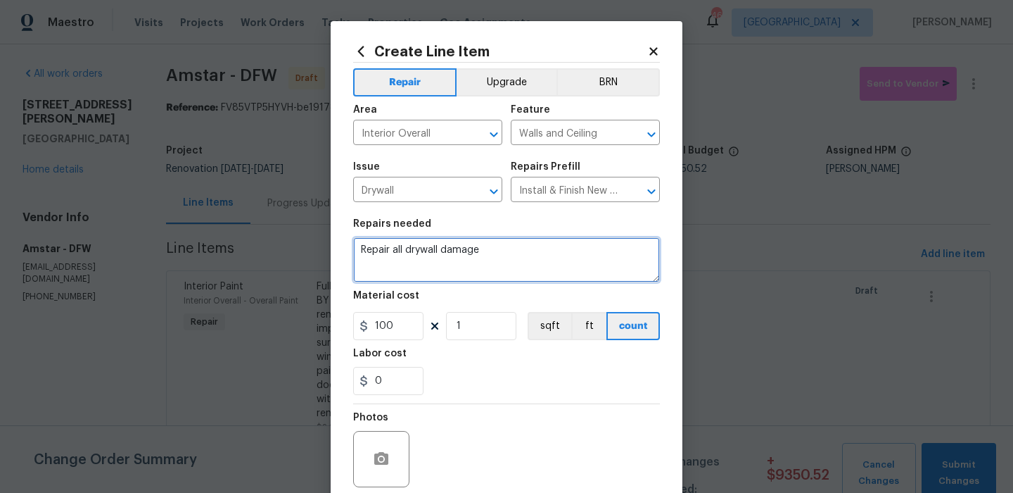
click at [473, 254] on textarea "Repair all drywall damage" at bounding box center [506, 259] width 307 height 45
click at [495, 259] on textarea "Repair all drywall damage" at bounding box center [506, 259] width 307 height 45
type textarea "Repair all drywall damage in home"
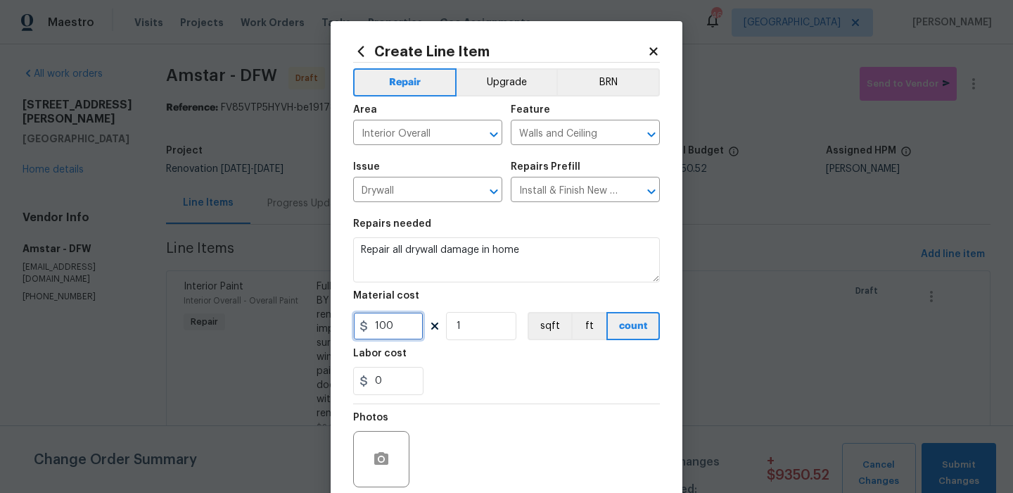
click at [411, 317] on input "100" at bounding box center [388, 326] width 70 height 28
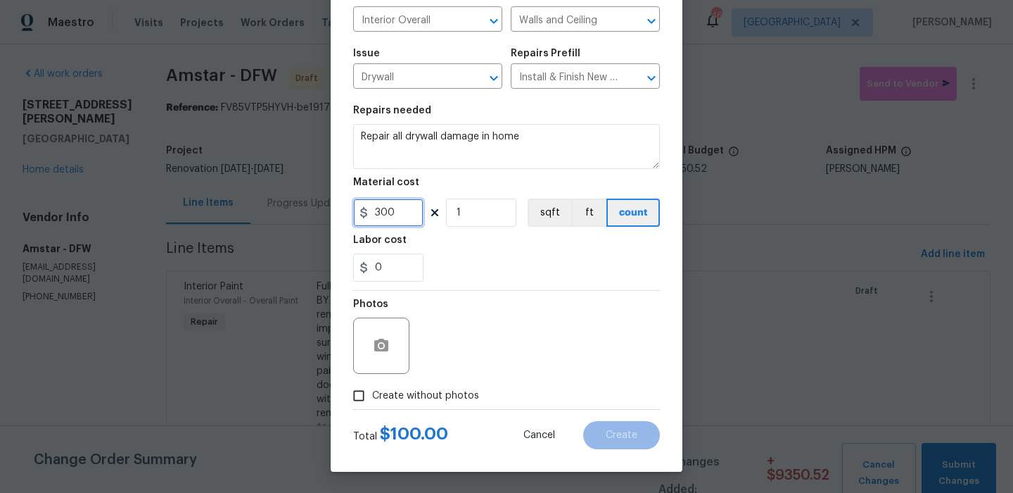
type input "300"
click at [459, 394] on span "Create without photos" at bounding box center [425, 395] width 107 height 15
click at [372, 394] on input "Create without photos" at bounding box center [358, 395] width 27 height 27
checkbox input "true"
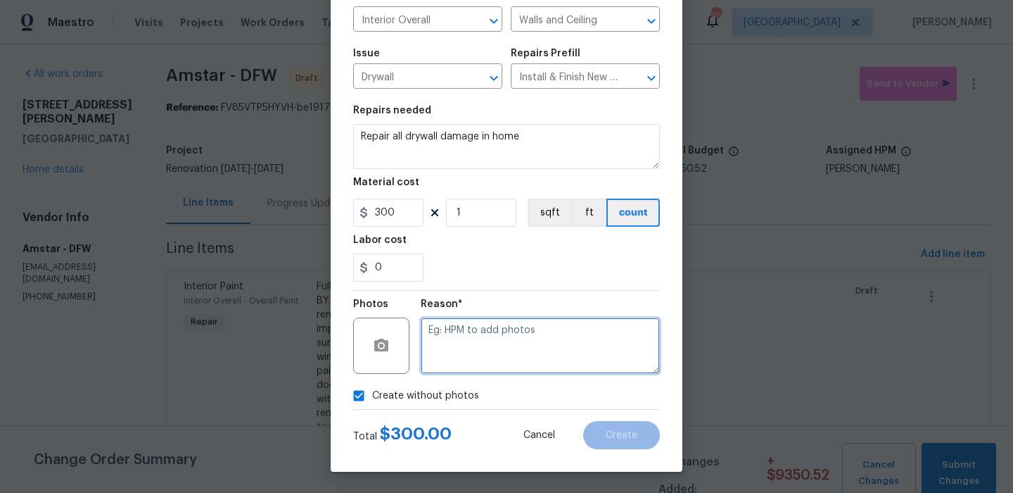
click at [545, 352] on textarea at bounding box center [540, 345] width 239 height 56
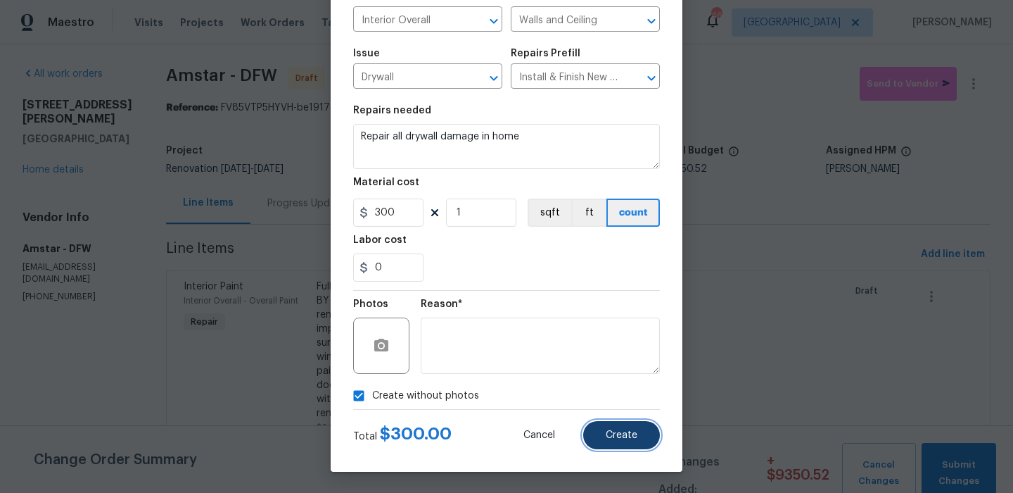
click at [628, 446] on button "Create" at bounding box center [621, 435] width 77 height 28
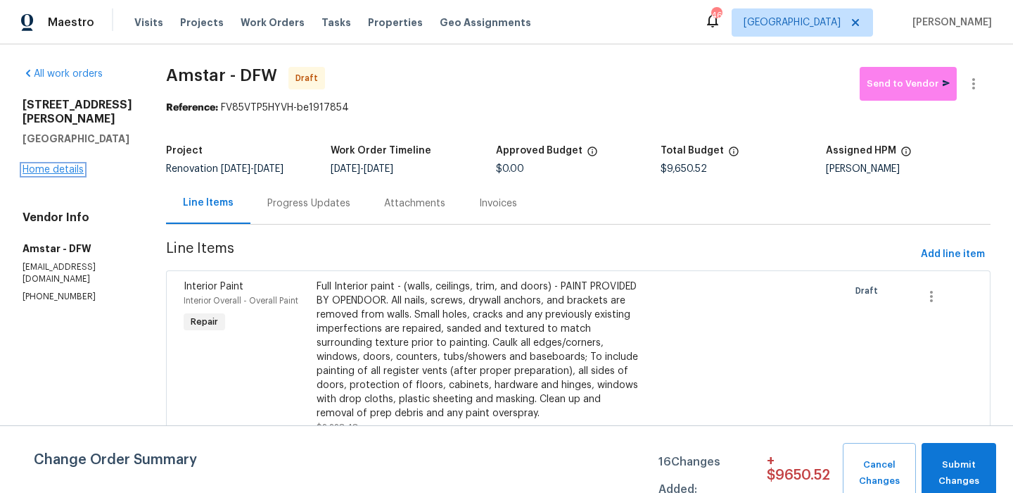
click at [68, 165] on link "Home details" at bounding box center [53, 170] width 61 height 10
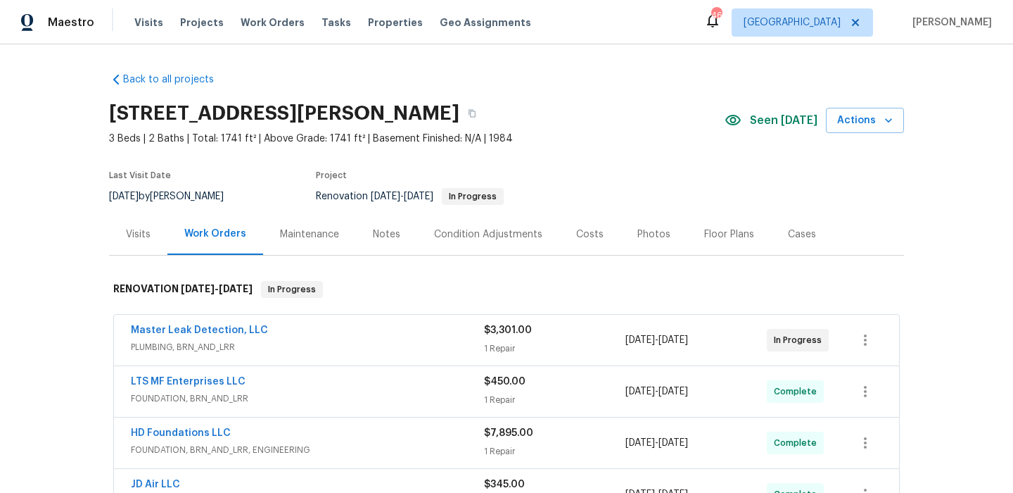
click at [567, 234] on div "Costs" at bounding box center [589, 234] width 61 height 42
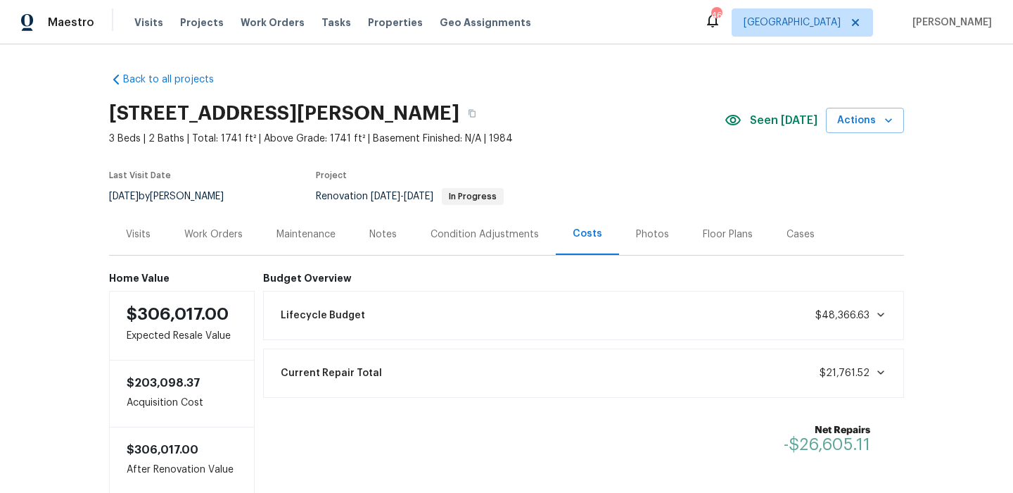
click at [218, 232] on div "Work Orders" at bounding box center [213, 234] width 58 height 14
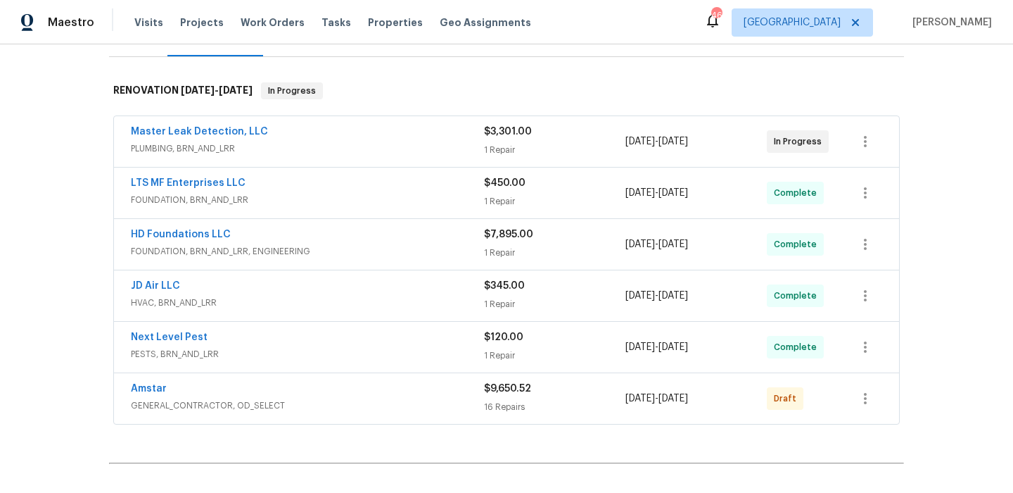
scroll to position [350, 0]
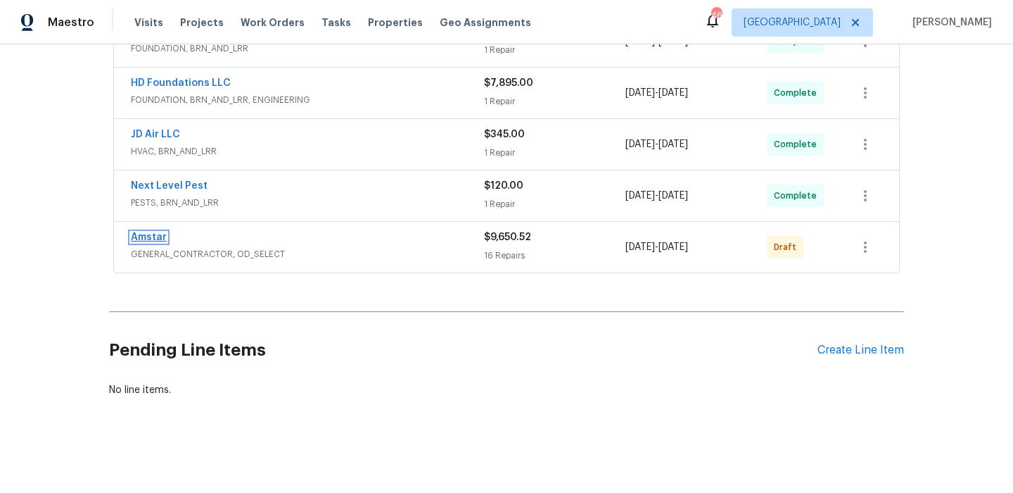
click at [150, 238] on link "Amstar" at bounding box center [149, 237] width 36 height 10
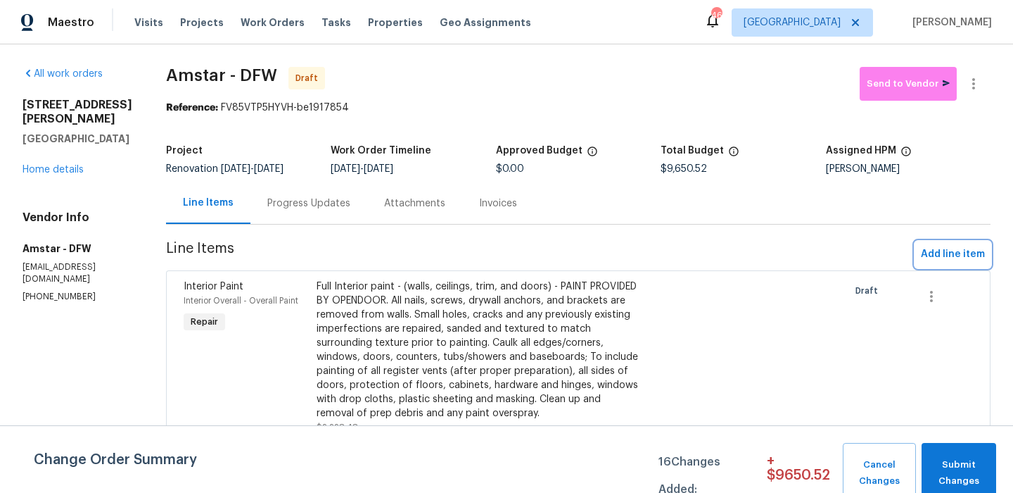
click at [958, 246] on span "Add line item" at bounding box center [953, 255] width 64 height 18
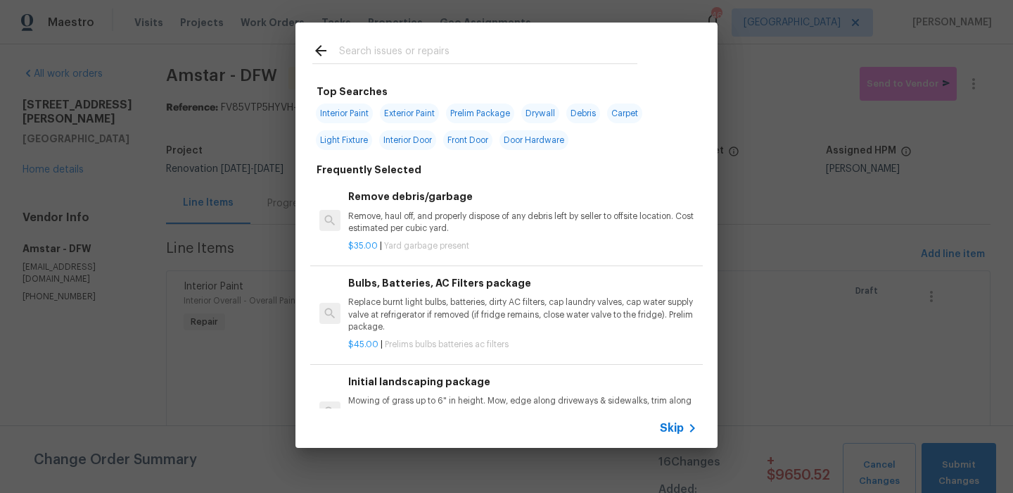
click at [451, 49] on input "text" at bounding box center [488, 52] width 298 height 21
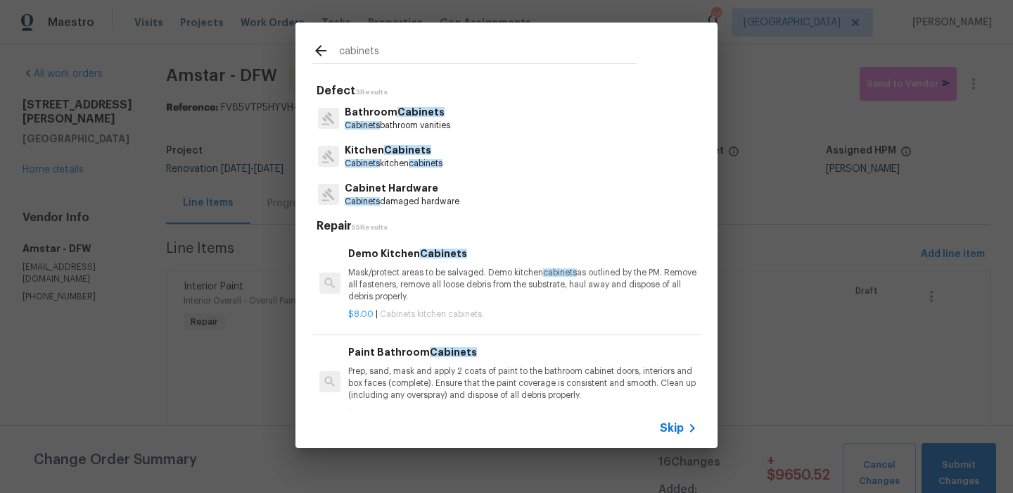
type input "cabinets"
click at [396, 165] on p "Cabinets kitchen cabinets" at bounding box center [394, 164] width 98 height 12
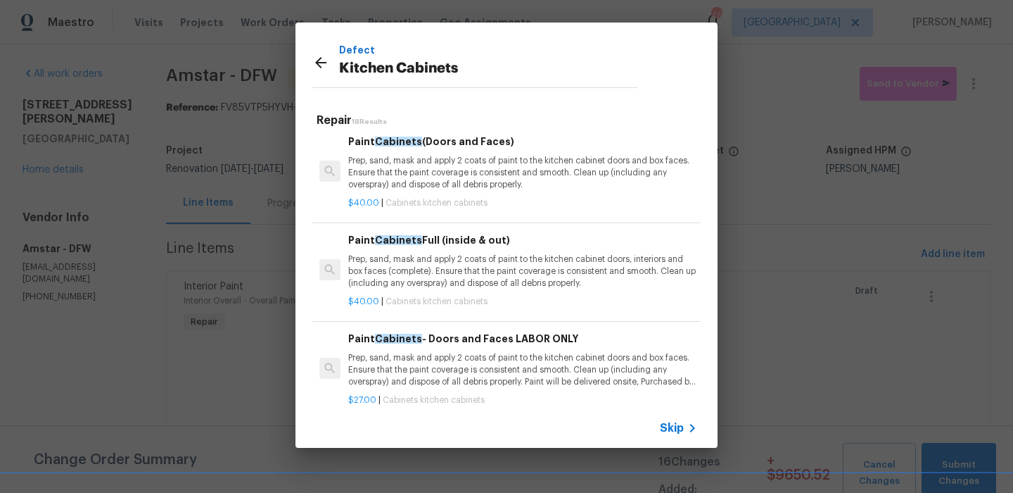
scroll to position [113, 0]
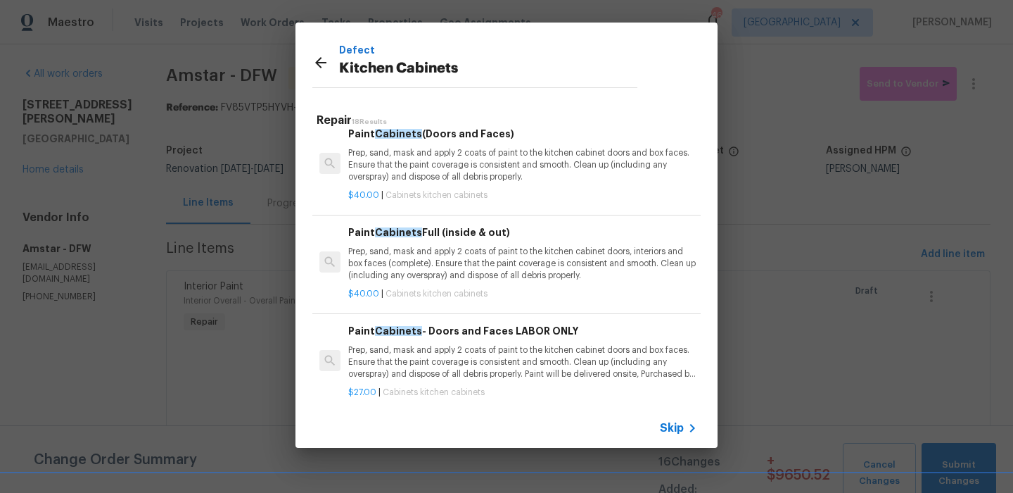
click at [438, 248] on p "Prep, sand, mask and apply 2 coats of paint to the kitchen cabinet doors, inter…" at bounding box center [522, 264] width 349 height 36
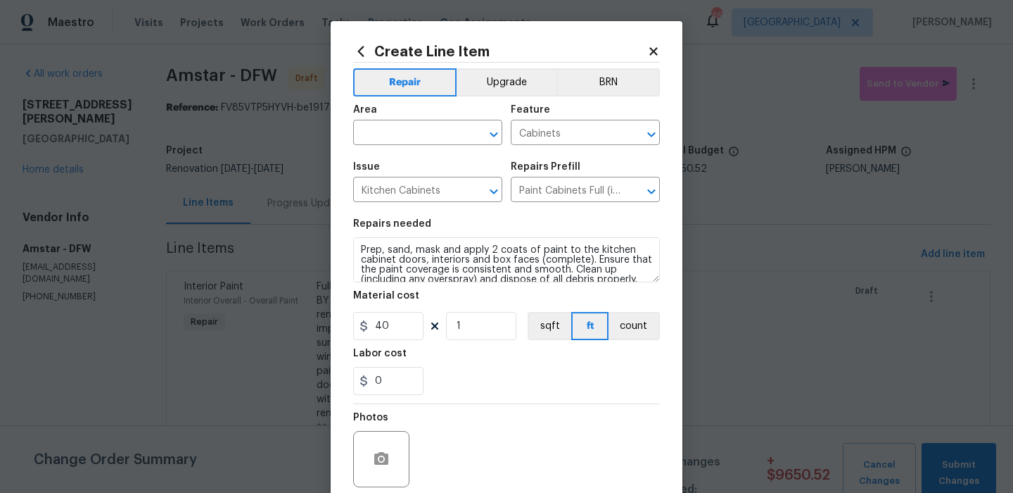
click at [394, 342] on section "Repairs needed Prep, sand, mask and apply 2 coats of paint to the kitchen cabin…" at bounding box center [506, 306] width 307 height 193
click at [395, 322] on input "40" at bounding box center [388, 326] width 70 height 28
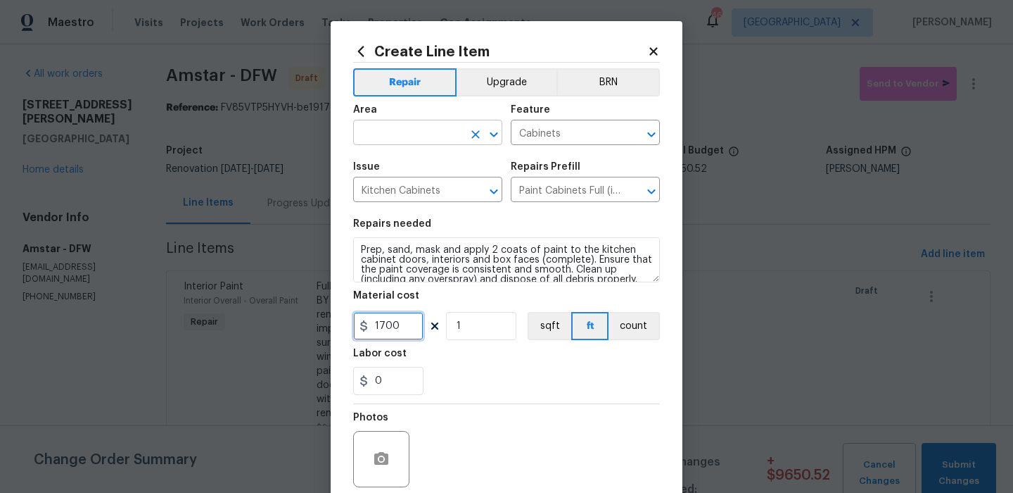
type input "1700"
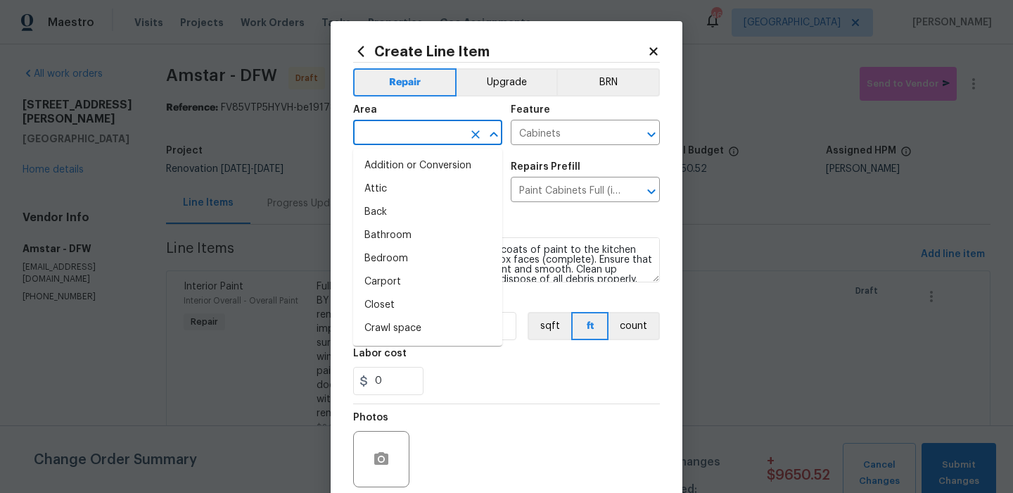
click at [407, 144] on input "text" at bounding box center [408, 134] width 110 height 22
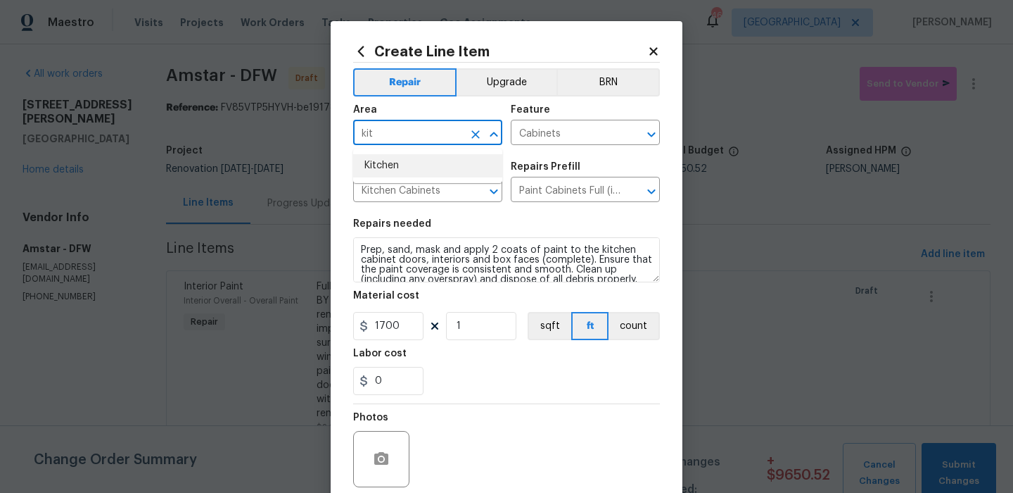
click at [412, 149] on ul "Kitchen" at bounding box center [427, 165] width 149 height 34
click at [412, 157] on li "Kitchen" at bounding box center [427, 165] width 149 height 23
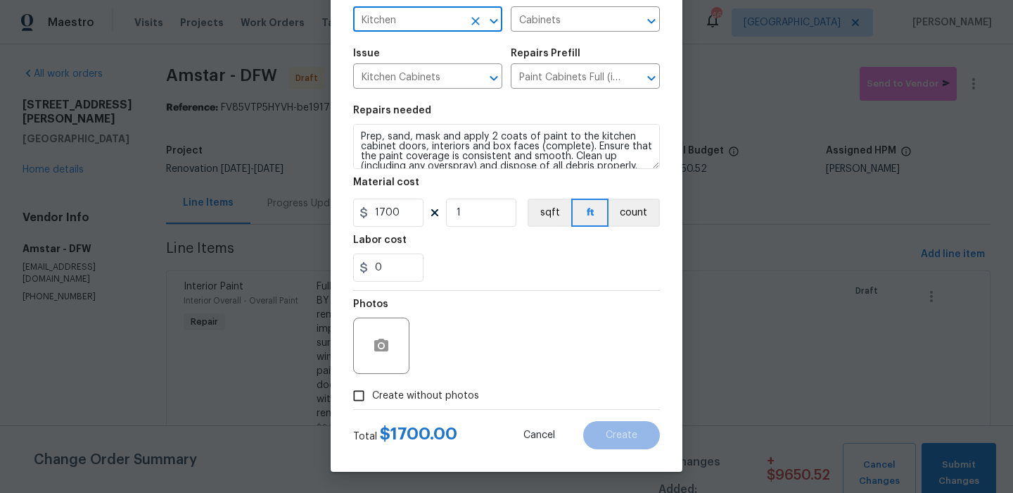
type input "Kitchen"
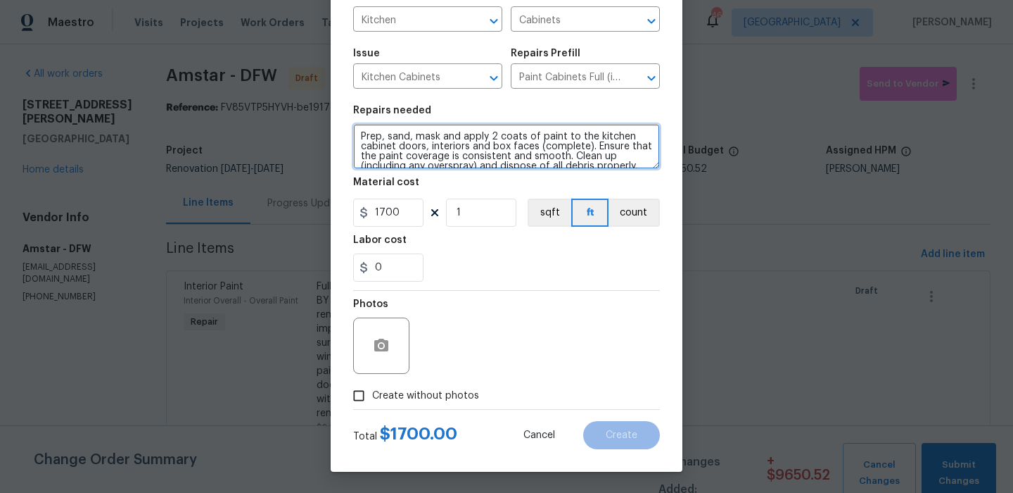
click at [519, 162] on textarea "Prep, sand, mask and apply 2 coats of paint to the kitchen cabinet doors, inter…" at bounding box center [506, 146] width 307 height 45
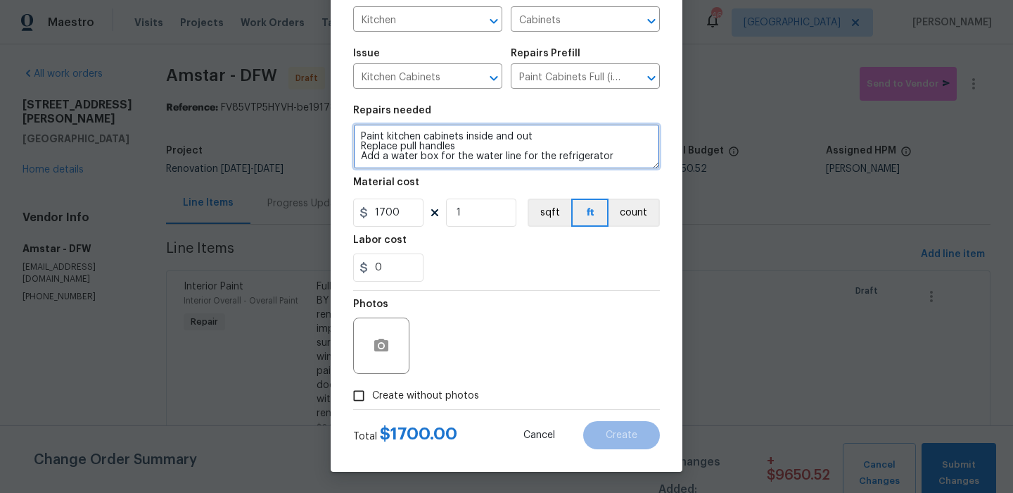
scroll to position [3, 0]
type textarea "Paint kitchen cabinets inside and out Replace pull handles Add a water box for …"
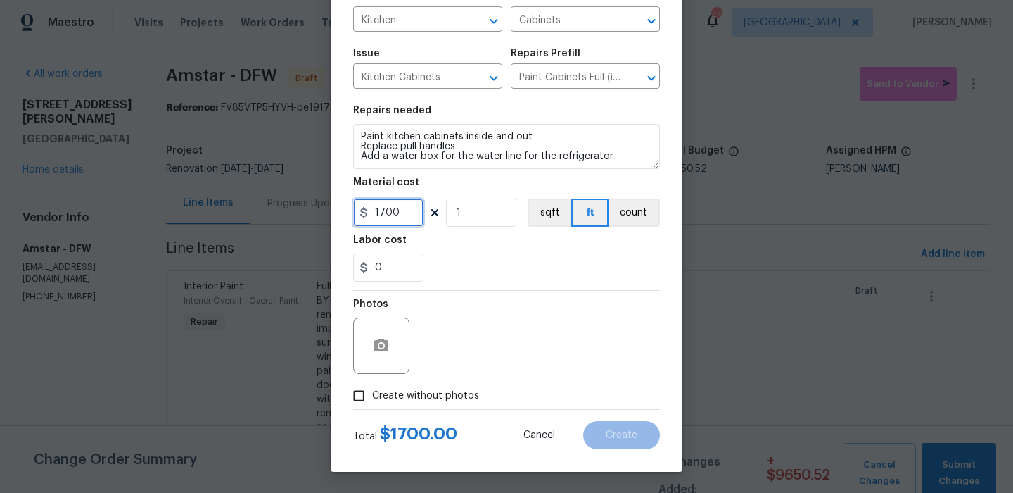
click at [389, 213] on input "1700" at bounding box center [388, 212] width 70 height 28
click at [386, 213] on input "1700" at bounding box center [388, 212] width 70 height 28
type input "1800"
click at [429, 395] on span "Create without photos" at bounding box center [425, 395] width 107 height 15
click at [372, 395] on input "Create without photos" at bounding box center [358, 395] width 27 height 27
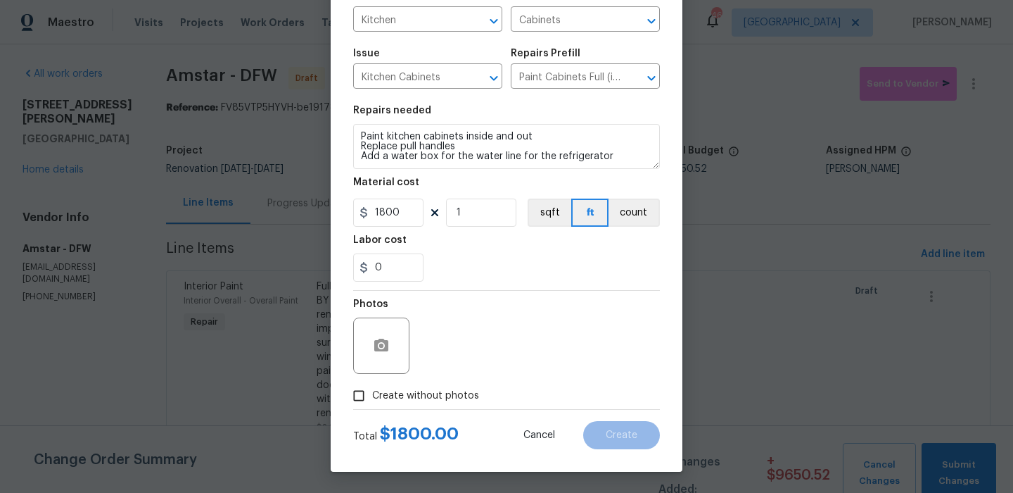
checkbox input "true"
click at [524, 354] on textarea at bounding box center [540, 345] width 239 height 56
click at [614, 429] on button "Create" at bounding box center [621, 435] width 77 height 28
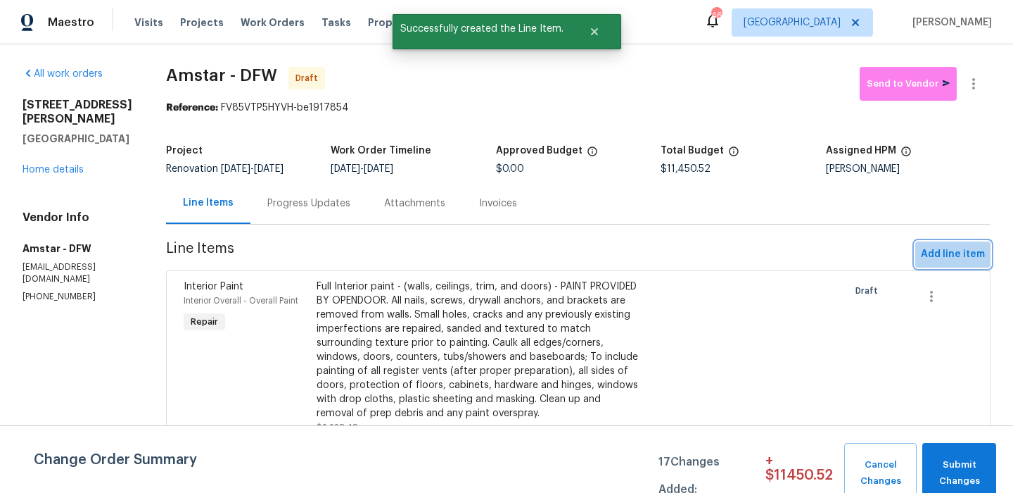
click at [951, 259] on span "Add line item" at bounding box center [953, 255] width 64 height 18
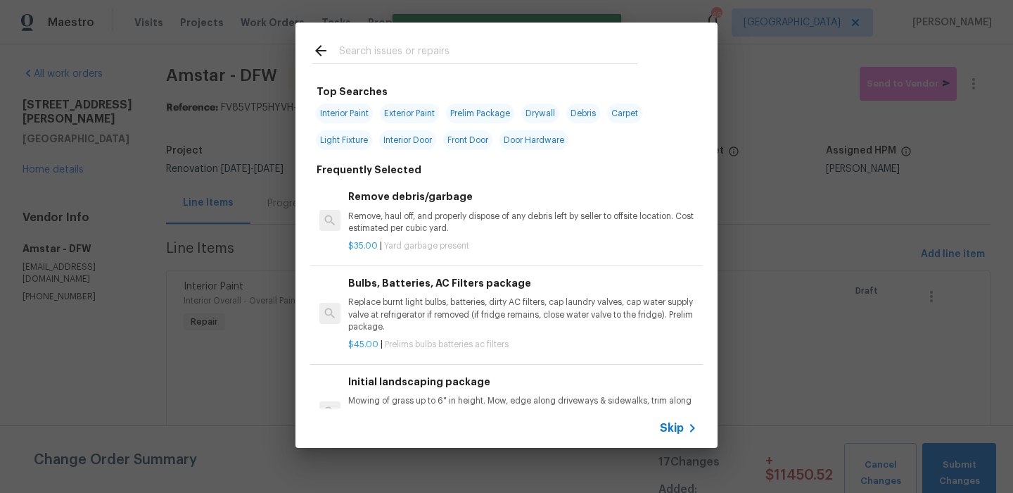
click at [440, 51] on input "text" at bounding box center [488, 52] width 298 height 21
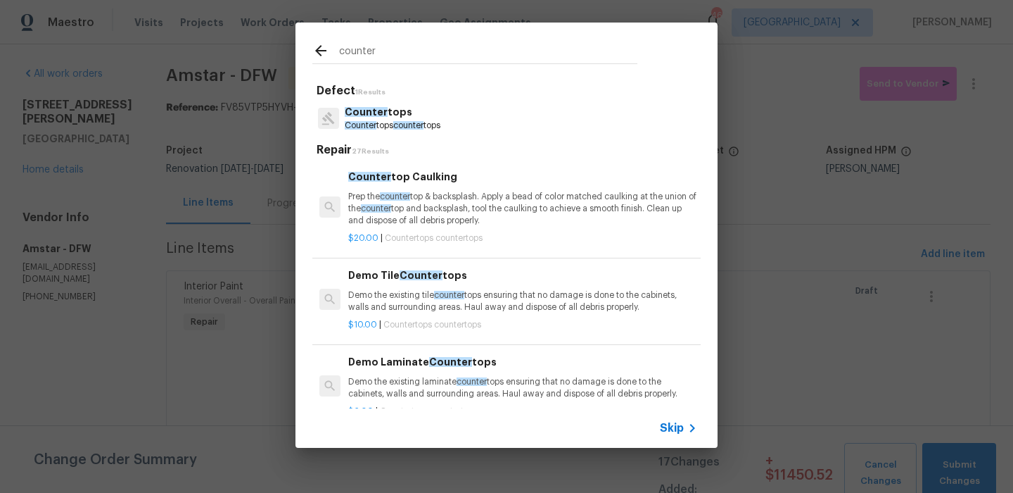
type input "counter"
click at [424, 113] on p "Counter tops" at bounding box center [393, 112] width 96 height 15
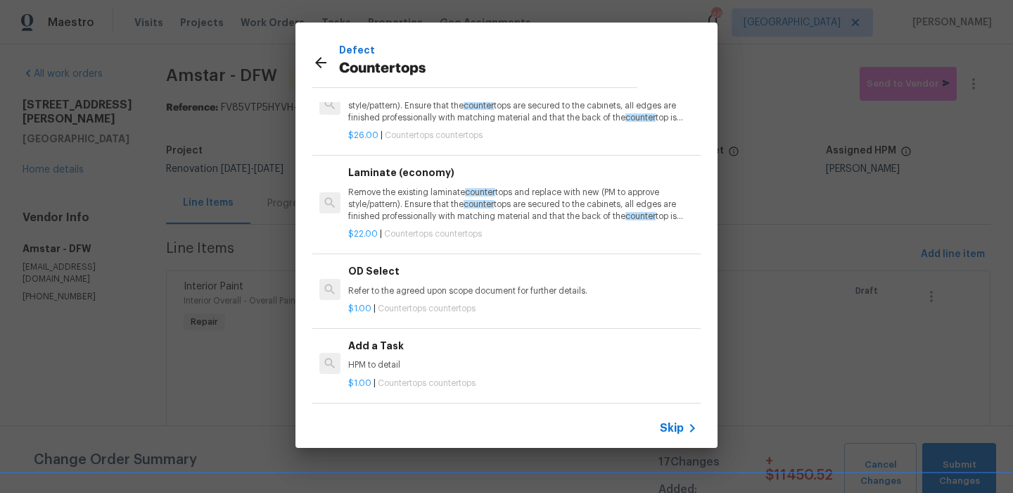
scroll to position [77, 0]
click at [392, 356] on div "Add a Task HPM to detail" at bounding box center [522, 355] width 349 height 34
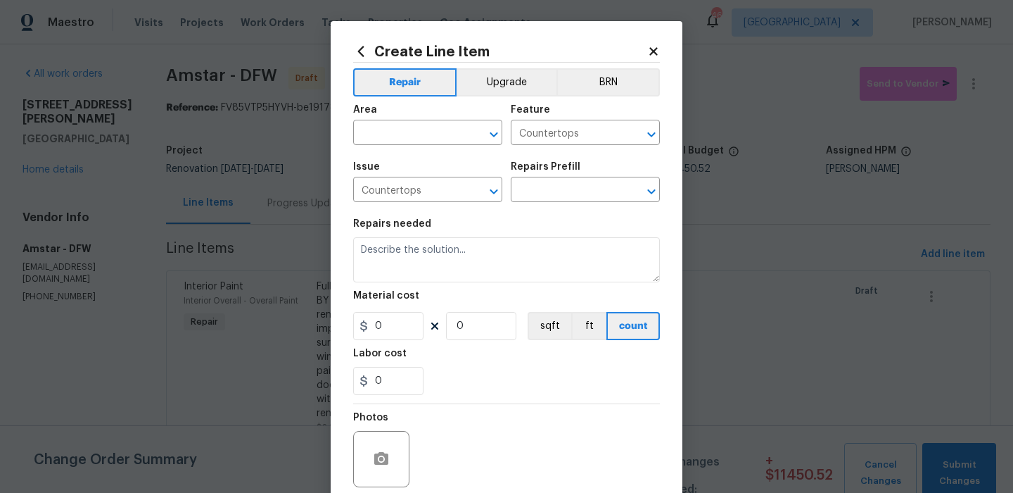
type input "Add a Task $1.00"
type textarea "HPM to detail"
type input "1"
click at [442, 140] on input "text" at bounding box center [408, 134] width 110 height 22
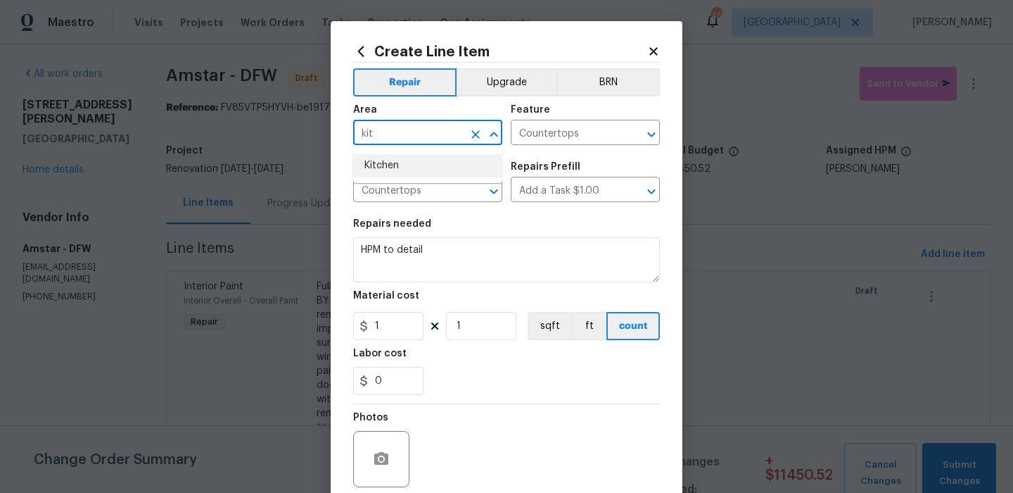
click at [436, 164] on li "Kitchen" at bounding box center [427, 165] width 149 height 23
type input "Kitchen"
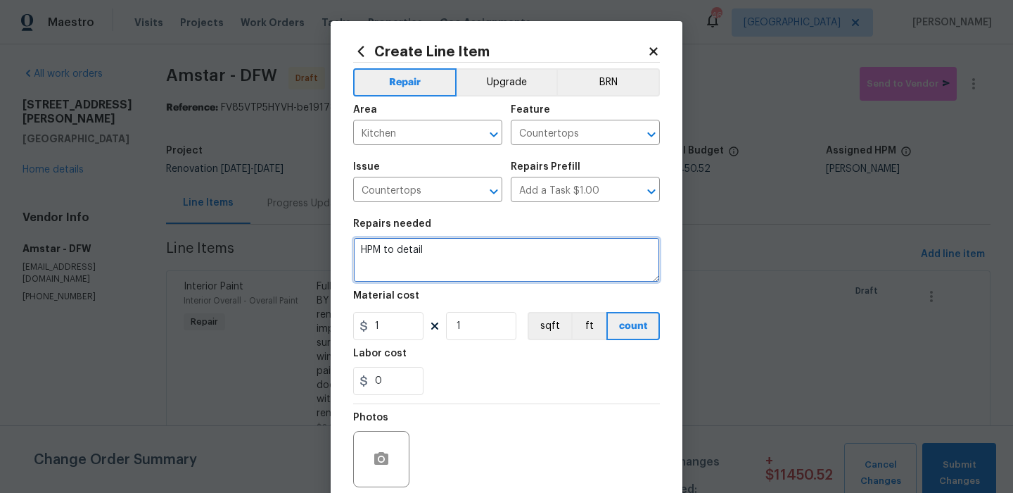
click at [411, 246] on textarea "HPM to detail" at bounding box center [506, 259] width 307 height 45
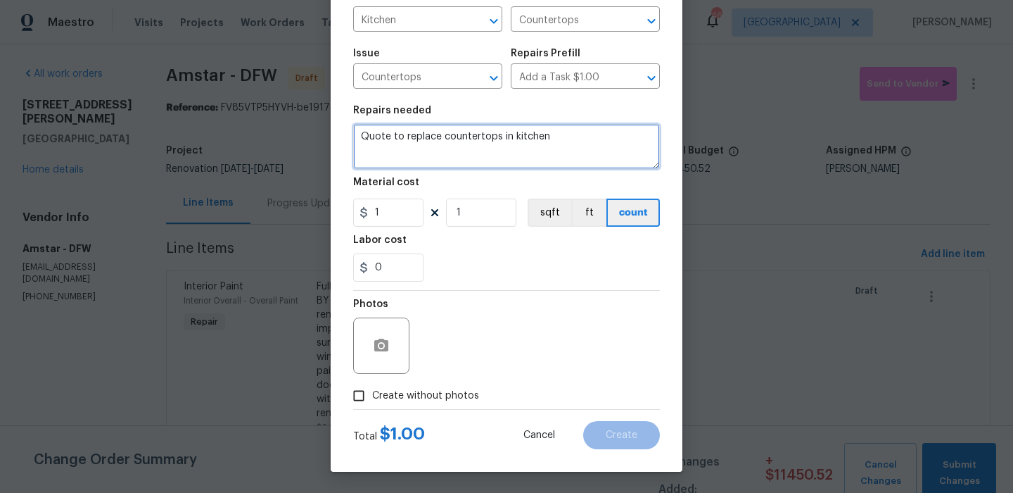
type textarea "Quote to replace countertops in kitchen"
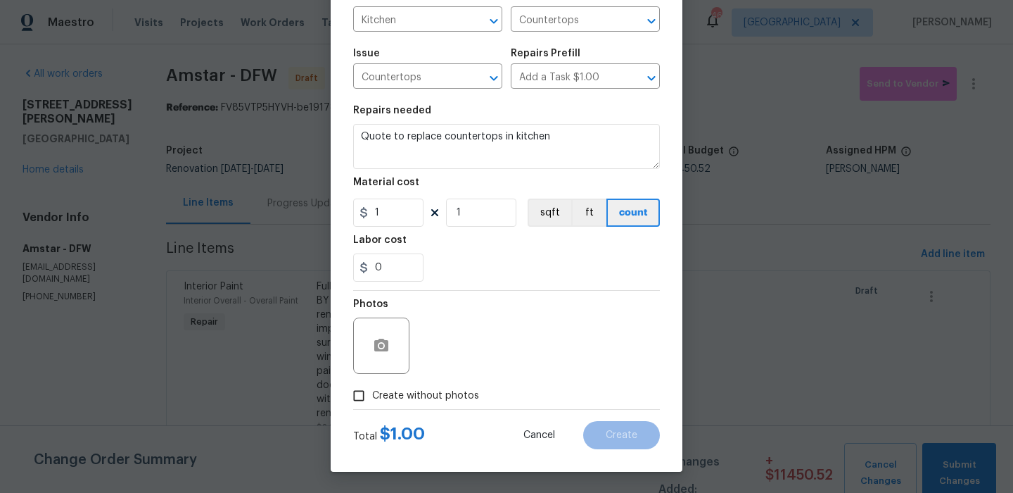
click at [453, 393] on span "Create without photos" at bounding box center [425, 395] width 107 height 15
click at [372, 393] on input "Create without photos" at bounding box center [358, 395] width 27 height 27
checkbox input "true"
click at [537, 361] on textarea at bounding box center [540, 345] width 239 height 56
click at [618, 445] on button "Create" at bounding box center [621, 435] width 77 height 28
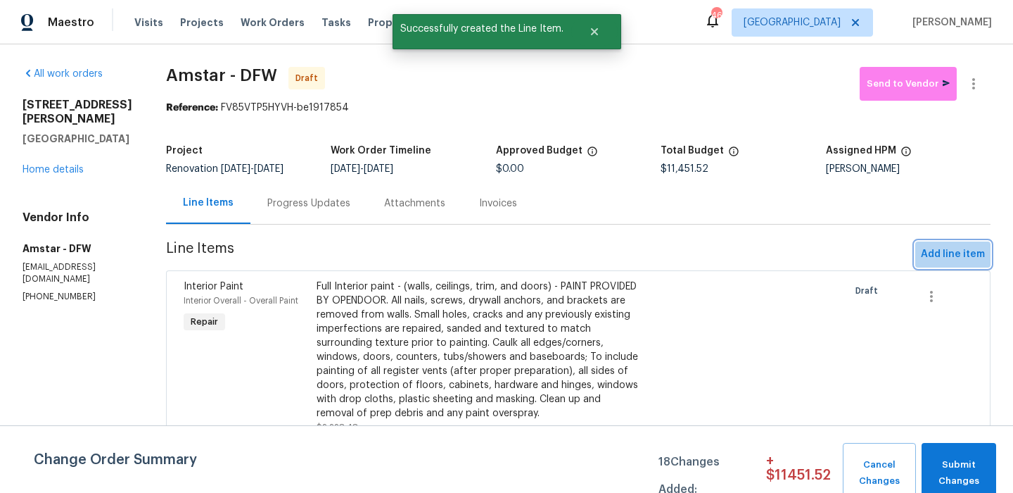
click at [952, 257] on span "Add line item" at bounding box center [953, 255] width 64 height 18
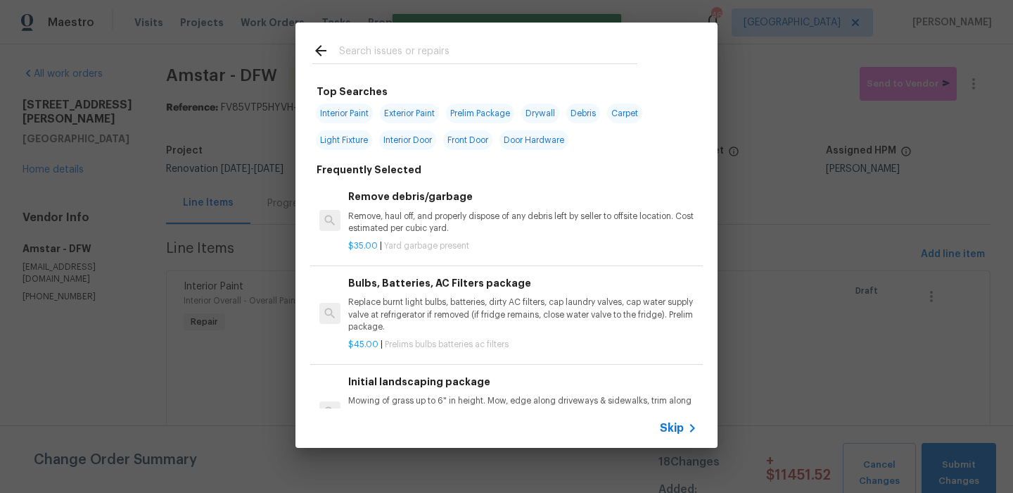
click at [446, 65] on div at bounding box center [475, 51] width 359 height 56
click at [446, 54] on input "text" at bounding box center [488, 52] width 298 height 21
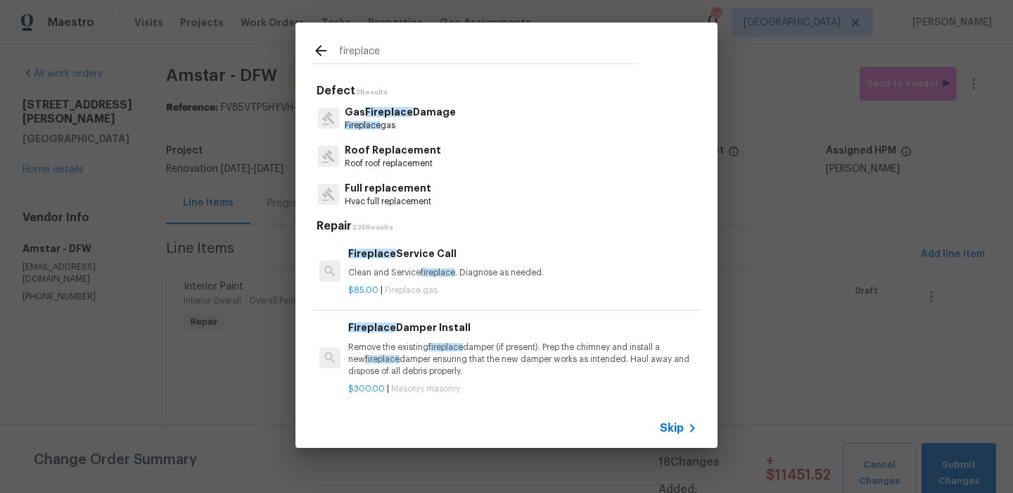
type input "fireplace"
click at [421, 343] on p "Remove the existing fireplace damper (if present). Prep the chimney and install…" at bounding box center [522, 359] width 349 height 36
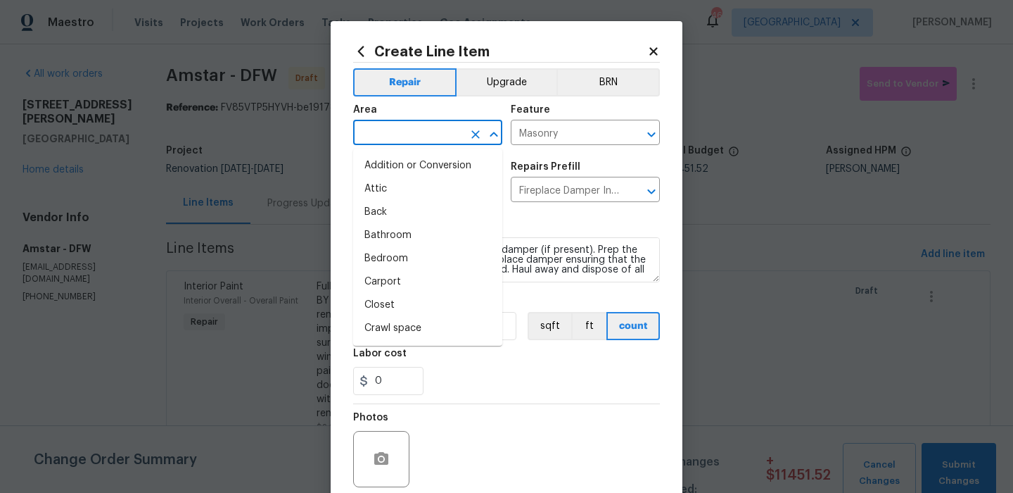
click at [452, 144] on input "text" at bounding box center [408, 134] width 110 height 22
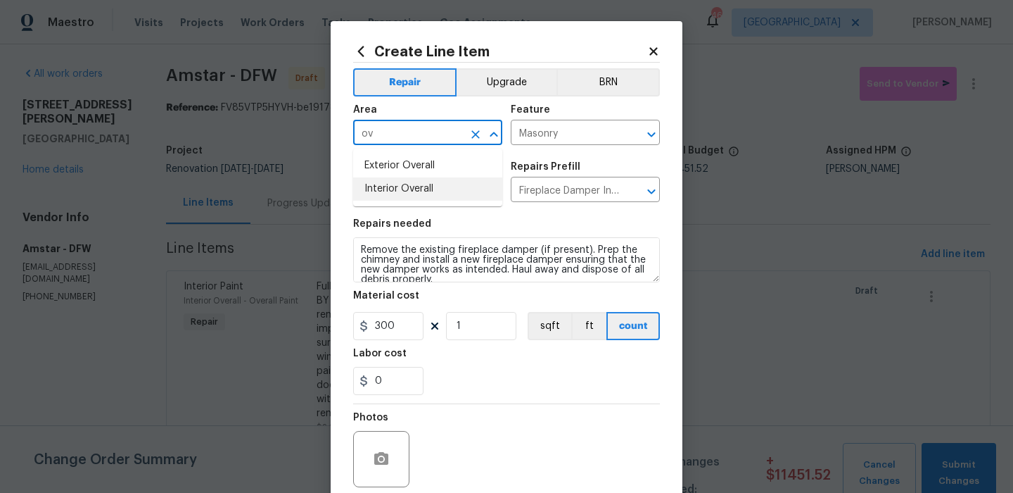
click at [455, 191] on li "Interior Overall" at bounding box center [427, 188] width 149 height 23
type input "Interior Overall"
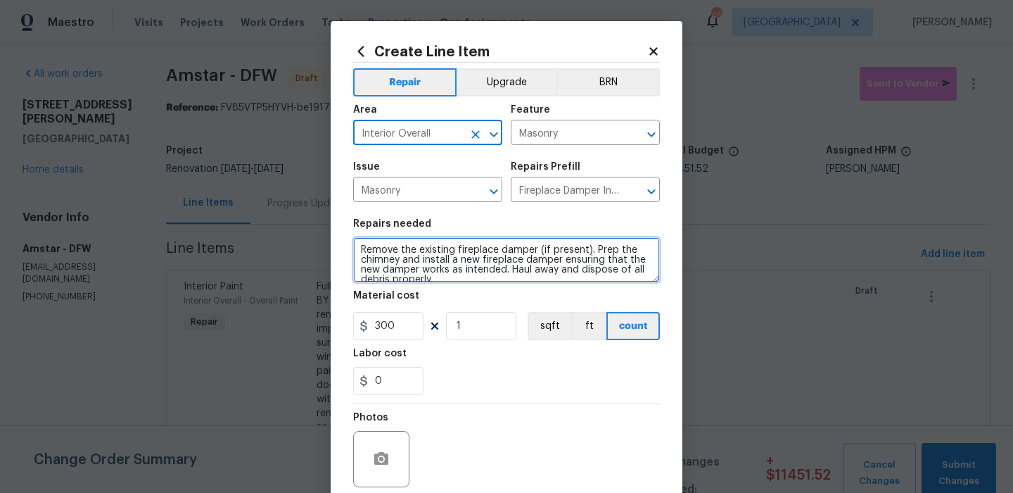
click at [455, 256] on textarea "Remove the existing fireplace damper (if present). Prep the chimney and install…" at bounding box center [506, 259] width 307 height 45
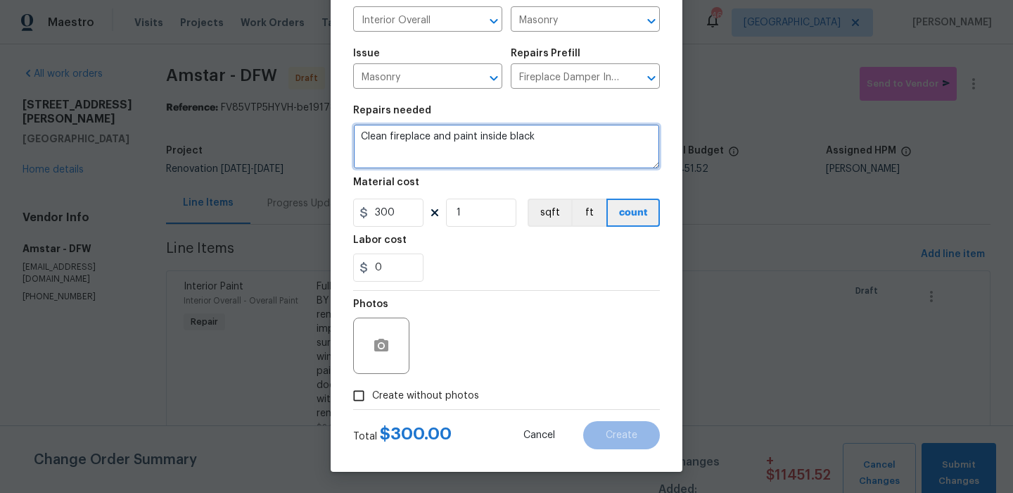
type textarea "Clean fireplace and paint inside black"
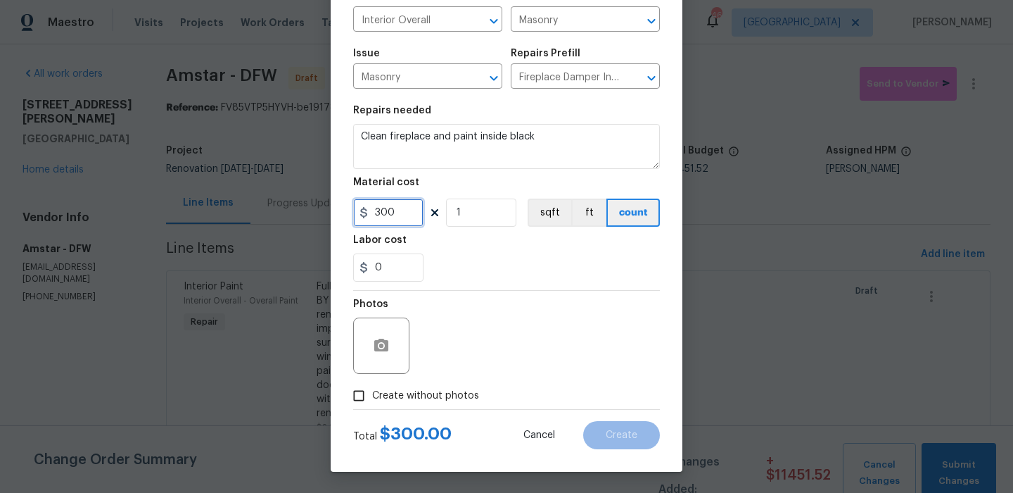
click at [407, 220] on input "300" at bounding box center [388, 212] width 70 height 28
type input "50"
click at [419, 382] on label "Create without photos" at bounding box center [412, 395] width 134 height 27
click at [372, 382] on input "Create without photos" at bounding box center [358, 395] width 27 height 27
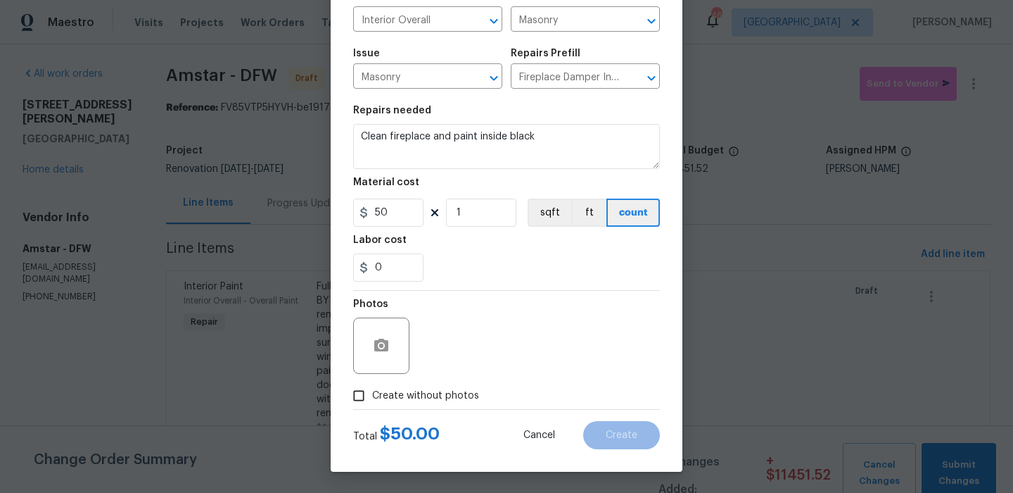
checkbox input "true"
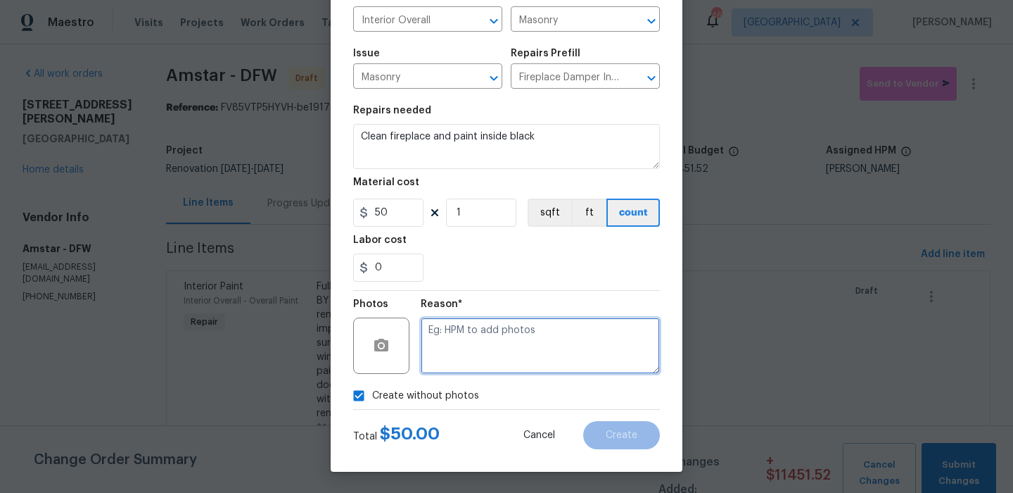
click at [452, 359] on textarea at bounding box center [540, 345] width 239 height 56
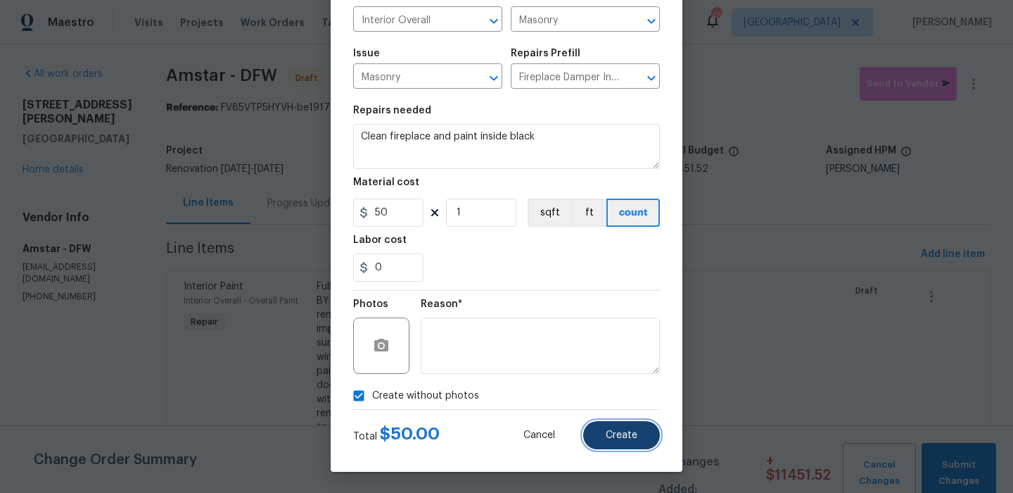
click at [637, 437] on span "Create" at bounding box center [622, 435] width 32 height 11
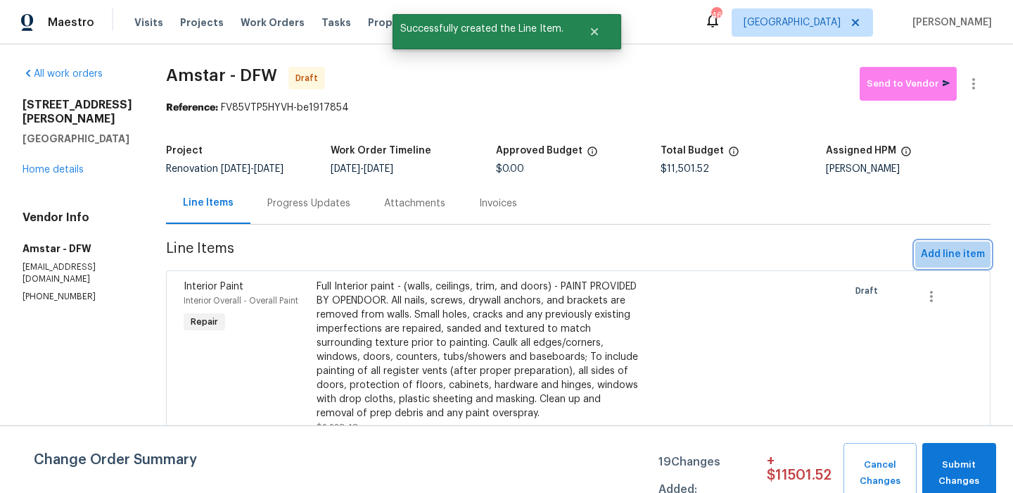
click at [932, 255] on span "Add line item" at bounding box center [953, 255] width 64 height 18
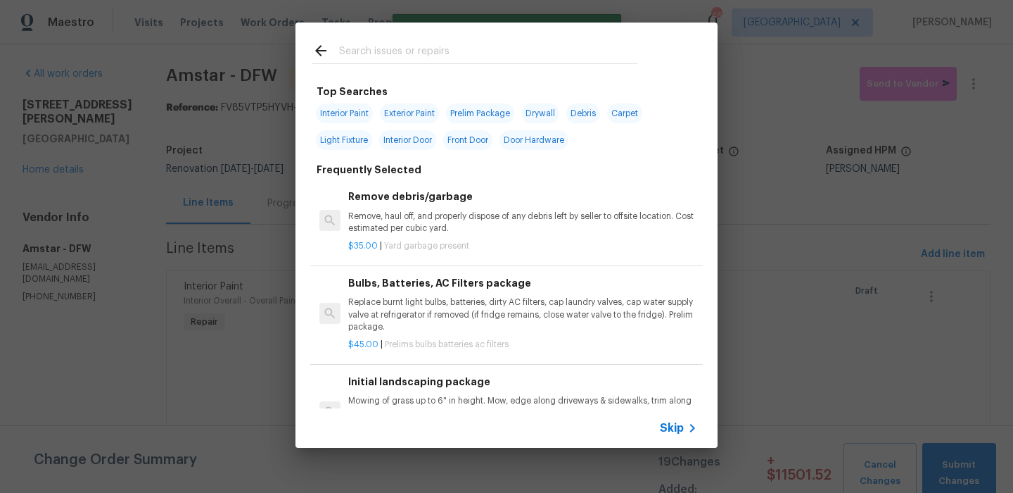
click at [436, 66] on div at bounding box center [475, 51] width 359 height 56
click at [439, 47] on input "text" at bounding box center [488, 52] width 298 height 21
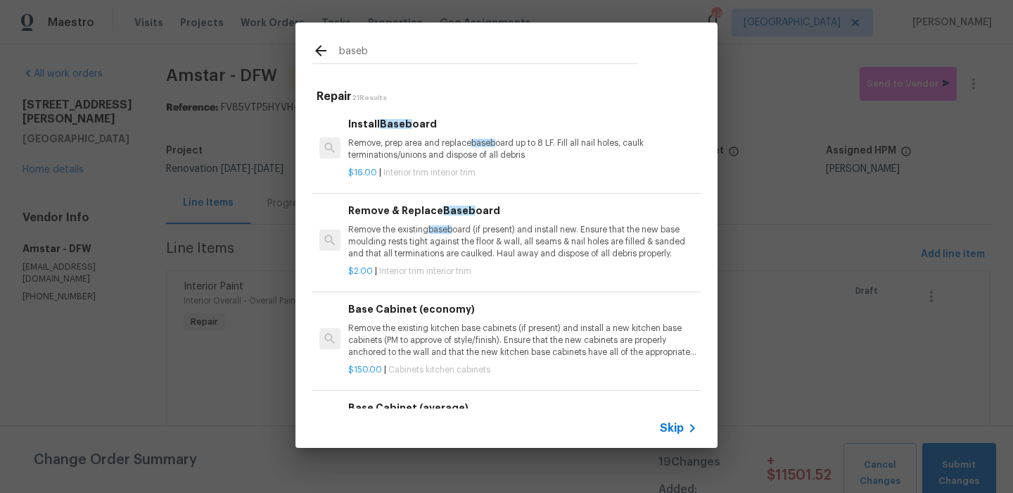
type input "baseb"
click at [424, 139] on p "Remove, prep area and replace baseb oard up to 8 LF. Fill all nail holes, caulk…" at bounding box center [522, 149] width 349 height 24
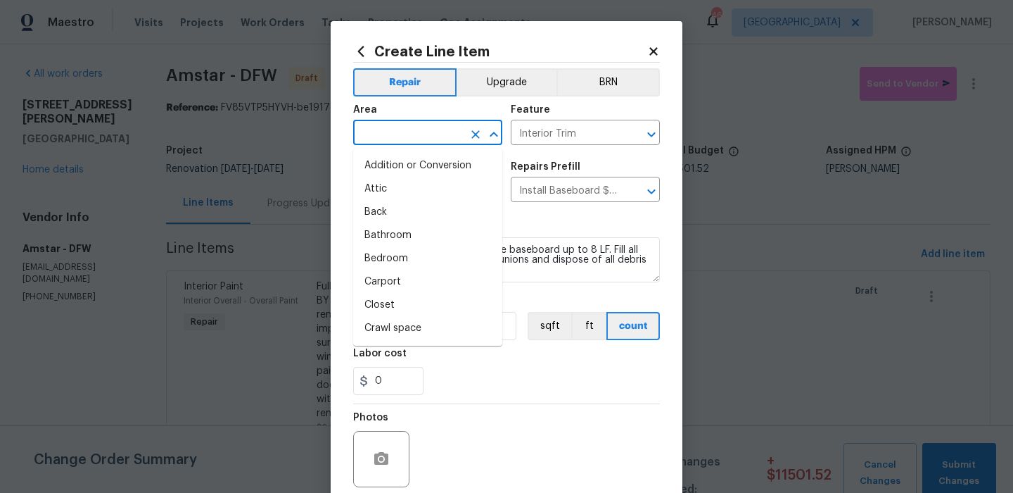
click at [425, 134] on input "text" at bounding box center [408, 134] width 110 height 22
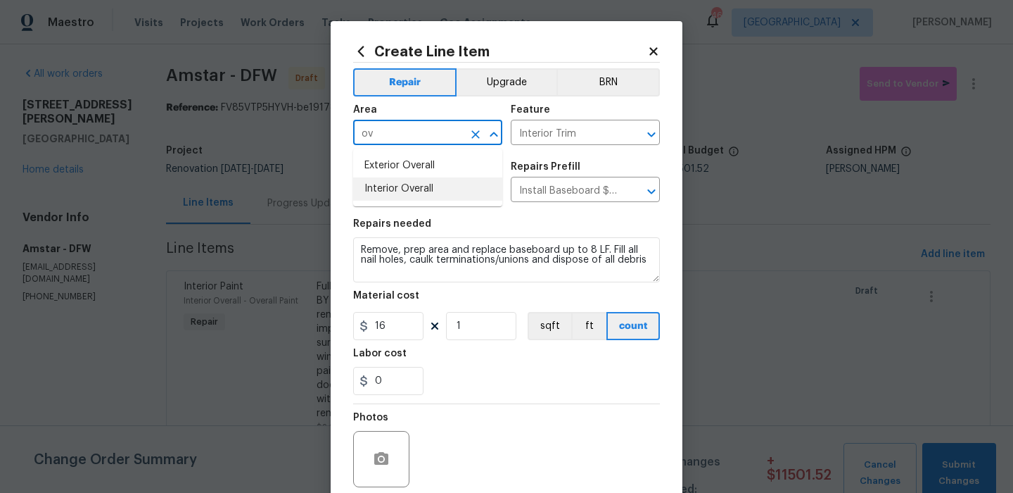
click at [433, 191] on li "Interior Overall" at bounding box center [427, 188] width 149 height 23
type input "Interior Overall"
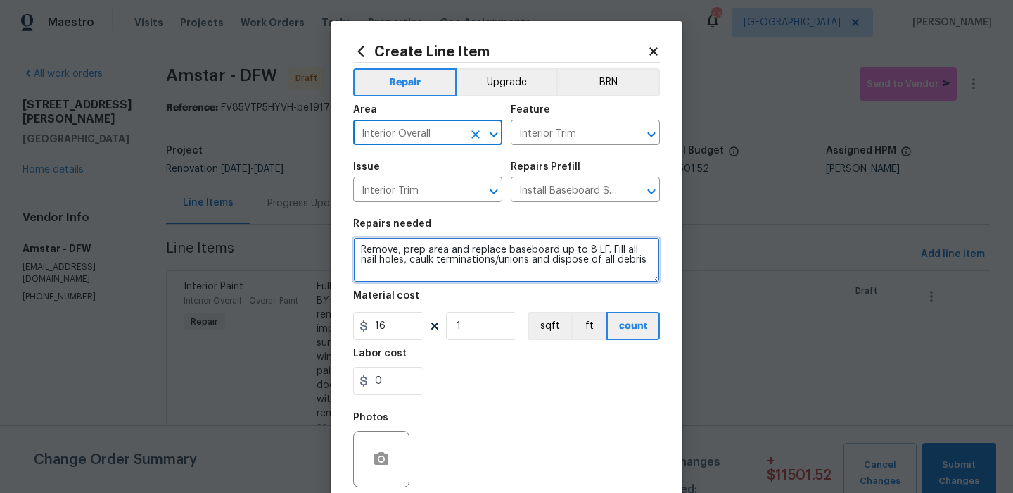
click at [449, 252] on textarea "Remove, prep area and replace baseboard up to 8 LF. Fill all nail holes, caulk …" at bounding box center [506, 259] width 307 height 45
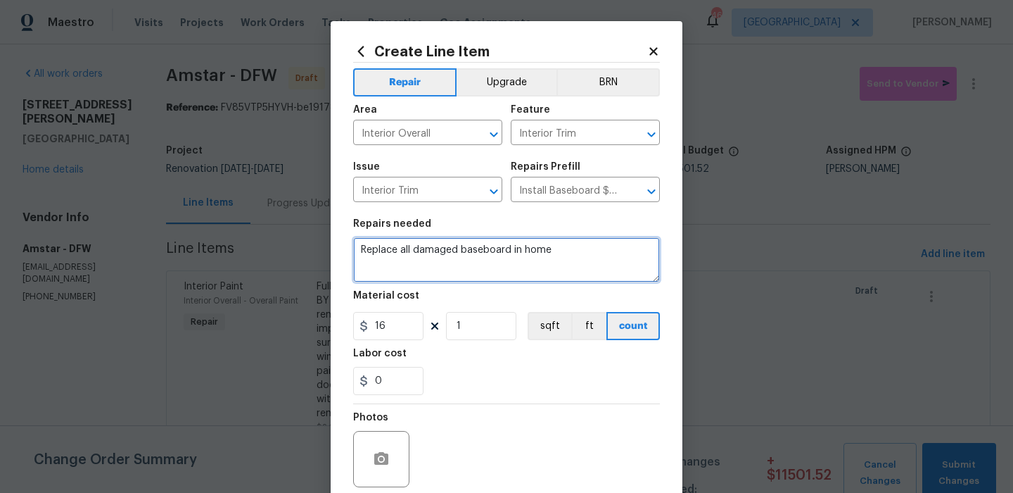
type textarea "Replace all damaged baseboard in home"
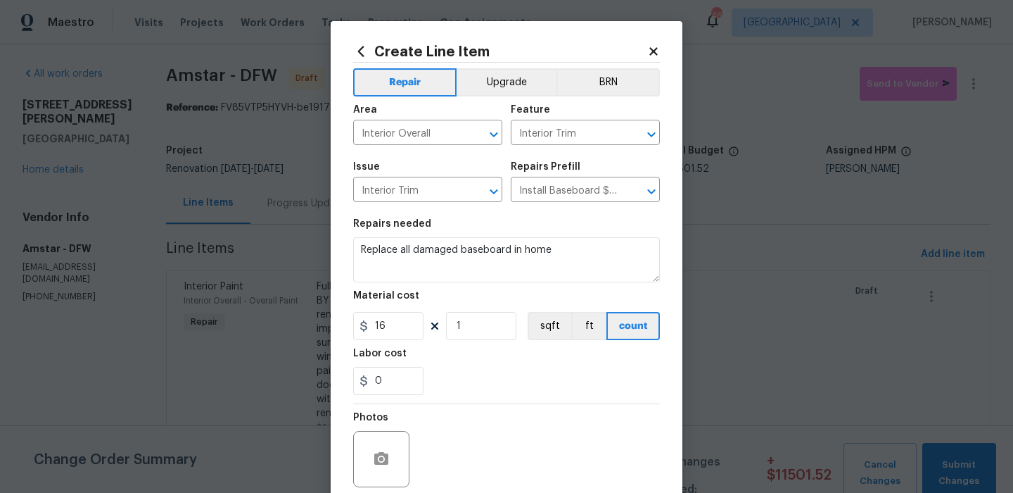
click at [393, 341] on section "Repairs needed Replace all damaged baseboard in home Material cost 16 1 sqft ft…" at bounding box center [506, 306] width 307 height 193
click at [393, 338] on input "16" at bounding box center [388, 326] width 70 height 28
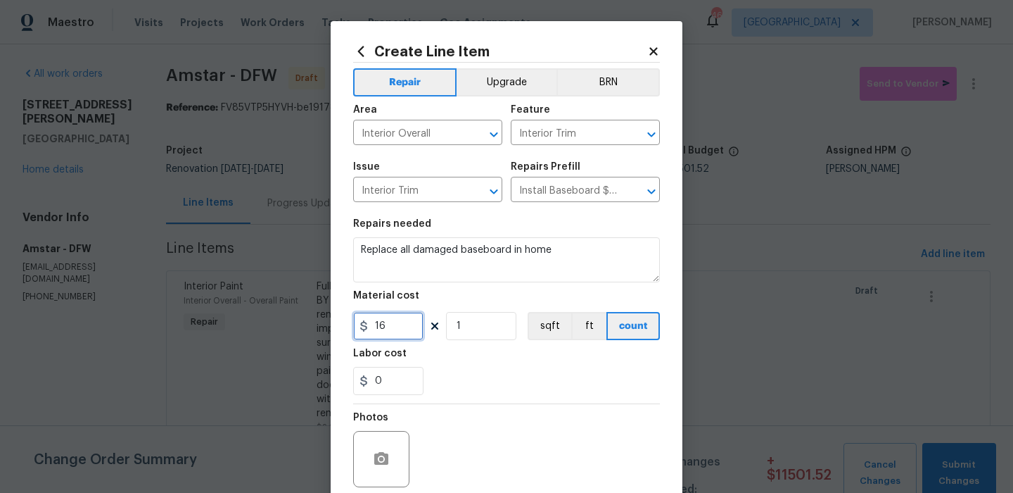
click at [393, 338] on input "16" at bounding box center [388, 326] width 70 height 28
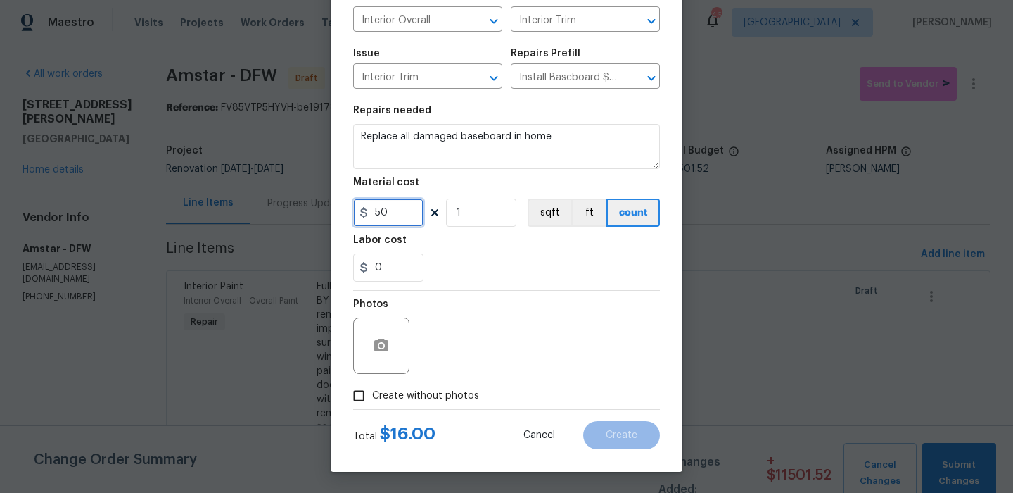
type input "50"
click at [426, 396] on span "Create without photos" at bounding box center [425, 395] width 107 height 15
click at [372, 396] on input "Create without photos" at bounding box center [358, 395] width 27 height 27
click at [345, 382] on input "Create without photos" at bounding box center [358, 395] width 27 height 27
click at [500, 329] on div "Photos" at bounding box center [506, 336] width 307 height 91
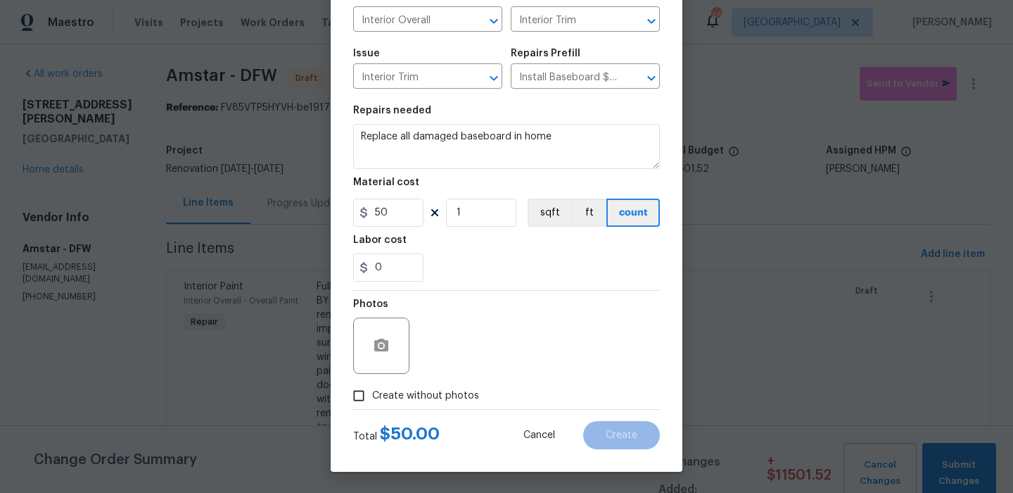
click at [429, 391] on span "Create without photos" at bounding box center [425, 395] width 107 height 15
click at [372, 391] on input "Create without photos" at bounding box center [358, 395] width 27 height 27
checkbox input "true"
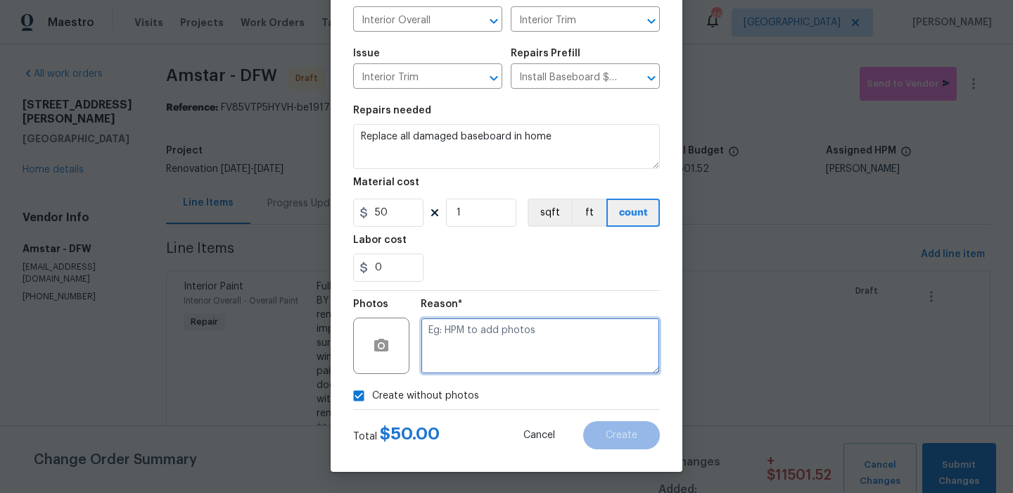
click at [506, 344] on textarea at bounding box center [540, 345] width 239 height 56
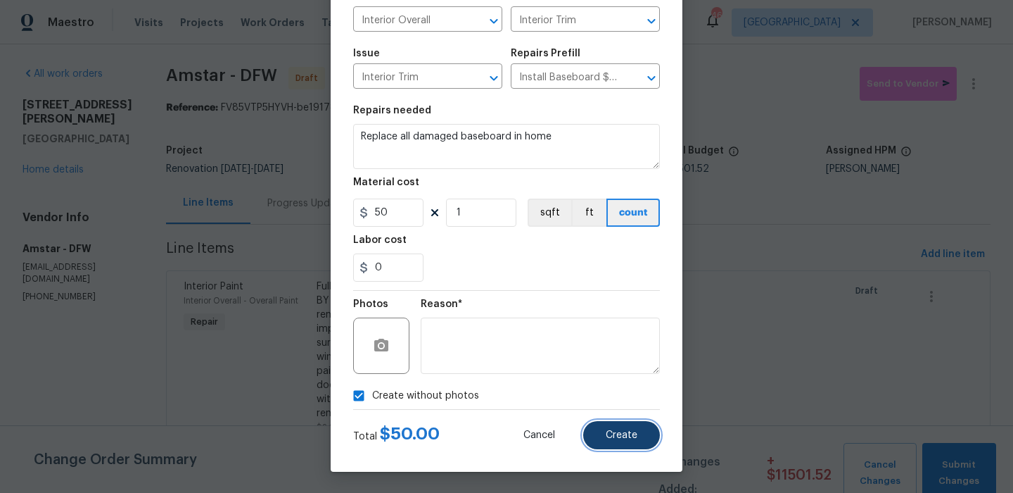
click at [607, 423] on button "Create" at bounding box center [621, 435] width 77 height 28
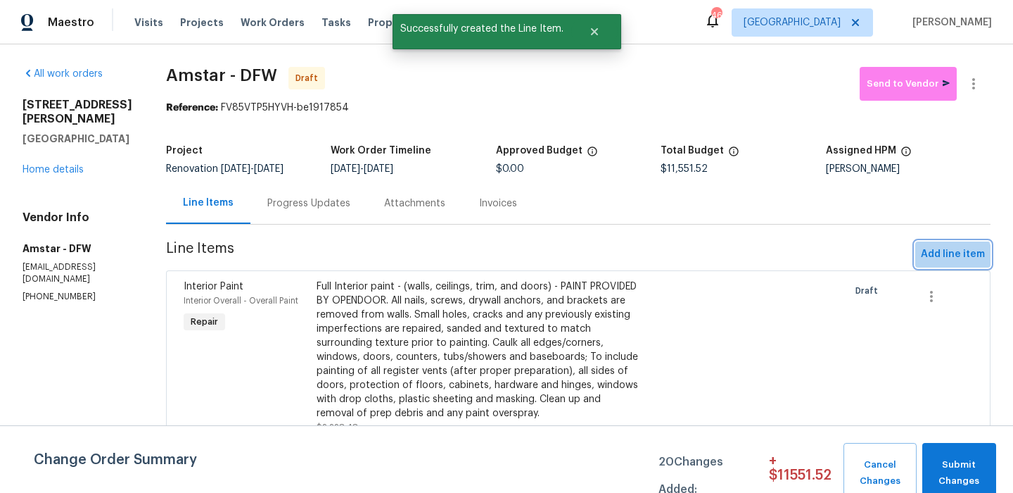
click at [944, 260] on span "Add line item" at bounding box center [953, 255] width 64 height 18
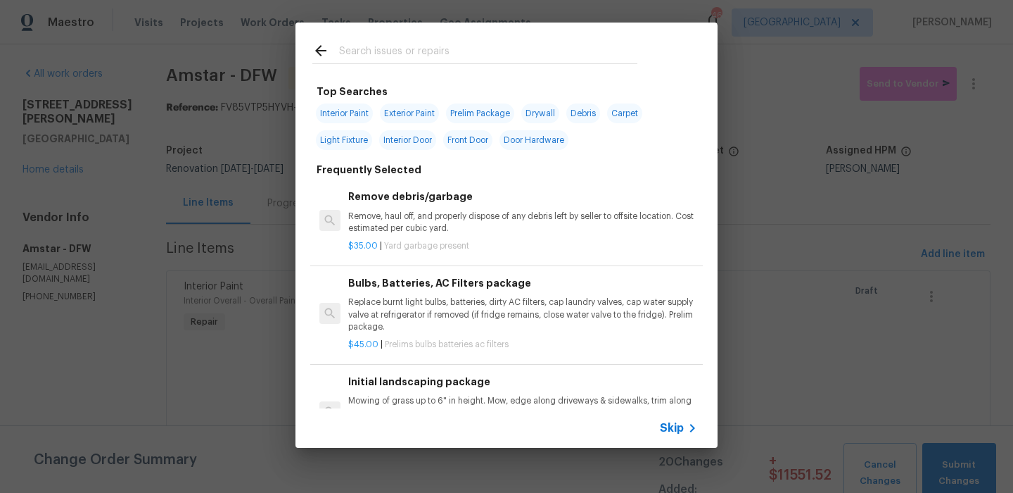
click at [446, 61] on input "text" at bounding box center [488, 52] width 298 height 21
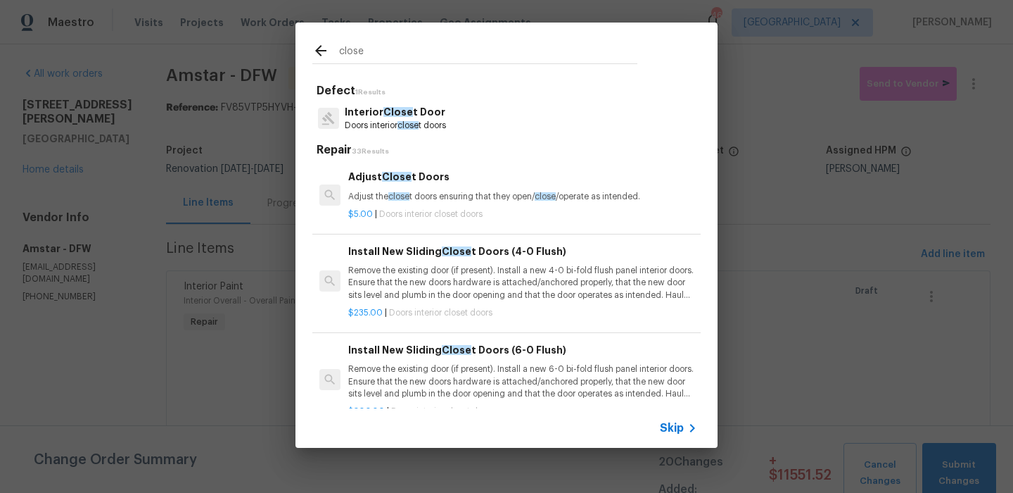
type input "close"
click at [433, 116] on p "Interior Close t Door" at bounding box center [395, 112] width 101 height 15
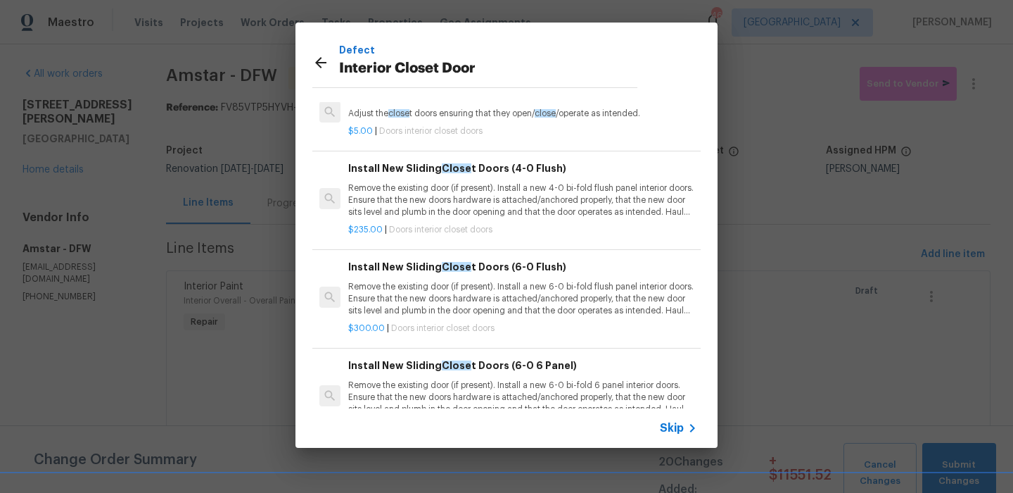
scroll to position [4, 0]
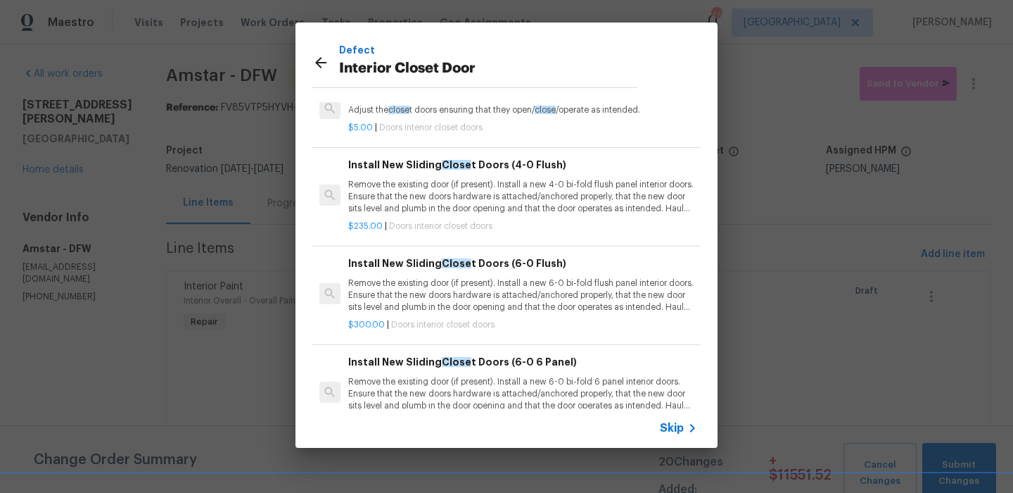
click at [492, 277] on div "Install New Sliding Close t Doors (6-0 Flush) Remove the existing door (if pres…" at bounding box center [522, 284] width 349 height 58
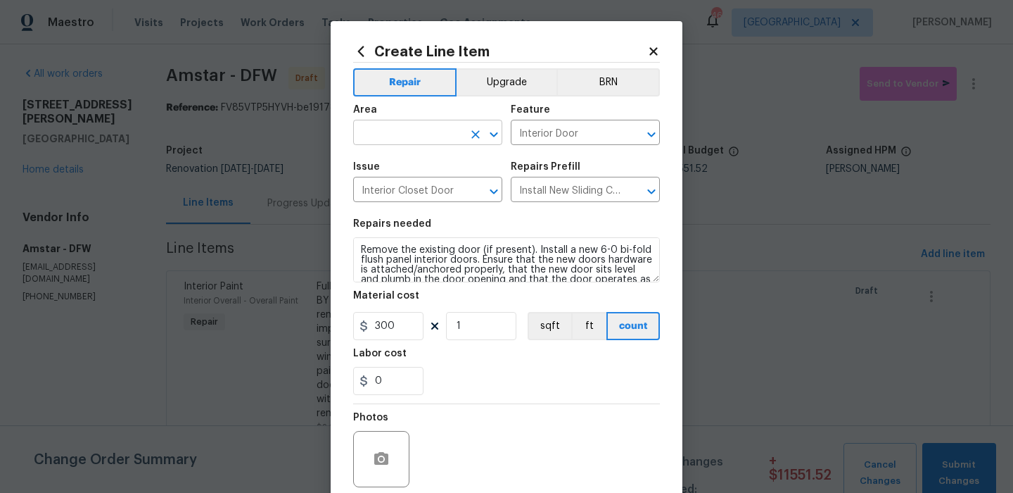
click at [436, 134] on input "text" at bounding box center [408, 134] width 110 height 22
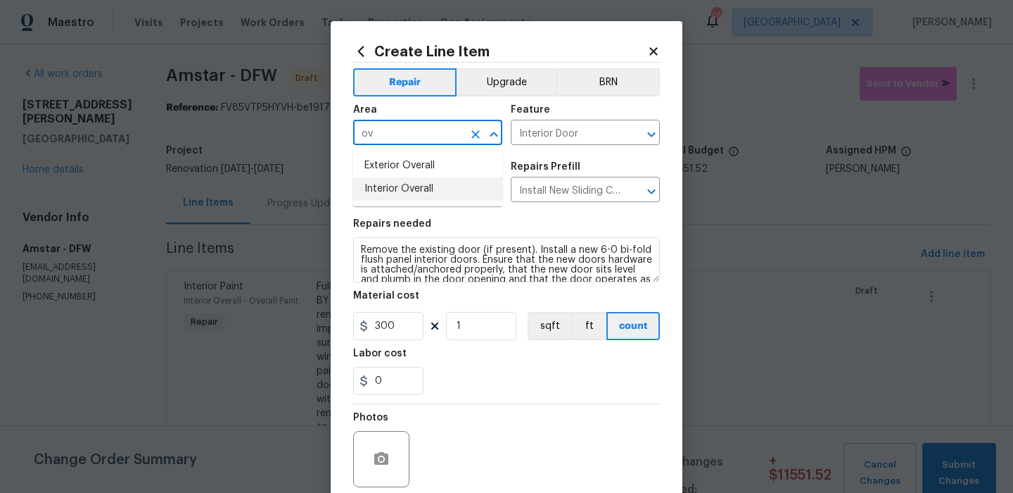
click at [426, 191] on li "Interior Overall" at bounding box center [427, 188] width 149 height 23
type input "Interior Overall"
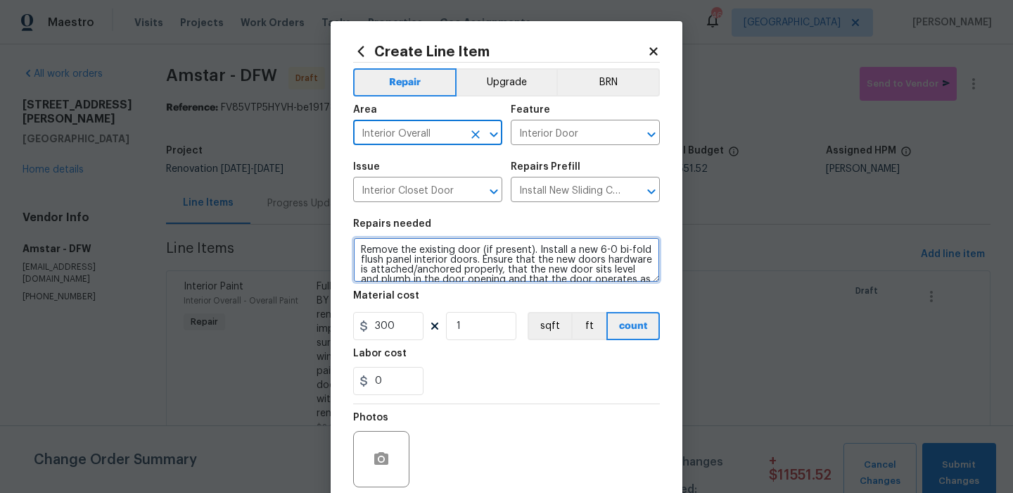
click at [426, 272] on textarea "Remove the existing door (if present). Install a new 6-0 bi-fold flush panel in…" at bounding box center [506, 259] width 307 height 45
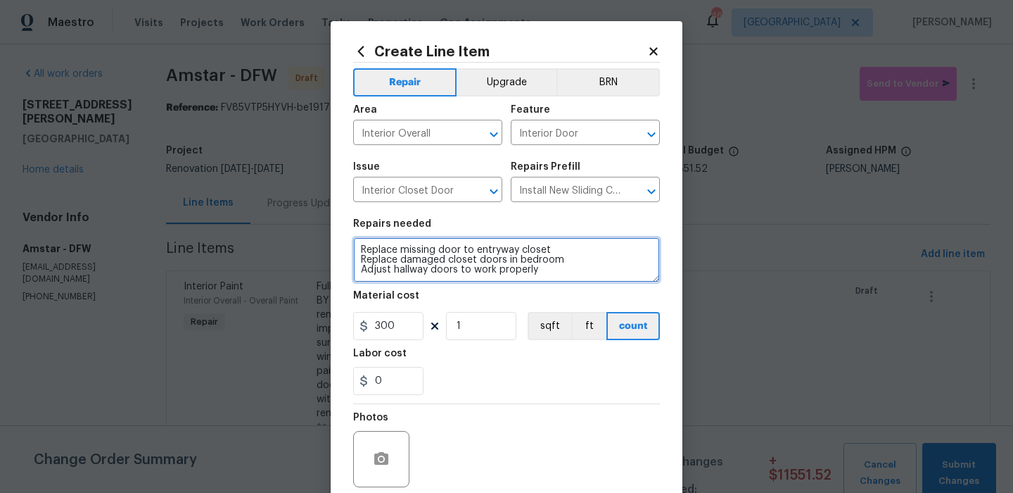
type textarea "Replace missing door to entryway closet Replace damaged closet doors in bedroom…"
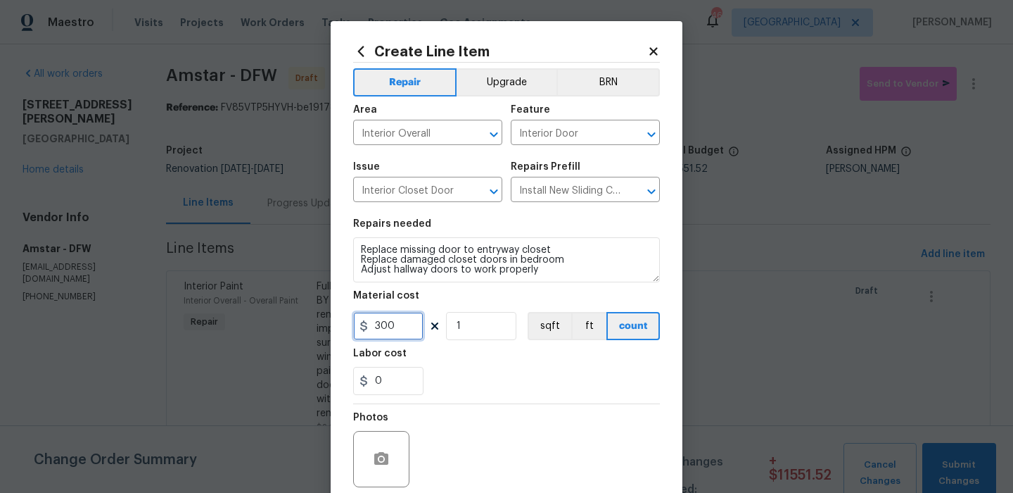
click at [407, 329] on input "300" at bounding box center [388, 326] width 70 height 28
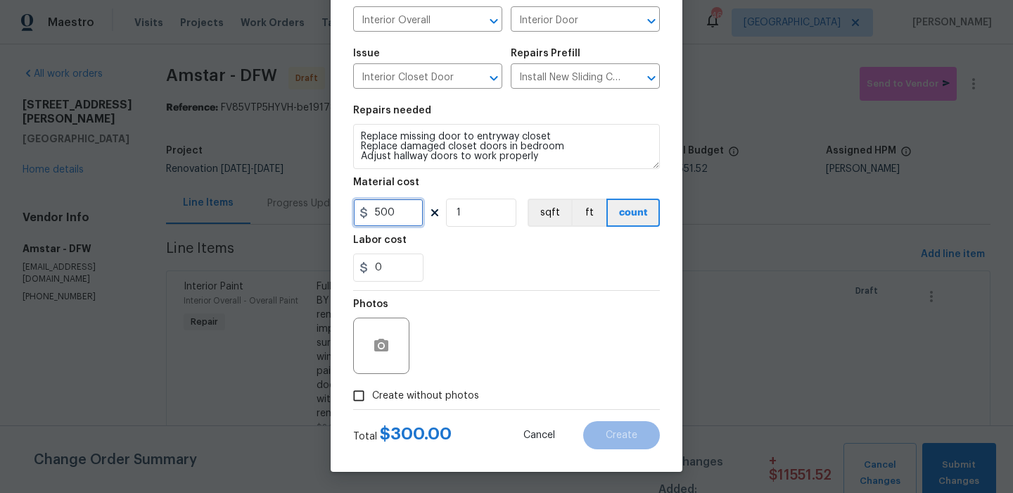
type input "500"
click at [427, 399] on span "Create without photos" at bounding box center [425, 395] width 107 height 15
click at [372, 399] on input "Create without photos" at bounding box center [358, 395] width 27 height 27
checkbox input "true"
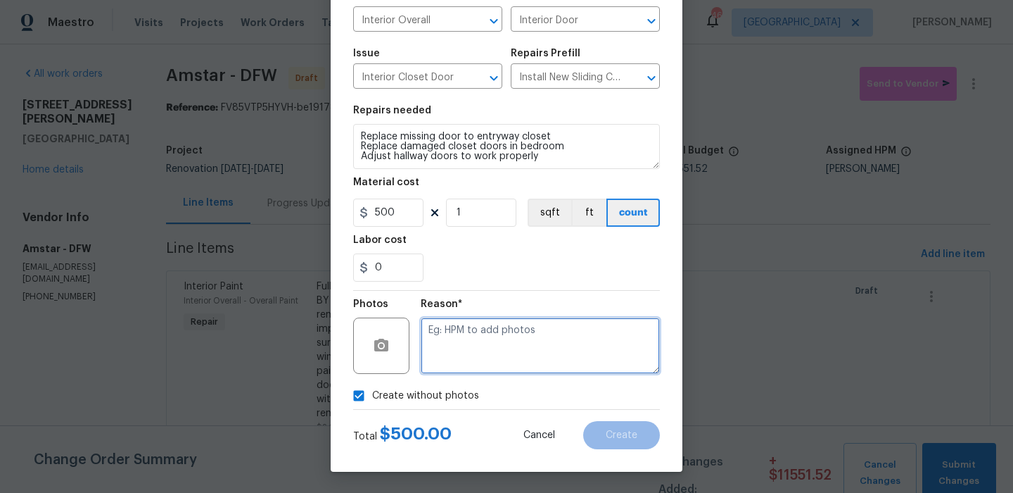
click at [490, 370] on textarea at bounding box center [540, 345] width 239 height 56
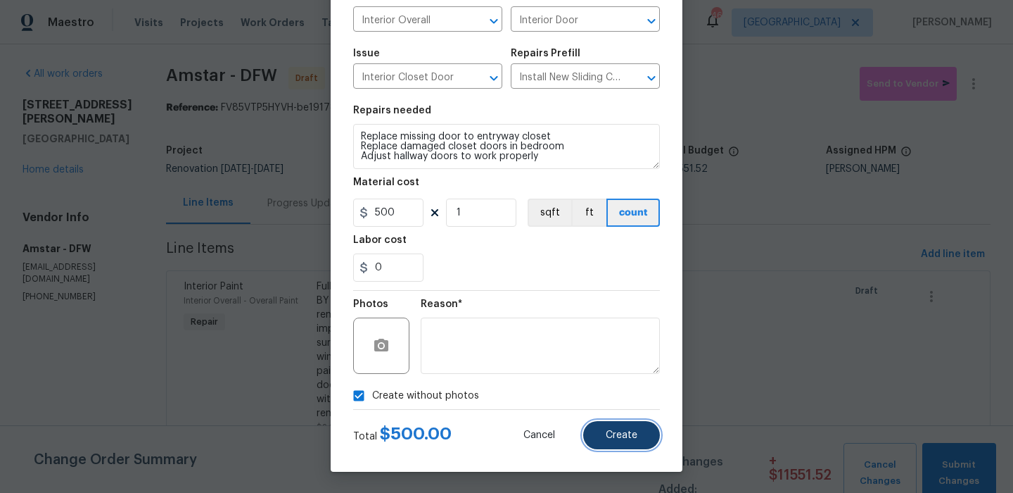
click at [593, 422] on button "Create" at bounding box center [621, 435] width 77 height 28
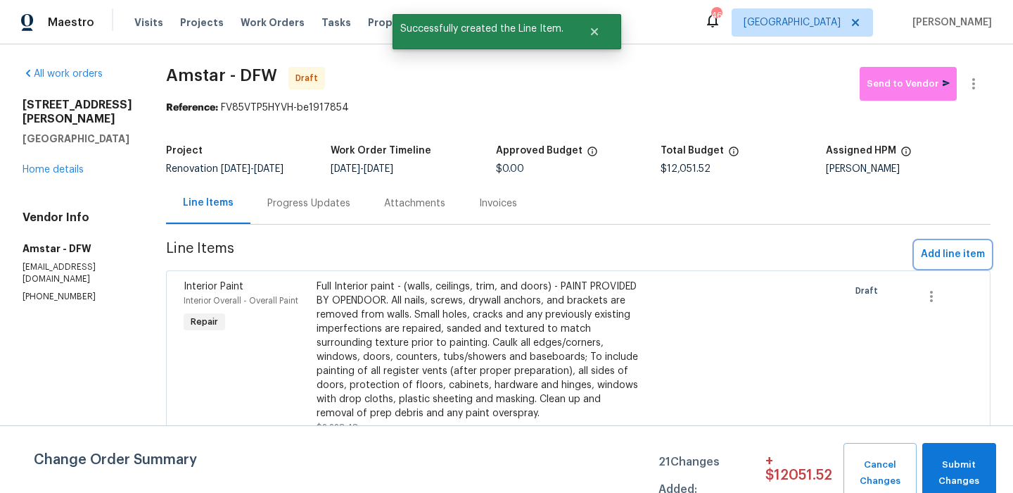
click at [949, 250] on span "Add line item" at bounding box center [953, 255] width 64 height 18
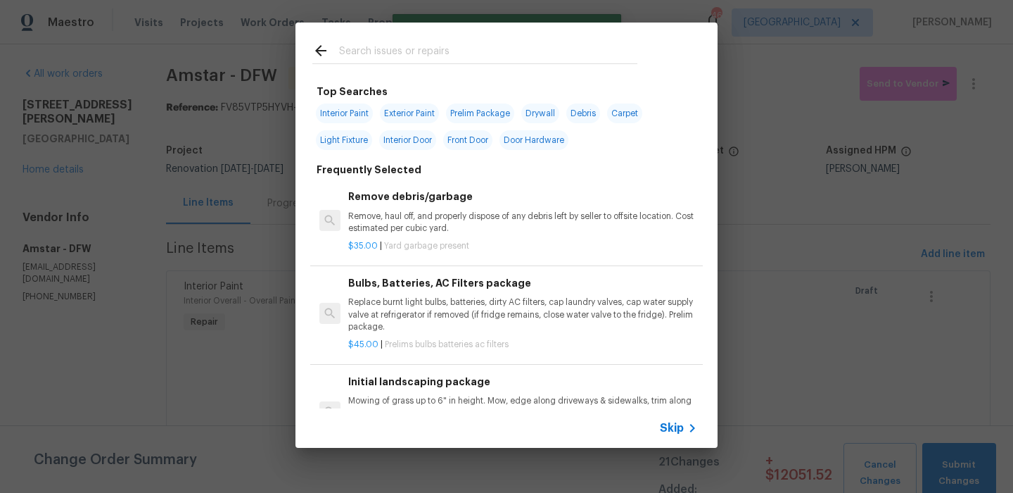
click at [420, 49] on input "text" at bounding box center [488, 52] width 298 height 21
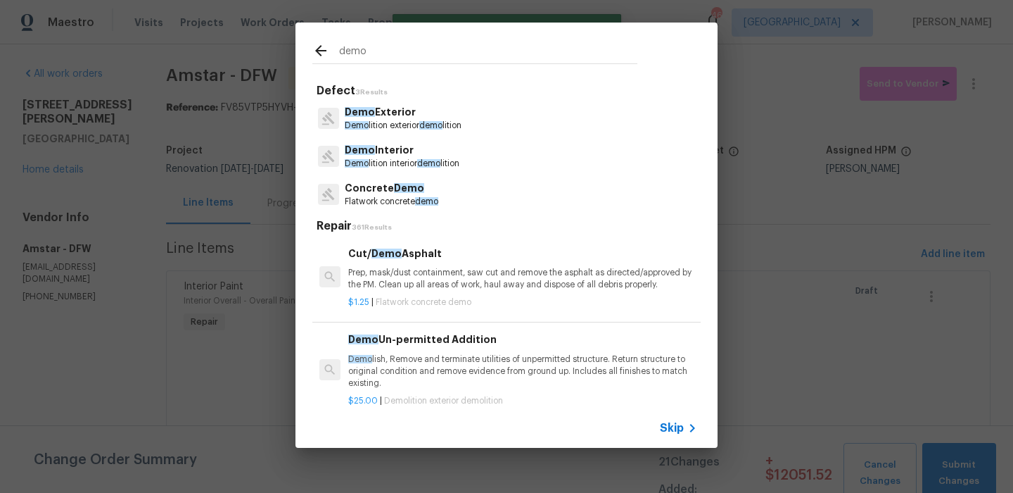
type input "demo"
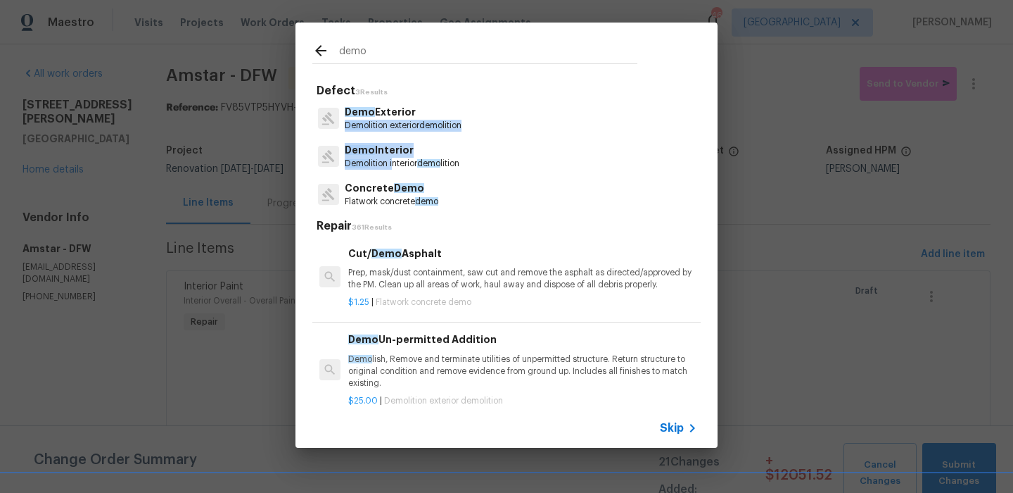
drag, startPoint x: 410, startPoint y: 107, endPoint x: 391, endPoint y: 157, distance: 53.7
click at [391, 158] on div "Demo Exterior Demo lition exterior demo lition Demo Interior Demo lition interi…" at bounding box center [506, 156] width 388 height 114
click at [391, 157] on p "Demo Interior" at bounding box center [402, 150] width 115 height 15
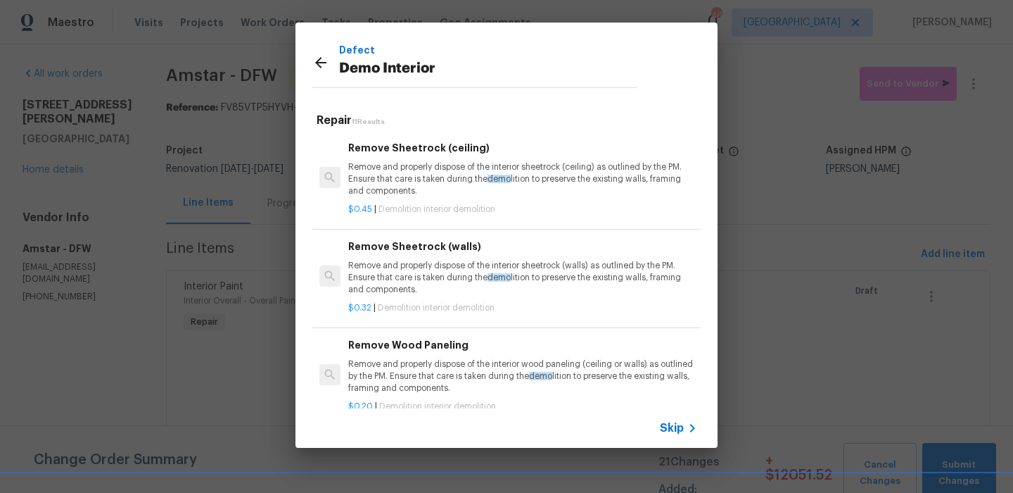
click at [414, 258] on div "Remove Sheetrock (walls) Remove and properly dispose of the interior sheetrock …" at bounding box center [522, 268] width 349 height 58
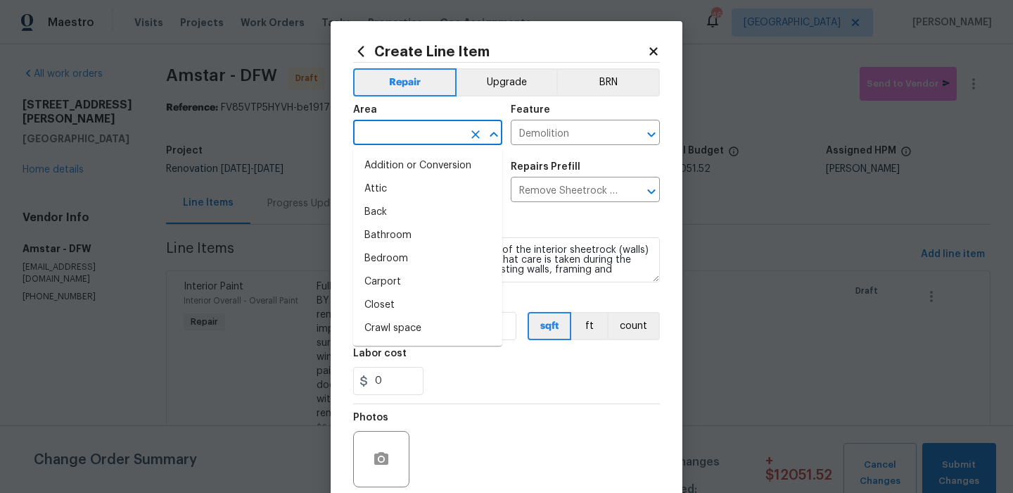
click at [415, 139] on input "text" at bounding box center [408, 134] width 110 height 22
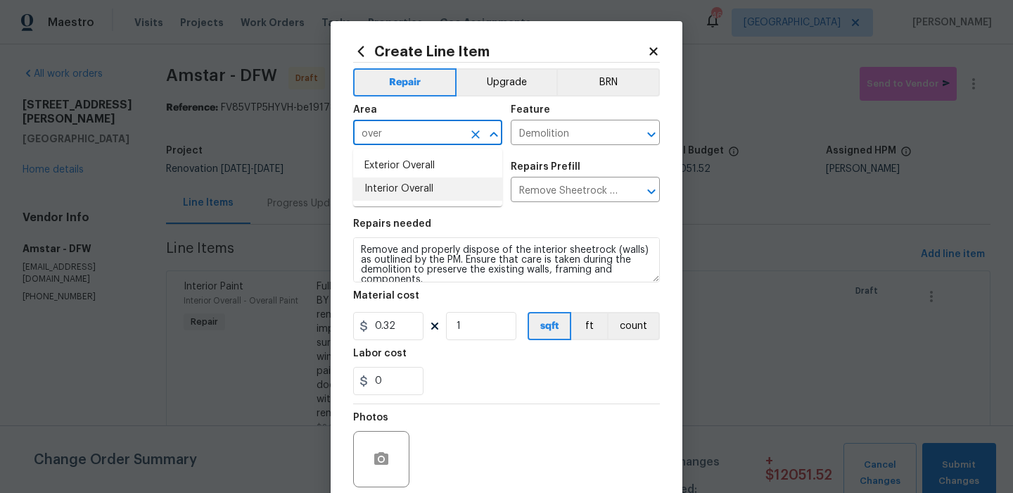
click at [432, 184] on li "Interior Overall" at bounding box center [427, 188] width 149 height 23
type input "Interior Overall"
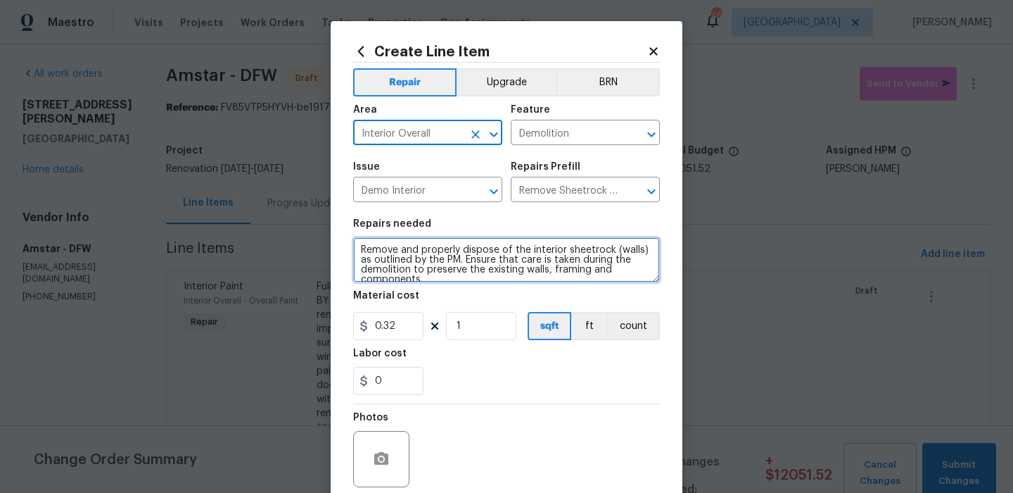
click at [433, 258] on textarea "Remove and properly dispose of the interior sheetrock (walls) as outlined by th…" at bounding box center [506, 259] width 307 height 45
click at [433, 257] on textarea "Remove and properly dispose of the interior sheetrock (walls) as outlined by th…" at bounding box center [506, 259] width 307 height 45
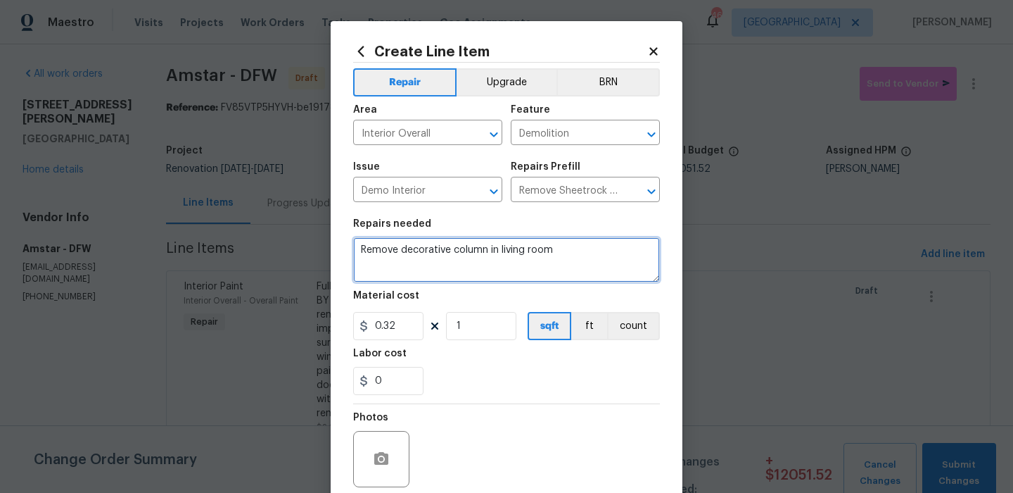
type textarea "Remove decorative column in living room"
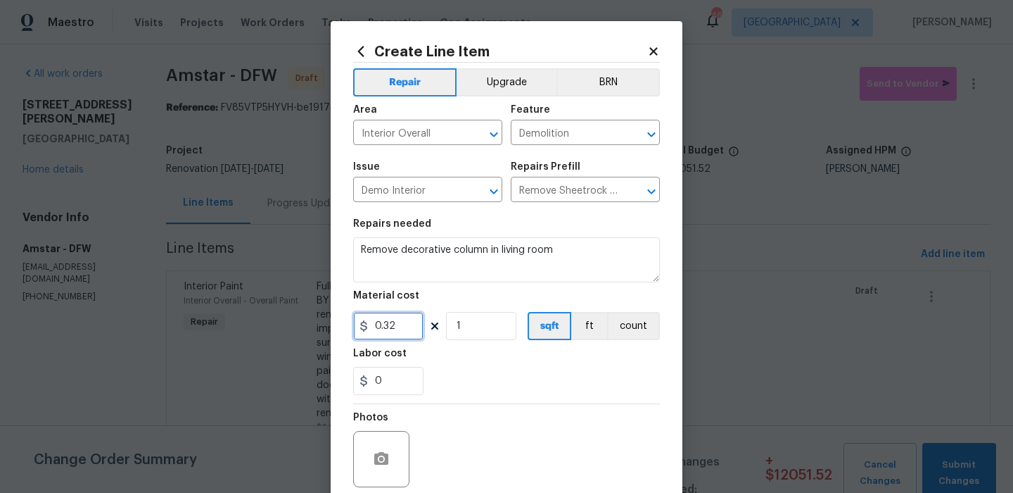
click at [399, 317] on input "0.32" at bounding box center [388, 326] width 70 height 28
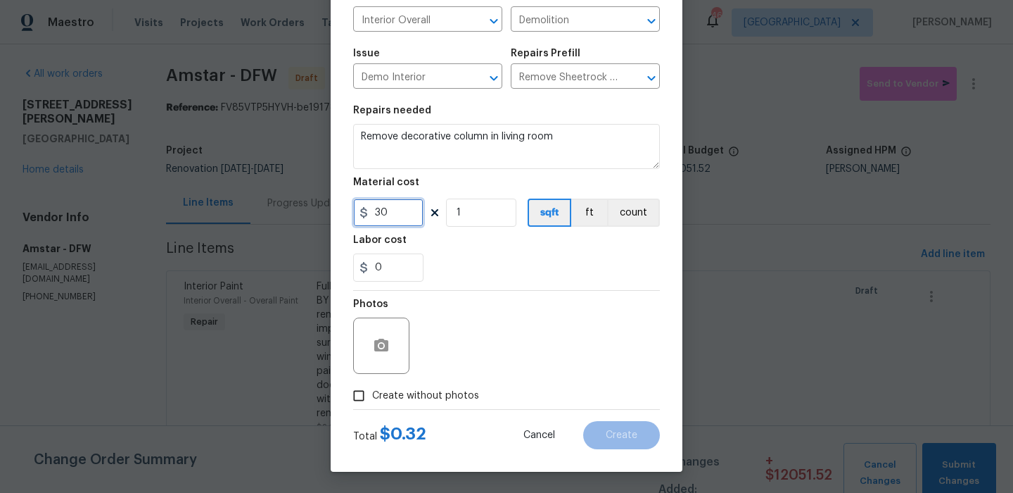
type input "30"
click at [419, 393] on span "Create without photos" at bounding box center [425, 395] width 107 height 15
click at [372, 393] on input "Create without photos" at bounding box center [358, 395] width 27 height 27
checkbox input "true"
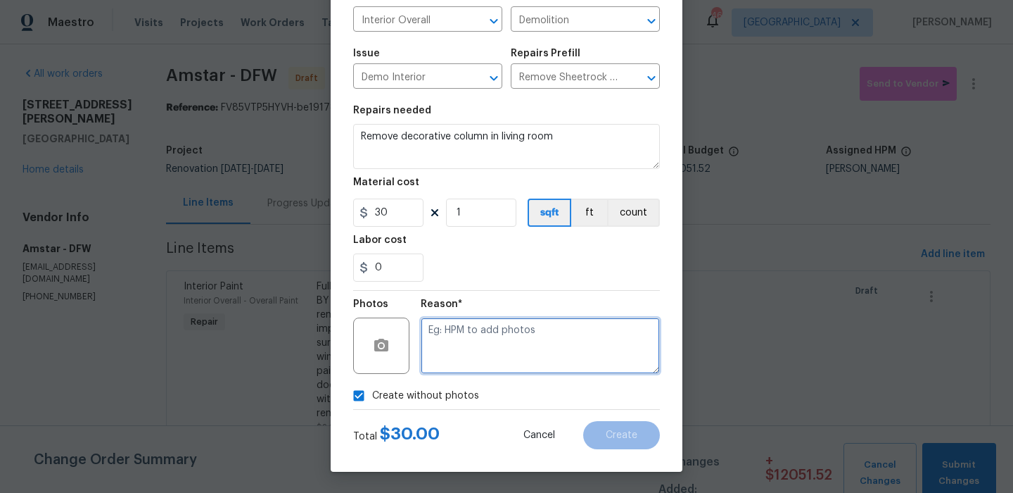
click at [504, 362] on textarea at bounding box center [540, 345] width 239 height 56
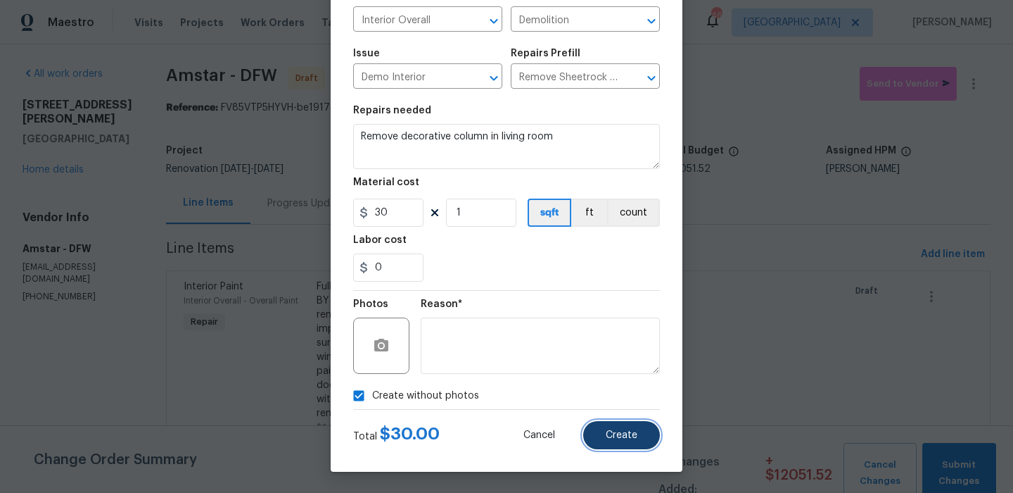
click at [586, 430] on button "Create" at bounding box center [621, 435] width 77 height 28
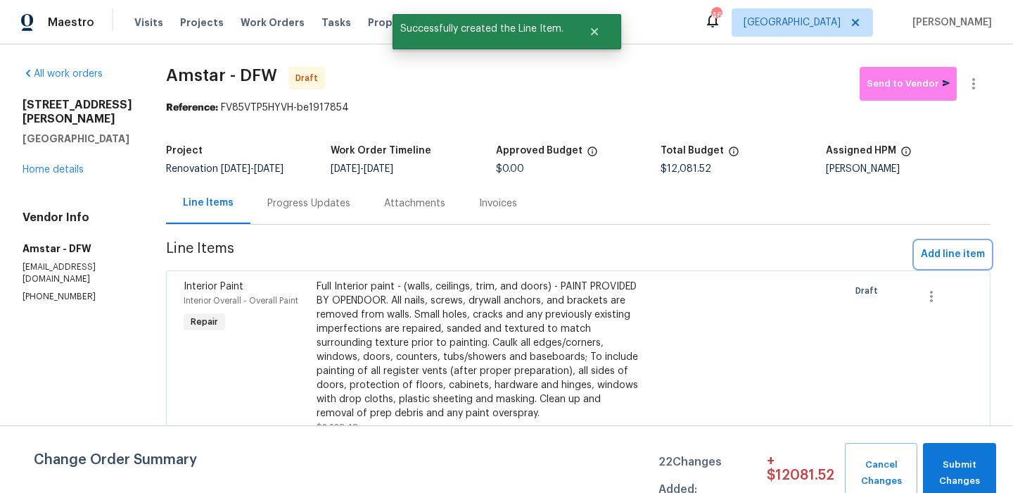
click at [934, 252] on span "Add line item" at bounding box center [953, 255] width 64 height 18
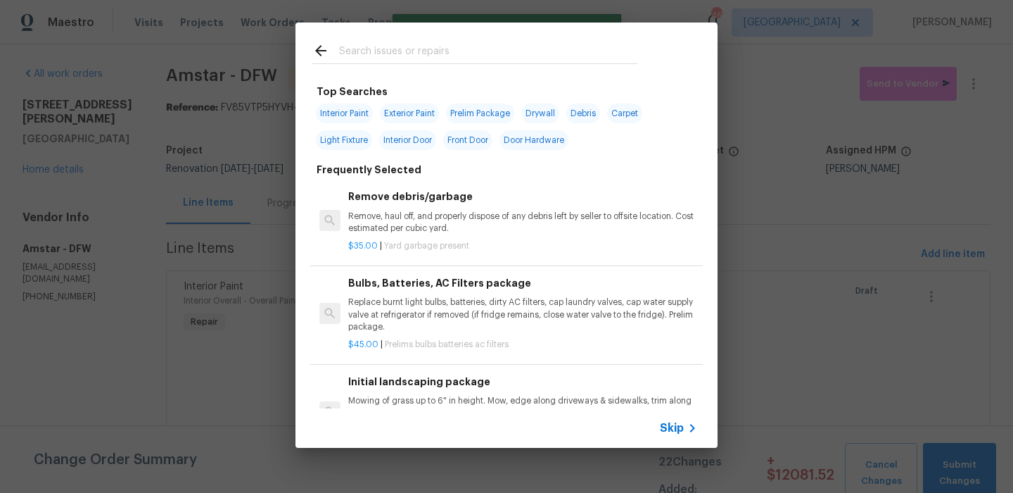
click at [431, 50] on input "text" at bounding box center [488, 52] width 298 height 21
click at [537, 106] on span "Drywall" at bounding box center [540, 113] width 38 height 20
type input "Drywall"
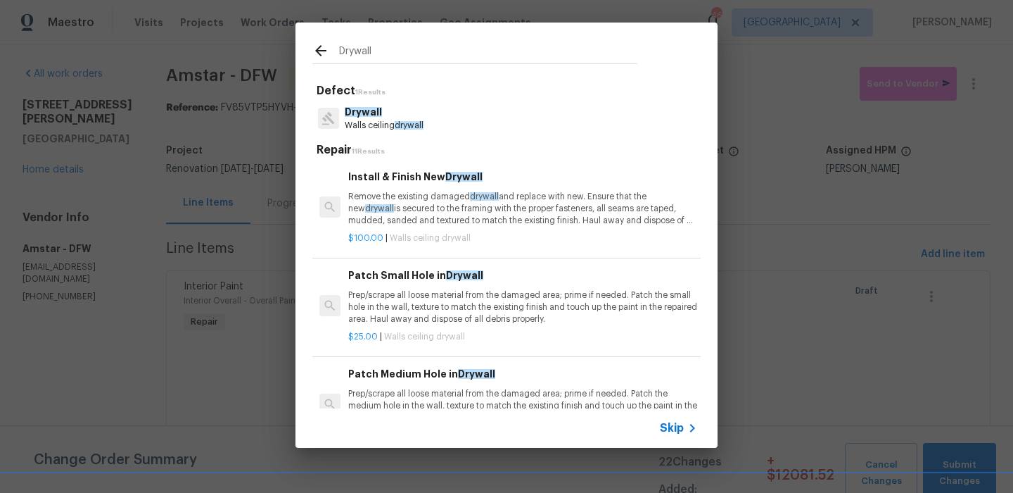
click at [391, 121] on p "Walls ceiling drywall" at bounding box center [384, 126] width 79 height 12
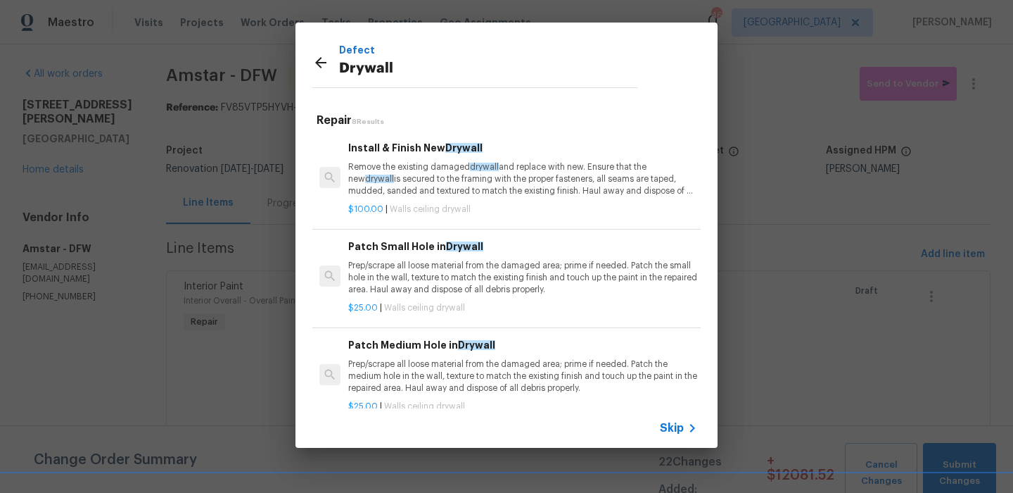
click at [381, 170] on p "Remove the existing damaged drywall and replace with new. Ensure that the new d…" at bounding box center [522, 179] width 349 height 36
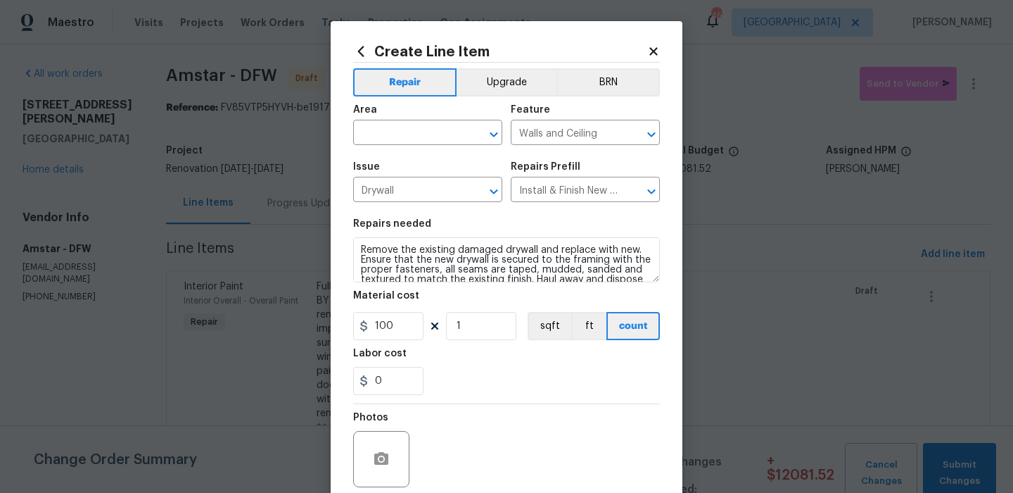
click at [404, 108] on div "Area" at bounding box center [427, 114] width 149 height 18
click at [404, 131] on input "text" at bounding box center [408, 134] width 110 height 22
click at [433, 170] on li "Garage" at bounding box center [427, 165] width 149 height 23
type input "Garage"
click at [433, 229] on div "Repairs needed" at bounding box center [506, 228] width 307 height 18
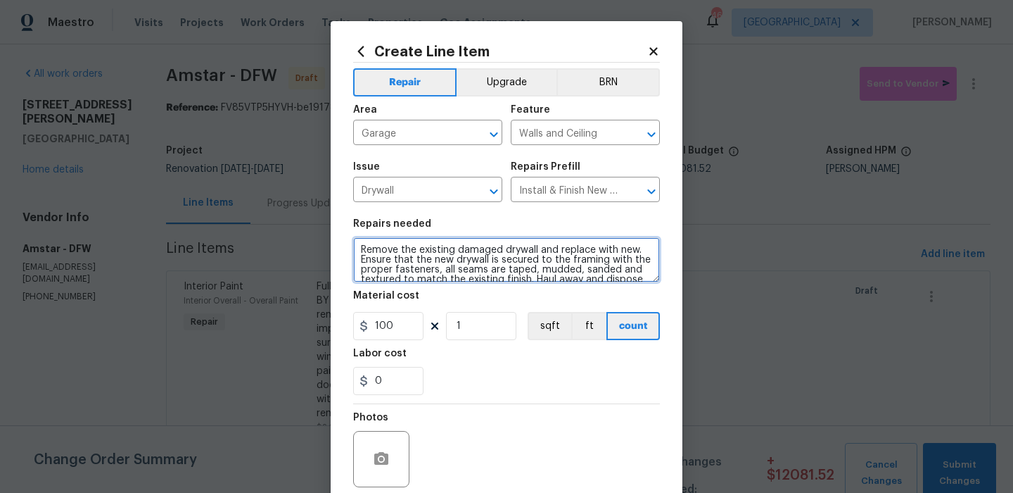
click at [432, 258] on textarea "Remove the existing damaged drywall and replace with new. Ensure that the new d…" at bounding box center [506, 259] width 307 height 45
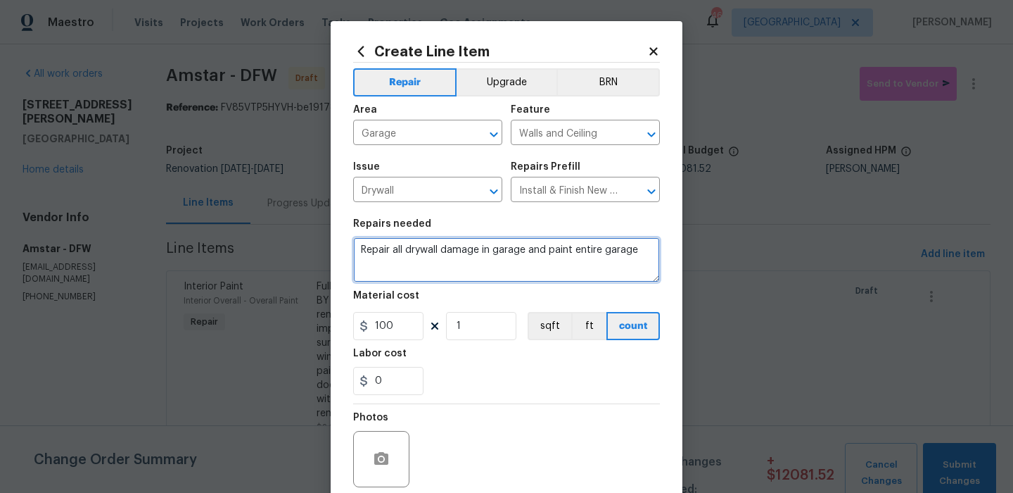
type textarea "Repair all drywall damage in garage and paint entire garage"
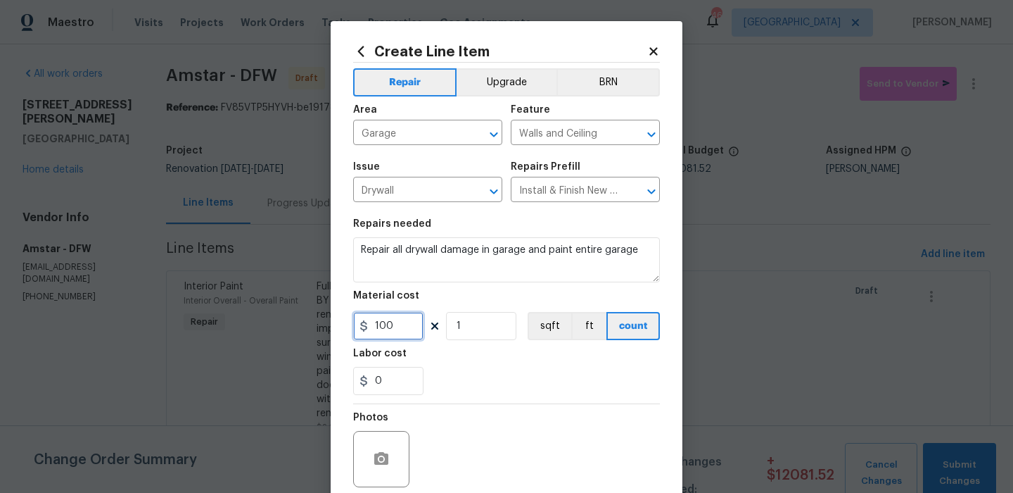
click at [395, 333] on input "100" at bounding box center [388, 326] width 70 height 28
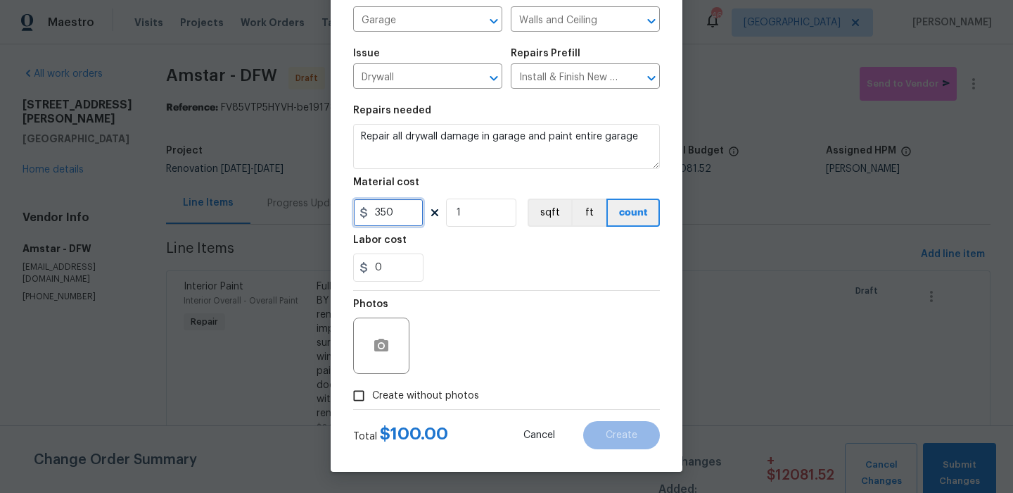
type input "350"
click at [437, 398] on span "Create without photos" at bounding box center [425, 395] width 107 height 15
click at [372, 398] on input "Create without photos" at bounding box center [358, 395] width 27 height 27
checkbox input "true"
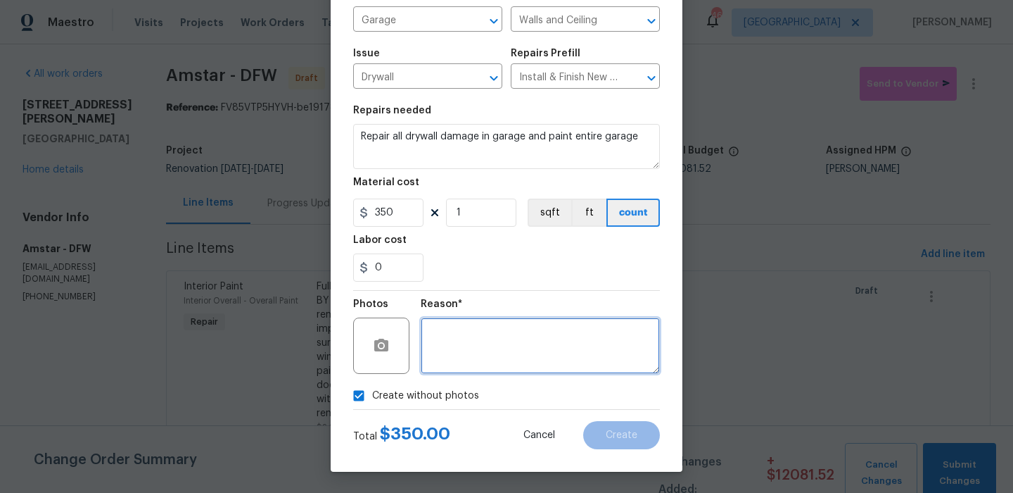
drag, startPoint x: 459, startPoint y: 384, endPoint x: 509, endPoint y: 361, distance: 55.1
click at [509, 361] on textarea at bounding box center [540, 345] width 239 height 56
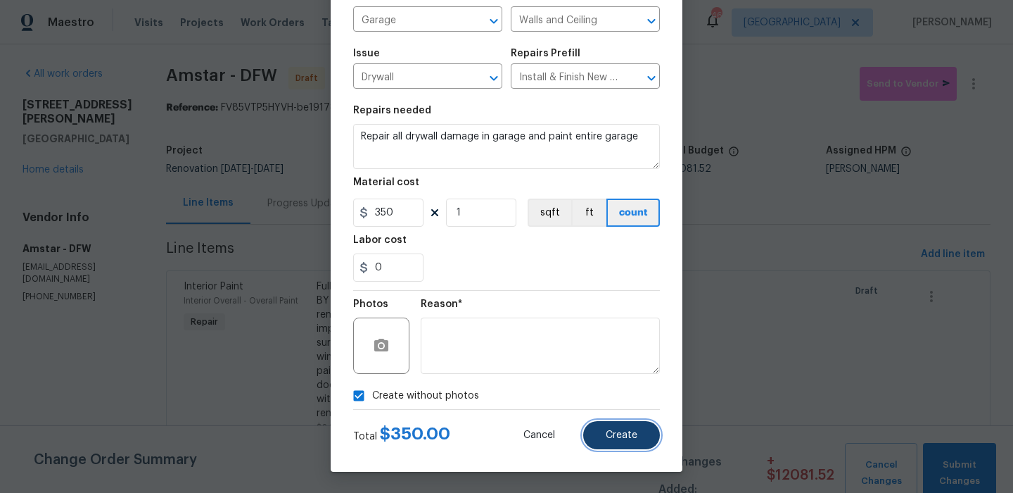
click at [631, 436] on span "Create" at bounding box center [622, 435] width 32 height 11
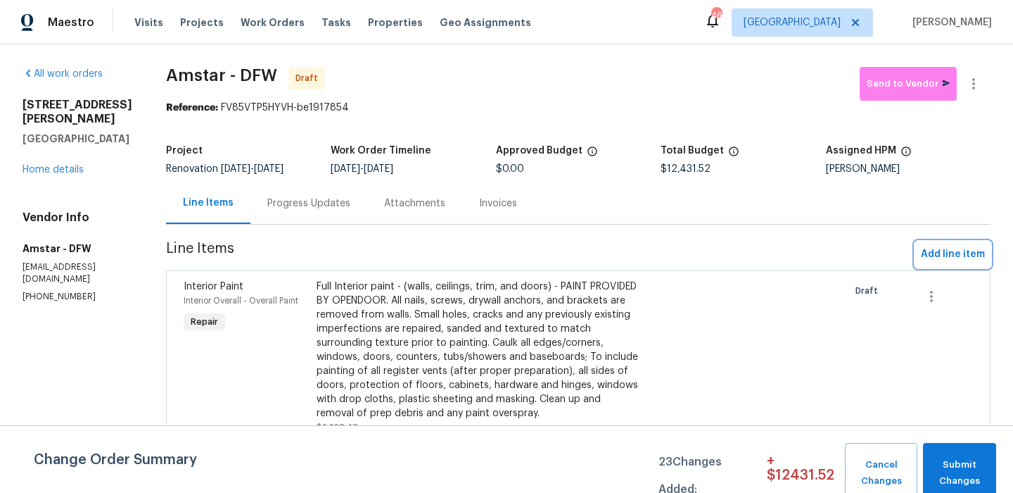
click at [953, 258] on span "Add line item" at bounding box center [953, 255] width 64 height 18
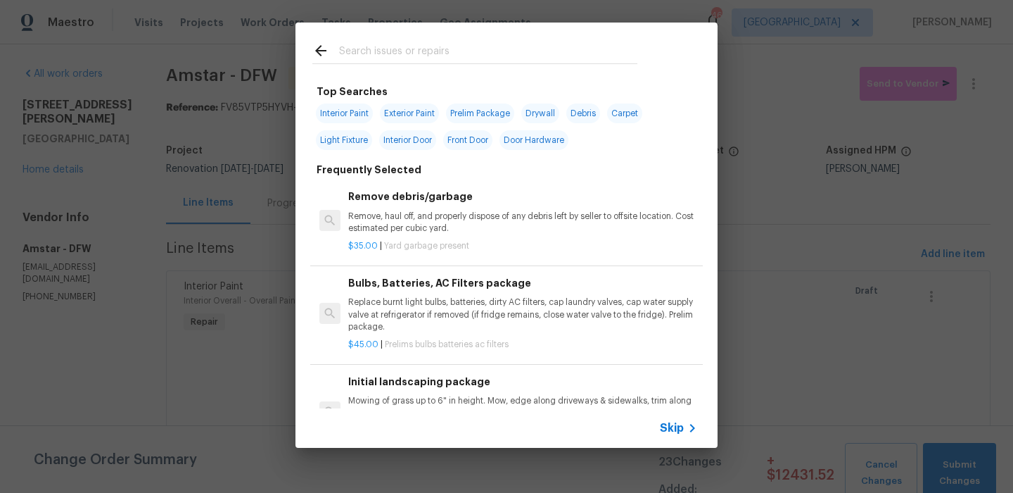
click at [433, 64] on div at bounding box center [474, 63] width 325 height 1
click at [436, 55] on input "text" at bounding box center [488, 52] width 298 height 21
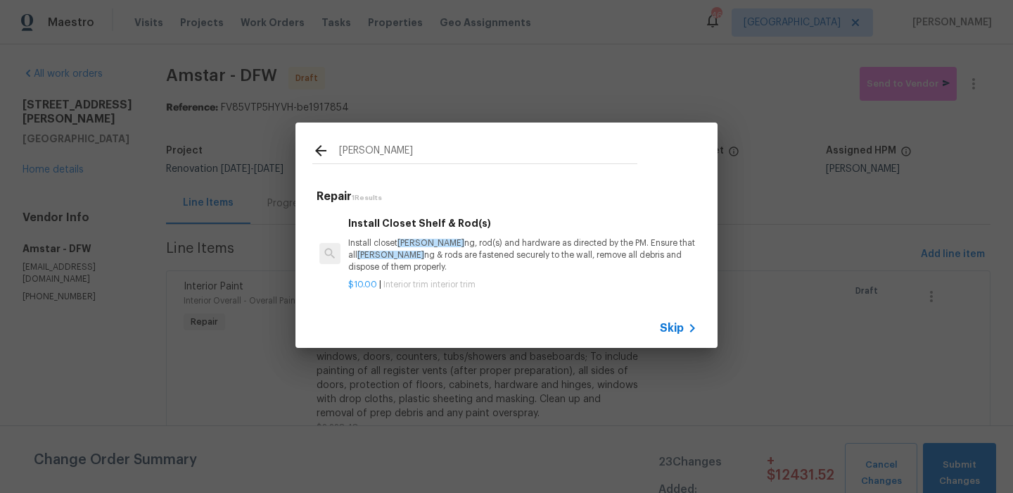
type input "shelvi"
click at [414, 226] on h6 "Install Closet Shelf & Rod(s)" at bounding box center [522, 222] width 349 height 15
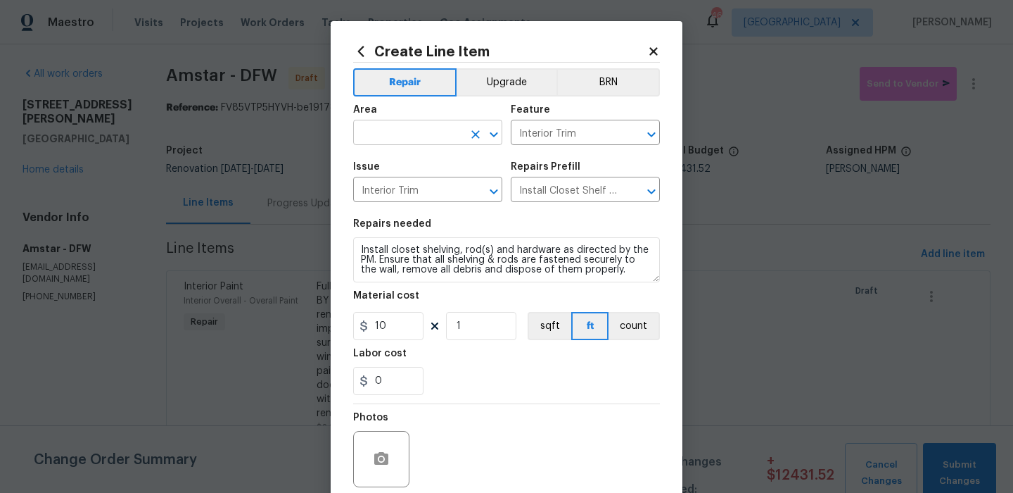
click at [464, 131] on div "​" at bounding box center [427, 134] width 149 height 22
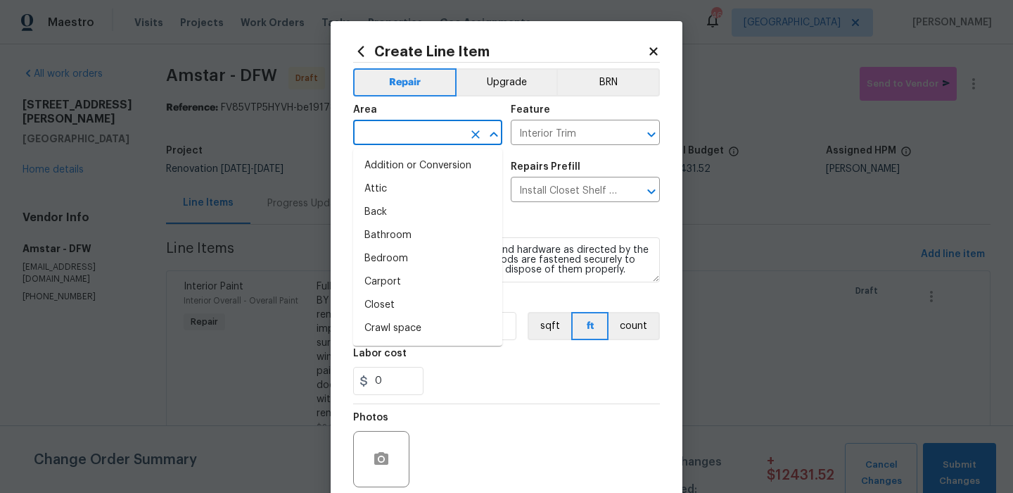
click at [464, 131] on div "​" at bounding box center [427, 134] width 149 height 22
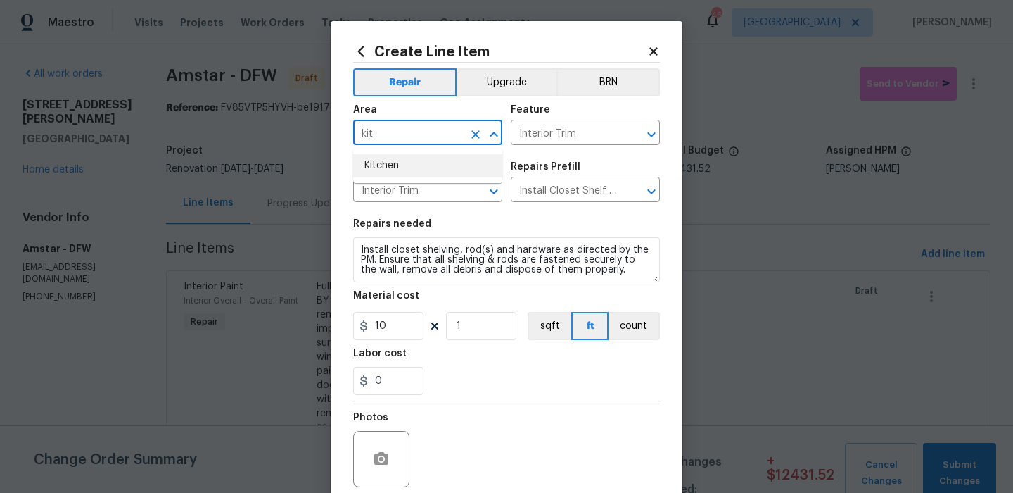
click at [464, 170] on li "Kitchen" at bounding box center [427, 165] width 149 height 23
type input "Kitchen"
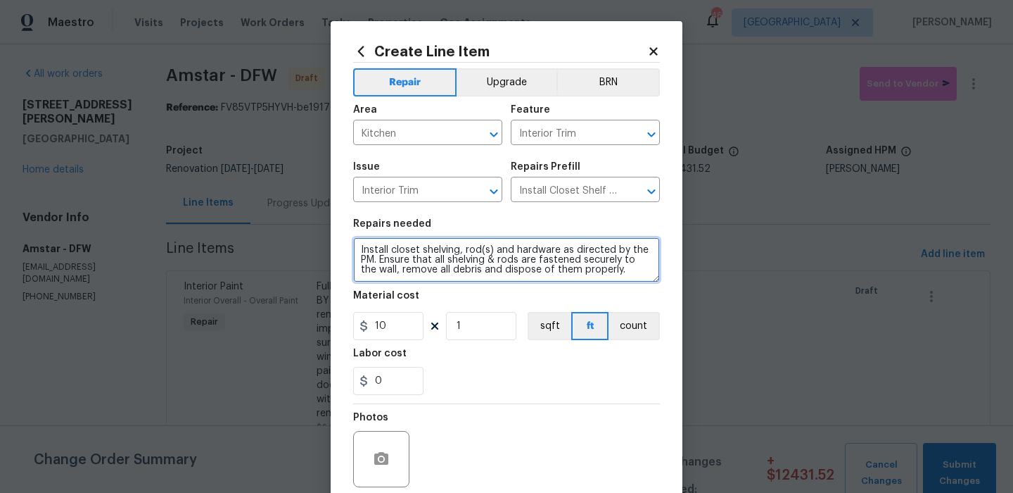
click at [441, 245] on textarea "Install closet shelving, rod(s) and hardware as directed by the PM. Ensure that…" at bounding box center [506, 259] width 307 height 45
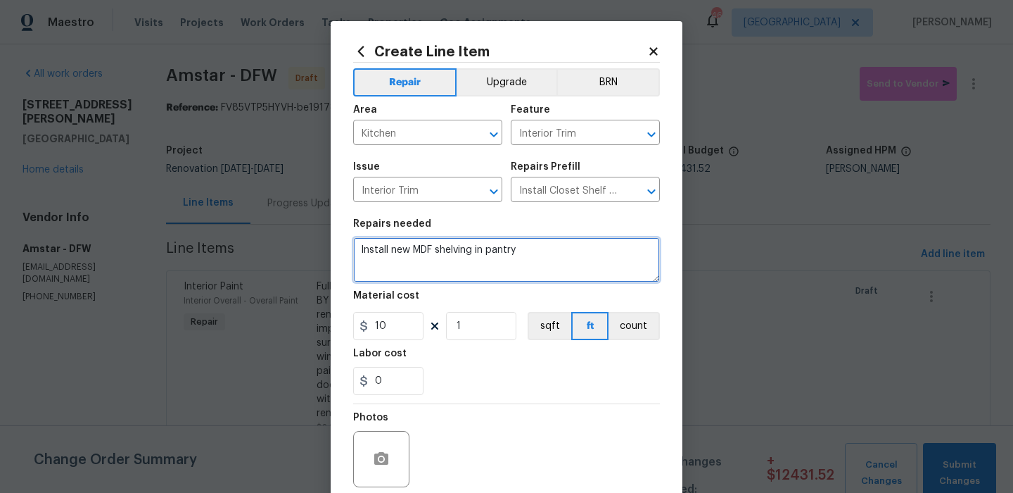
click at [487, 250] on textarea "Install new MDF shelving in pantry" at bounding box center [506, 259] width 307 height 45
type textarea "Install new MDF shelving in kitchen pantry"
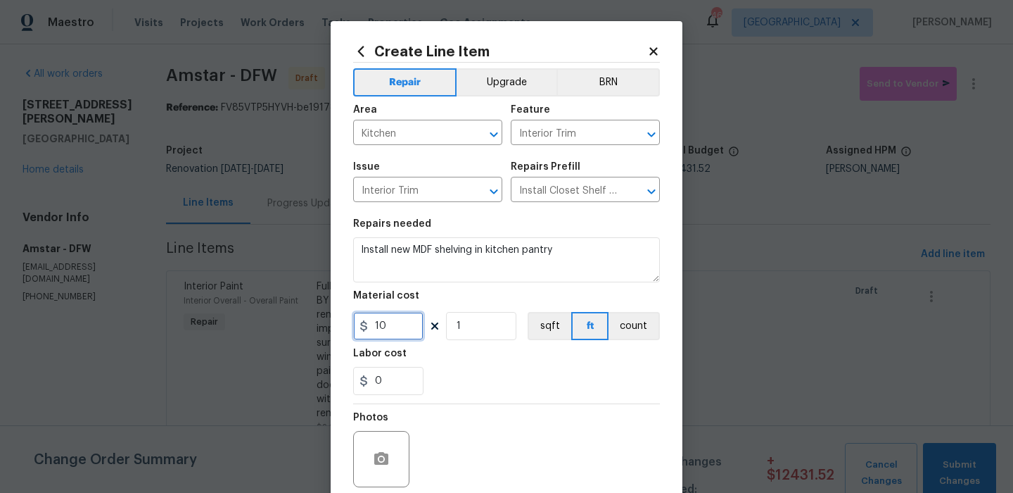
click at [403, 325] on input "10" at bounding box center [388, 326] width 70 height 28
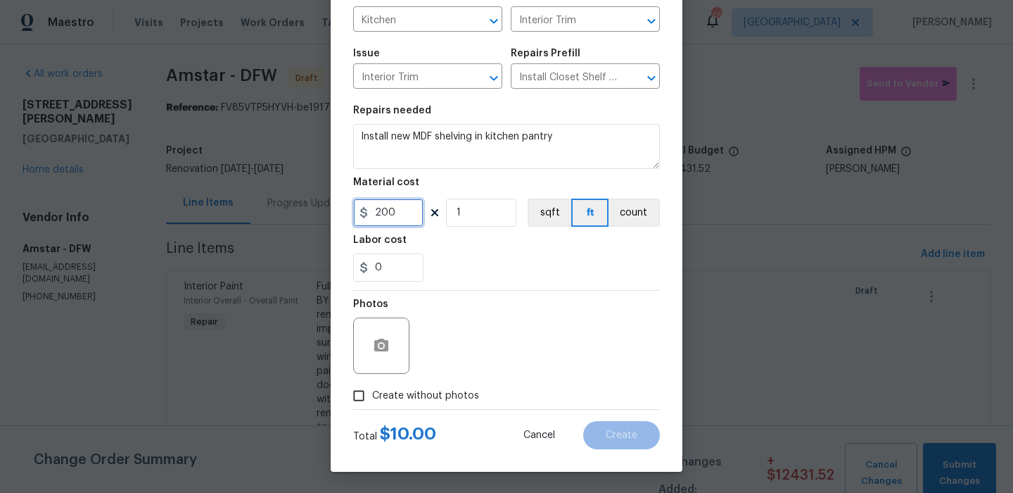
type input "200"
click at [426, 402] on span "Create without photos" at bounding box center [425, 395] width 107 height 15
click at [372, 402] on input "Create without photos" at bounding box center [358, 395] width 27 height 27
checkbox input "true"
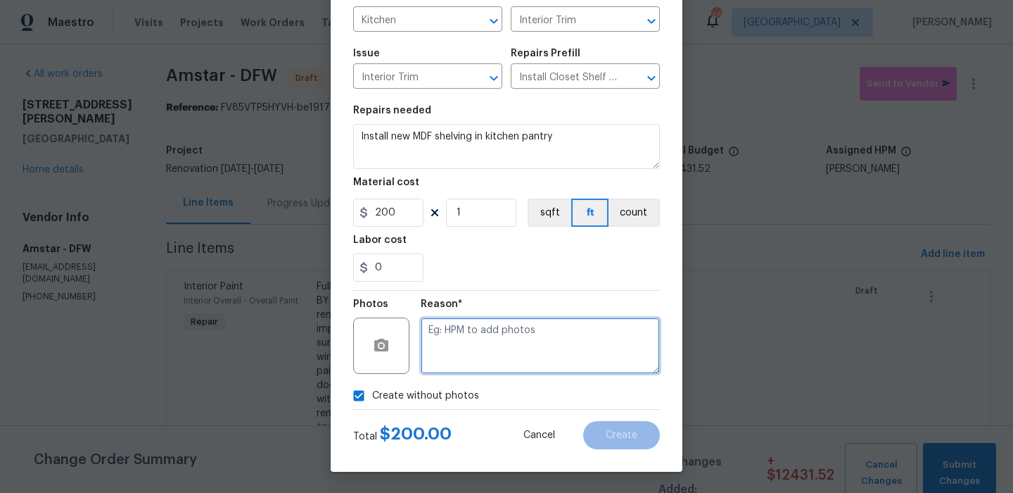
click at [505, 347] on textarea at bounding box center [540, 345] width 239 height 56
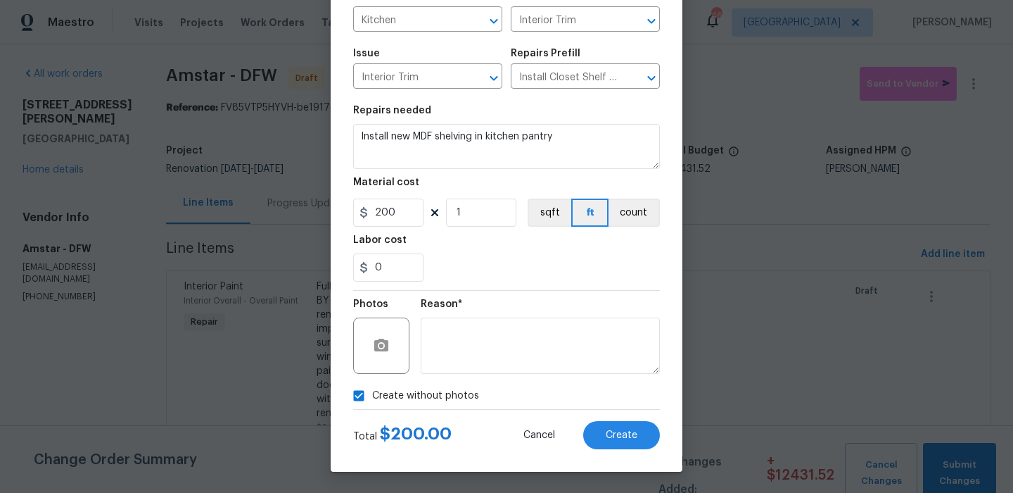
click at [604, 413] on div "Total $ 200.00 Cancel Create" at bounding box center [506, 429] width 307 height 39
click at [604, 430] on button "Create" at bounding box center [621, 435] width 77 height 28
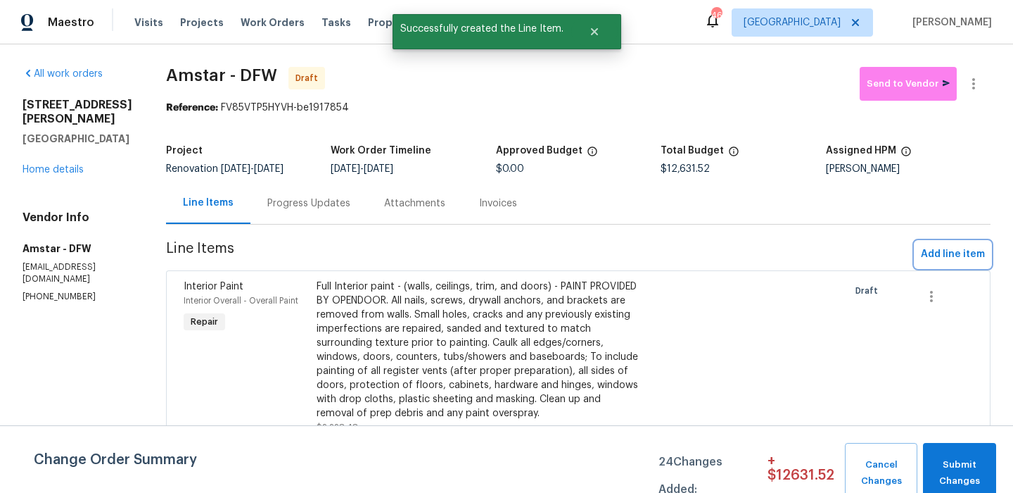
click at [970, 243] on button "Add line item" at bounding box center [952, 254] width 75 height 26
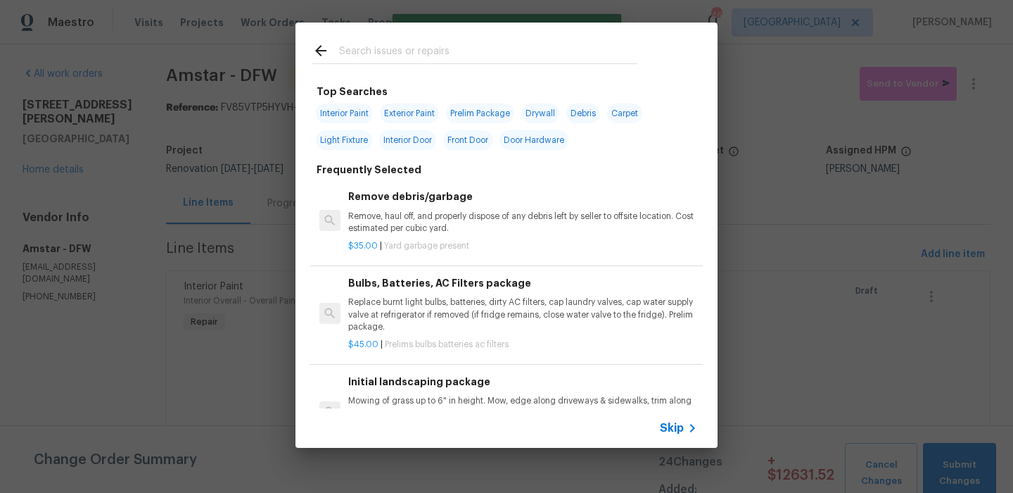
click at [436, 50] on input "text" at bounding box center [488, 52] width 298 height 21
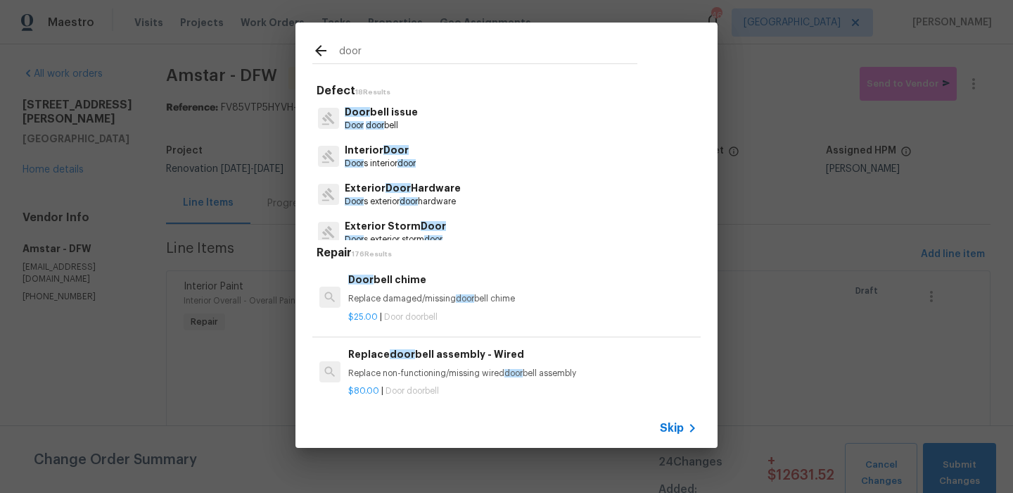
type input "door"
click at [410, 157] on p "Interior Door" at bounding box center [380, 150] width 71 height 15
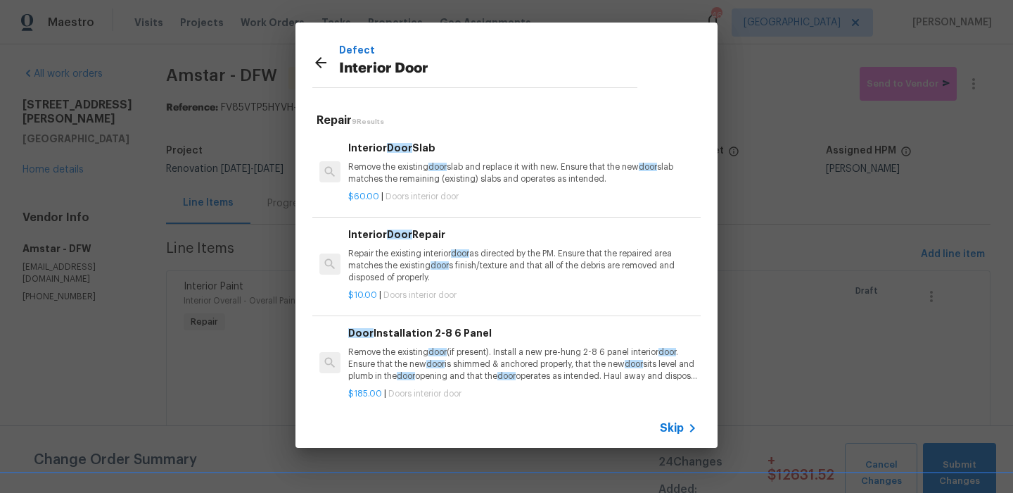
click at [422, 183] on p "Remove the existing door slab and replace it with new. Ensure that the new door…" at bounding box center [522, 173] width 349 height 24
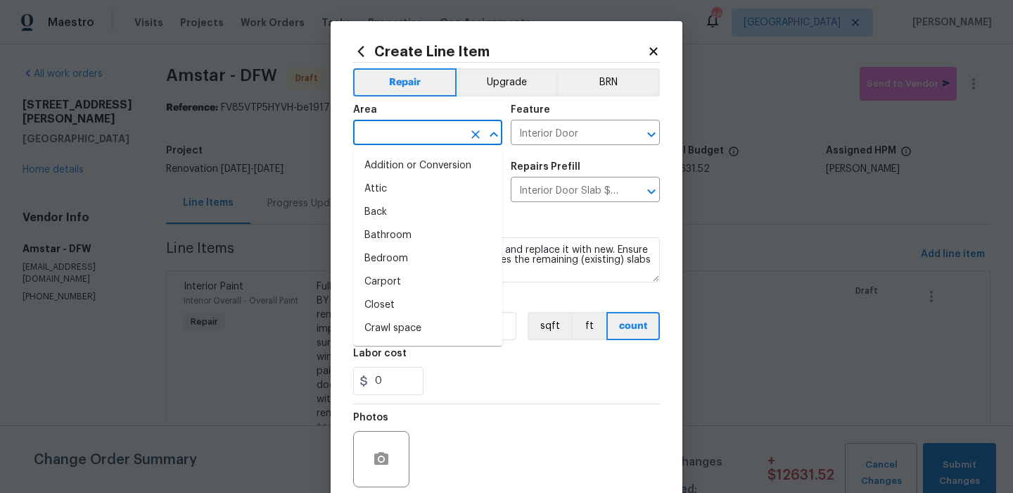
click at [418, 136] on input "text" at bounding box center [408, 134] width 110 height 22
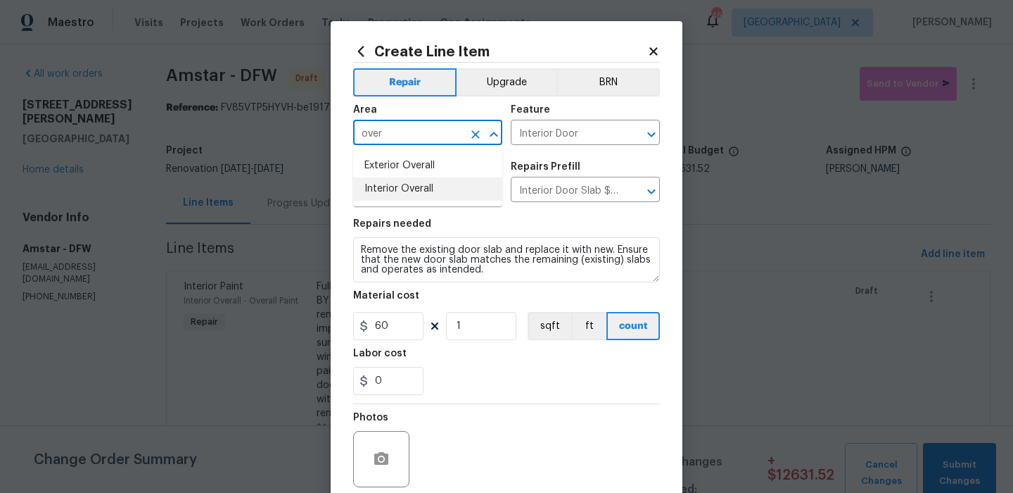
click at [436, 187] on li "Interior Overall" at bounding box center [427, 188] width 149 height 23
type input "Interior Overall"
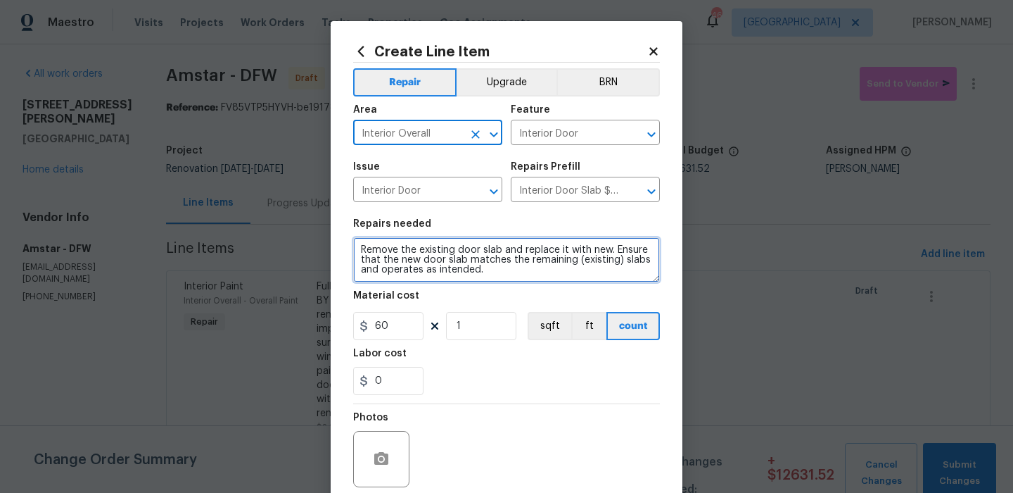
click at [437, 267] on textarea "Remove the existing door slab and replace it with new. Ensure that the new door…" at bounding box center [506, 259] width 307 height 45
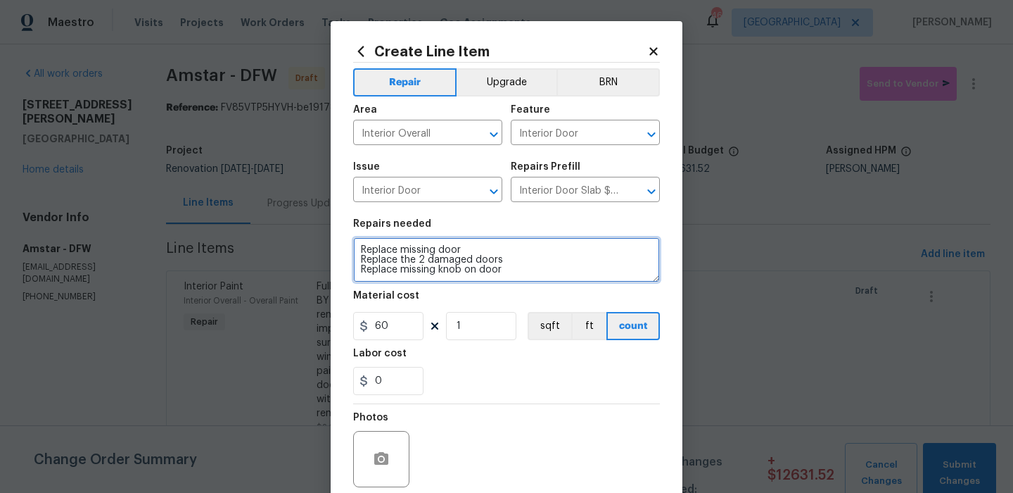
type textarea "Replace missing door Replace the 2 damaged doors Replace missing knob on door"
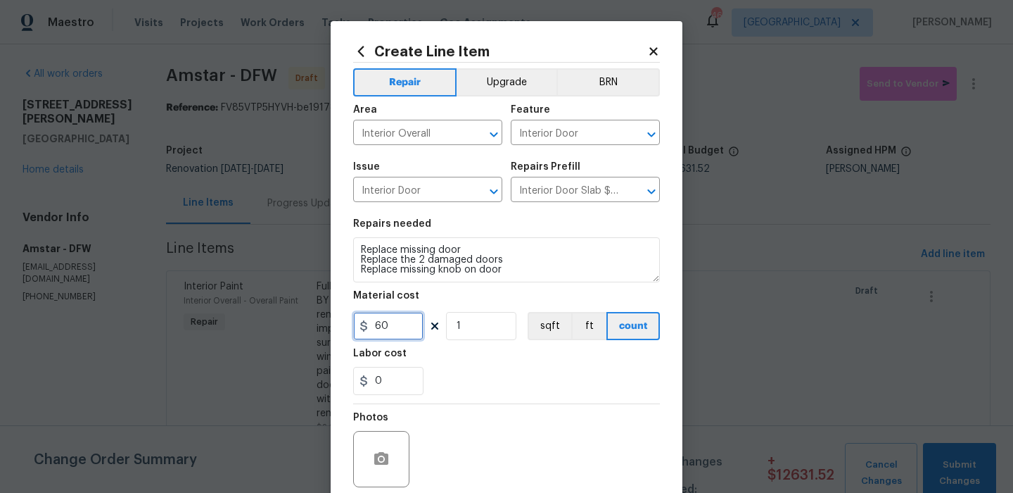
click at [392, 331] on input "60" at bounding box center [388, 326] width 70 height 28
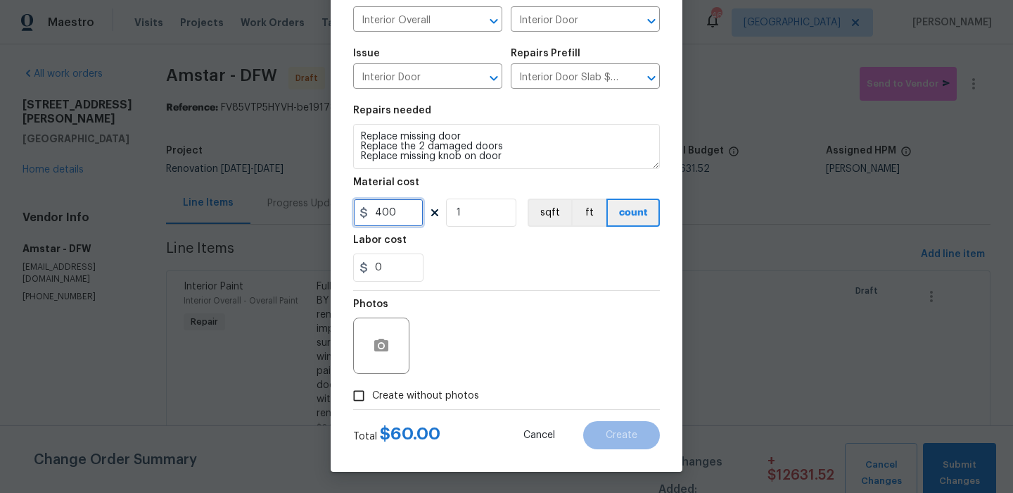
type input "400"
click at [407, 391] on span "Create without photos" at bounding box center [425, 395] width 107 height 15
click at [372, 391] on input "Create without photos" at bounding box center [358, 395] width 27 height 27
checkbox input "true"
click at [495, 362] on textarea at bounding box center [540, 345] width 239 height 56
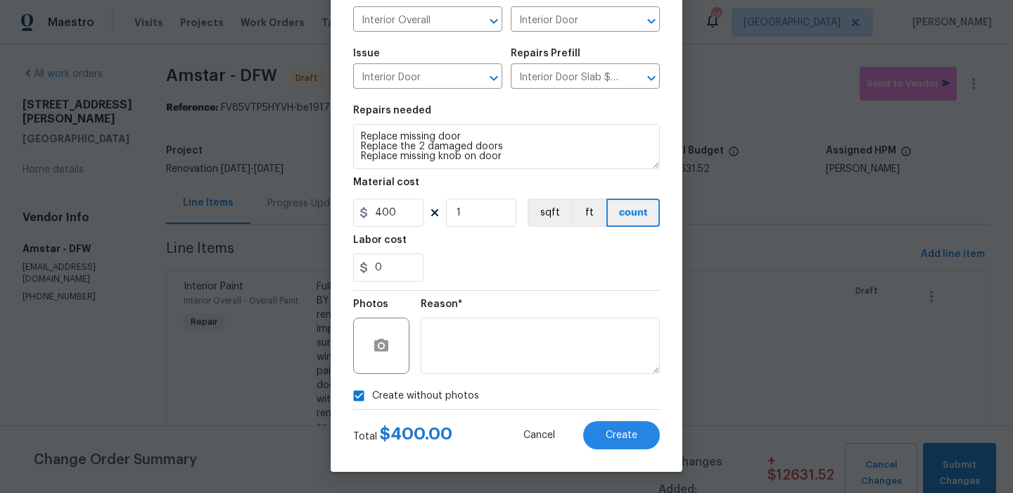
click at [594, 421] on div "Cancel Create" at bounding box center [580, 435] width 159 height 28
click at [600, 436] on button "Create" at bounding box center [621, 435] width 77 height 28
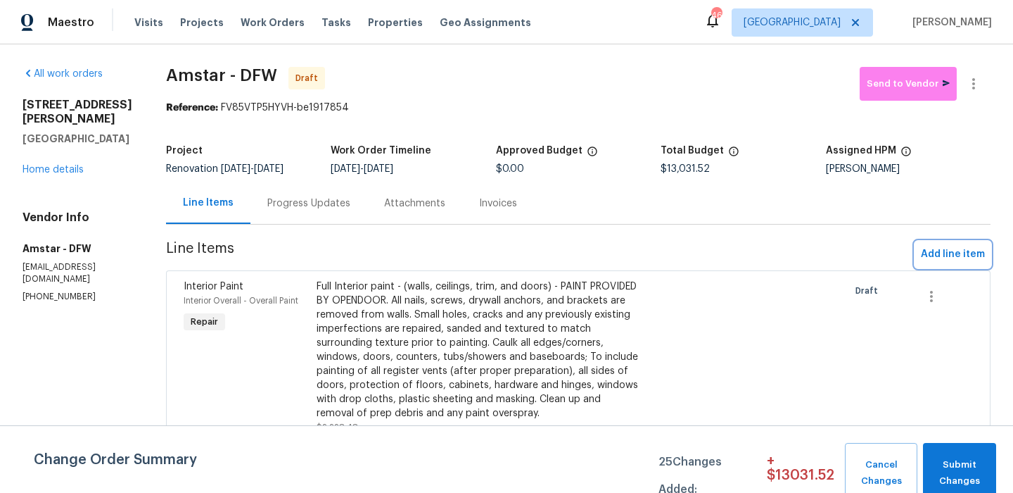
click at [963, 255] on span "Add line item" at bounding box center [953, 255] width 64 height 18
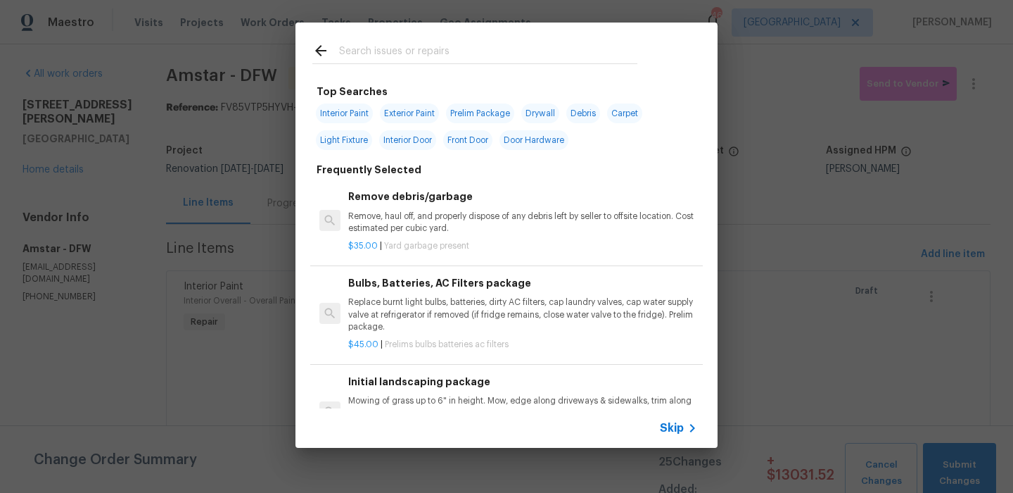
click at [436, 49] on input "text" at bounding box center [488, 52] width 298 height 21
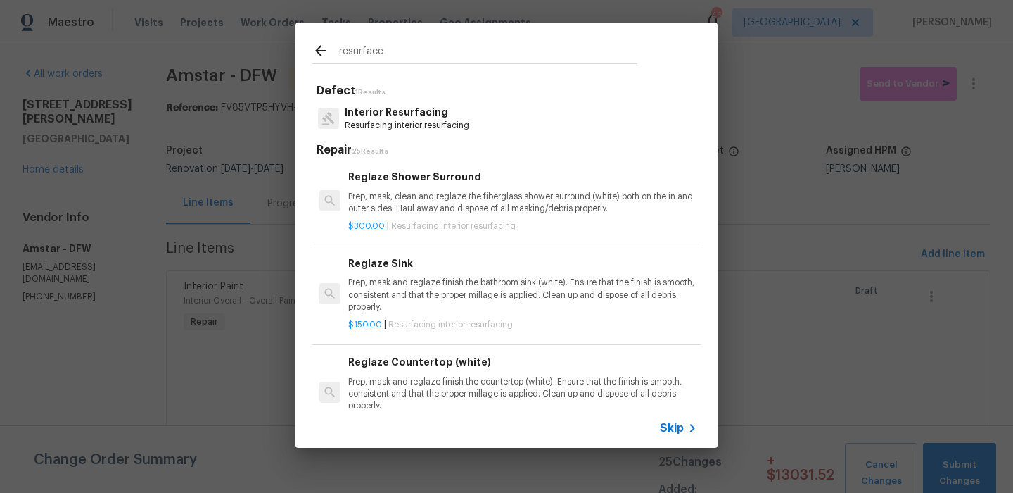
type input "resurface"
click at [433, 126] on p "Resurfacing interior resurfacing" at bounding box center [407, 126] width 125 height 12
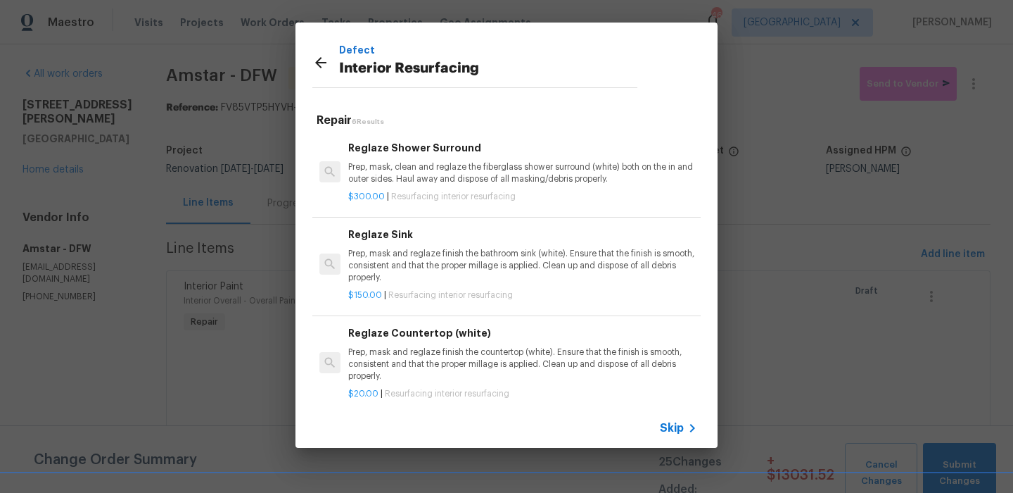
click at [407, 157] on div "Reglaze Shower Surround Prep, mask, clean and reglaze the fiberglass shower sur…" at bounding box center [522, 163] width 349 height 46
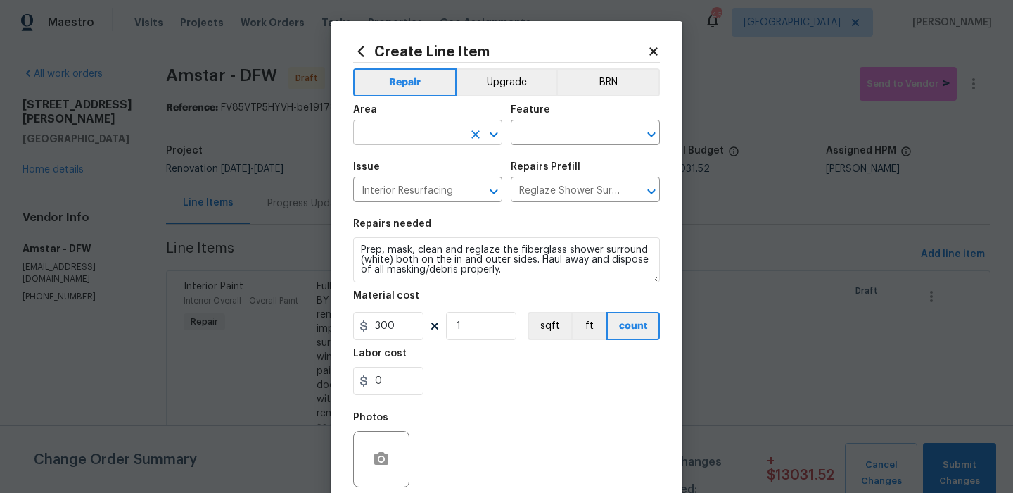
click at [430, 139] on input "text" at bounding box center [408, 134] width 110 height 22
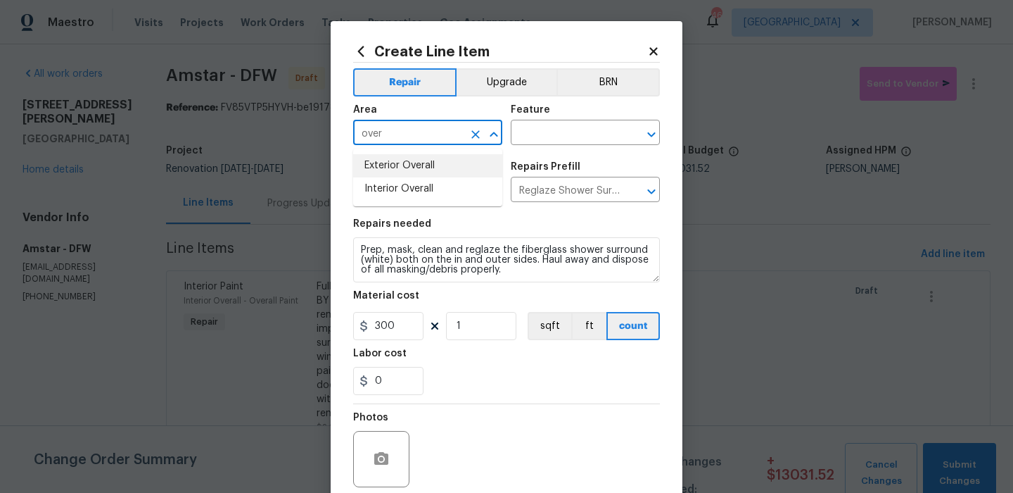
click at [452, 132] on input "over" at bounding box center [408, 134] width 110 height 22
click at [459, 158] on li "Bathroom" at bounding box center [427, 165] width 149 height 23
type input "Bathroom"
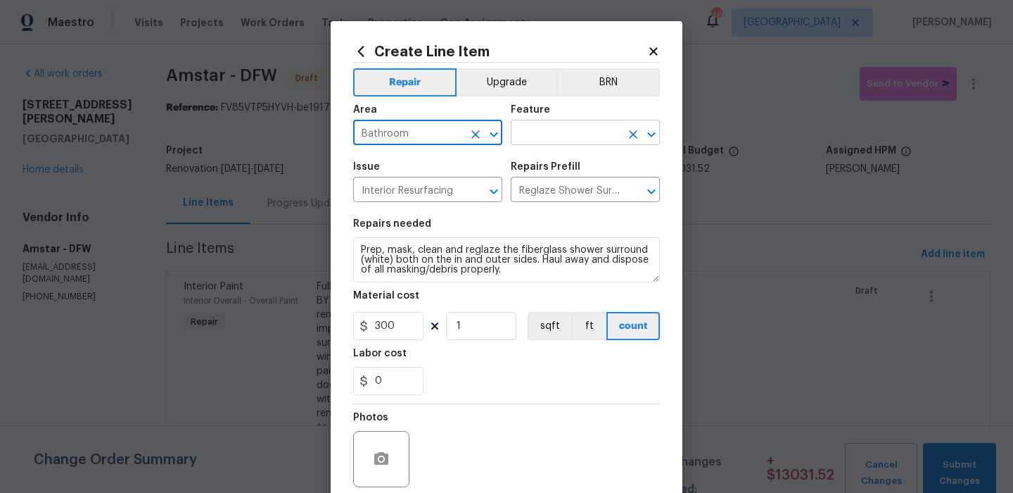
click at [578, 141] on input "text" at bounding box center [566, 134] width 110 height 22
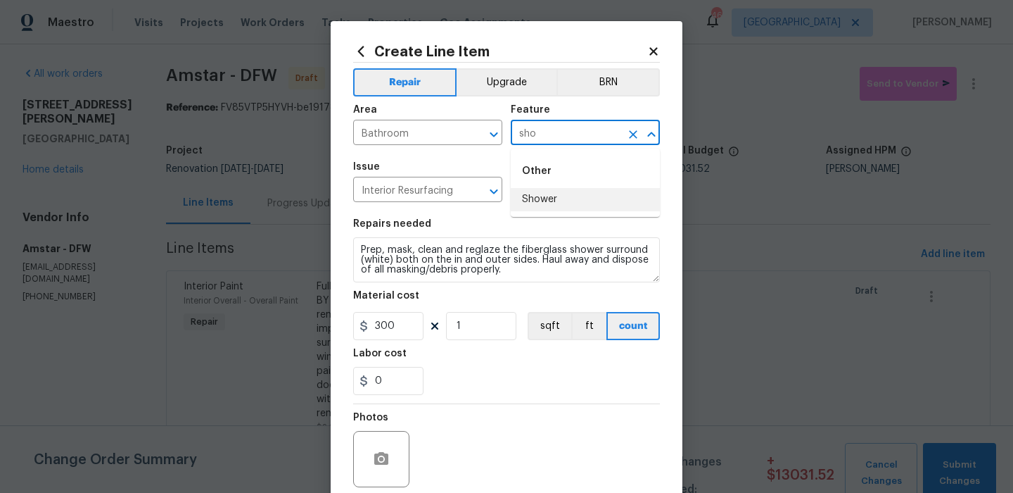
click at [572, 205] on li "Shower" at bounding box center [585, 199] width 149 height 23
type input "Shower"
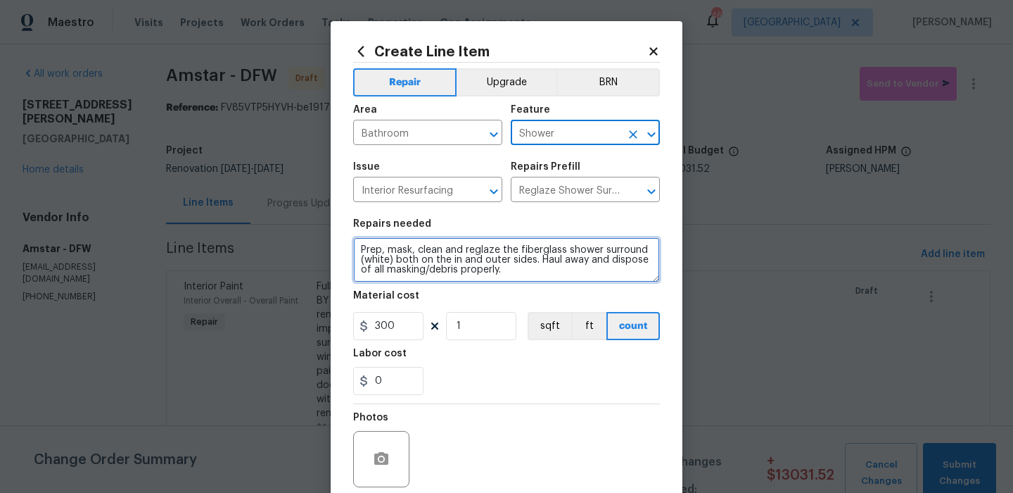
click at [514, 260] on textarea "Prep, mask, clean and reglaze the fiberglass shower surround (white) both on th…" at bounding box center [506, 259] width 307 height 45
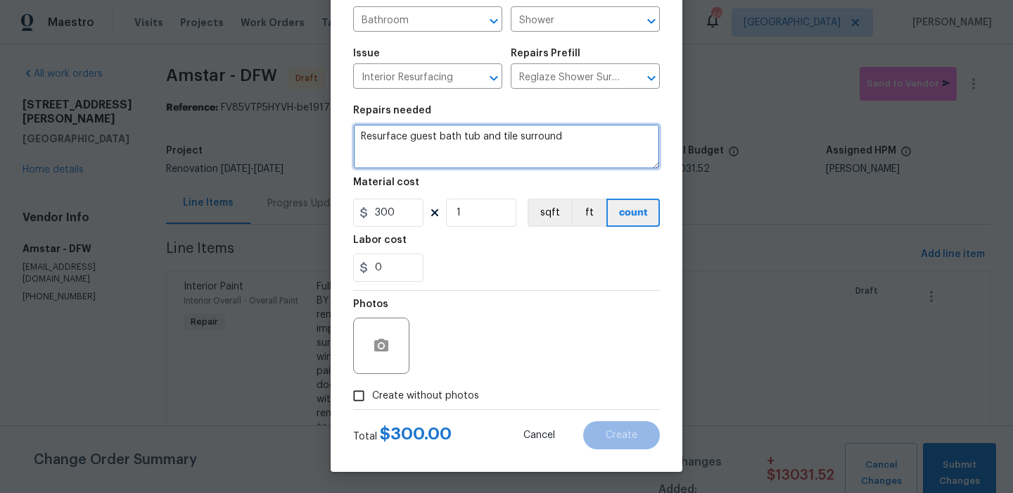
type textarea "Resurface guest bath tub and tile surround"
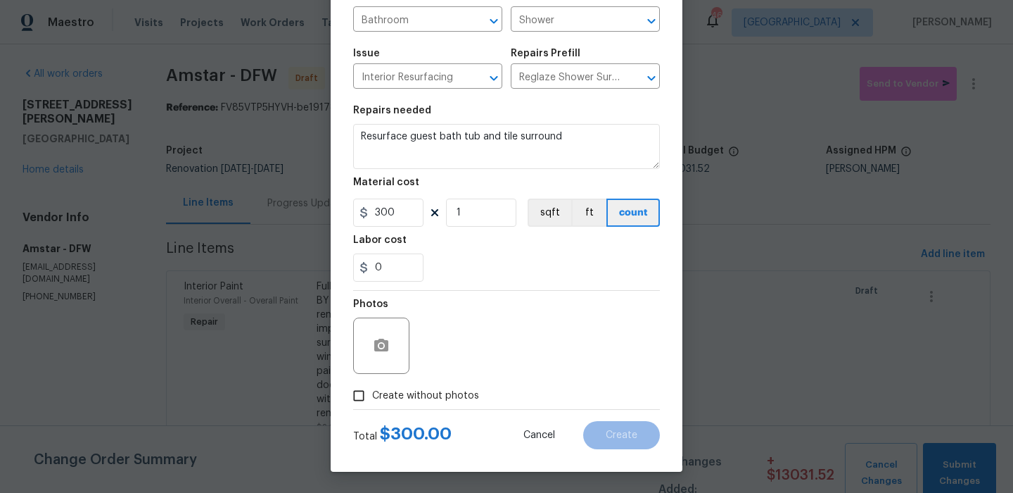
click at [463, 398] on span "Create without photos" at bounding box center [425, 395] width 107 height 15
click at [372, 398] on input "Create without photos" at bounding box center [358, 395] width 27 height 27
checkbox input "true"
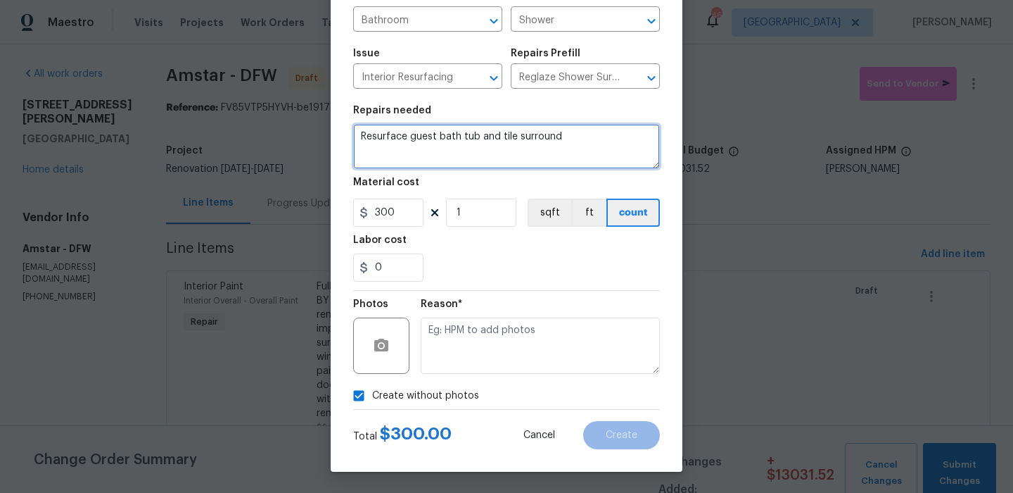
click at [562, 141] on textarea "Resurface guest bath tub and tile surround" at bounding box center [506, 146] width 307 height 45
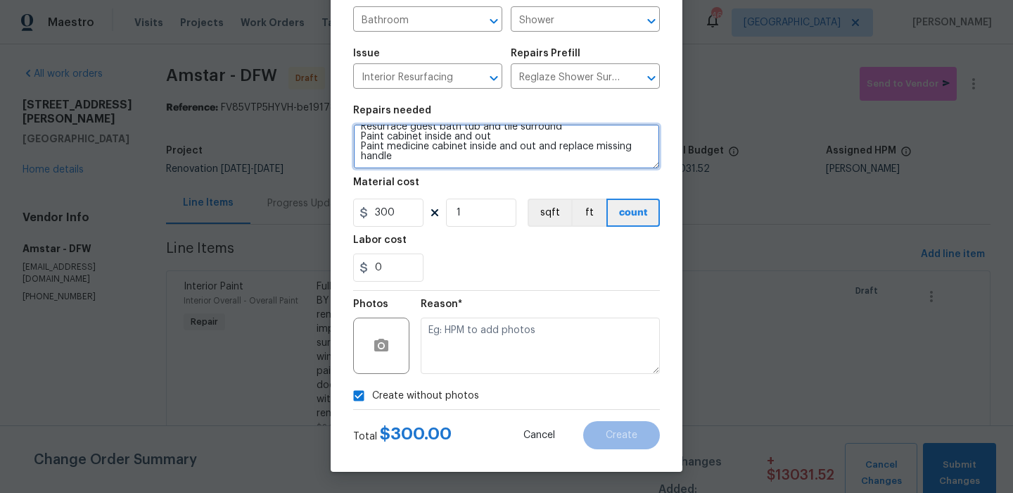
scroll to position [0, 0]
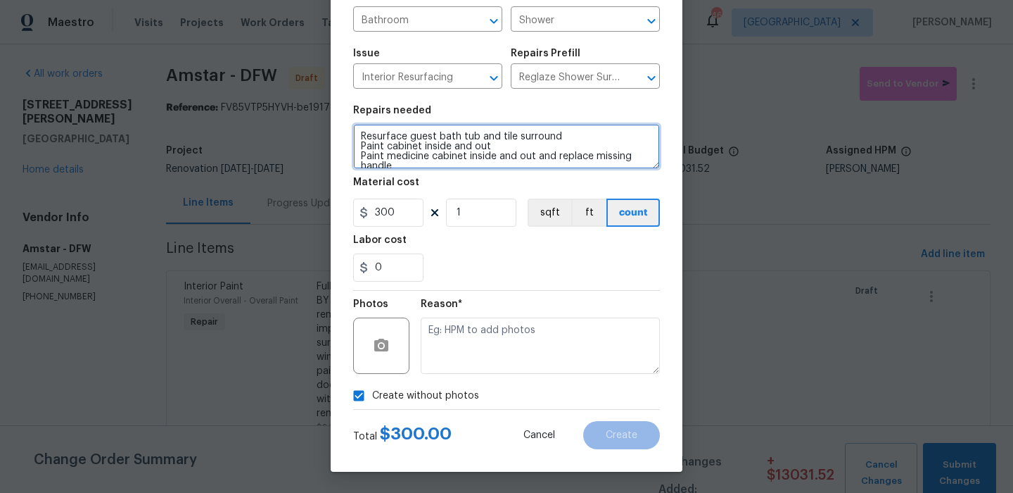
click at [361, 132] on textarea "Resurface guest bath tub and tile surround Paint cabinet inside and out Paint m…" at bounding box center [506, 146] width 307 height 45
type textarea "GUEST BATH Resurface guest bath tub and tile surround Paint cabinet inside and …"
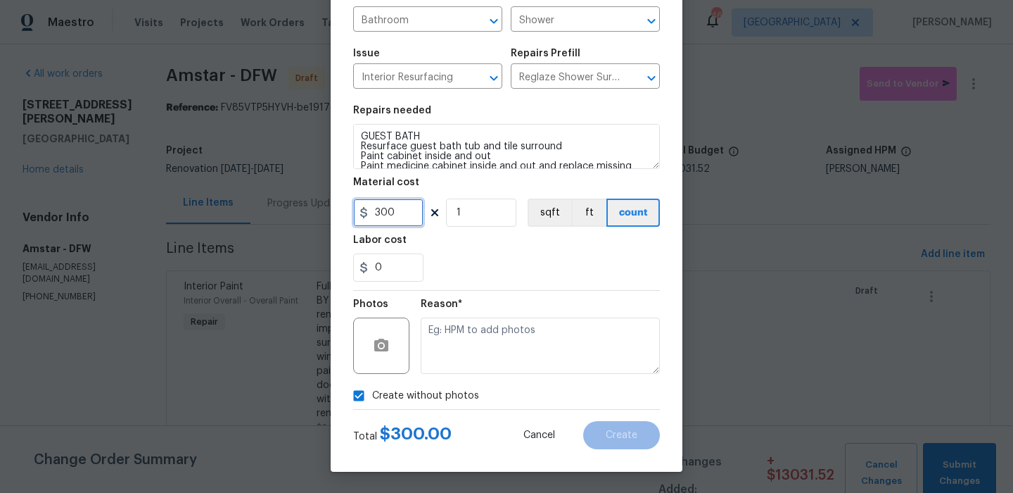
click at [405, 217] on input "300" at bounding box center [388, 212] width 70 height 28
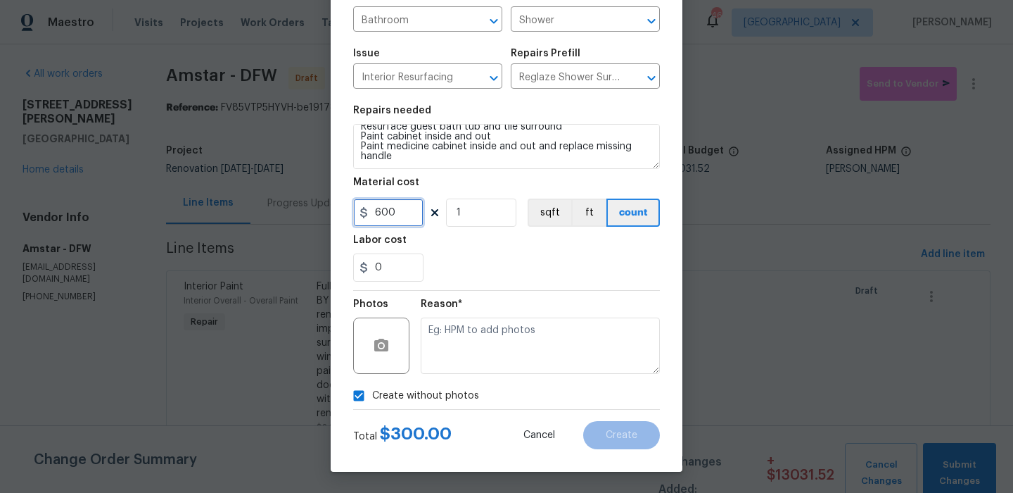
type input "600"
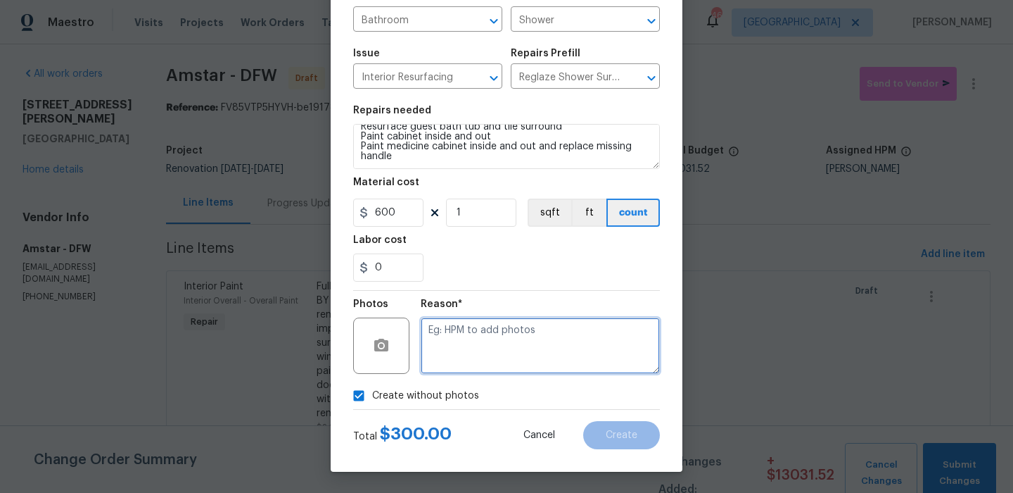
click at [533, 341] on textarea at bounding box center [540, 345] width 239 height 56
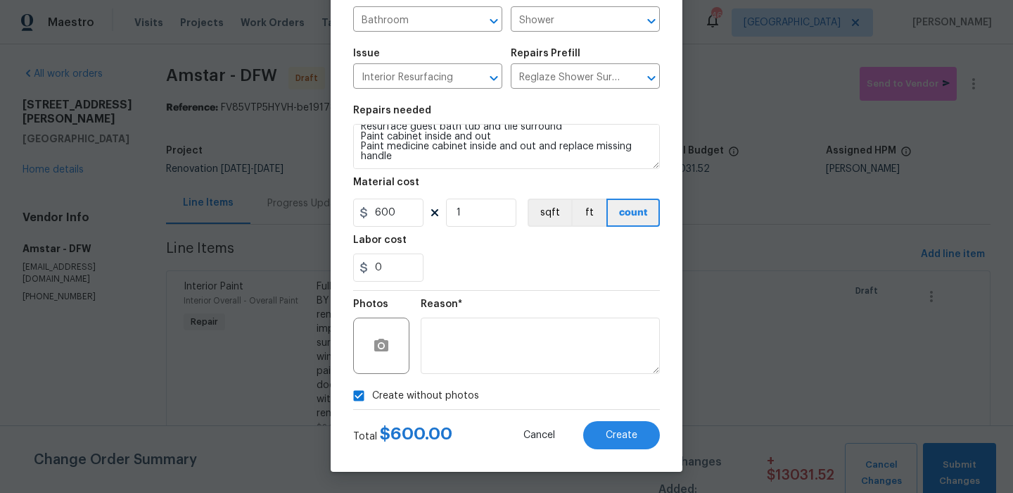
click at [623, 414] on div "Total $ 600.00 Cancel Create" at bounding box center [506, 429] width 307 height 39
click at [623, 429] on button "Create" at bounding box center [621, 435] width 77 height 28
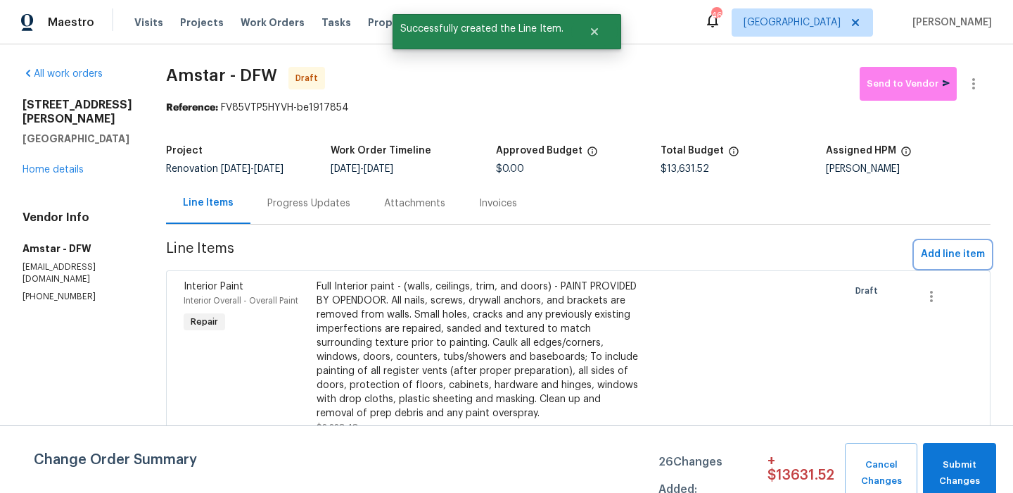
click at [953, 260] on span "Add line item" at bounding box center [953, 255] width 64 height 18
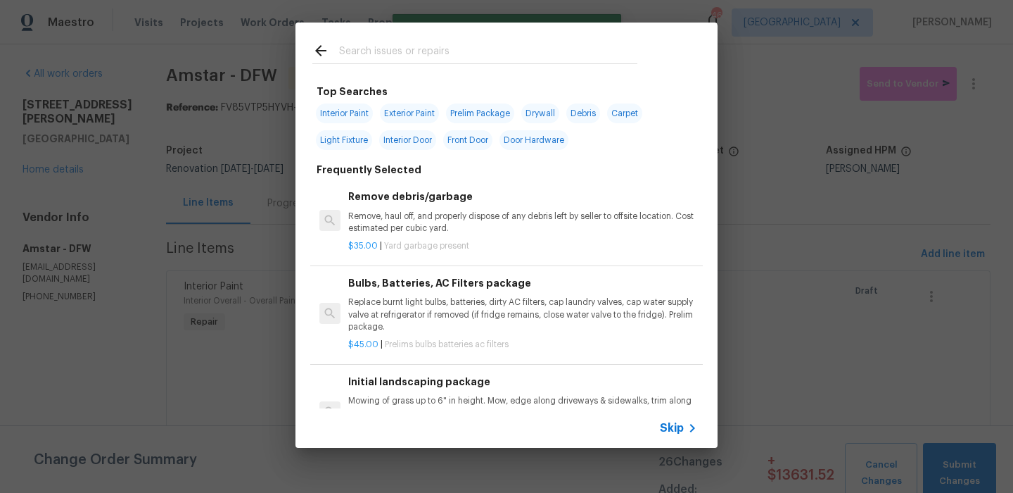
click at [420, 58] on input "text" at bounding box center [488, 52] width 298 height 21
click at [469, 52] on input "text" at bounding box center [488, 52] width 298 height 21
click at [540, 110] on span "Drywall" at bounding box center [540, 113] width 38 height 20
type input "Drywall"
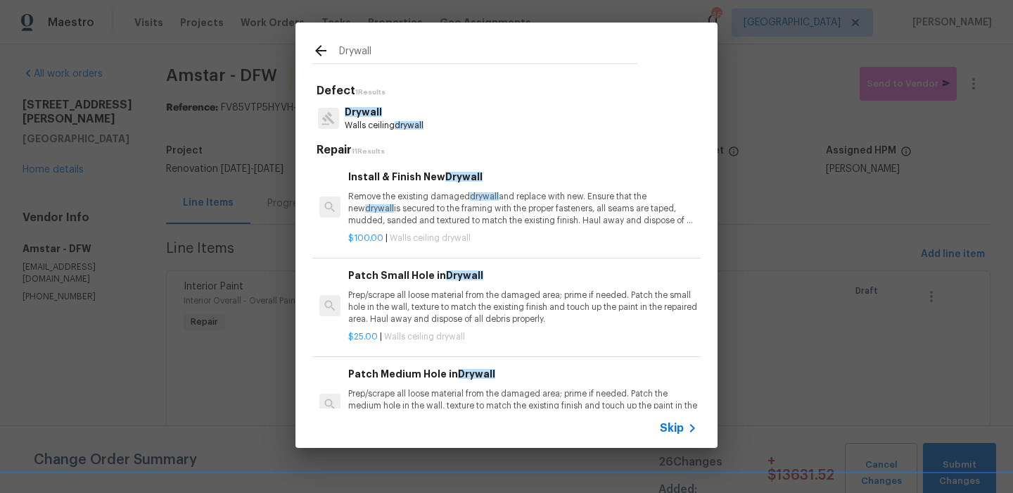
click at [376, 110] on span "Drywall" at bounding box center [363, 112] width 37 height 10
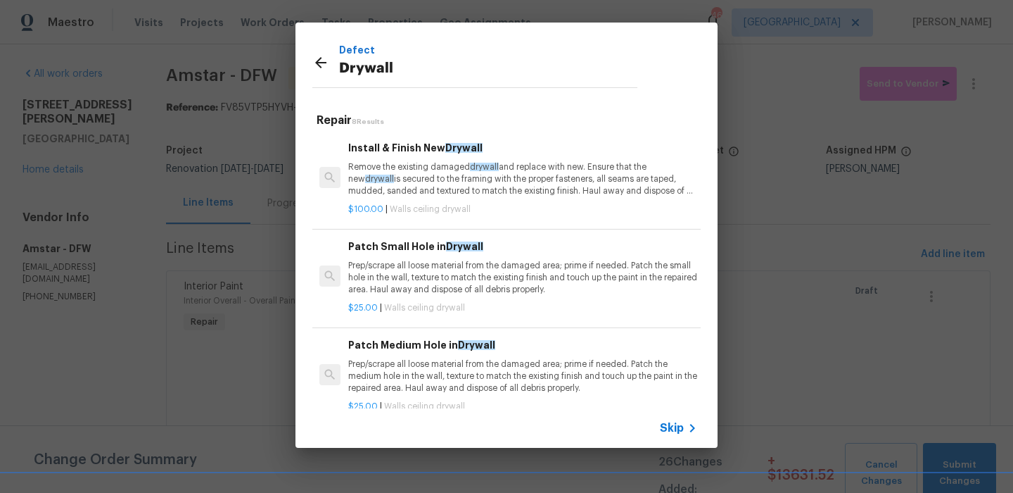
click at [378, 160] on div "Install & Finish New Drywall Remove the existing damaged drywall and replace wi…" at bounding box center [522, 169] width 349 height 58
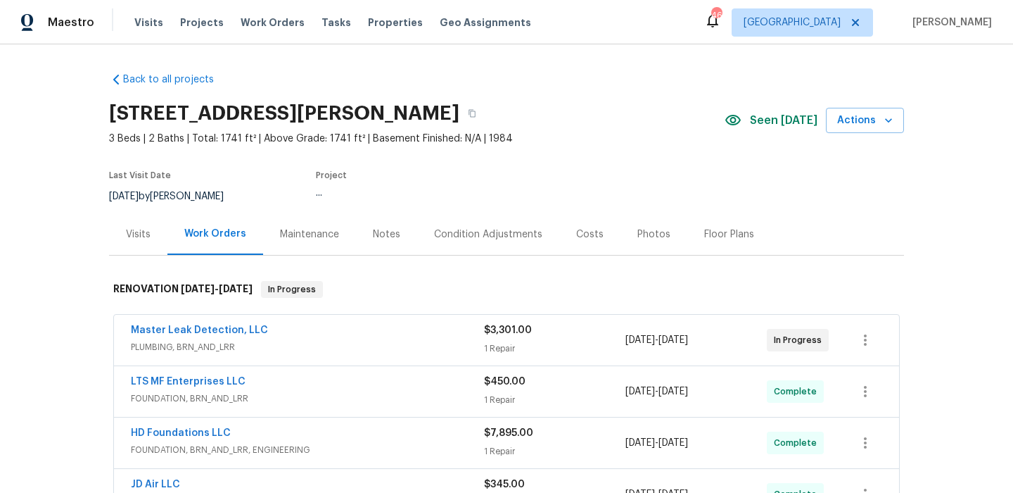
click at [404, 133] on span "3 Beds | 2 Baths | Total: 1741 ft² | Above Grade: 1741 ft² | Basement Finished:…" at bounding box center [417, 139] width 616 height 14
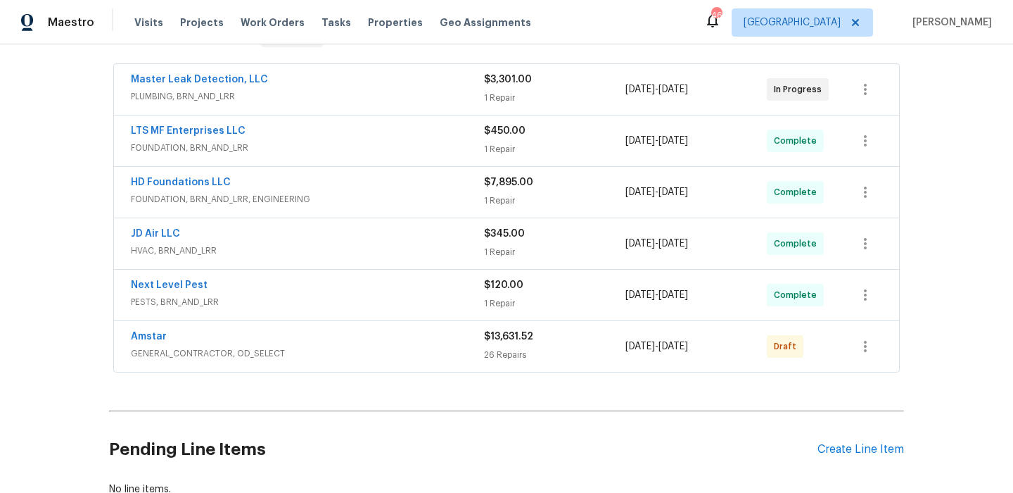
scroll to position [253, 0]
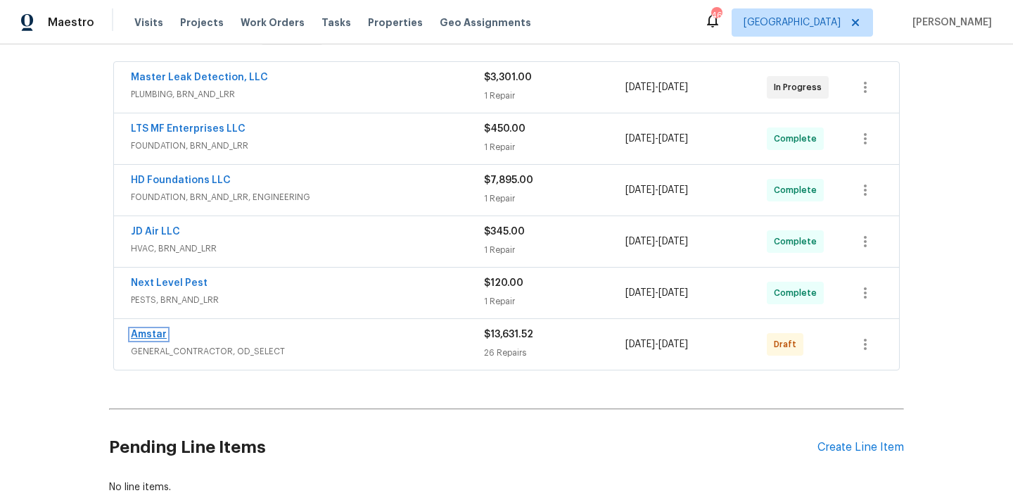
click at [143, 335] on link "Amstar" at bounding box center [149, 334] width 36 height 10
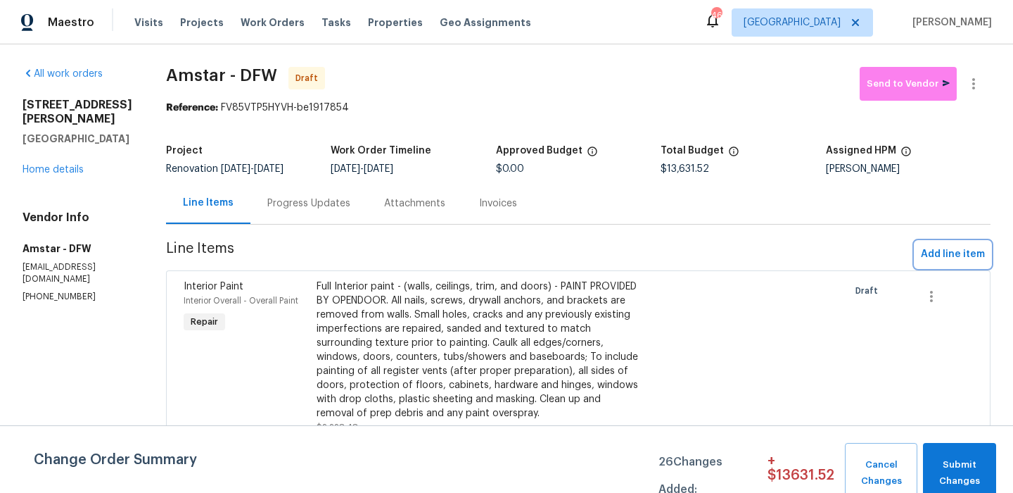
click at [959, 265] on button "Add line item" at bounding box center [952, 254] width 75 height 26
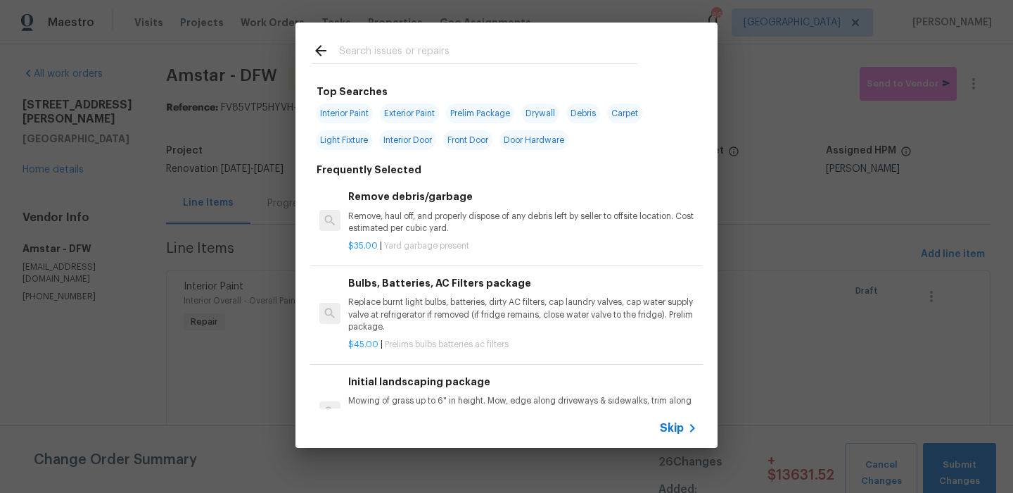
click at [429, 56] on input "text" at bounding box center [488, 52] width 298 height 21
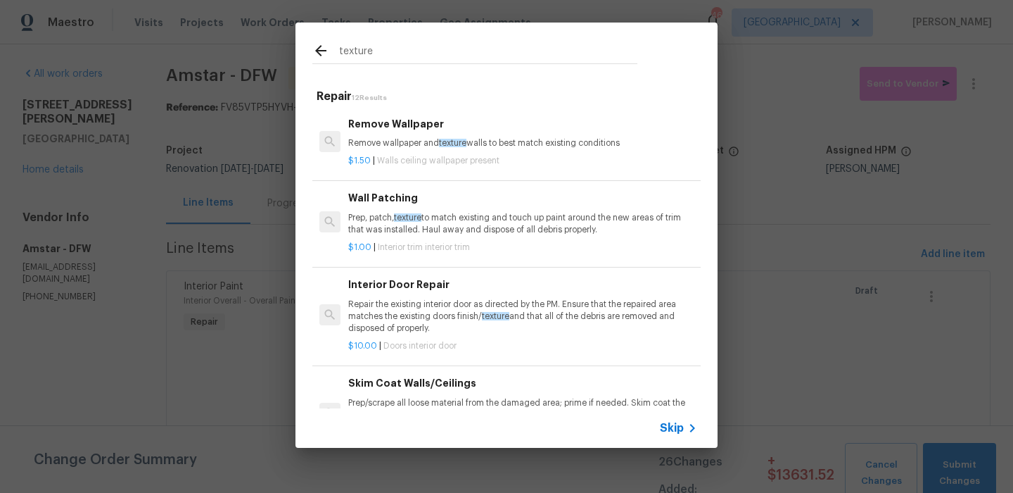
type input "texture"
click at [440, 139] on p "Remove wallpaper and texture walls to best match existing conditions" at bounding box center [522, 143] width 349 height 12
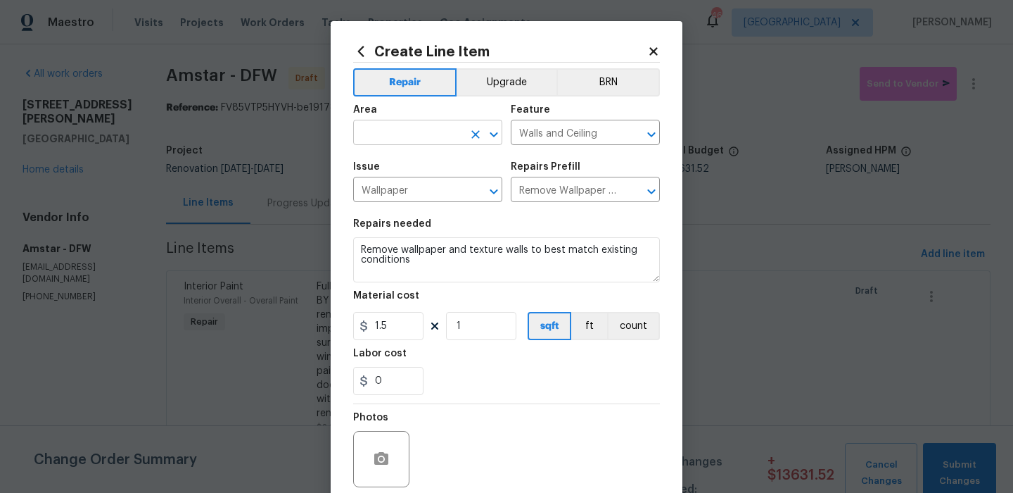
click at [415, 136] on input "text" at bounding box center [408, 134] width 110 height 22
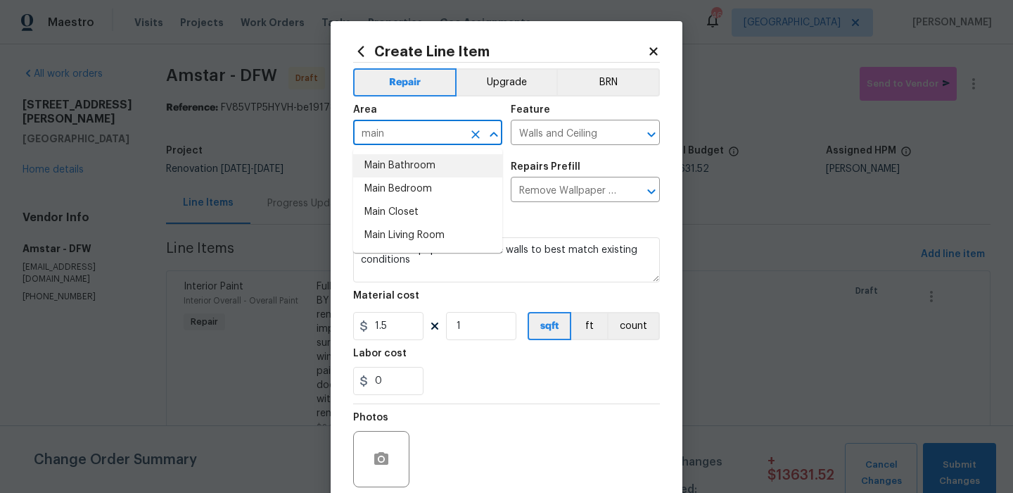
click at [419, 169] on li "Main Bathroom" at bounding box center [427, 165] width 149 height 23
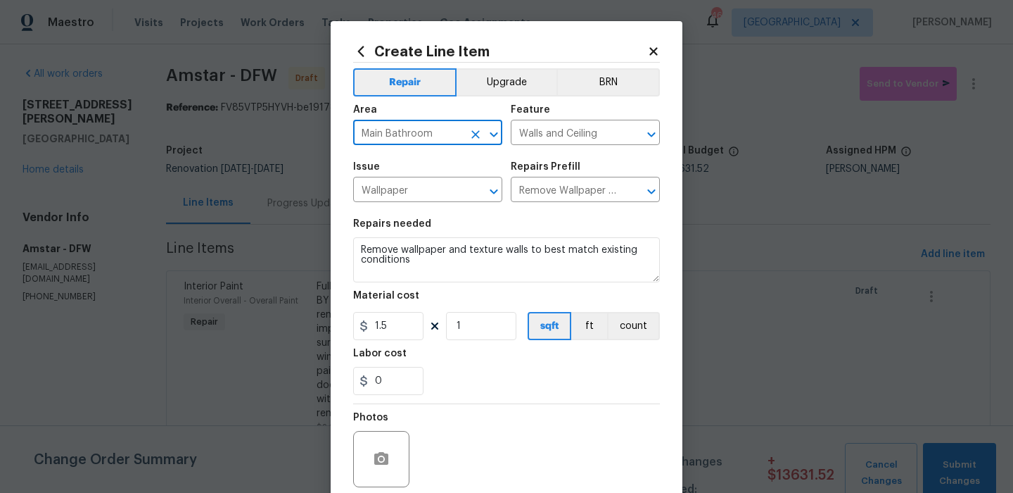
type input "Main Bathroom"
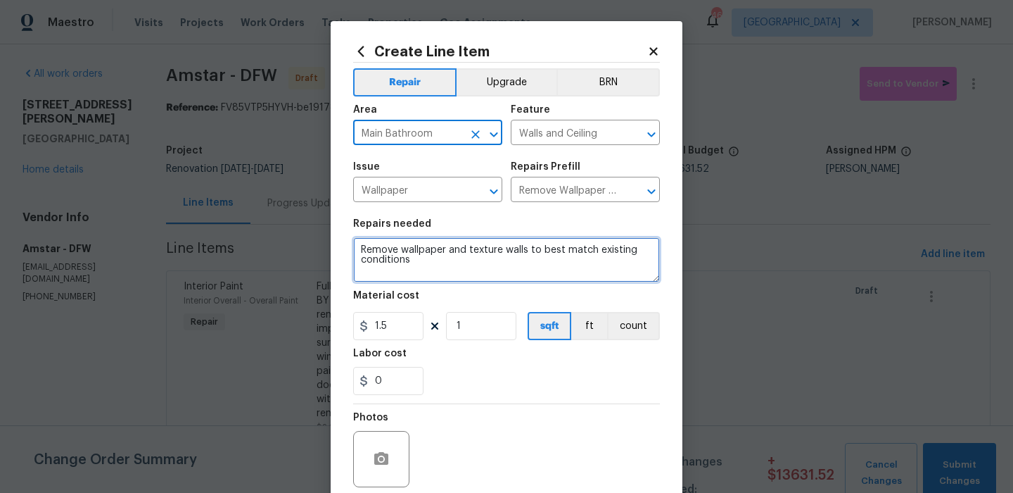
click at [425, 265] on textarea "Remove wallpaper and texture walls to best match existing conditions" at bounding box center [506, 259] width 307 height 45
click at [419, 260] on textarea "Remove wallpaper and texture walls to best match existing conditions" at bounding box center [506, 259] width 307 height 45
drag, startPoint x: 398, startPoint y: 251, endPoint x: 431, endPoint y: 263, distance: 35.4
click at [431, 263] on textarea "Remove wallpaper and texture walls to best match existing conditions" at bounding box center [506, 259] width 307 height 45
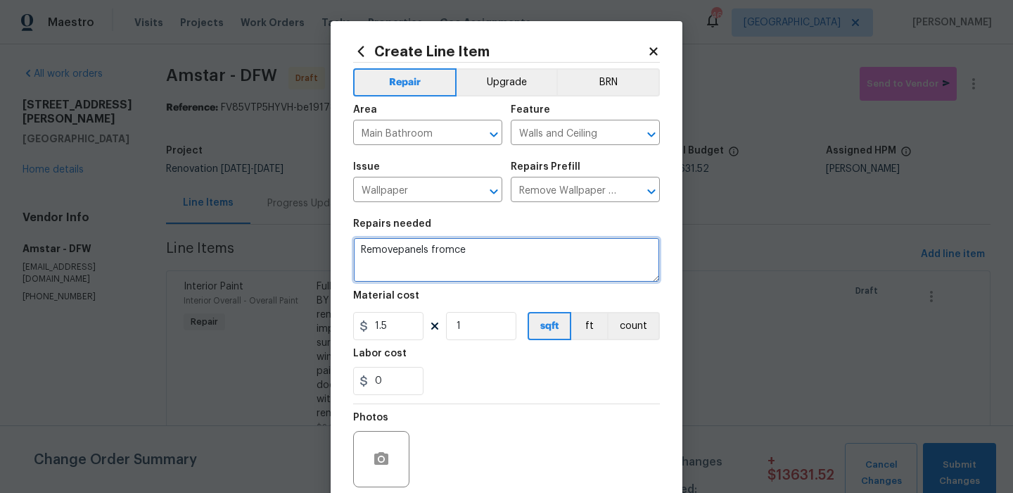
click at [398, 255] on textarea "Removepanels fromce" at bounding box center [506, 259] width 307 height 45
click at [467, 254] on textarea "Remove panels fromce" at bounding box center [506, 259] width 307 height 45
click at [455, 253] on textarea "Remove panels fromce" at bounding box center [506, 259] width 307 height 45
click at [480, 254] on textarea "Remove panels from ce" at bounding box center [506, 259] width 307 height 45
type textarea "Remove panels from ceiling in main bedroom"
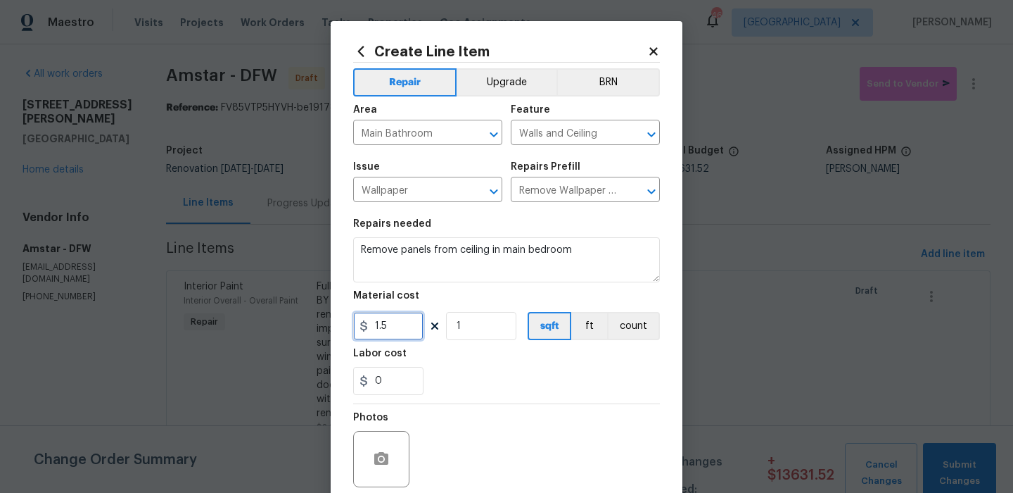
click at [410, 328] on input "1.5" at bounding box center [388, 326] width 70 height 28
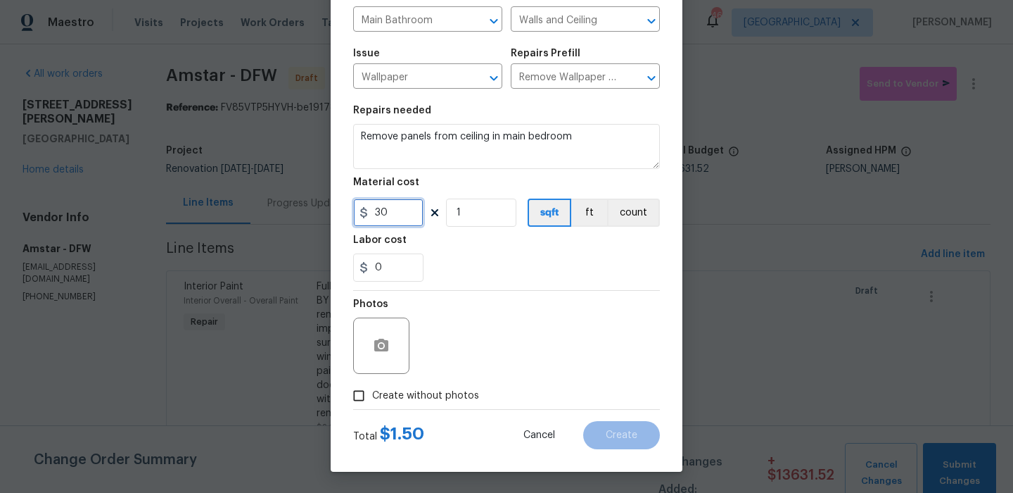
type input "30"
drag, startPoint x: 417, startPoint y: 393, endPoint x: 424, endPoint y: 388, distance: 9.2
click at [417, 393] on span "Create without photos" at bounding box center [425, 395] width 107 height 15
click at [372, 393] on input "Create without photos" at bounding box center [358, 395] width 27 height 27
checkbox input "true"
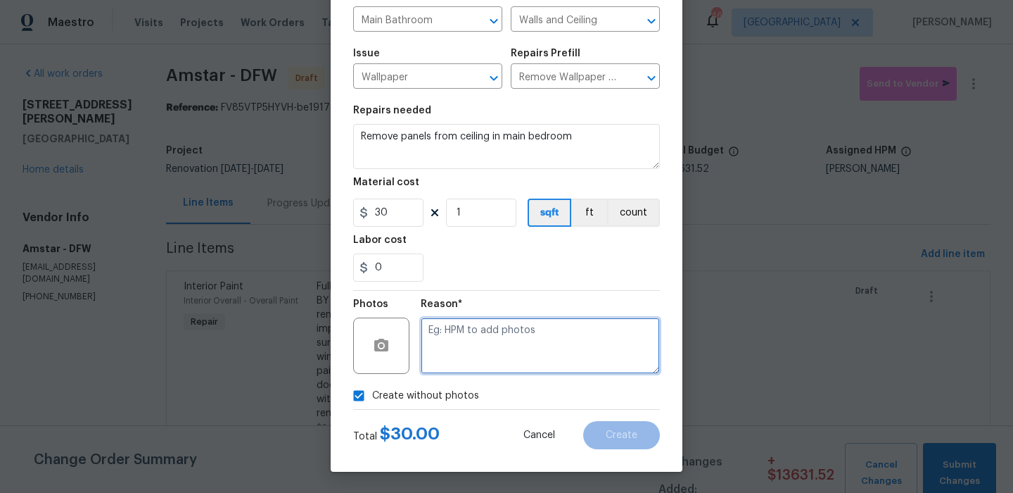
click at [486, 367] on textarea at bounding box center [540, 345] width 239 height 56
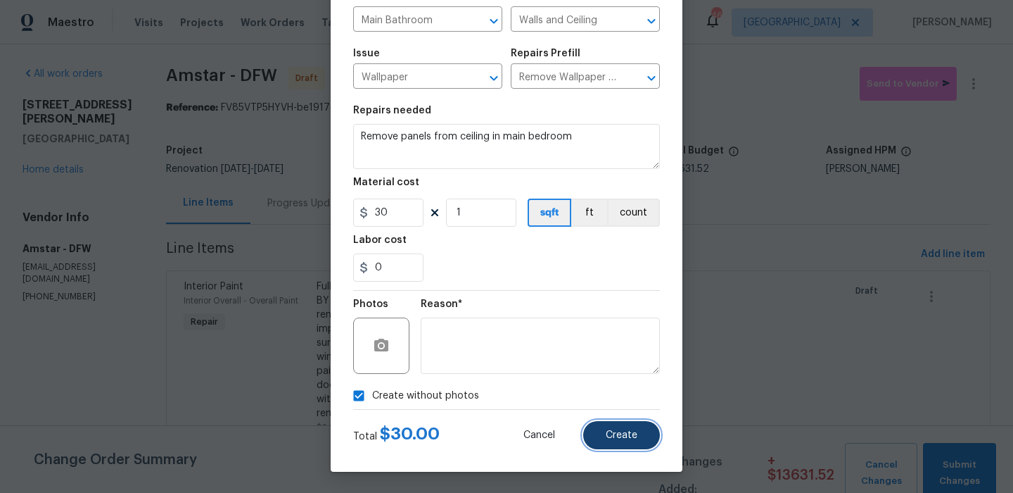
click at [614, 440] on button "Create" at bounding box center [621, 435] width 77 height 28
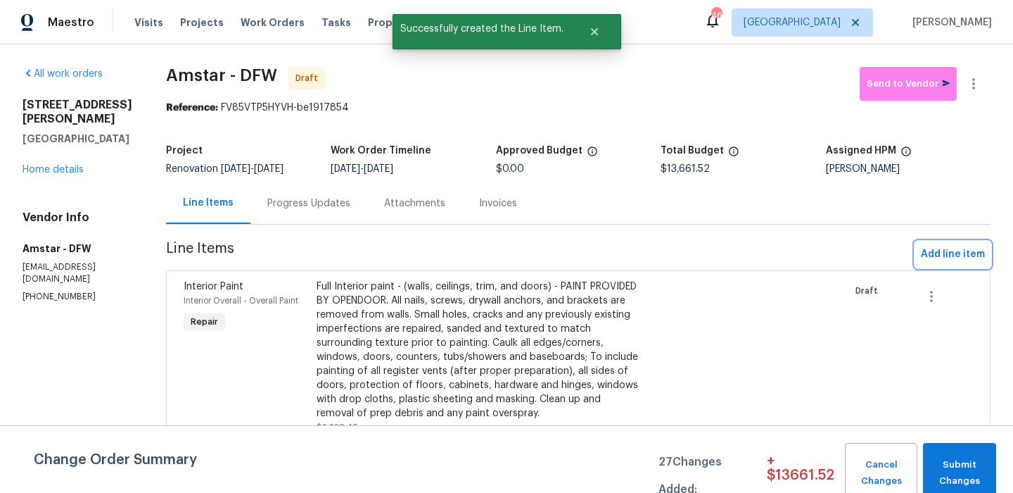
click at [944, 265] on button "Add line item" at bounding box center [952, 254] width 75 height 26
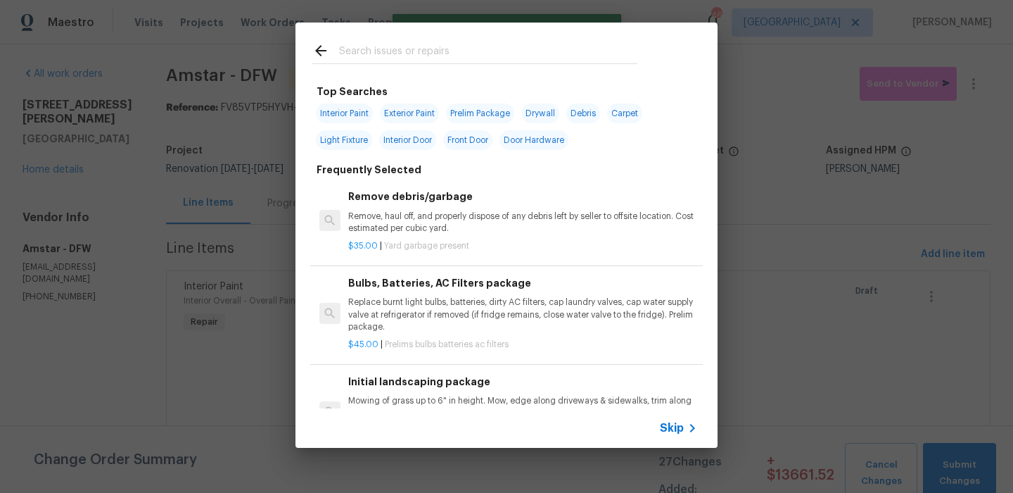
click at [450, 56] on input "text" at bounding box center [488, 52] width 298 height 21
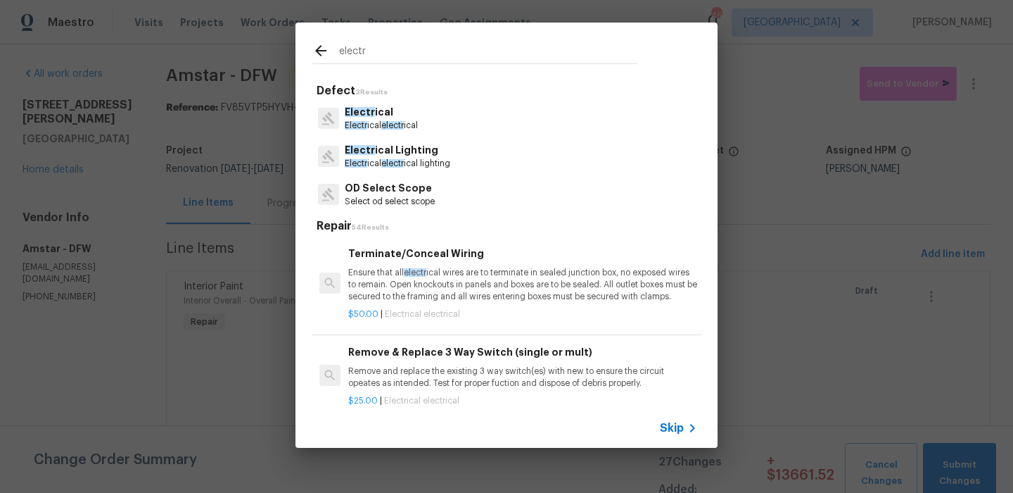
type input "electr"
click at [412, 118] on p "Electr ical" at bounding box center [381, 112] width 73 height 15
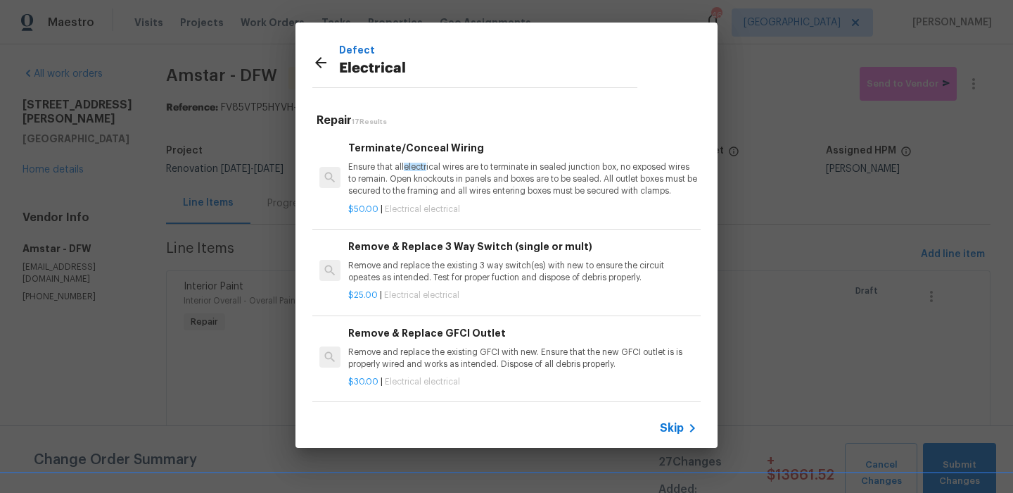
scroll to position [1, 0]
click at [493, 184] on p "Ensure that all electr ical wires are to terminate in sealed junction box, no e…" at bounding box center [522, 178] width 349 height 36
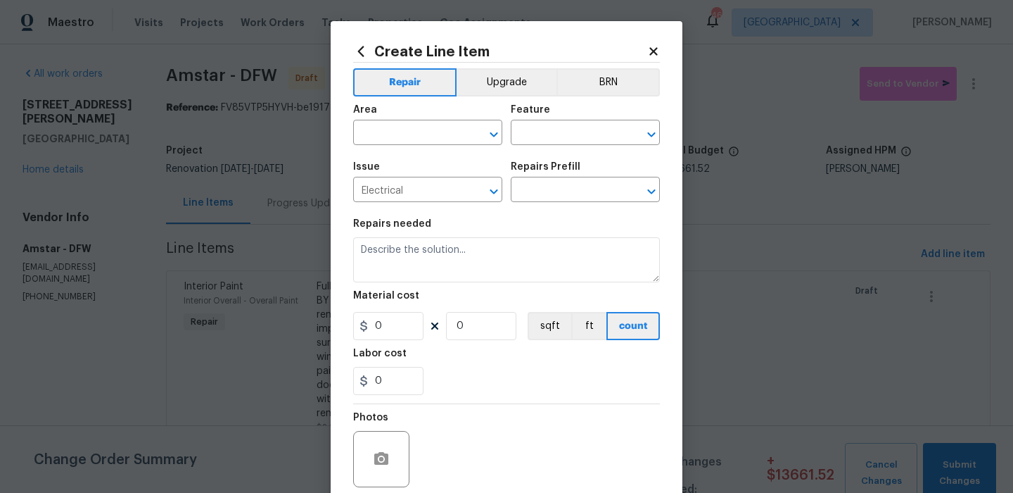
type input "Terminate/Conceal Wiring $50.00"
type textarea "Ensure that all electrical wires are to terminate in sealed junction box, no ex…"
type input "50"
type input "1"
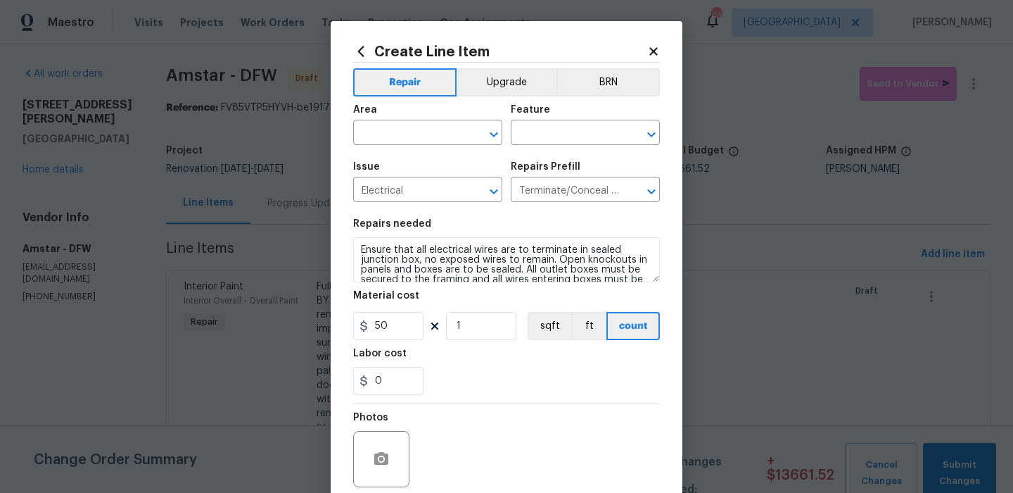
click at [431, 113] on div "Area" at bounding box center [427, 114] width 149 height 18
click at [421, 122] on figure "Area ​" at bounding box center [427, 125] width 149 height 40
click at [421, 123] on input "text" at bounding box center [408, 134] width 110 height 22
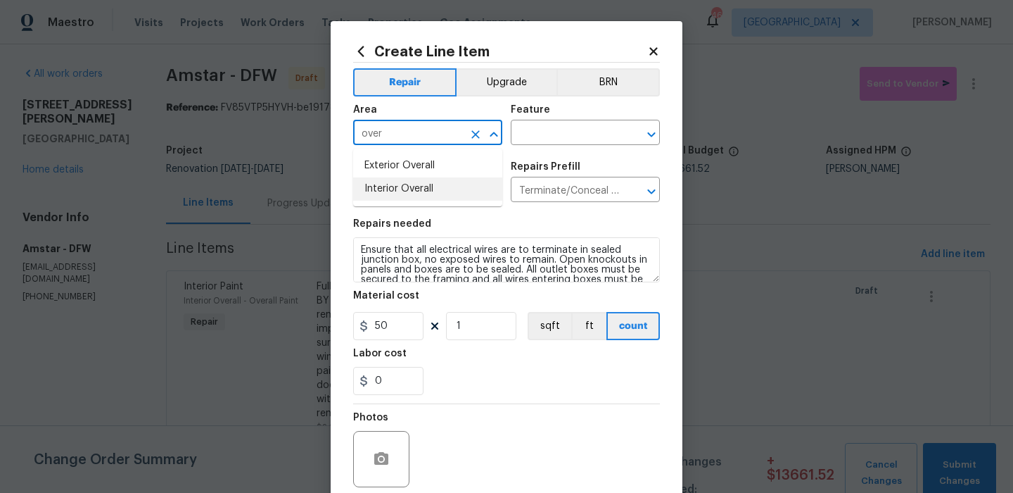
click at [421, 181] on li "Interior Overall" at bounding box center [427, 188] width 149 height 23
type input "Interior Overall"
click at [552, 140] on input "text" at bounding box center [566, 134] width 110 height 22
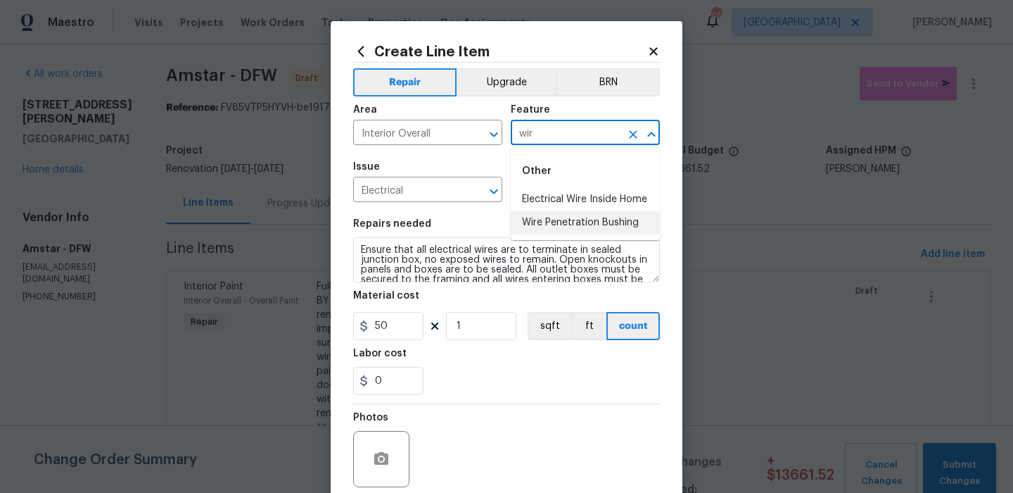
click at [558, 203] on li "Electrical Wire Inside Home" at bounding box center [585, 199] width 149 height 23
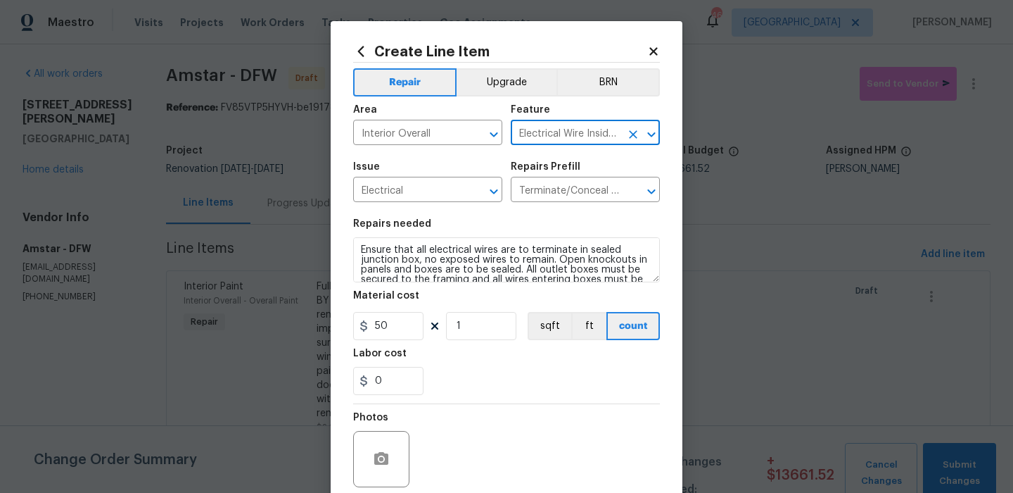
scroll to position [114, 0]
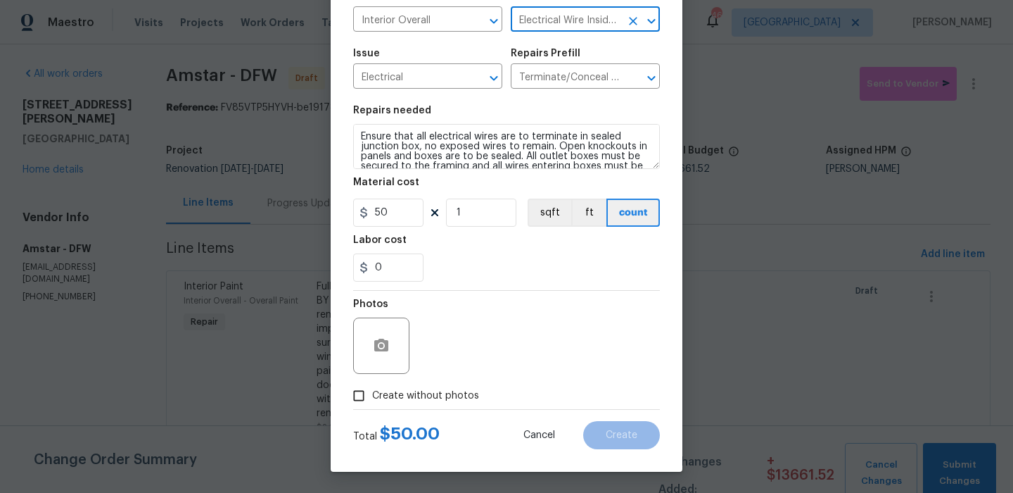
type input "Electrical Wire Inside Home"
click at [412, 394] on span "Create without photos" at bounding box center [425, 395] width 107 height 15
click at [372, 394] on input "Create without photos" at bounding box center [358, 395] width 27 height 27
checkbox input "true"
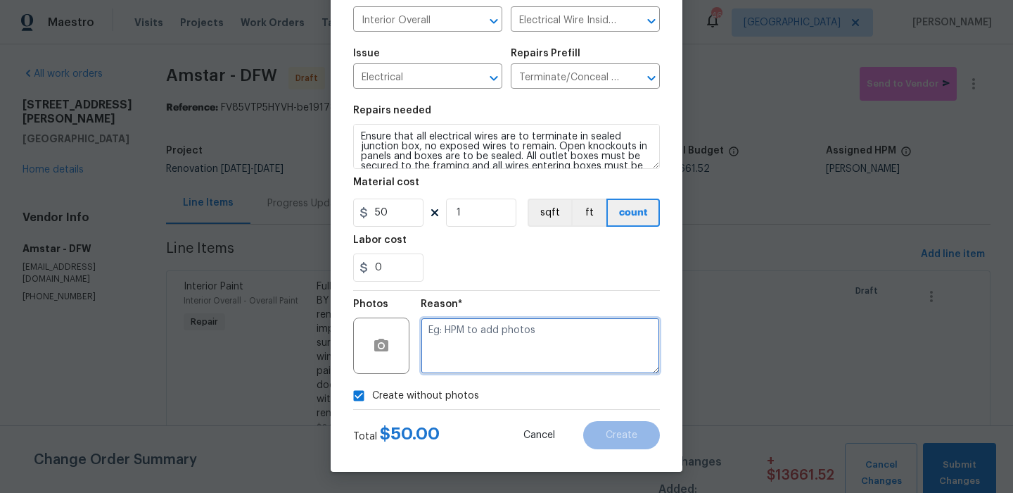
click at [480, 341] on textarea at bounding box center [540, 345] width 239 height 56
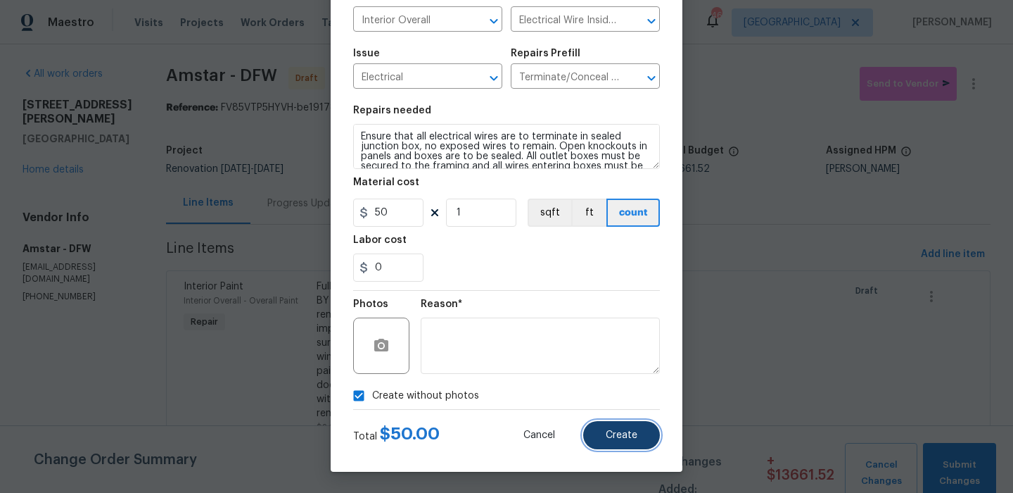
click at [619, 441] on button "Create" at bounding box center [621, 435] width 77 height 28
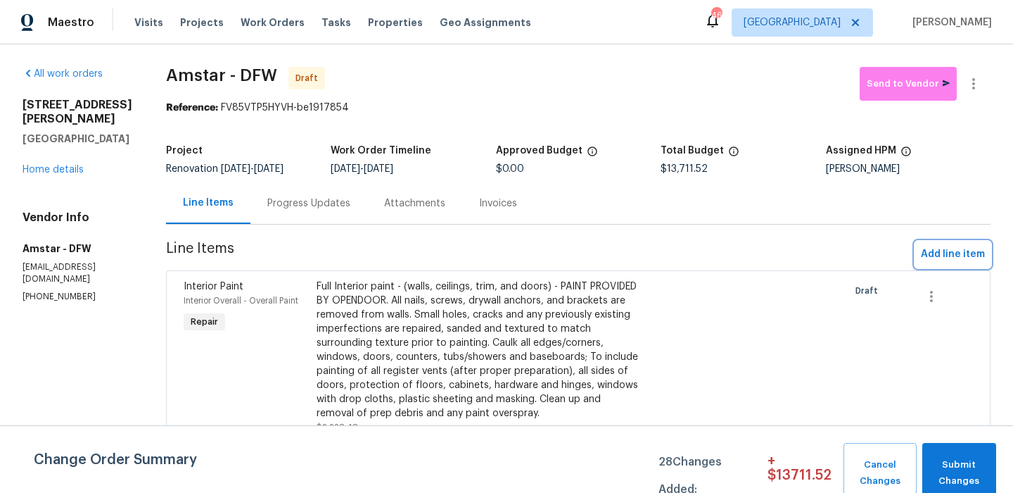
click at [930, 253] on span "Add line item" at bounding box center [953, 255] width 64 height 18
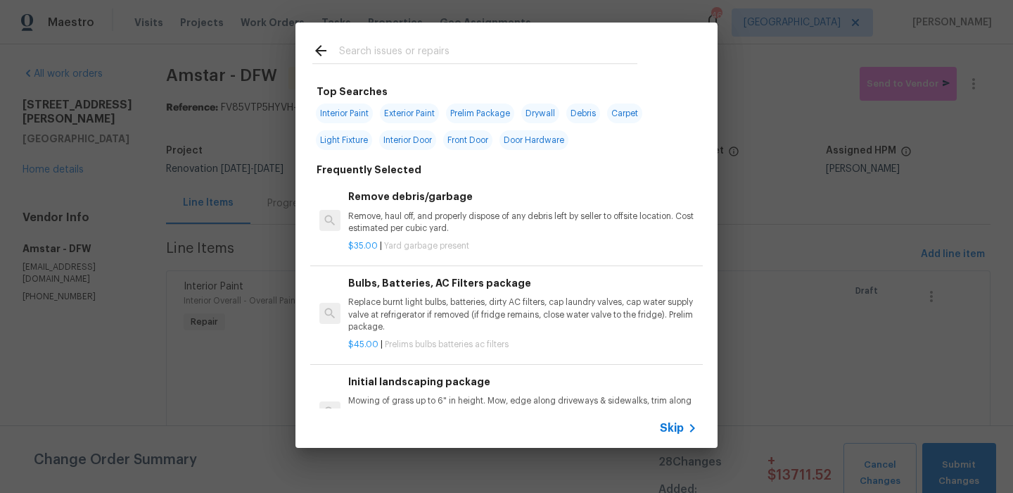
click at [411, 66] on div at bounding box center [475, 51] width 359 height 56
click at [431, 42] on input "text" at bounding box center [488, 52] width 298 height 21
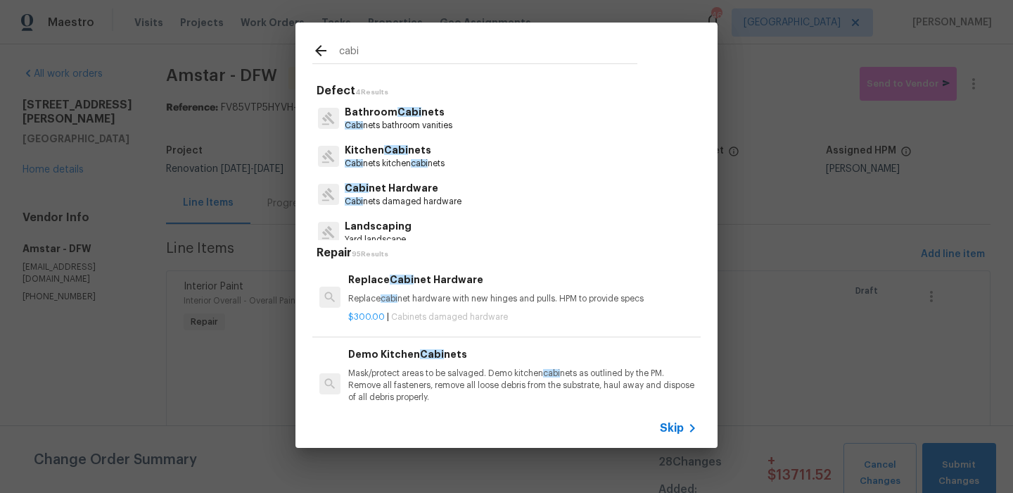
type input "cabi"
click at [420, 121] on p "Cabi nets bathroom vanities" at bounding box center [399, 126] width 108 height 12
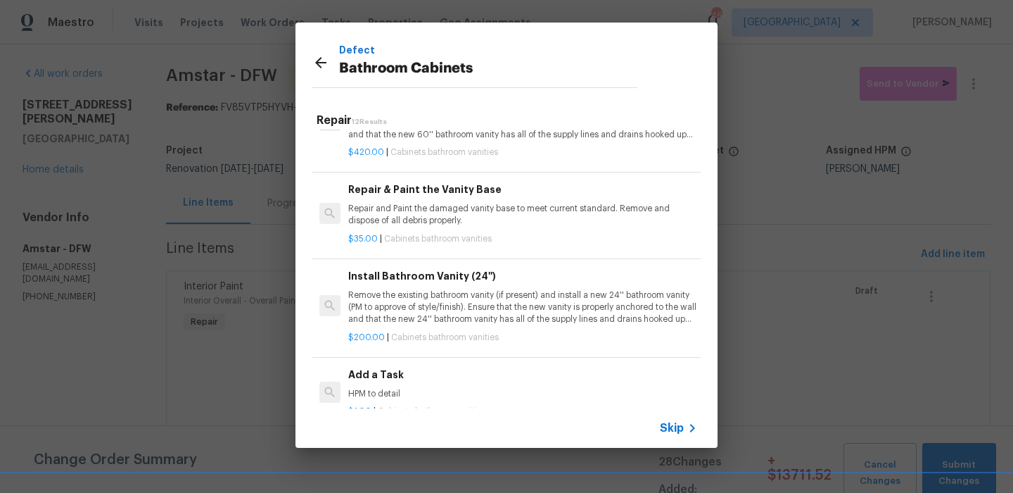
scroll to position [0, 0]
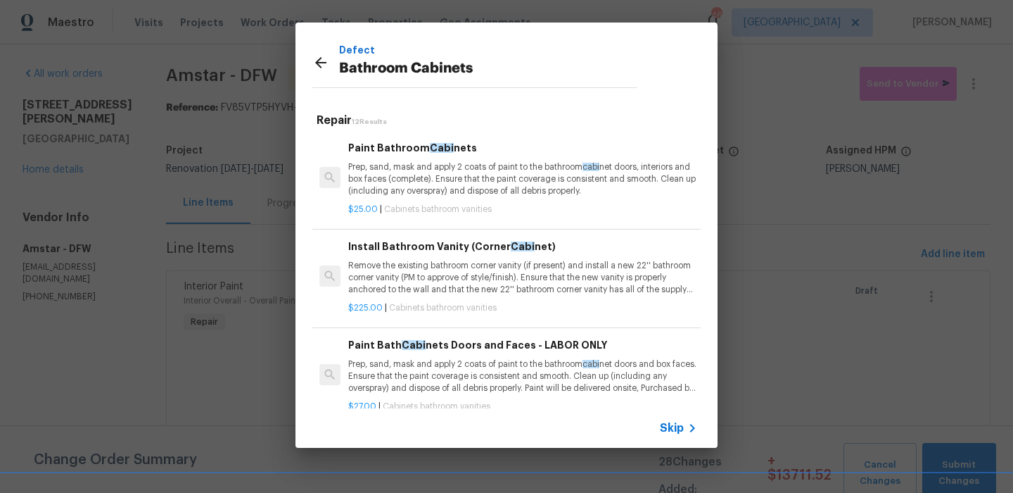
click at [449, 179] on p "Prep, sand, mask and apply 2 coats of paint to the bathroom cabi net doors, int…" at bounding box center [522, 179] width 349 height 36
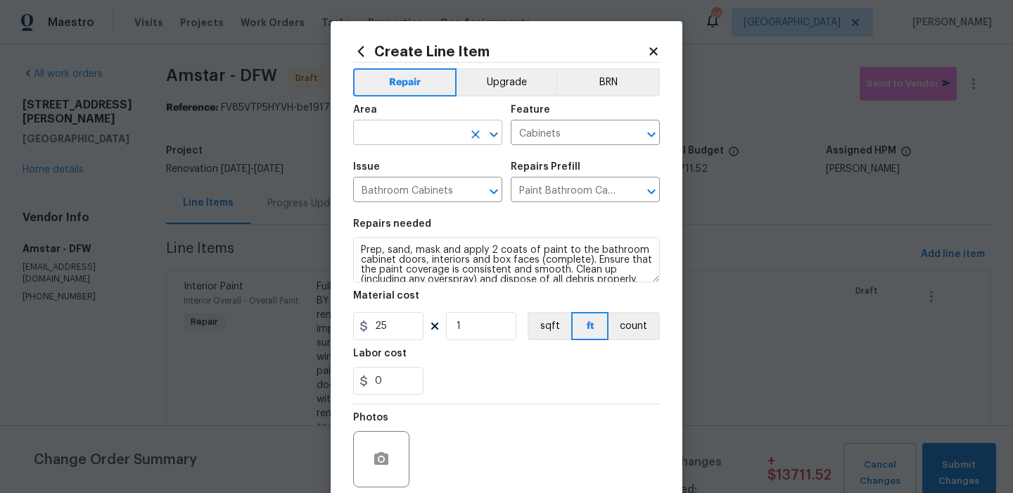
click at [406, 143] on input "text" at bounding box center [408, 134] width 110 height 22
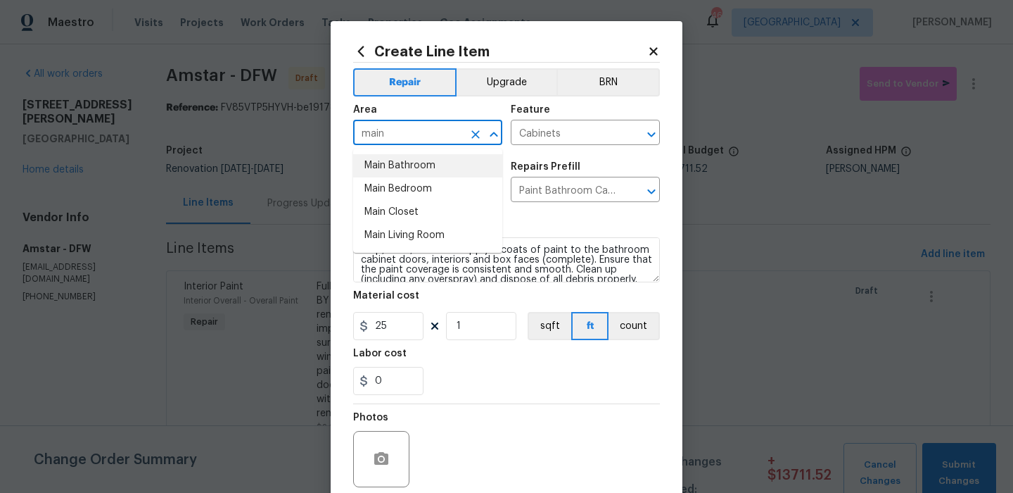
click at [414, 159] on li "Main Bathroom" at bounding box center [427, 165] width 149 height 23
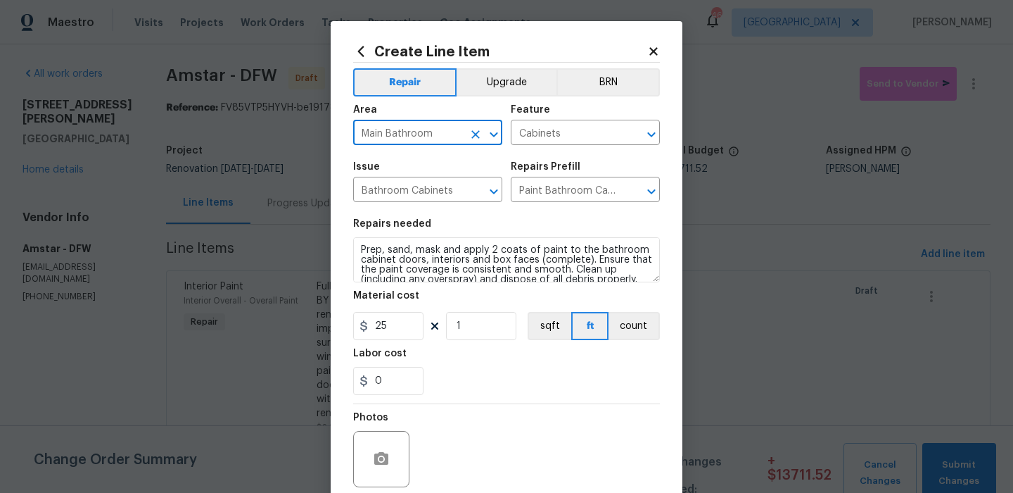
type input "Main Bathroom"
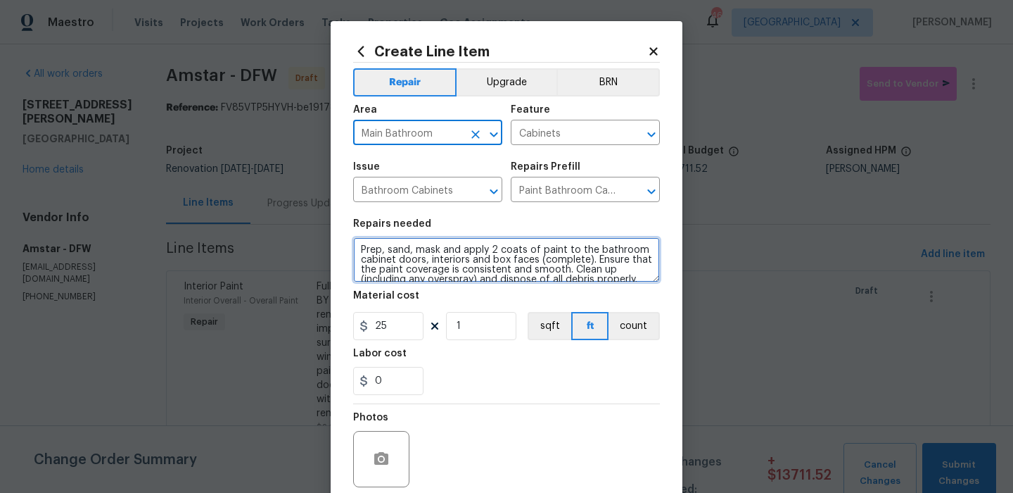
click at [407, 253] on textarea "Prep, sand, mask and apply 2 coats of paint to the bathroom cabinet doors, inte…" at bounding box center [506, 259] width 307 height 45
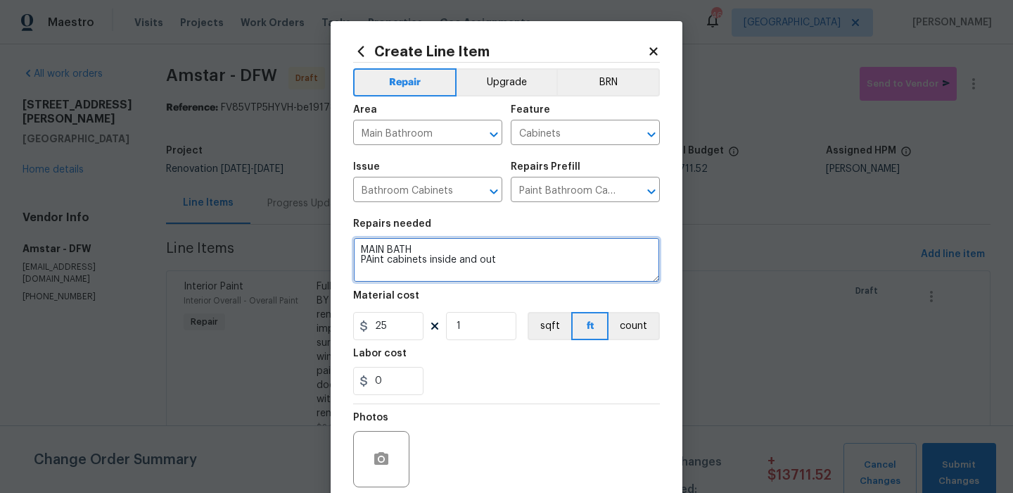
click at [371, 263] on textarea "MAIN BATH PAint cabinets inside and out" at bounding box center [506, 259] width 307 height 45
click at [500, 260] on textarea "MAIN BATH Paint cabinets inside and out" at bounding box center [506, 259] width 307 height 45
click at [478, 279] on textarea "MAIN BATH Paint cabinets inside and out Resurface vanity countertop Replace cei…" at bounding box center [506, 259] width 307 height 45
click at [482, 262] on textarea "MAIN BATH Paint cabinets inside and out Resurface vanity countertop Replace cei…" at bounding box center [506, 259] width 307 height 45
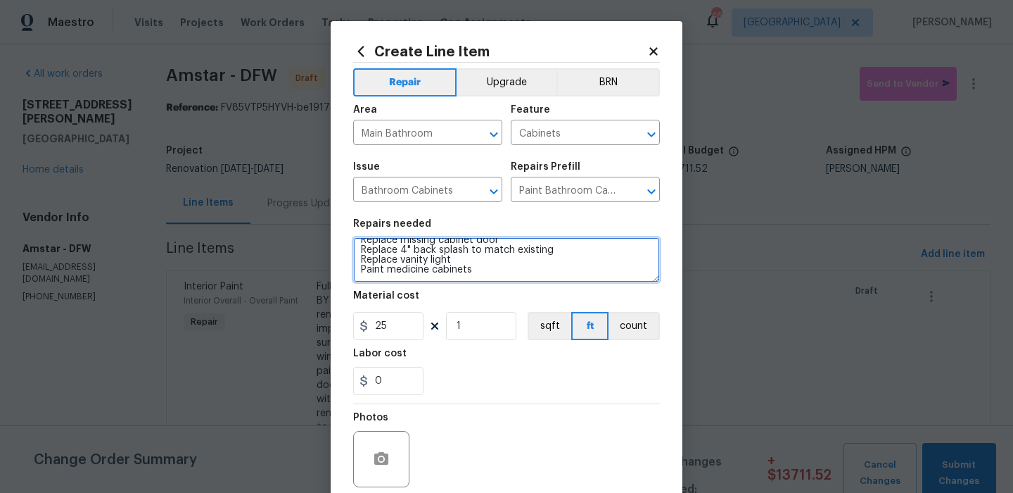
click at [483, 279] on textarea "MAIN BATH Paint cabinets inside and out Resurface vanity countertop Replace cei…" at bounding box center [506, 259] width 307 height 45
type textarea "MAIN BATH Paint cabinets inside and out Resurface vanity countertop Replace cei…"
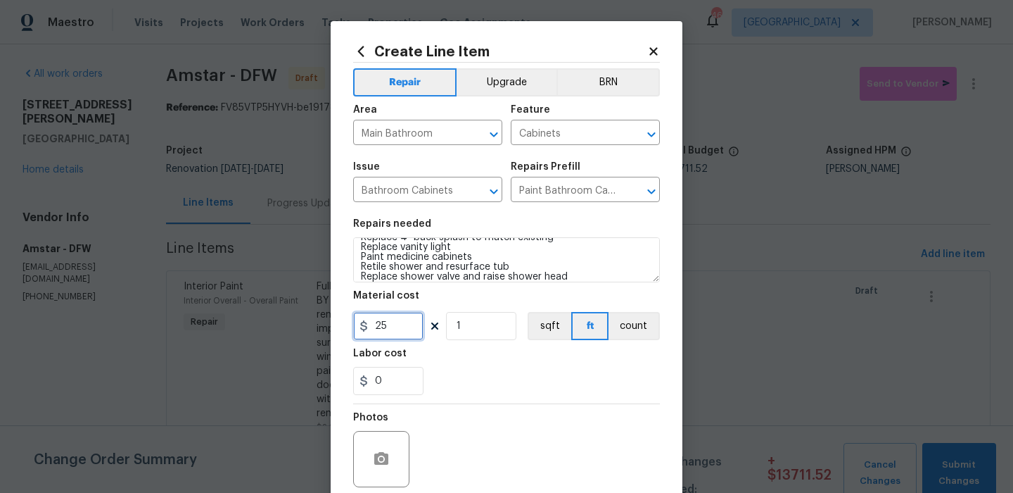
click at [405, 326] on input "25" at bounding box center [388, 326] width 70 height 28
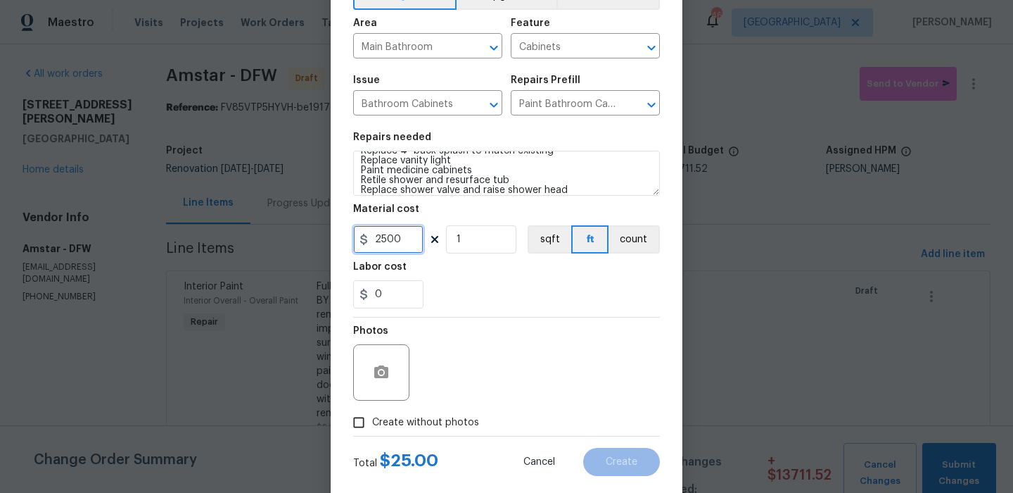
type input "2500"
click at [414, 417] on span "Create without photos" at bounding box center [425, 422] width 107 height 15
click at [372, 417] on input "Create without photos" at bounding box center [358, 422] width 27 height 27
checkbox input "true"
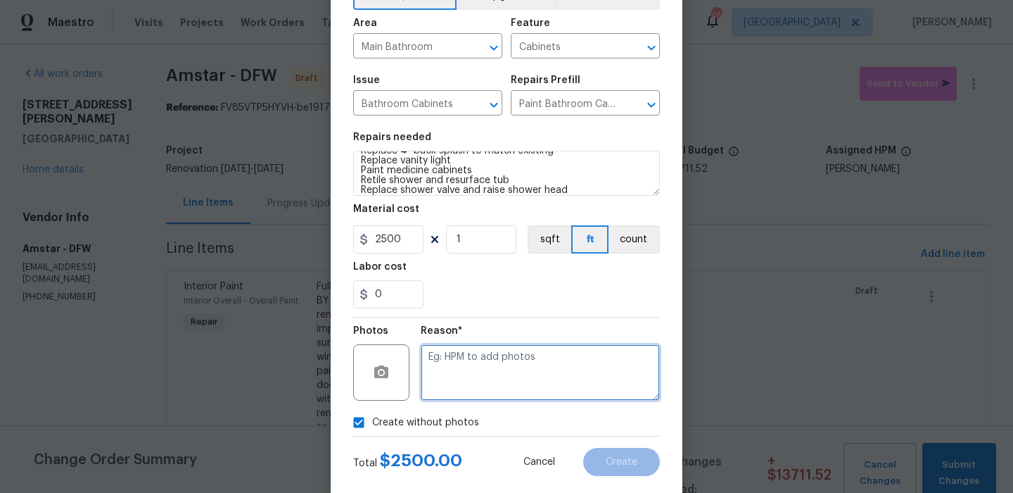
click at [497, 382] on textarea at bounding box center [540, 372] width 239 height 56
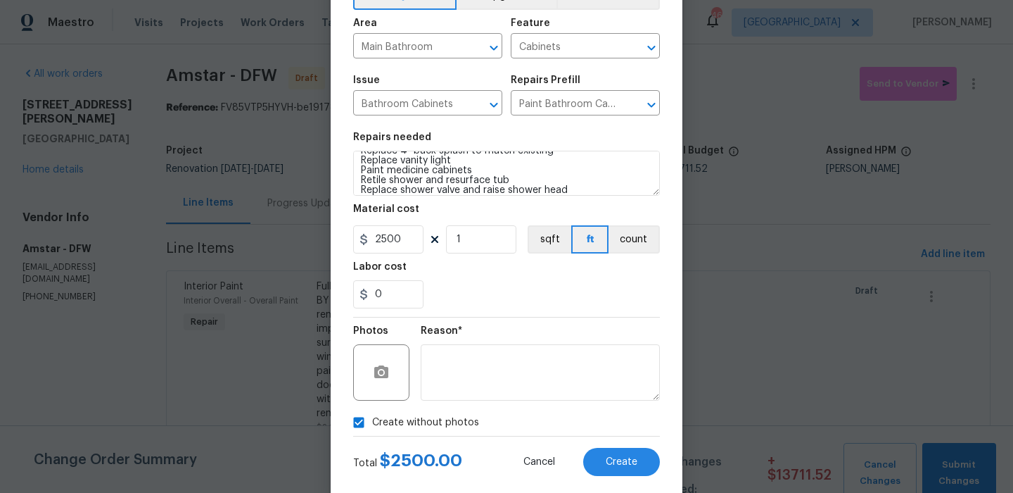
click at [609, 447] on div "Total $ 2500.00 Cancel Create" at bounding box center [506, 455] width 307 height 39
click at [608, 454] on button "Create" at bounding box center [621, 462] width 77 height 28
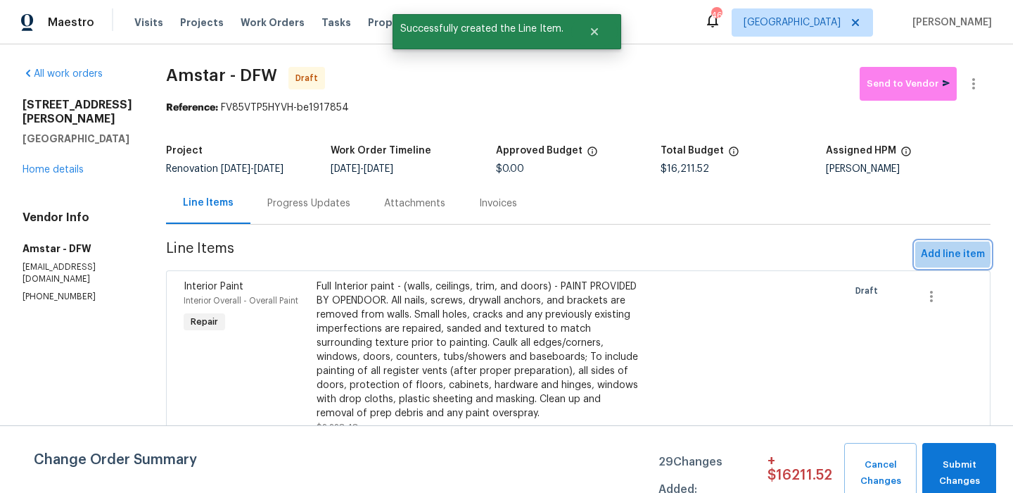
click at [950, 255] on span "Add line item" at bounding box center [953, 255] width 64 height 18
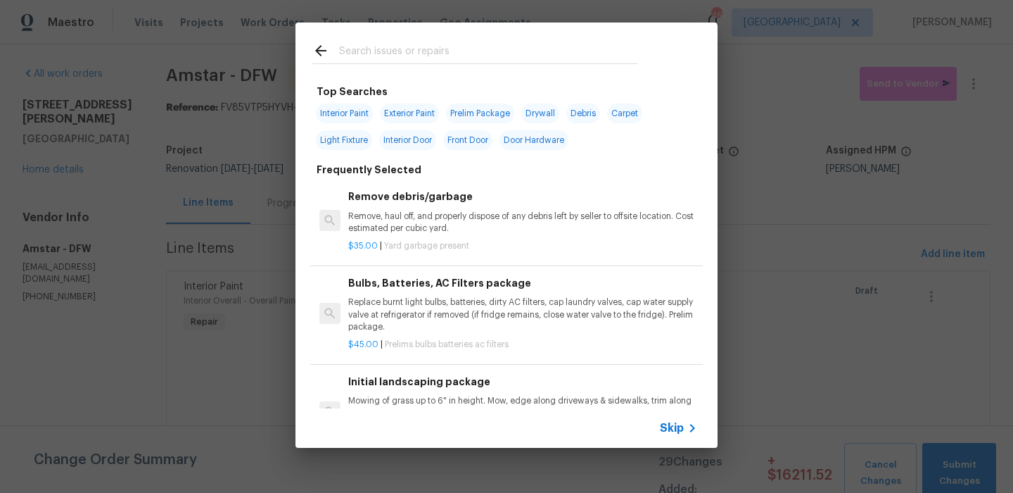
click at [422, 61] on input "text" at bounding box center [488, 52] width 298 height 21
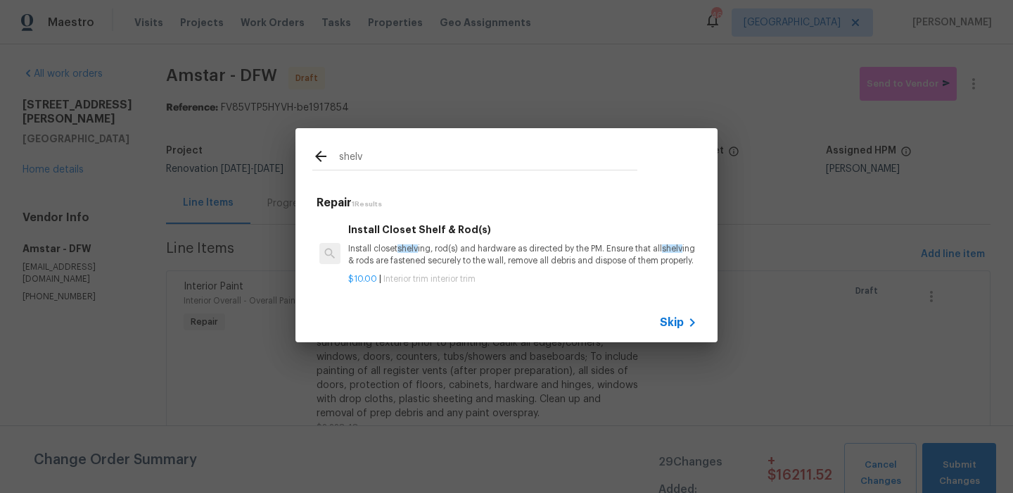
type input "shelv"
click at [395, 243] on p "Install closet shelv ing, rod(s) and hardware as directed by the PM. Ensure tha…" at bounding box center [522, 255] width 349 height 24
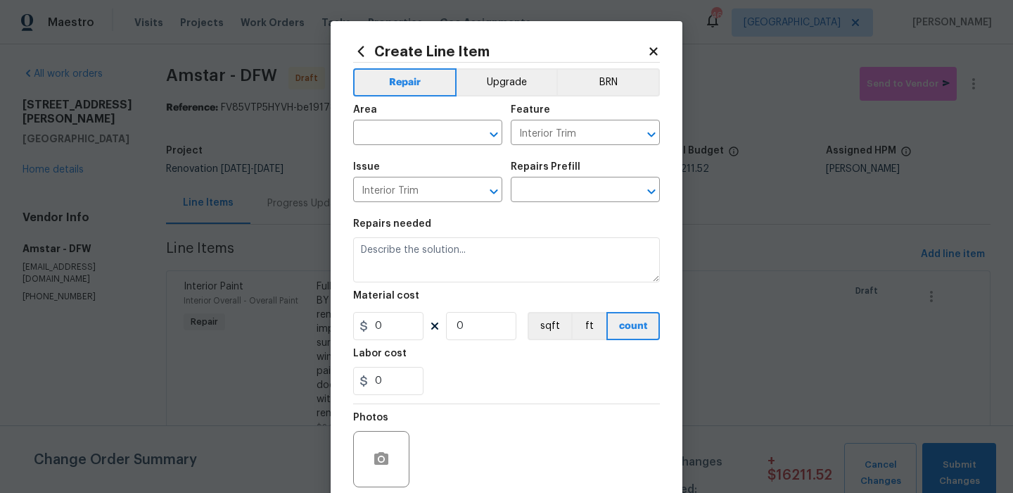
type input "Install Closet Shelf & Rod(s) $10.00"
type textarea "Install closet shelving, rod(s) and hardware as directed by the PM. Ensure that…"
type input "10"
type input "1"
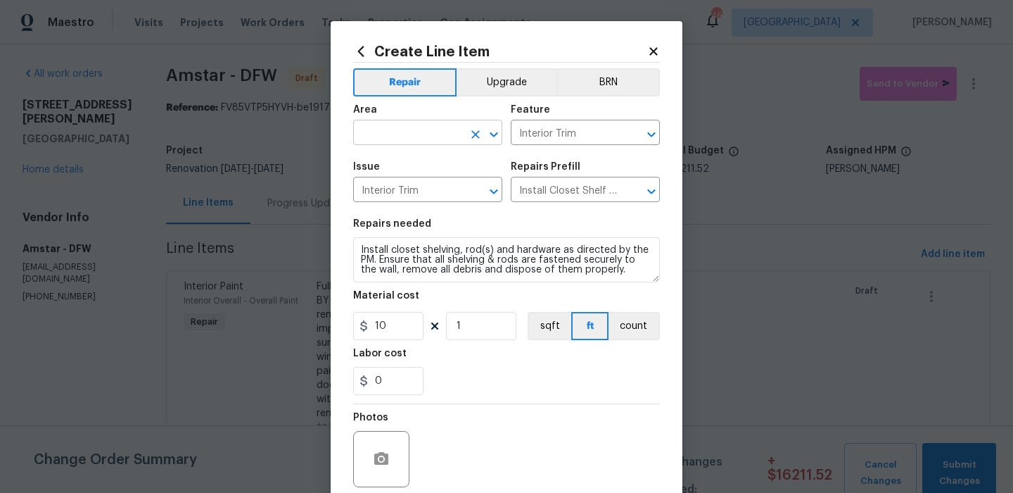
click at [448, 128] on input "text" at bounding box center [408, 134] width 110 height 22
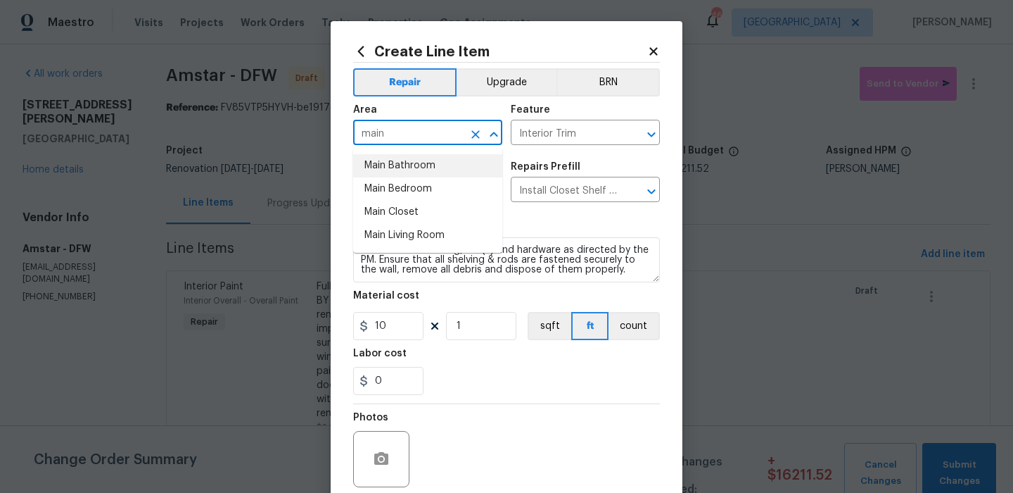
click at [437, 162] on li "Main Bathroom" at bounding box center [427, 165] width 149 height 23
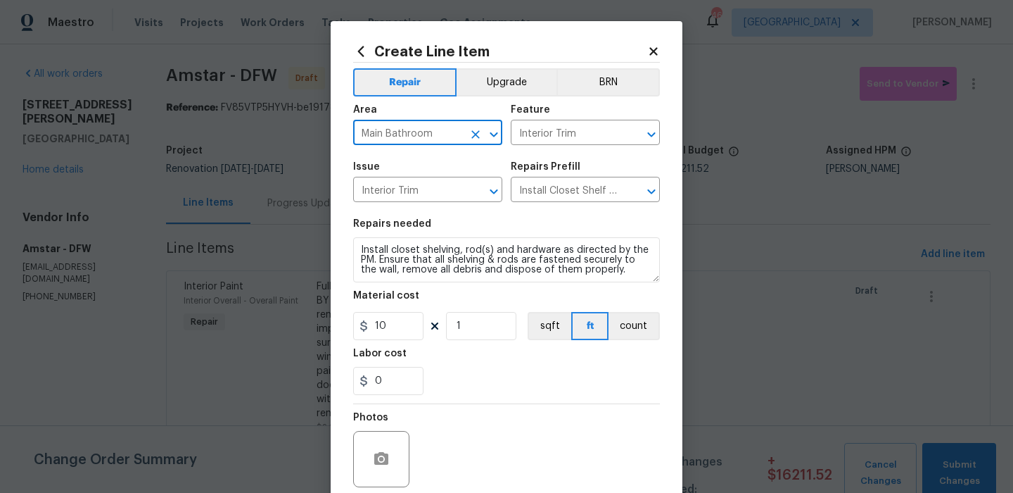
type input "Main Bathroom"
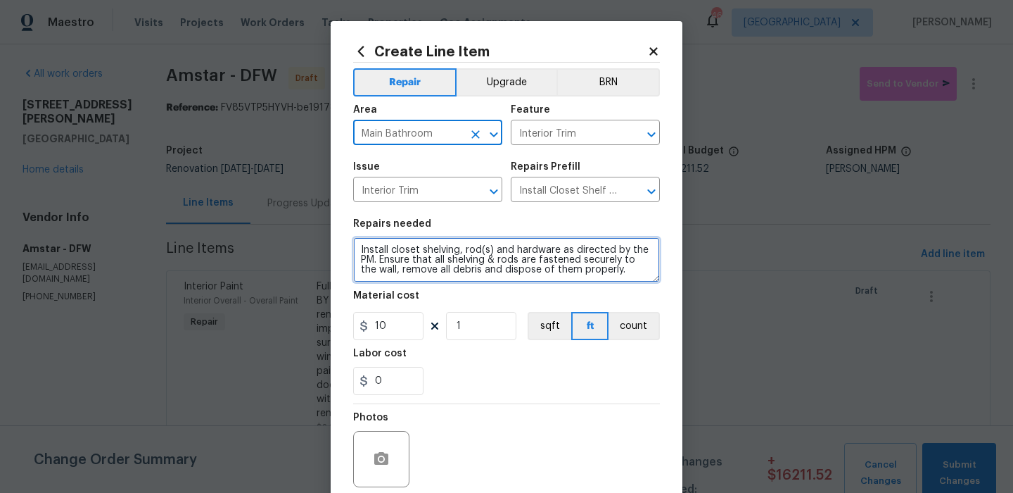
click at [429, 247] on textarea "Install closet shelving, rod(s) and hardware as directed by the PM. Ensure that…" at bounding box center [506, 259] width 307 height 45
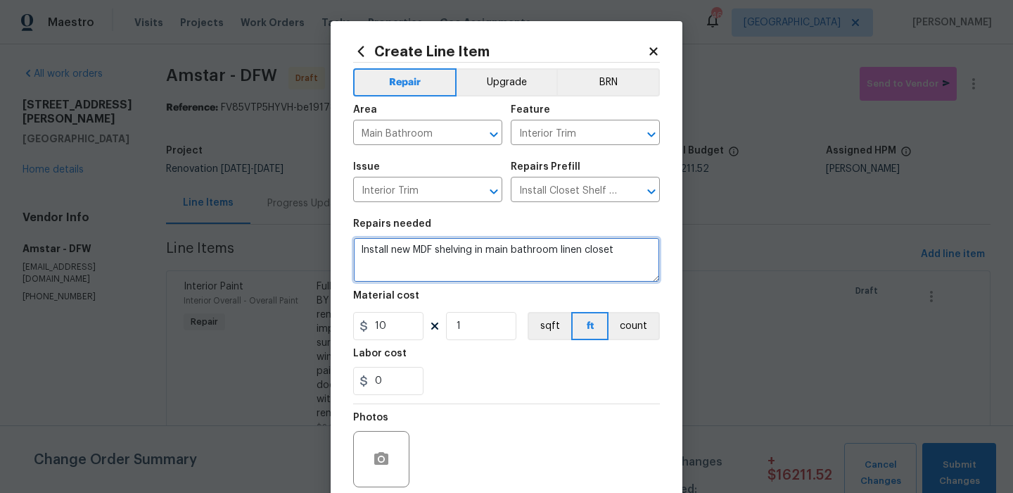
type textarea "Install new MDF shelving in main bathroom linen closet"
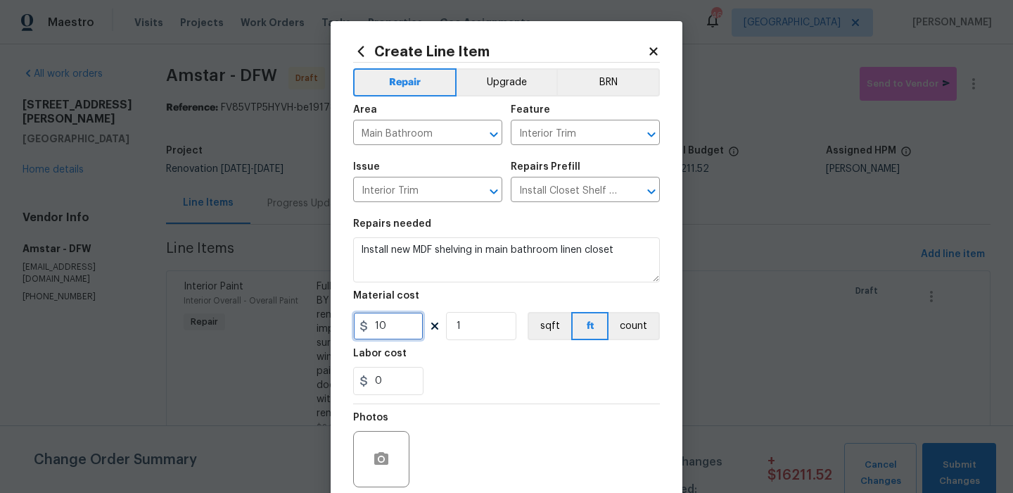
click at [408, 327] on input "10" at bounding box center [388, 326] width 70 height 28
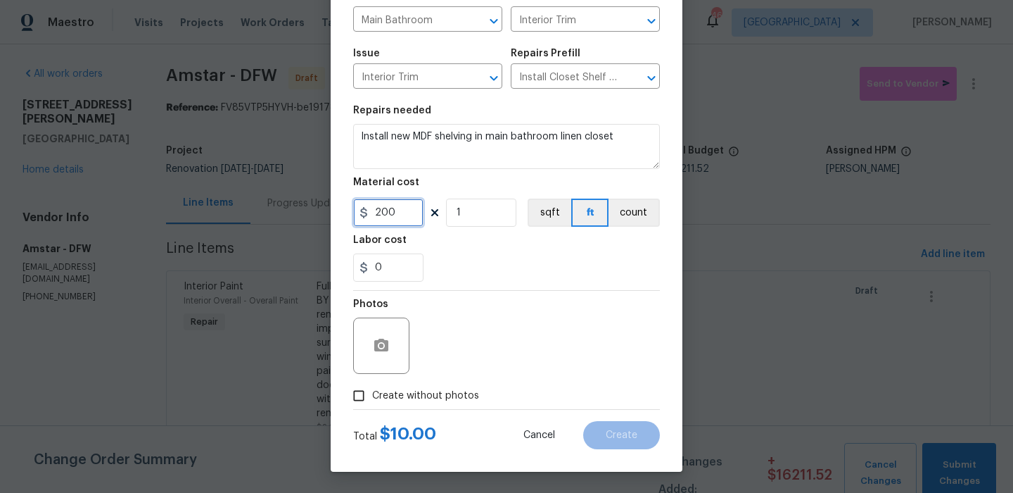
type input "200"
click at [438, 402] on span "Create without photos" at bounding box center [425, 395] width 107 height 15
click at [372, 402] on input "Create without photos" at bounding box center [358, 395] width 27 height 27
checkbox input "true"
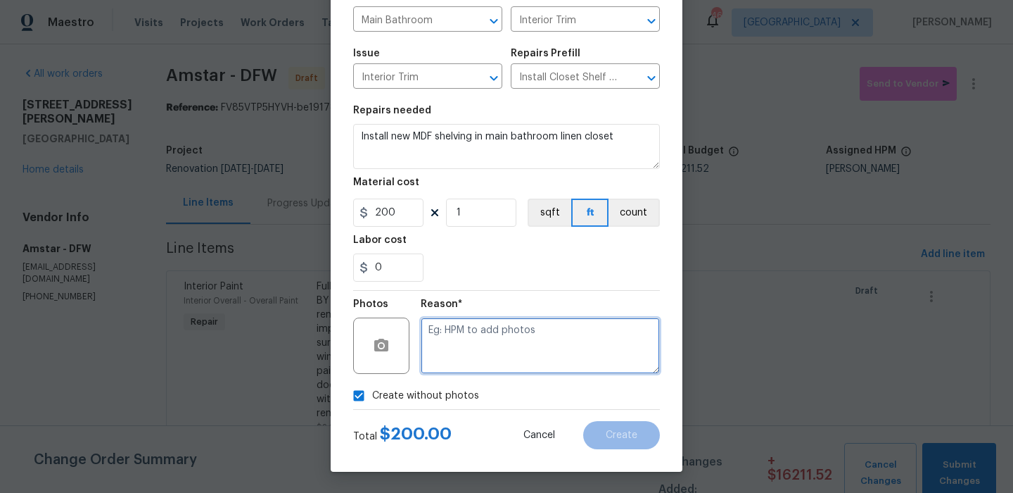
click at [516, 352] on textarea at bounding box center [540, 345] width 239 height 56
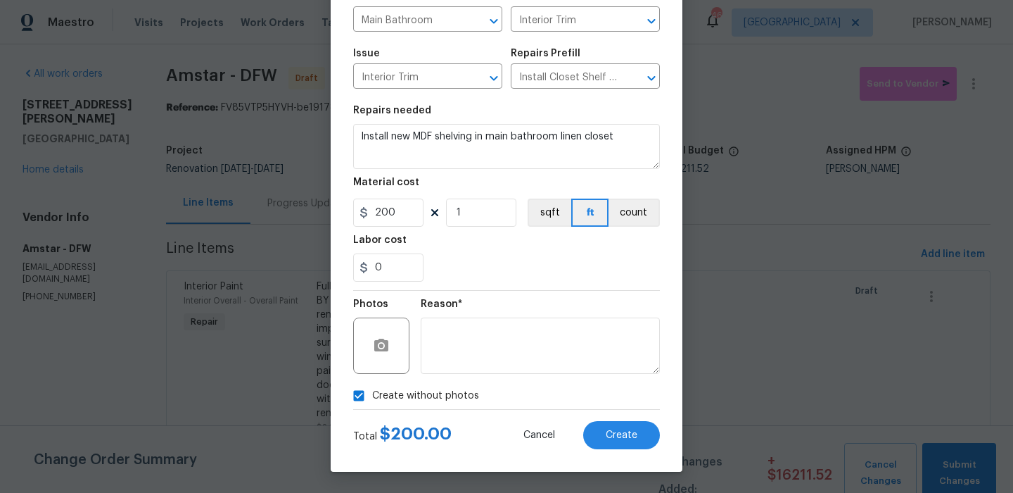
click at [628, 449] on div "Create Line Item Repair Upgrade BRN Area Main Bathroom ​ Feature Interior Trim …" at bounding box center [507, 190] width 352 height 564
click at [628, 430] on span "Create" at bounding box center [622, 435] width 32 height 11
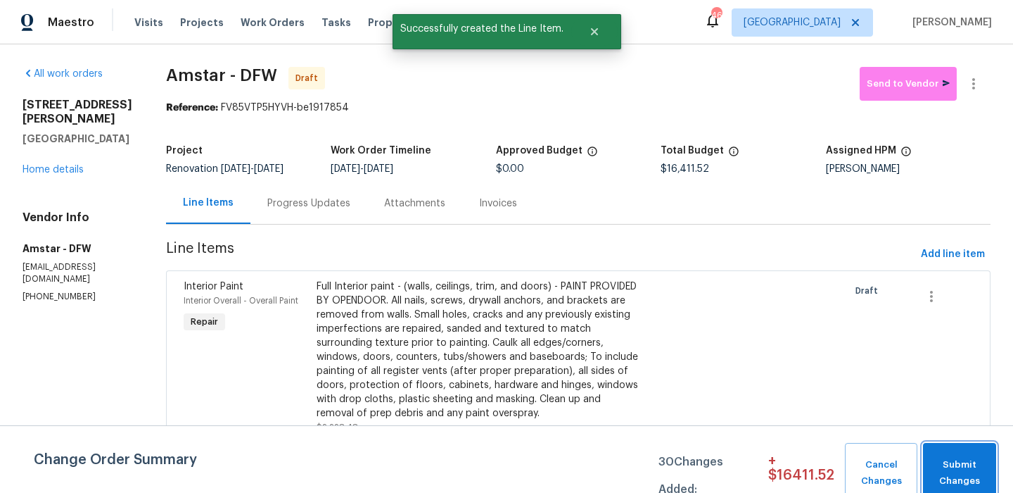
click at [945, 457] on span "Submit Changes" at bounding box center [959, 473] width 59 height 32
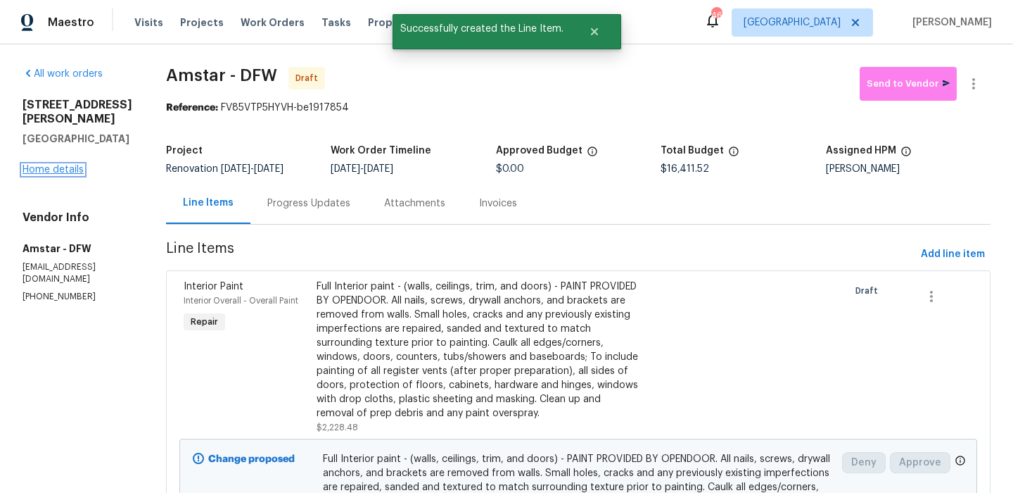
click at [70, 165] on link "Home details" at bounding box center [53, 170] width 61 height 10
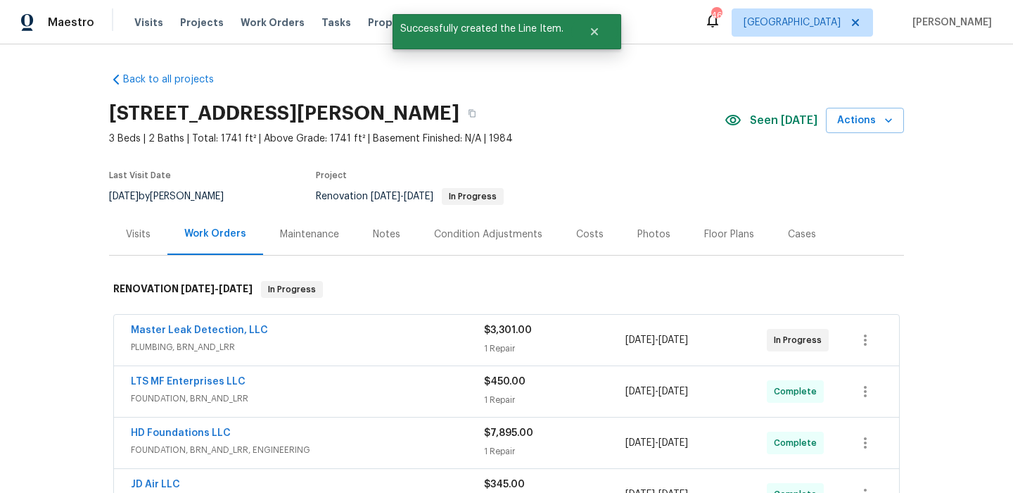
scroll to position [350, 0]
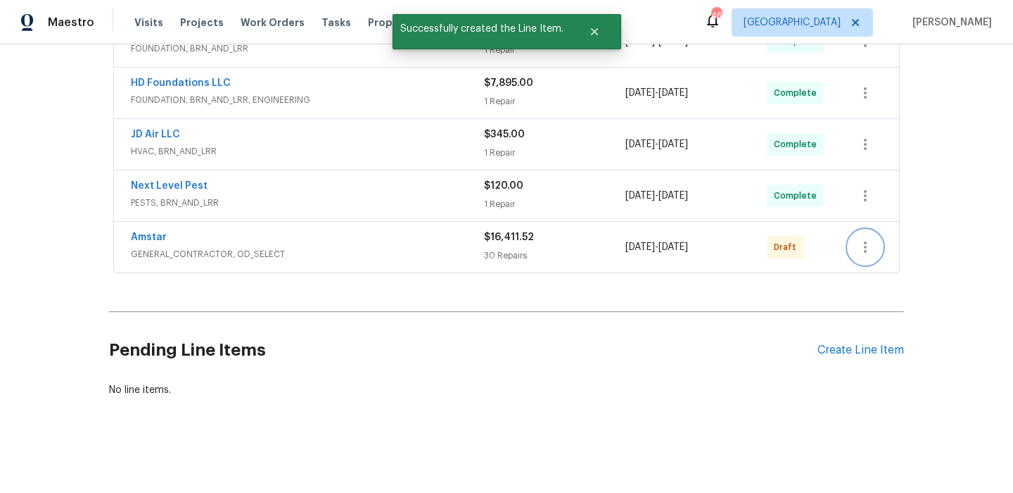
click at [867, 243] on icon "button" at bounding box center [865, 247] width 17 height 17
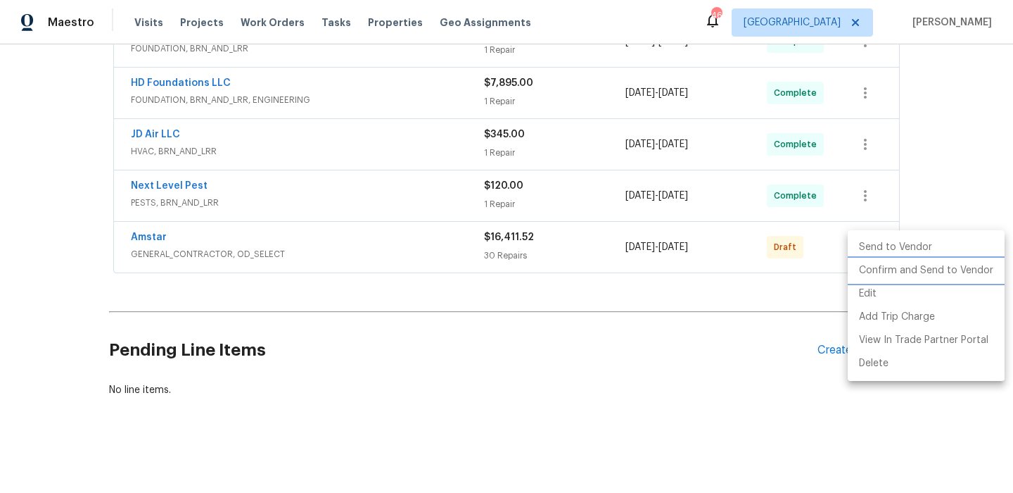
click at [893, 267] on li "Confirm and Send to Vendor" at bounding box center [926, 270] width 157 height 23
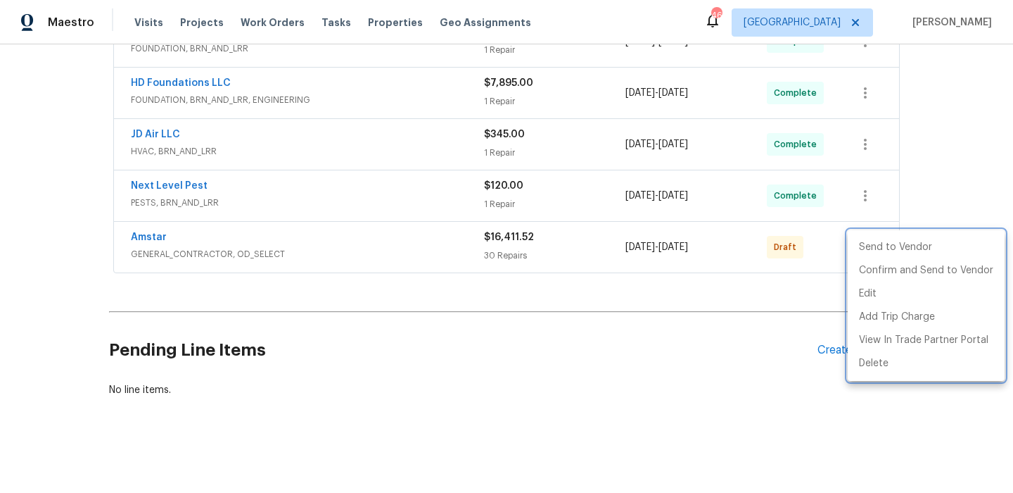
click at [633, 380] on div at bounding box center [506, 246] width 1013 height 493
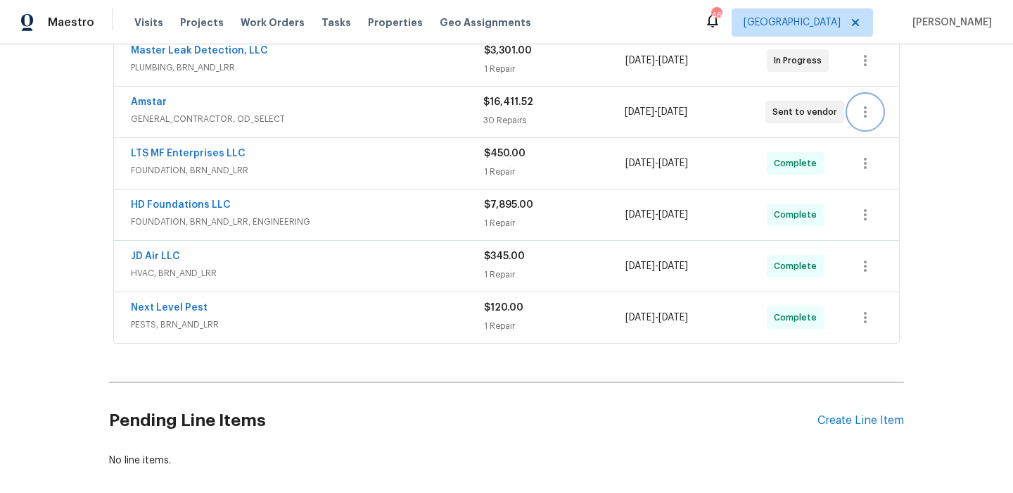
scroll to position [0, 0]
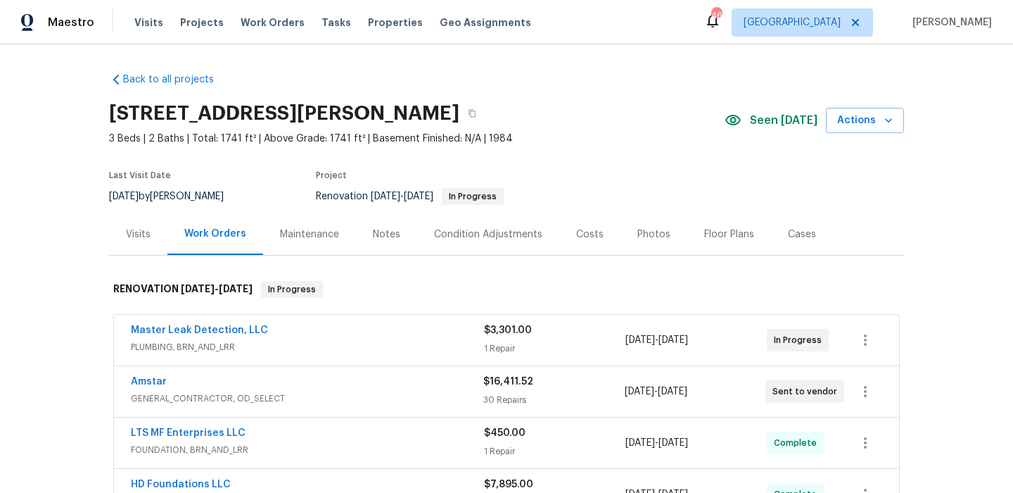
click at [583, 228] on div "Costs" at bounding box center [589, 234] width 27 height 14
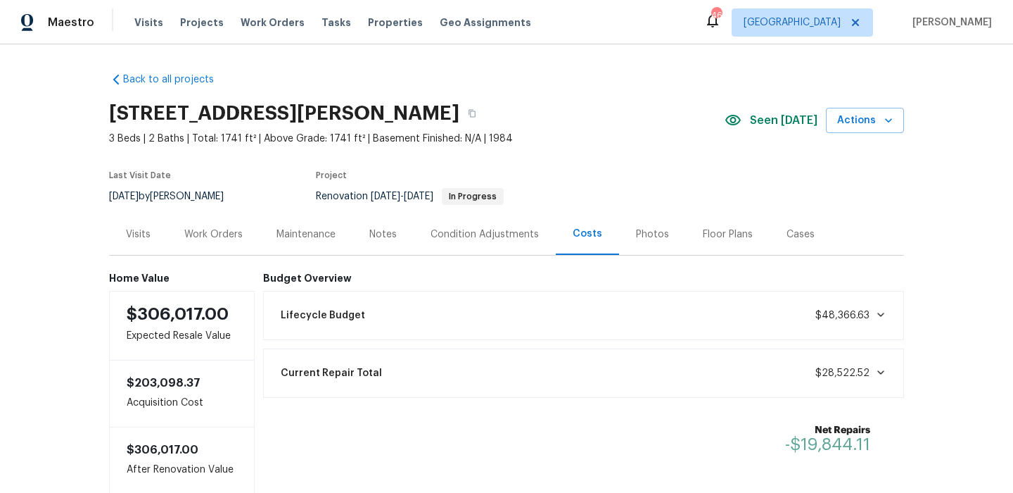
click at [205, 232] on div "Work Orders" at bounding box center [213, 234] width 58 height 14
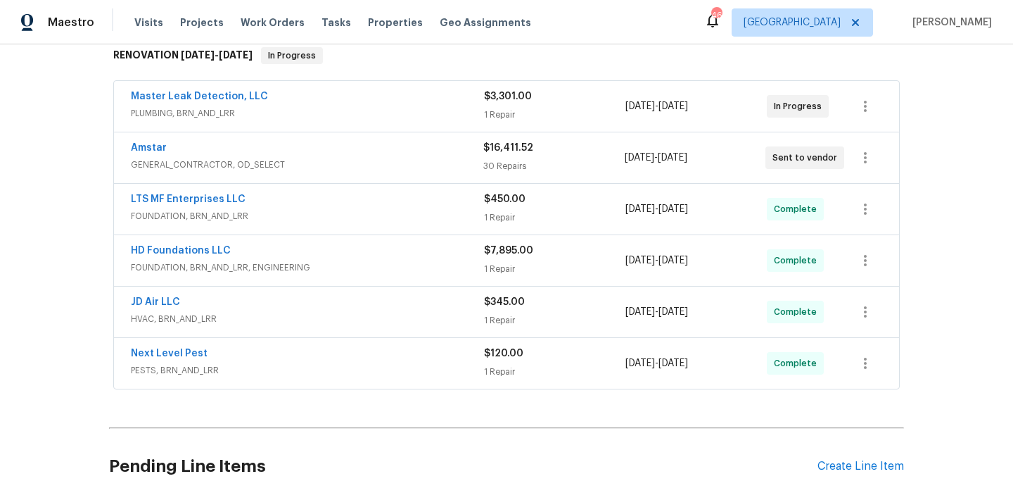
scroll to position [239, 0]
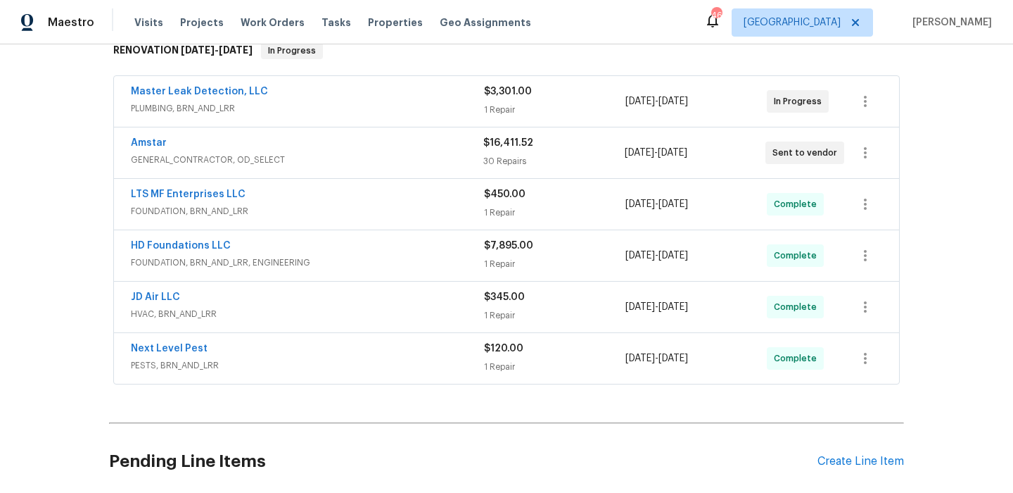
click at [871, 453] on div "Pending Line Items Create Line Item" at bounding box center [506, 461] width 795 height 65
click at [866, 458] on div "Create Line Item" at bounding box center [861, 461] width 87 height 13
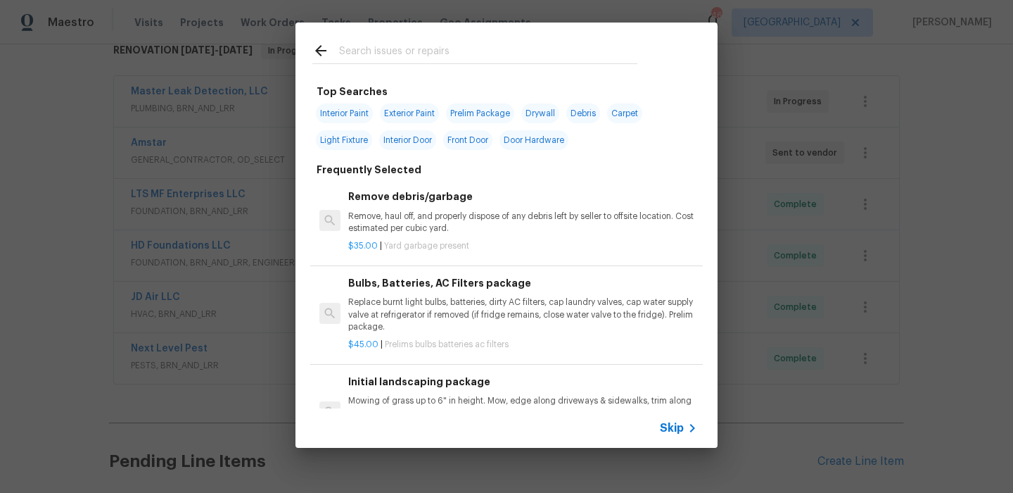
click at [434, 55] on input "text" at bounding box center [488, 52] width 298 height 21
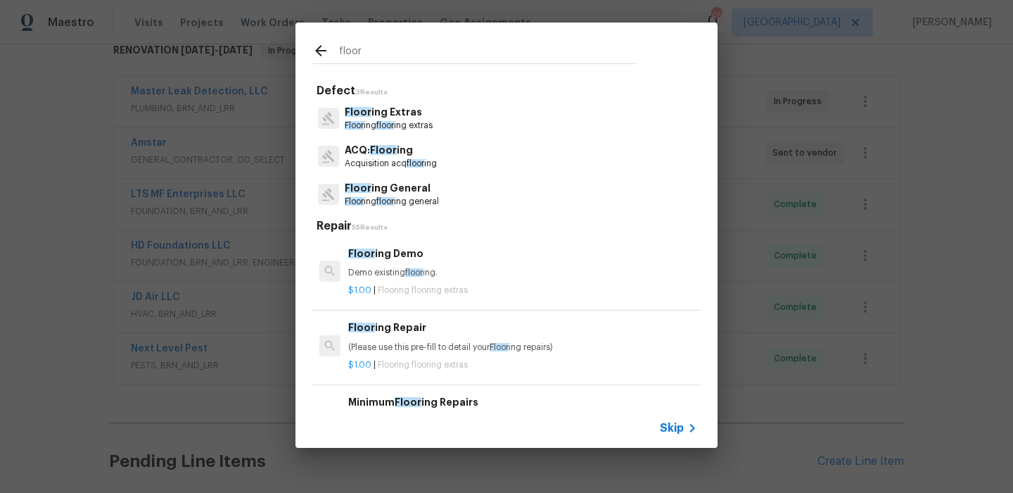
type input "floor"
click at [408, 175] on div "ACQ: Floor ing Acquisition acq floor ing" at bounding box center [506, 156] width 388 height 38
click at [405, 193] on p "Floor ing General" at bounding box center [392, 188] width 94 height 15
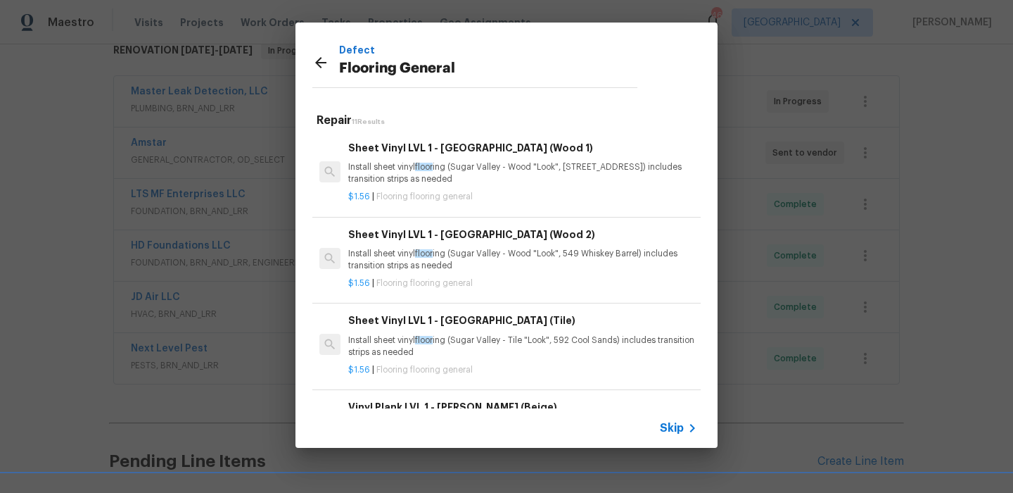
click at [430, 172] on p "Install sheet vinyl floor ing (Sugar Valley - Wood "Look", 565 Beacon Hill) inc…" at bounding box center [522, 173] width 349 height 24
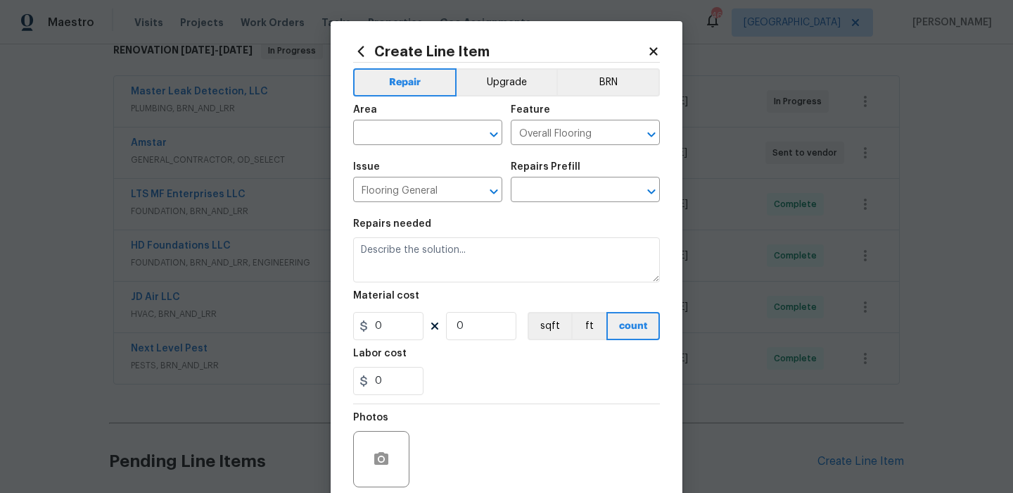
type input "Sheet Vinyl LVL 1 - Sugar Valley (Wood 1) $1.56"
type textarea "Install sheet vinyl flooring (Sugar Valley - Wood "Look", 565 Beacon Hill) incl…"
type input "1.56"
type input "1"
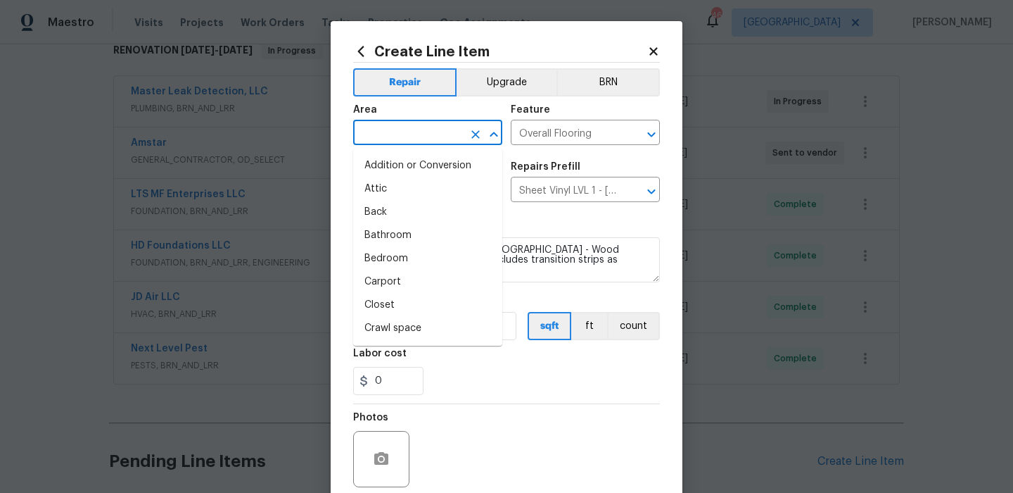
click at [445, 144] on input "text" at bounding box center [408, 134] width 110 height 22
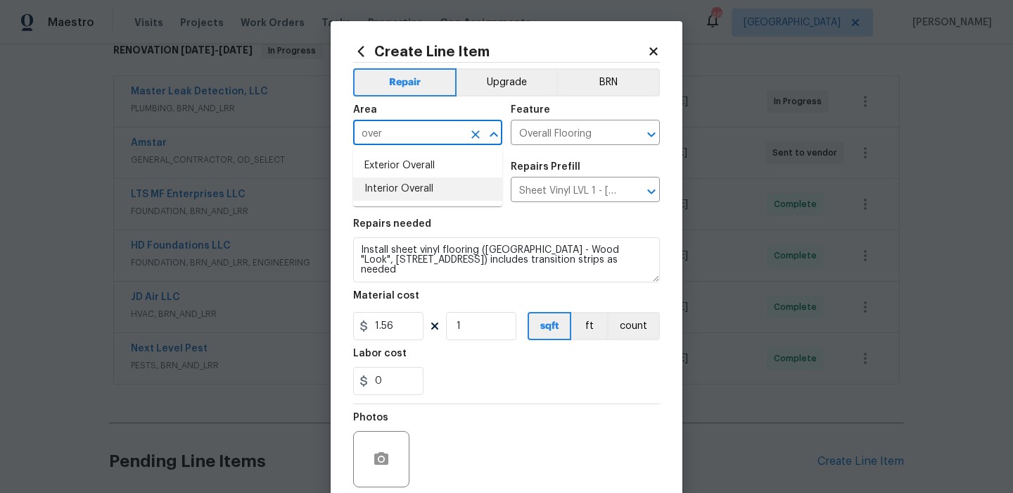
click at [422, 185] on li "Interior Overall" at bounding box center [427, 188] width 149 height 23
type input "Interior Overall"
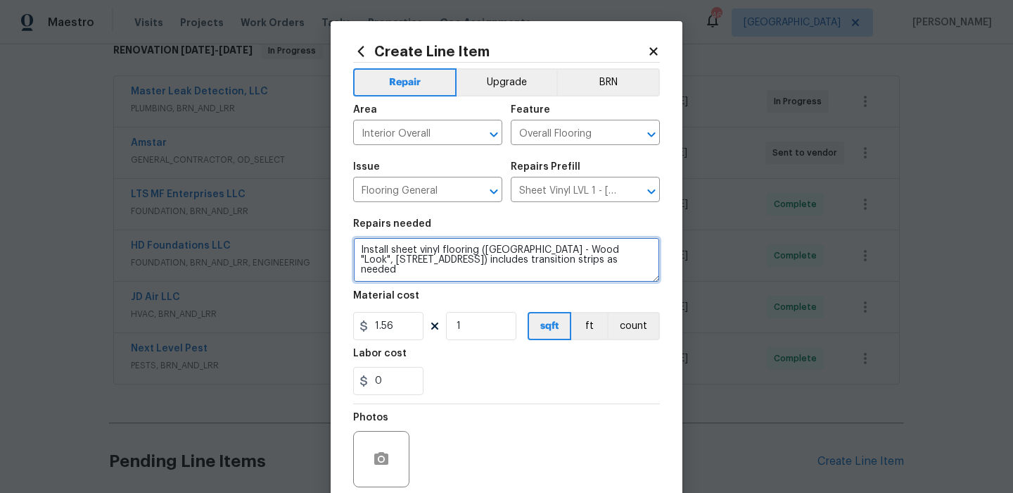
click at [423, 259] on textarea "Install sheet vinyl flooring (Sugar Valley - Wood "Look", 565 Beacon Hill) incl…" at bounding box center [506, 259] width 307 height 45
click at [449, 251] on textarea "Entry way gets an FLVP landing Living room, hallways, closets and bedrooms get" at bounding box center [506, 259] width 307 height 45
click at [608, 262] on textarea "Entry way gets an LVP landing Living room, hallways, closets and bedrooms get" at bounding box center [506, 259] width 307 height 45
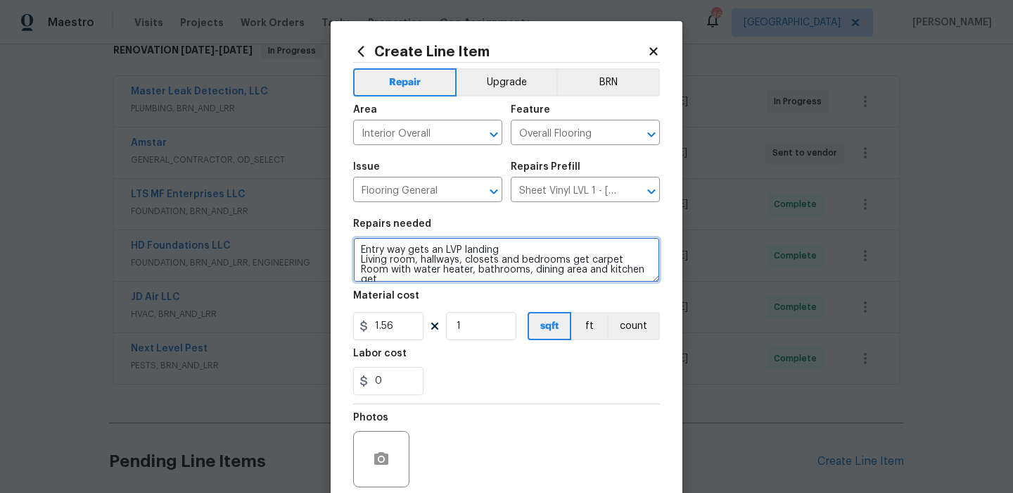
scroll to position [3, 0]
click at [608, 262] on textarea "Entry way gets an LVP landing Living room, hallways, closets and bedrooms get c…" at bounding box center [506, 259] width 307 height 45
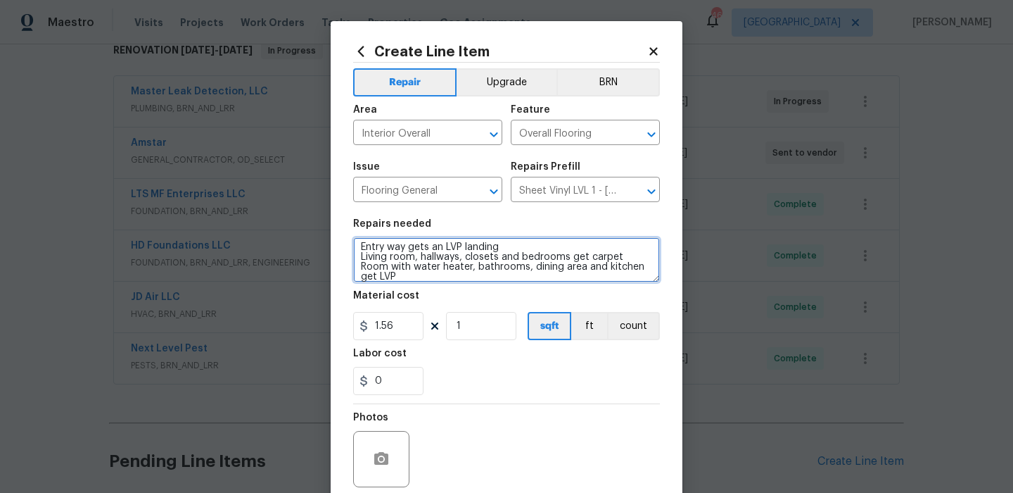
click at [608, 262] on textarea "Entry way gets an LVP landing Living room, hallways, closets and bedrooms get c…" at bounding box center [506, 259] width 307 height 45
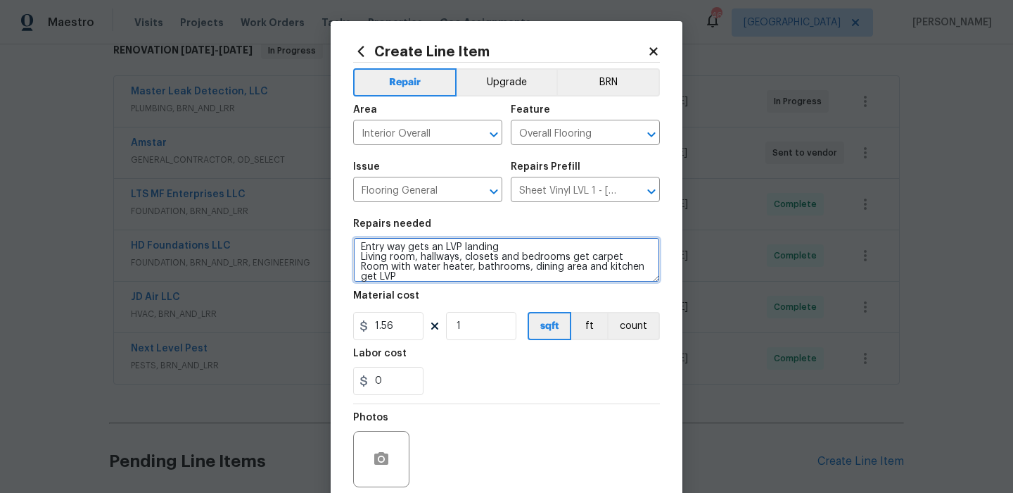
click at [404, 279] on textarea "Entry way gets an LVP landing Living room, hallways, closets and bedrooms get c…" at bounding box center [506, 259] width 307 height 45
click at [585, 267] on textarea "Entry way gets an LVP landing Living room, hallways, closets and bedrooms get c…" at bounding box center [506, 259] width 307 height 45
type textarea "Entry way gets an LVP landing Living room, hallways, closets and bedrooms get c…"
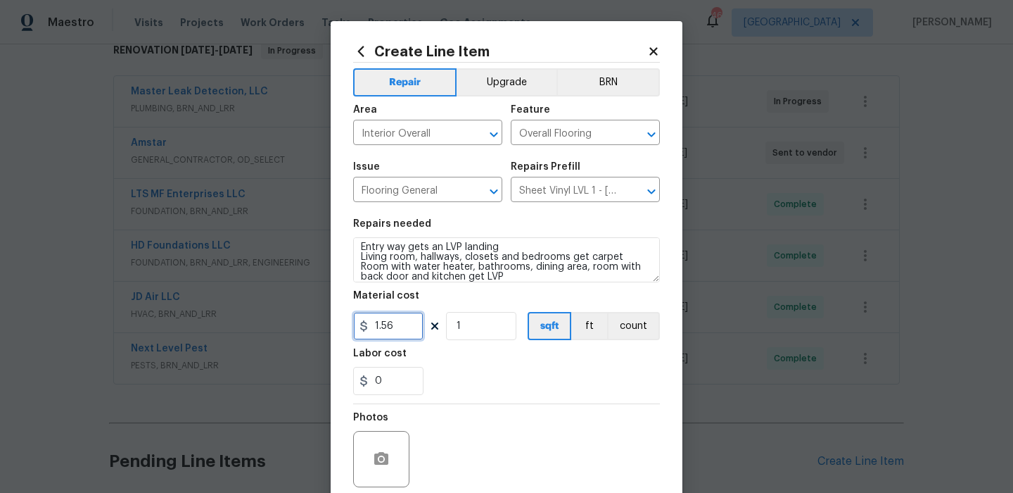
click at [404, 322] on input "1.56" at bounding box center [388, 326] width 70 height 28
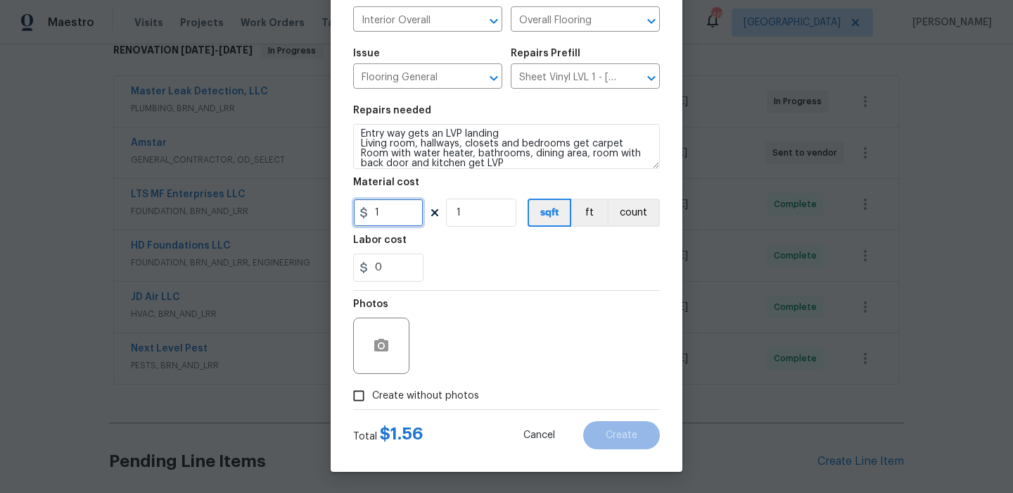
type input "1"
click at [438, 389] on span "Create without photos" at bounding box center [425, 395] width 107 height 15
click at [372, 389] on input "Create without photos" at bounding box center [358, 395] width 27 height 27
checkbox input "true"
click at [485, 351] on textarea at bounding box center [540, 345] width 239 height 56
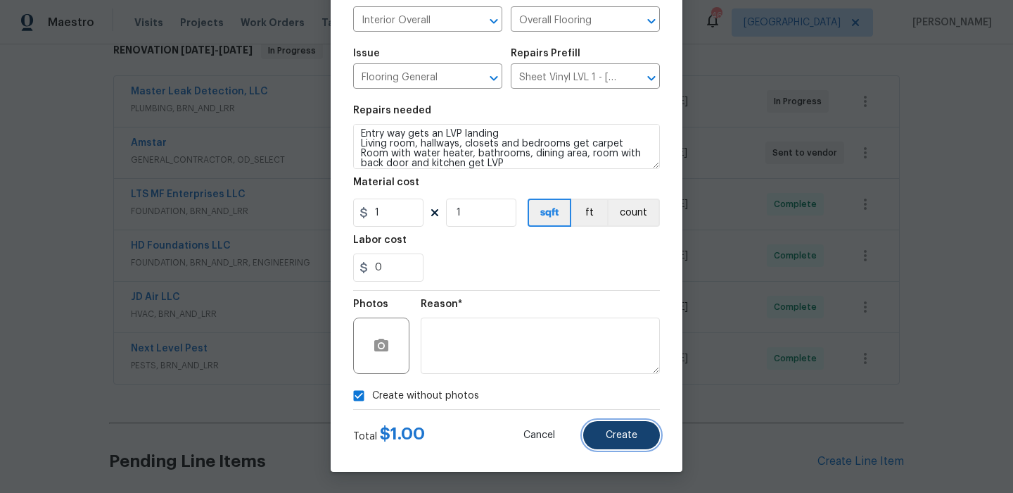
click at [609, 440] on button "Create" at bounding box center [621, 435] width 77 height 28
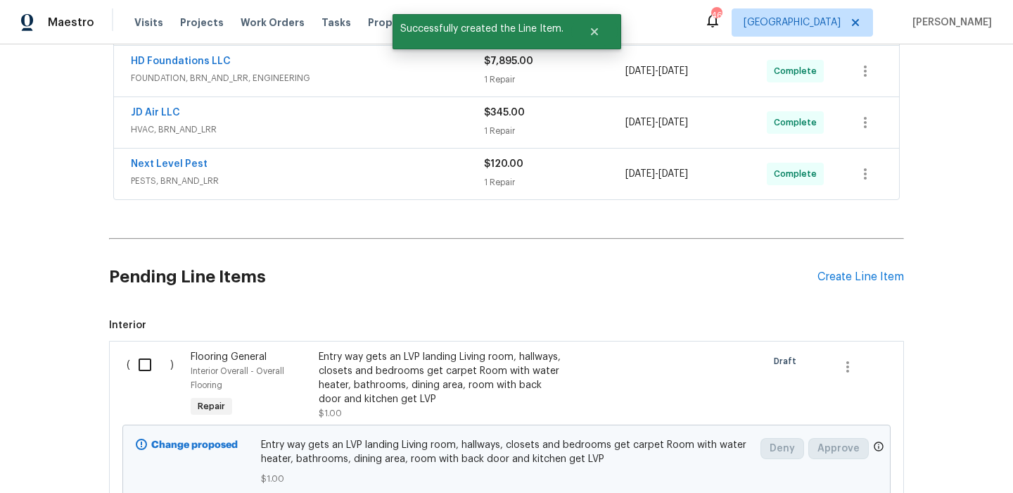
scroll to position [539, 0]
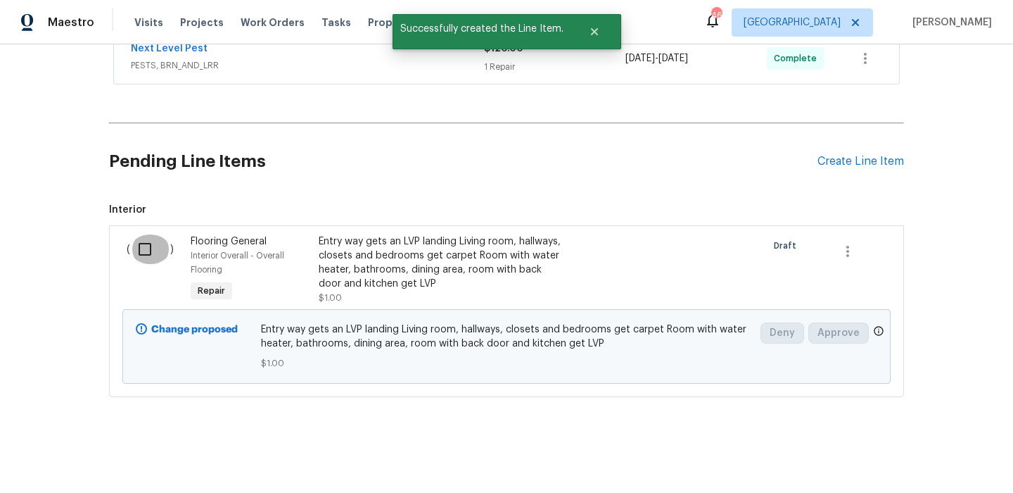
click at [133, 248] on input "checkbox" at bounding box center [150, 249] width 40 height 30
checkbox input "true"
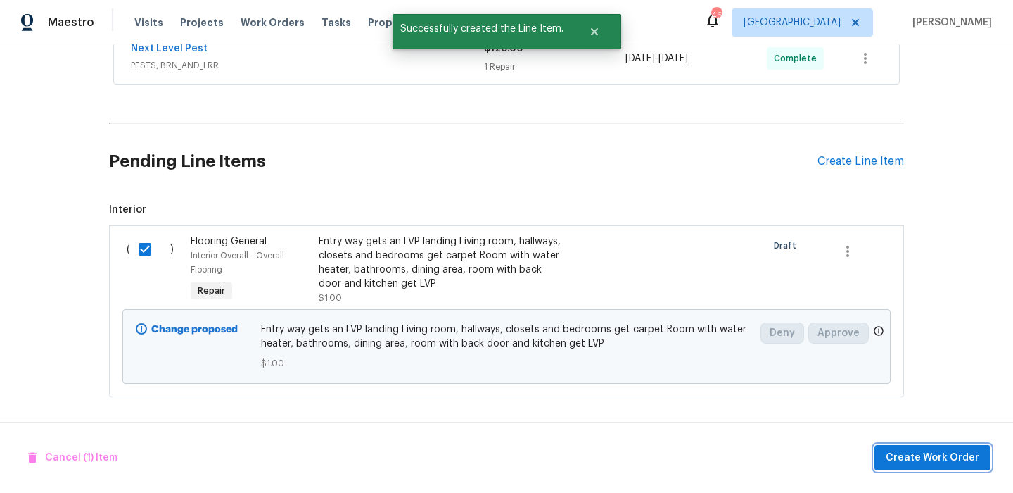
click at [955, 467] on button "Create Work Order" at bounding box center [933, 458] width 116 height 26
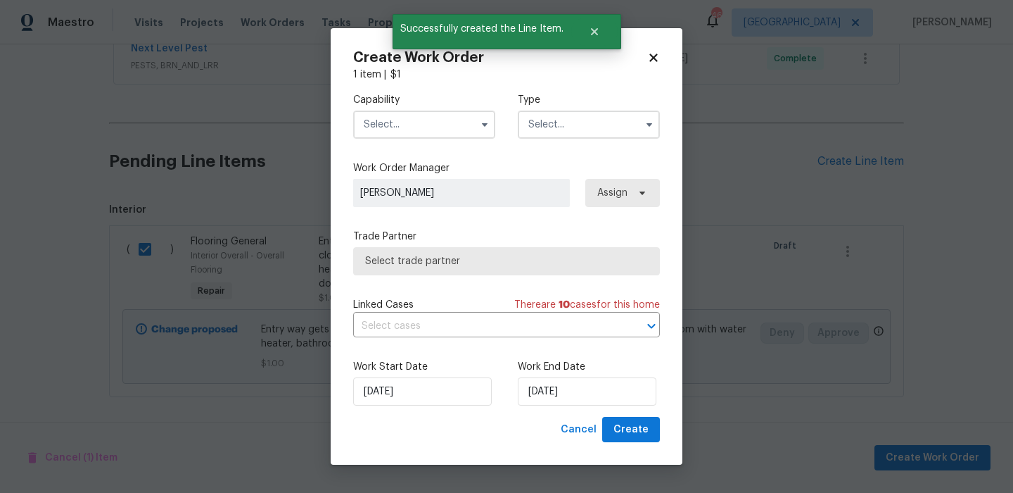
click at [404, 108] on div "Capability" at bounding box center [424, 116] width 142 height 46
click at [404, 110] on input "text" at bounding box center [424, 124] width 142 height 28
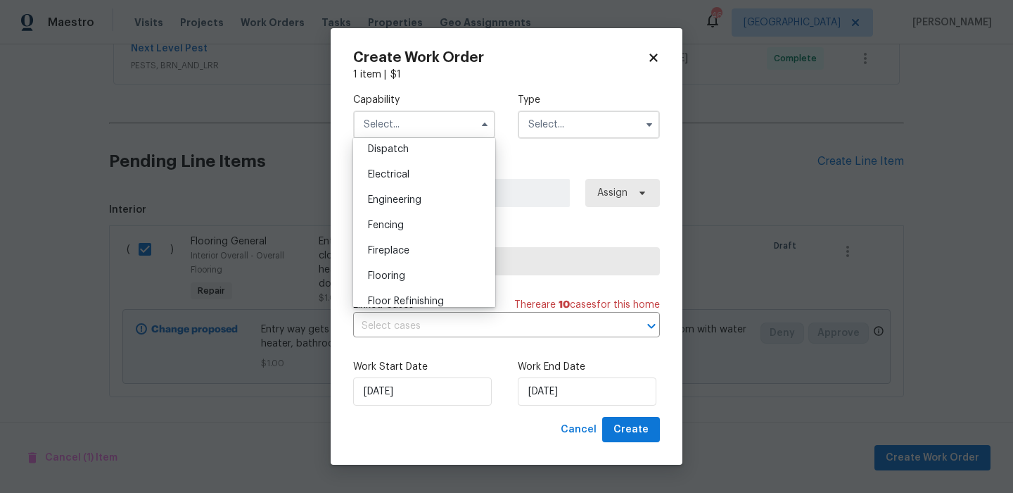
scroll to position [432, 0]
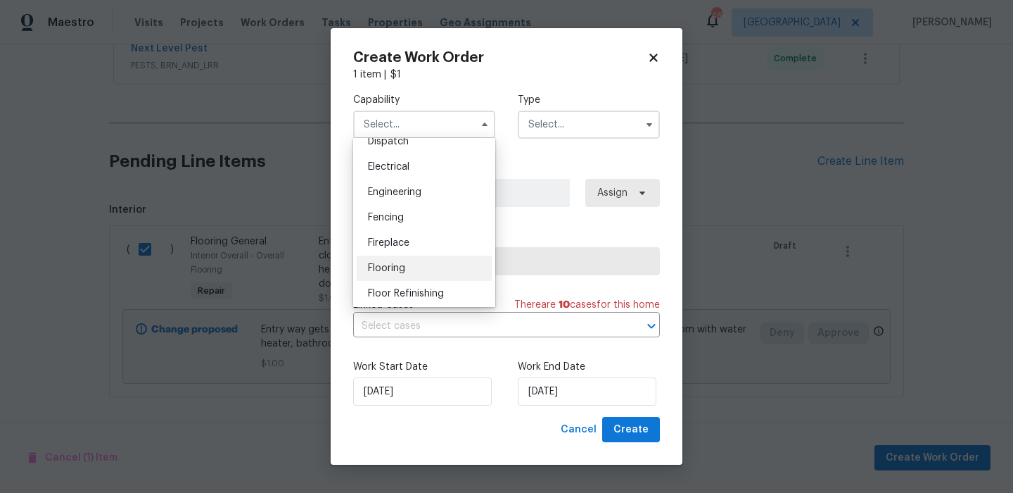
click at [398, 263] on span "Flooring" at bounding box center [386, 268] width 37 height 10
type input "Flooring"
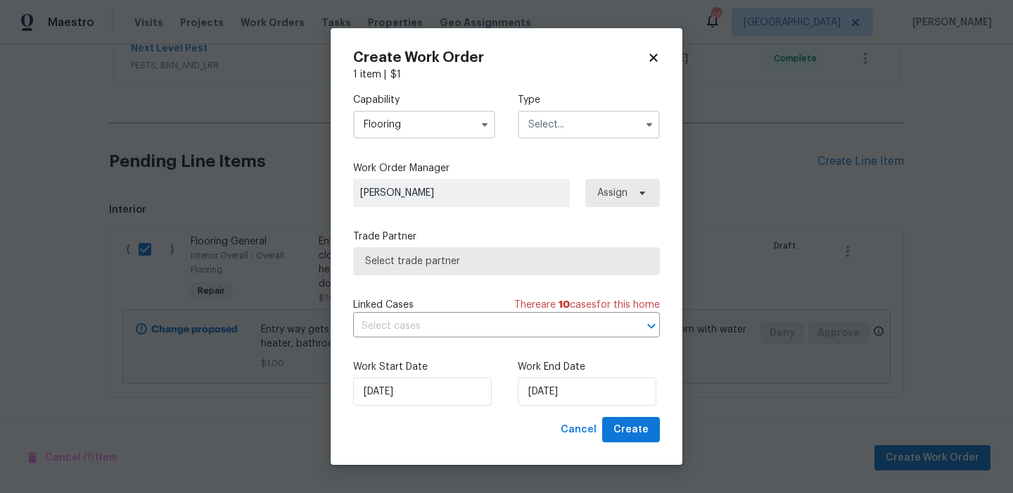
click at [569, 114] on input "text" at bounding box center [589, 124] width 142 height 28
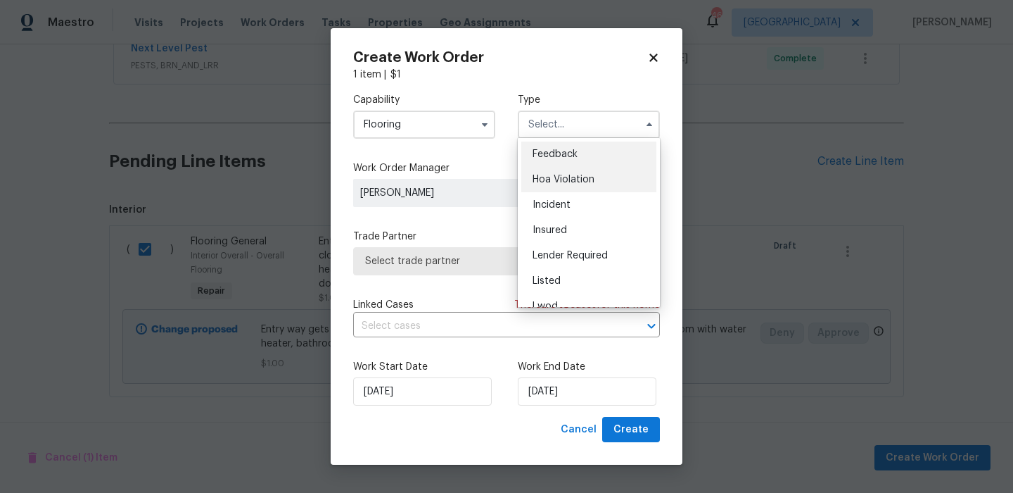
scroll to position [167, 0]
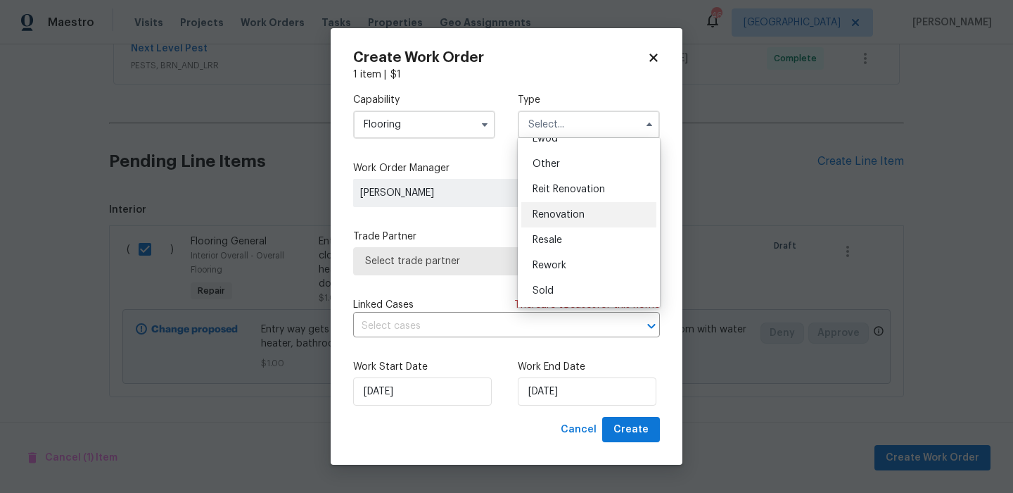
click at [576, 217] on span "Renovation" at bounding box center [559, 215] width 52 height 10
type input "Renovation"
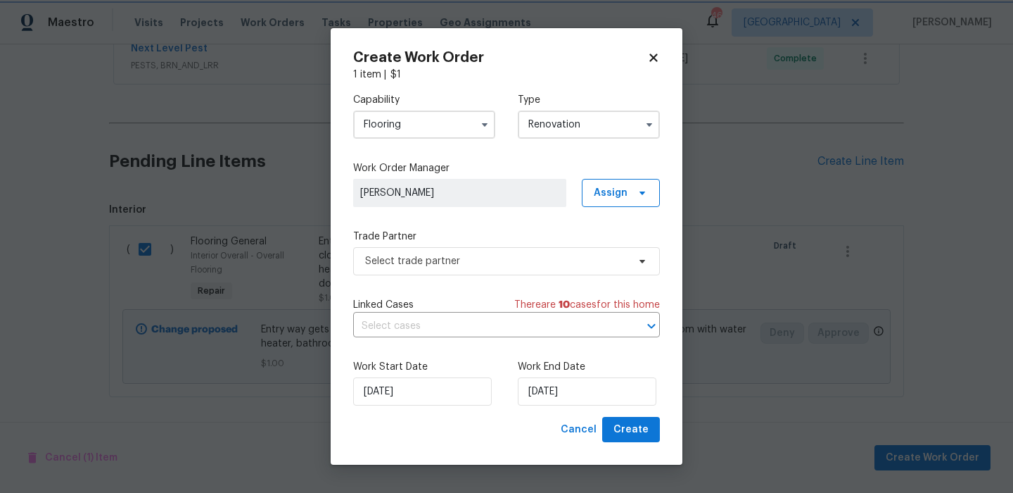
scroll to position [0, 0]
click at [571, 391] on input "10/2/2025" at bounding box center [587, 391] width 139 height 28
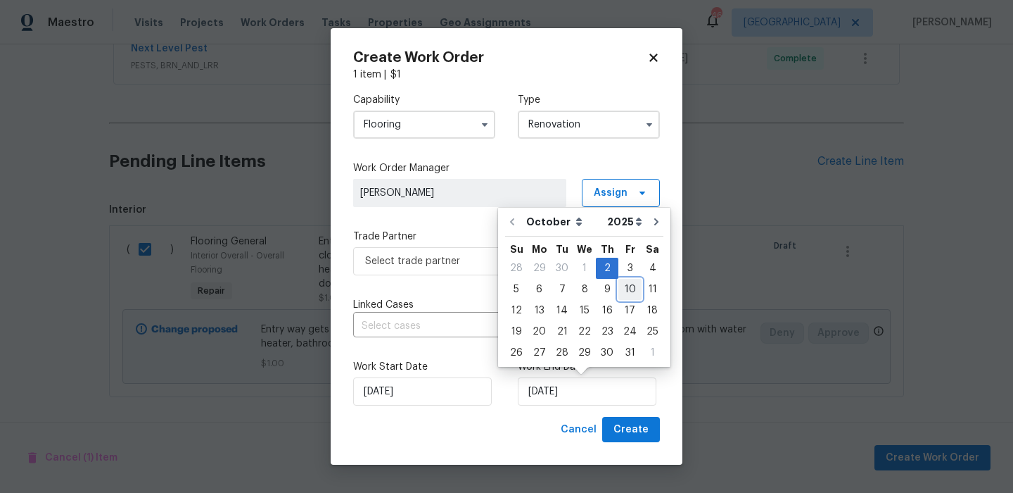
click at [624, 286] on div "10" at bounding box center [630, 289] width 23 height 20
type input "10/10/2025"
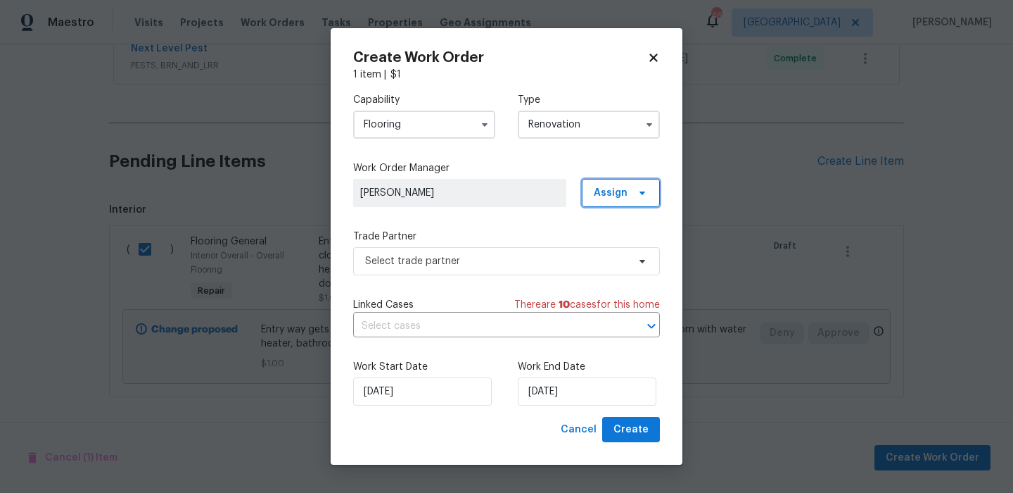
click at [604, 203] on span "Assign" at bounding box center [621, 193] width 78 height 28
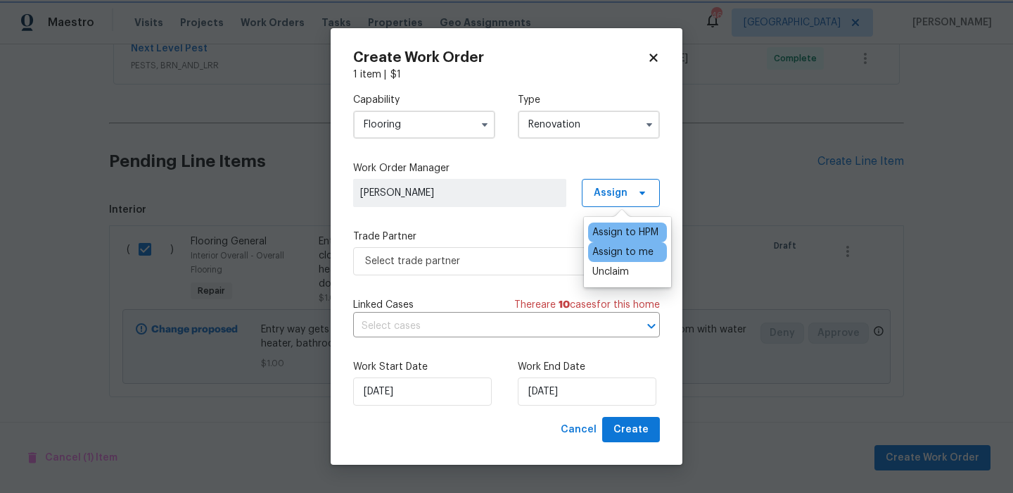
click at [519, 240] on label "Trade Partner" at bounding box center [506, 236] width 307 height 14
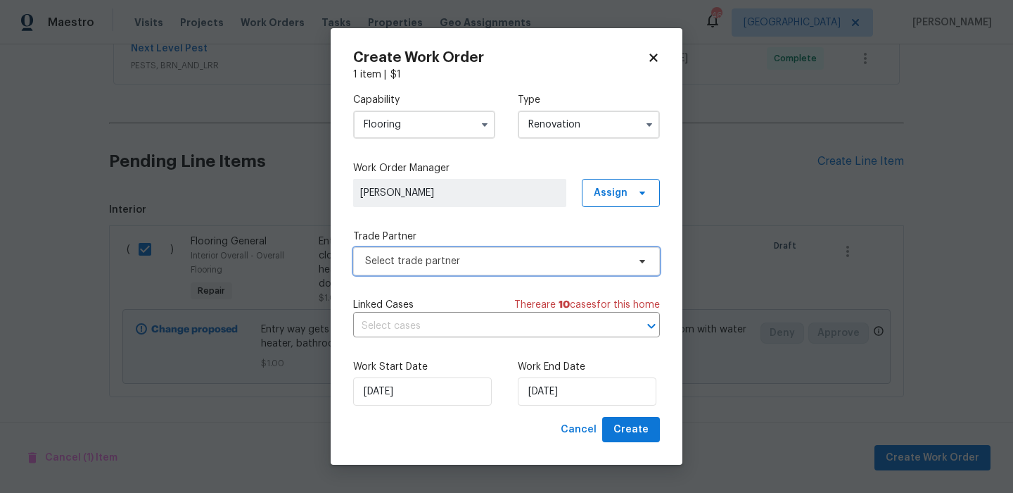
click at [517, 255] on span "Select trade partner" at bounding box center [496, 261] width 262 height 14
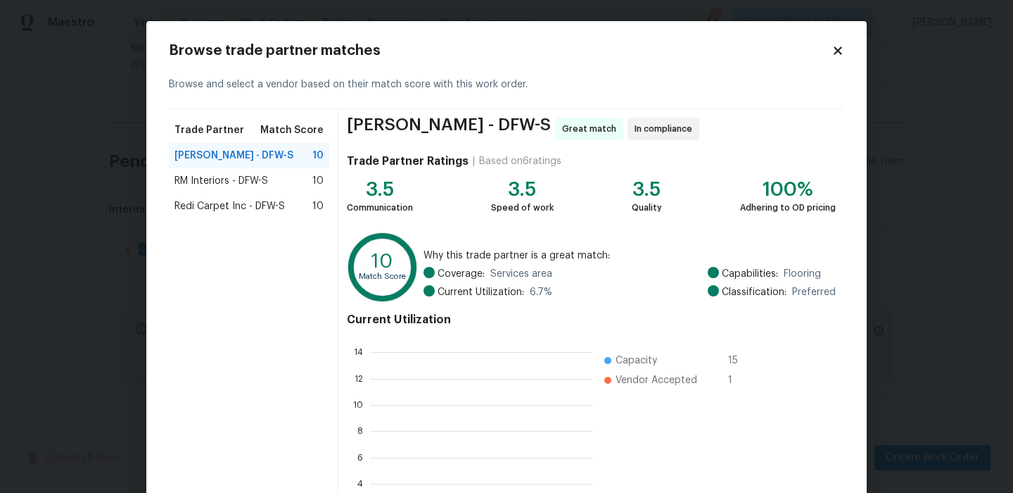
scroll to position [197, 223]
click at [231, 175] on span "RM Interiors - DFW-S" at bounding box center [222, 181] width 94 height 14
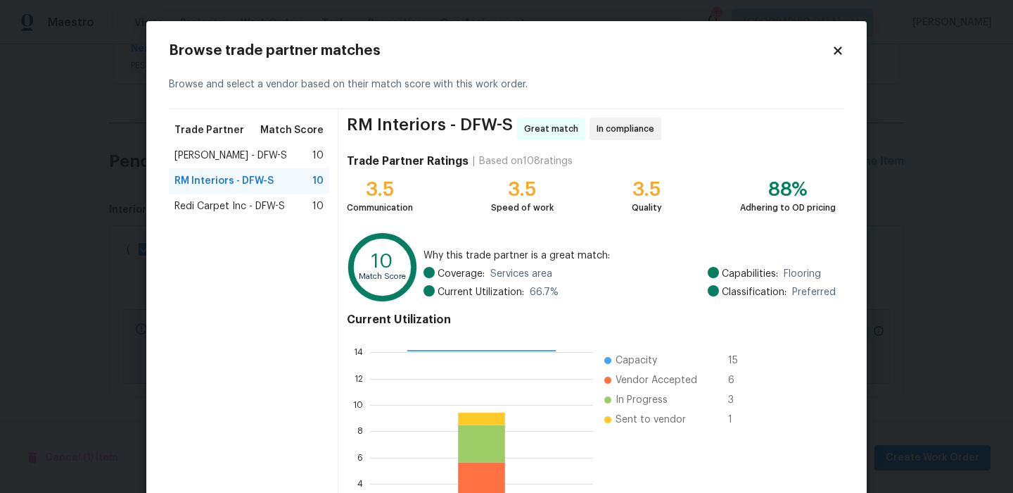
click at [265, 207] on span "Redi Carpet Inc - DFW-S" at bounding box center [230, 206] width 110 height 14
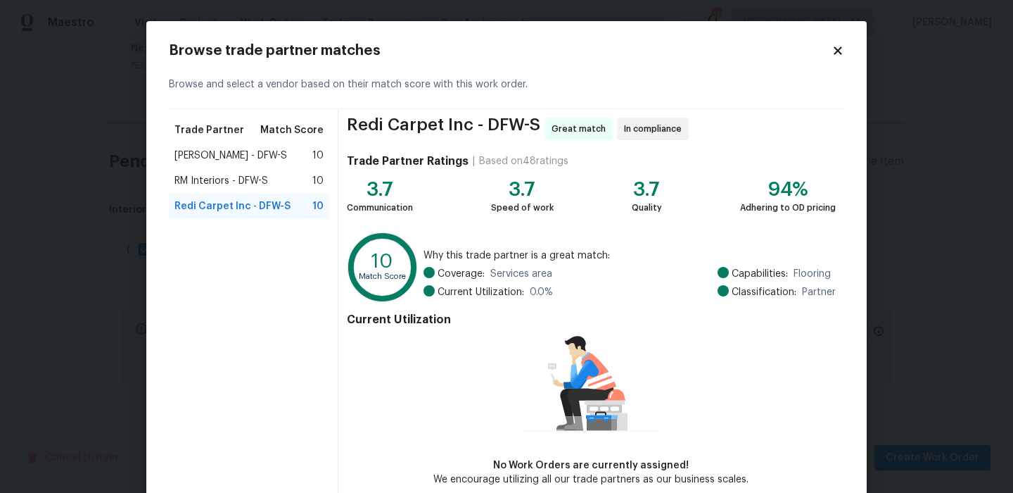
click at [238, 154] on span "Sherwin Williams - DFW-S" at bounding box center [231, 155] width 113 height 14
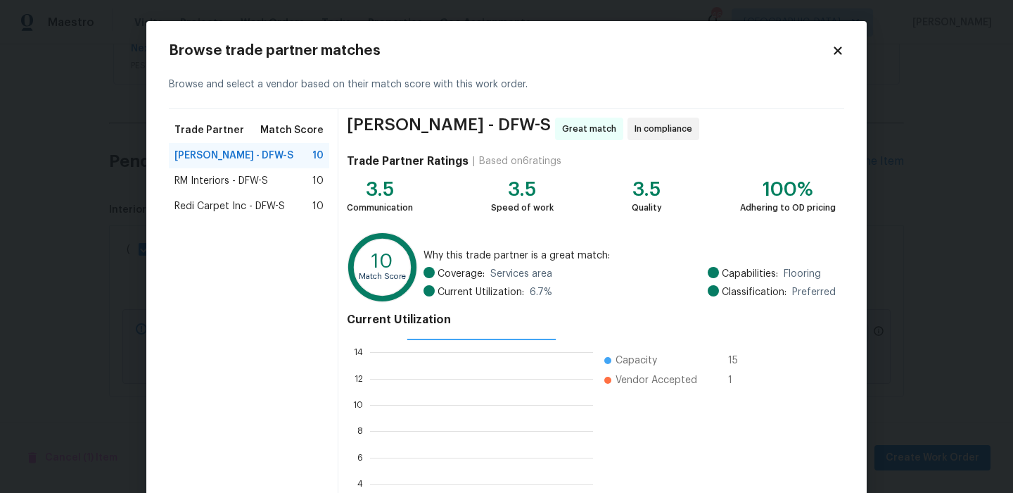
click at [236, 168] on div "RM Interiors - DFW-S 10" at bounding box center [249, 180] width 160 height 25
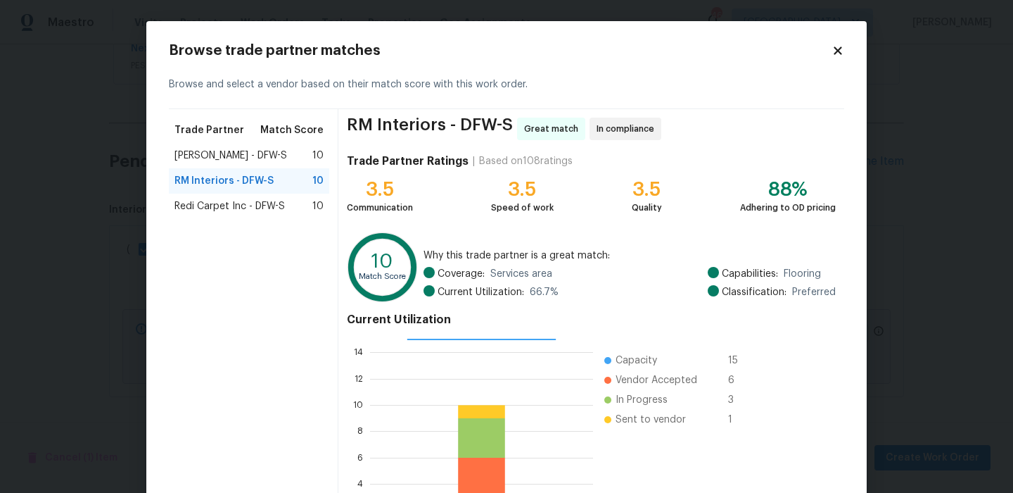
scroll to position [128, 0]
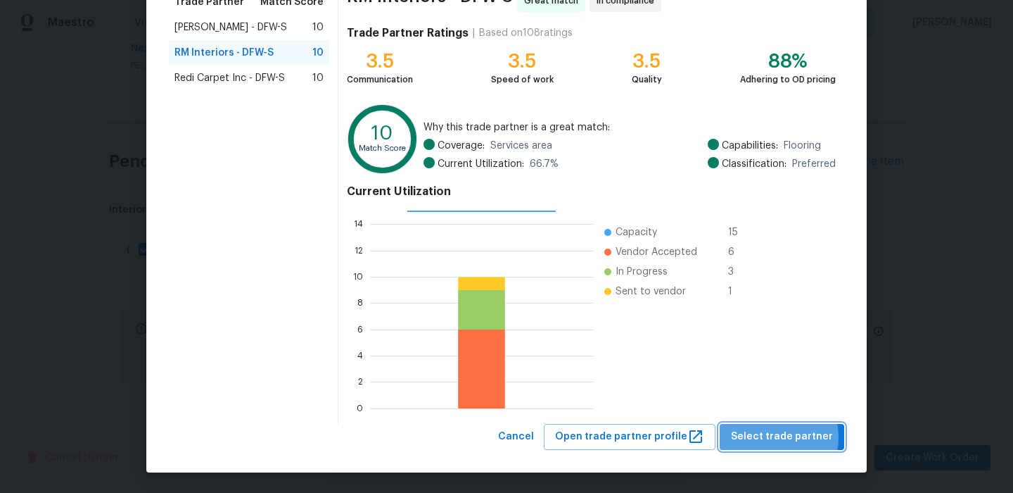
click at [773, 437] on span "Select trade partner" at bounding box center [782, 437] width 102 height 18
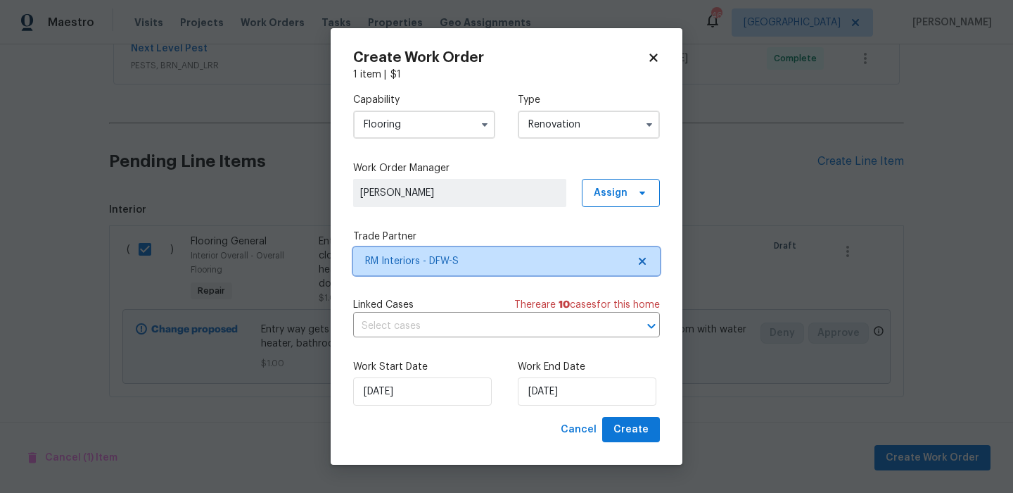
scroll to position [0, 0]
click at [657, 443] on div "Create Work Order 1 item | $ 1 Capability Flooring Type Renovation Work Order M…" at bounding box center [507, 246] width 352 height 437
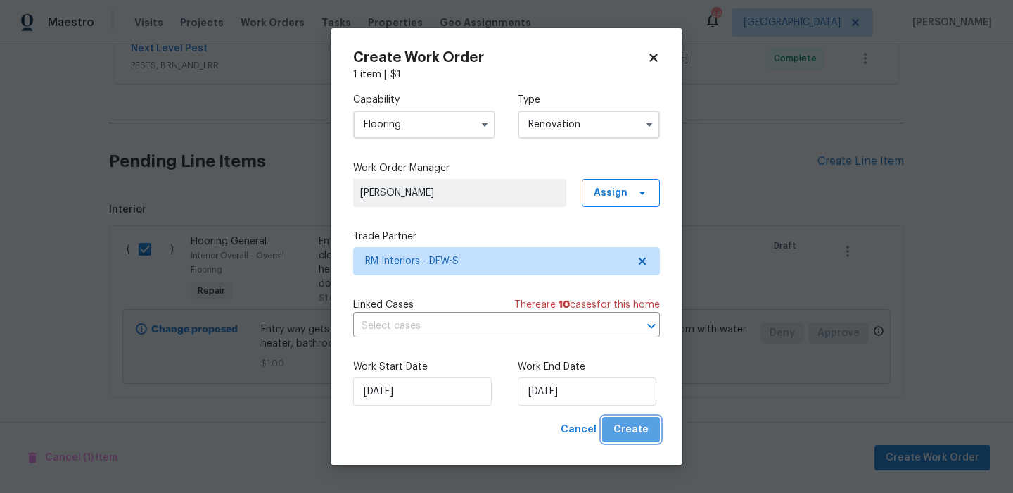
click at [643, 437] on span "Create" at bounding box center [631, 430] width 35 height 18
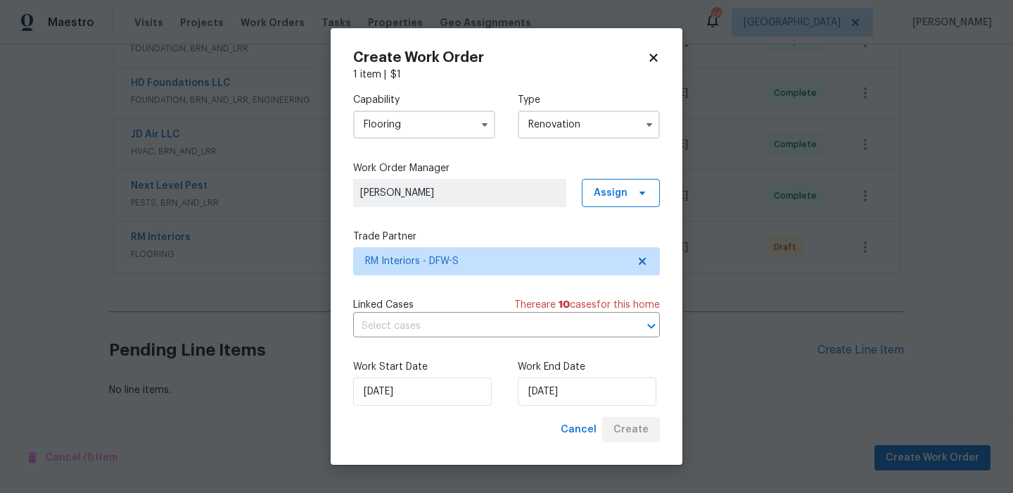
scroll to position [401, 0]
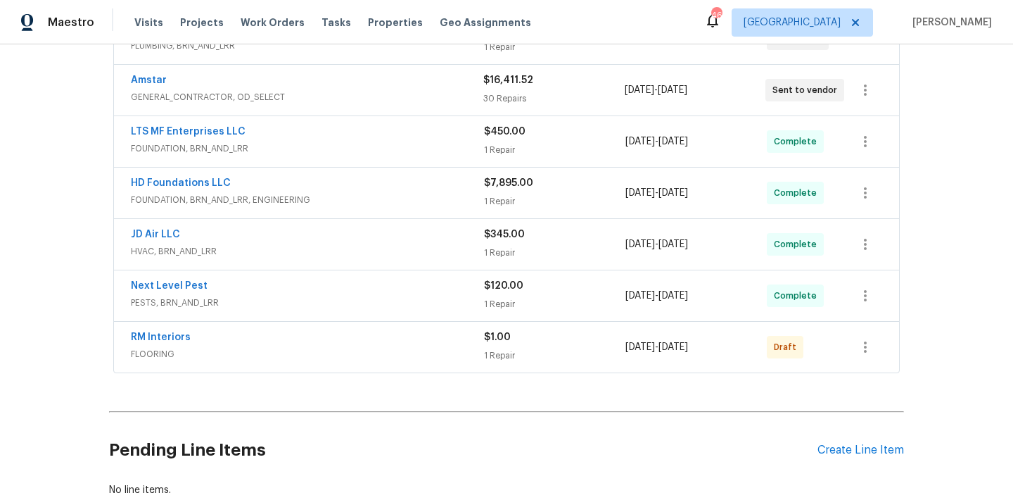
scroll to position [401, 0]
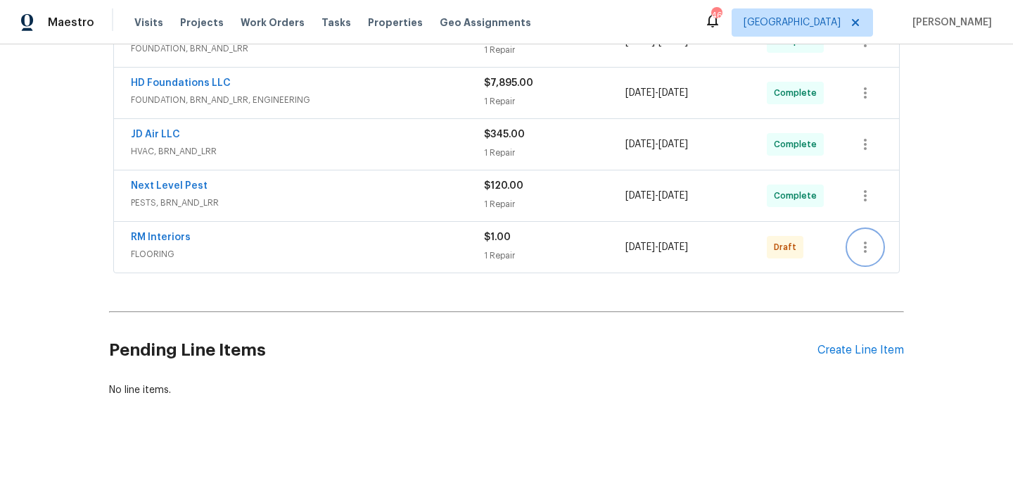
click at [861, 240] on icon "button" at bounding box center [865, 247] width 17 height 17
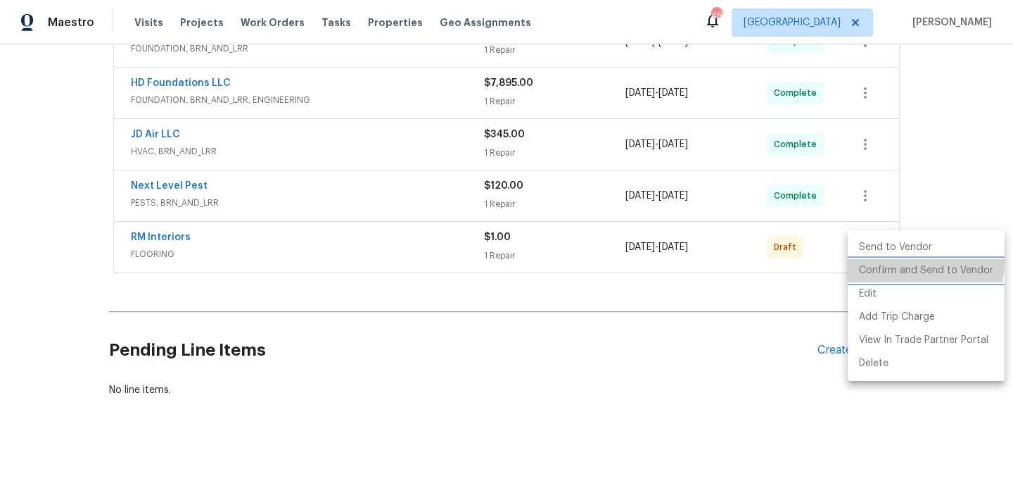
click at [876, 260] on li "Confirm and Send to Vendor" at bounding box center [926, 270] width 157 height 23
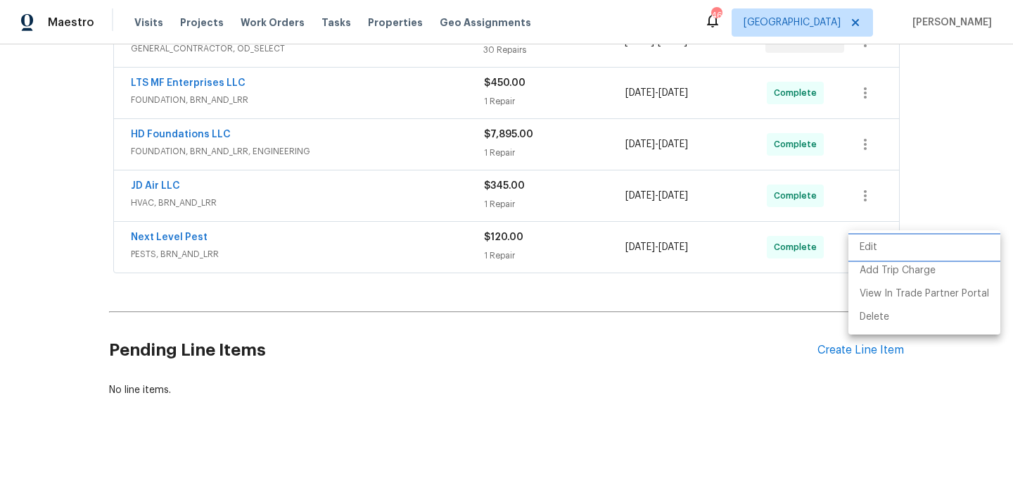
scroll to position [144, 0]
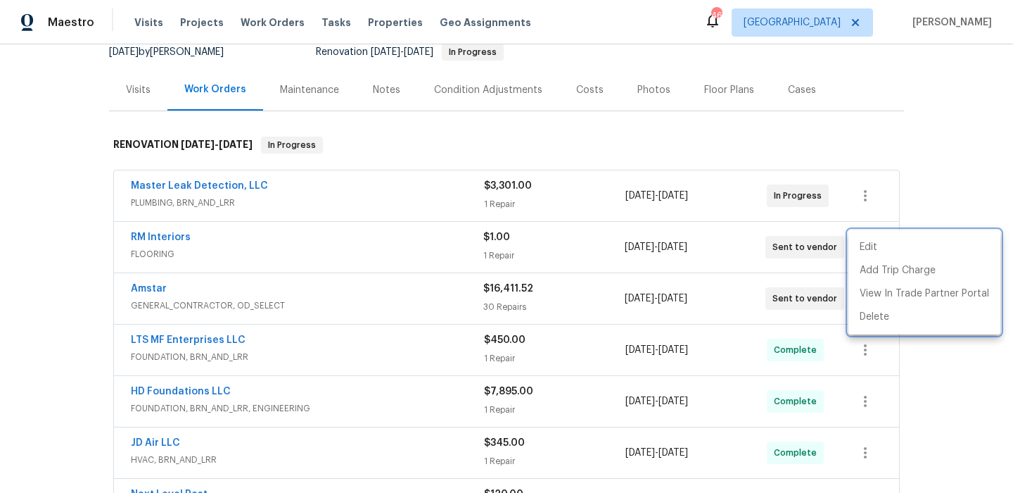
click at [749, 376] on div at bounding box center [506, 246] width 1013 height 493
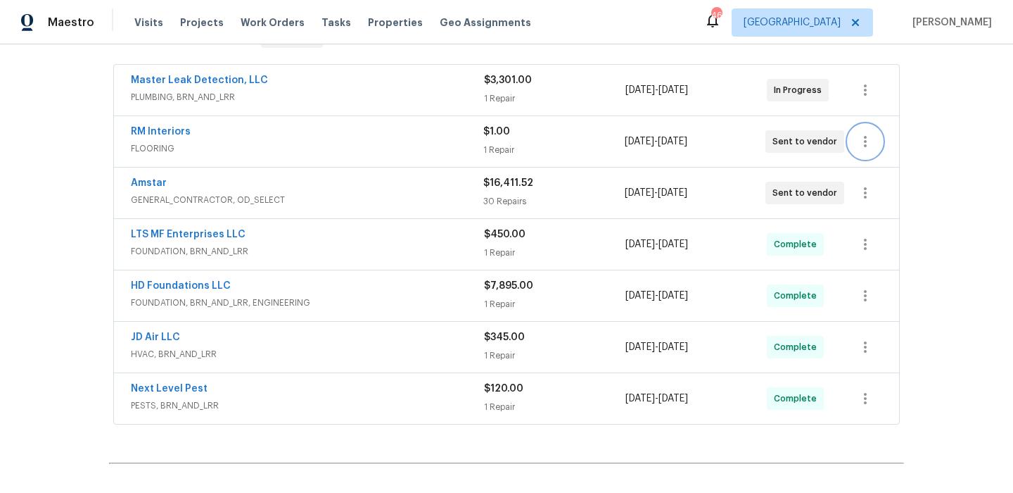
scroll to position [0, 0]
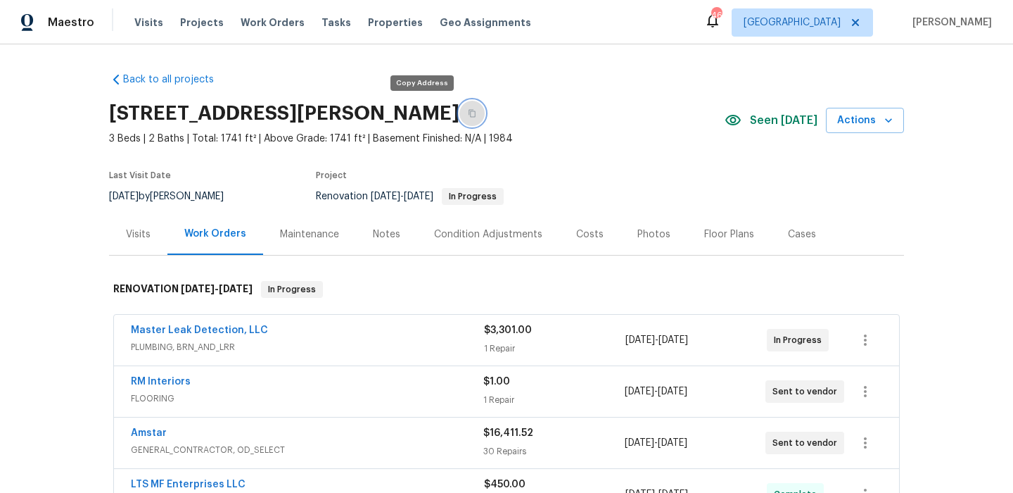
click at [469, 111] on icon "button" at bounding box center [472, 114] width 7 height 8
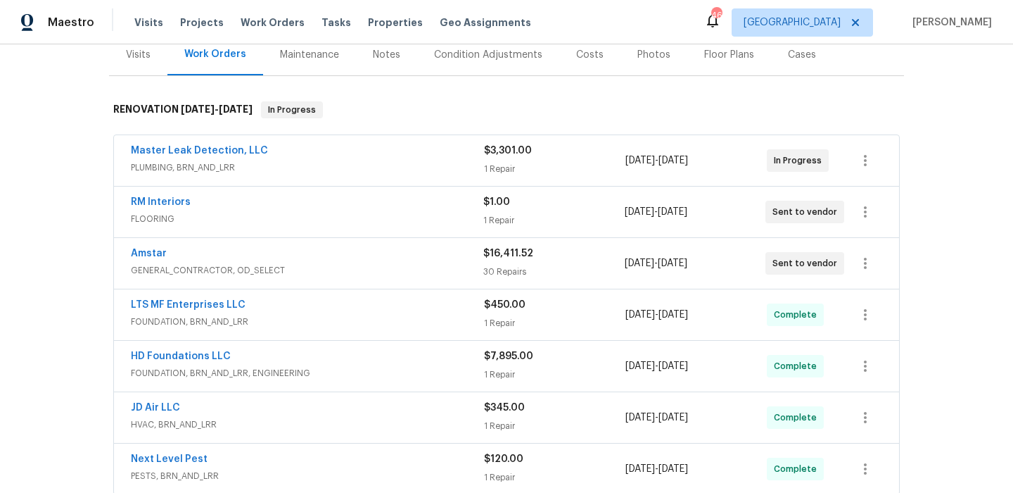
scroll to position [203, 0]
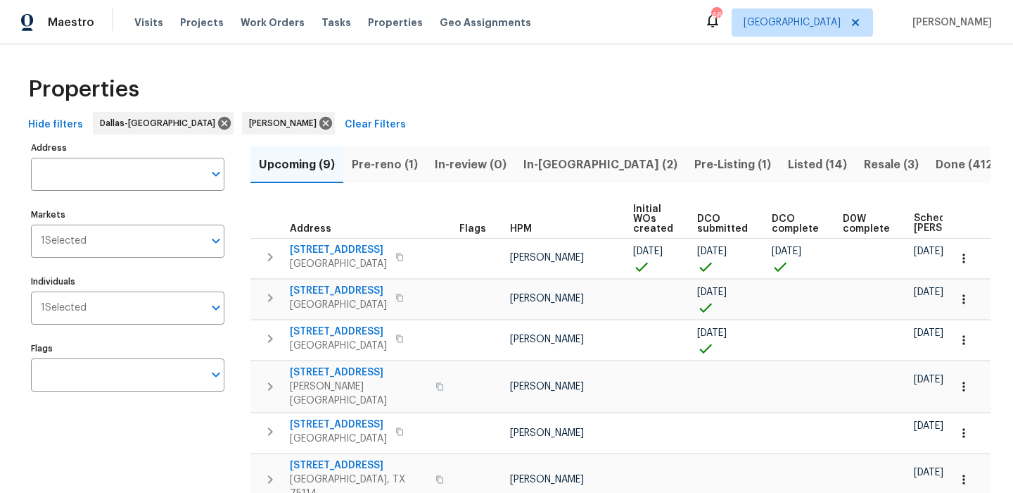
scroll to position [0, 167]
